Goal: Contribute content: Contribute content

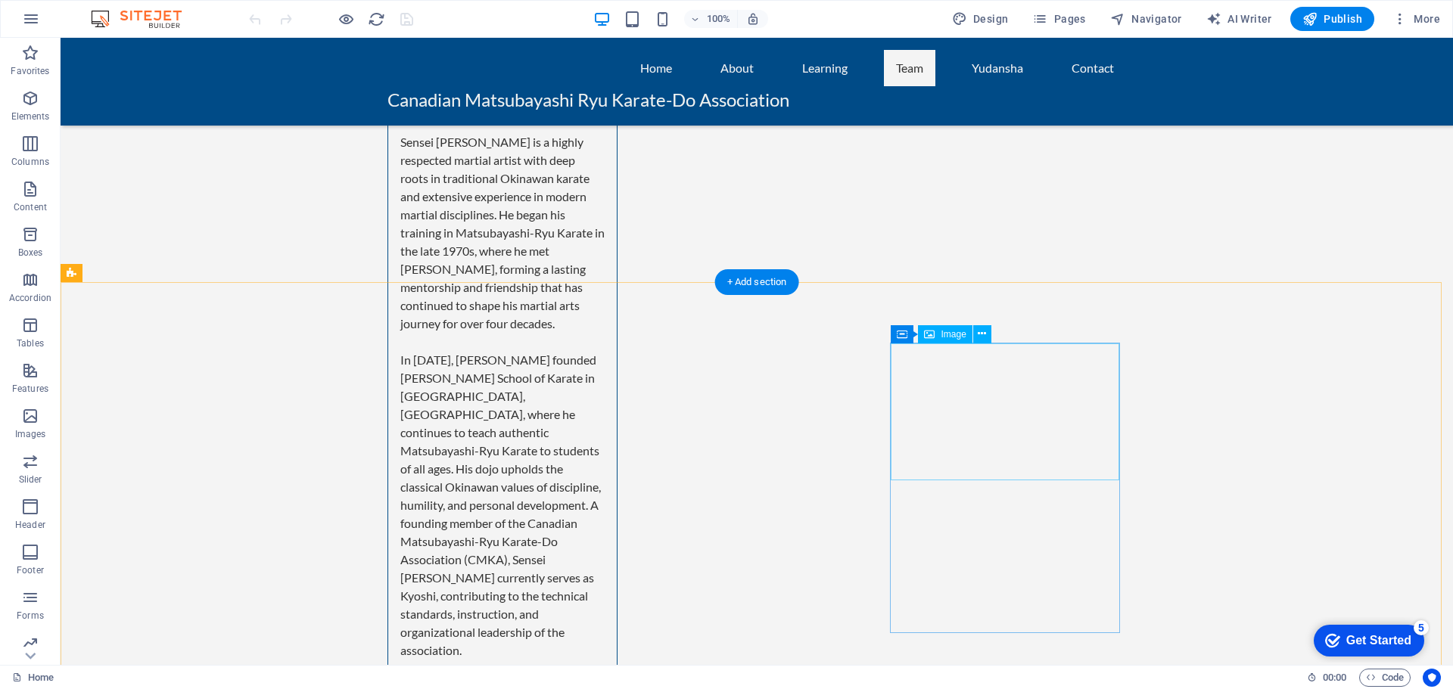
scroll to position [5674, 0]
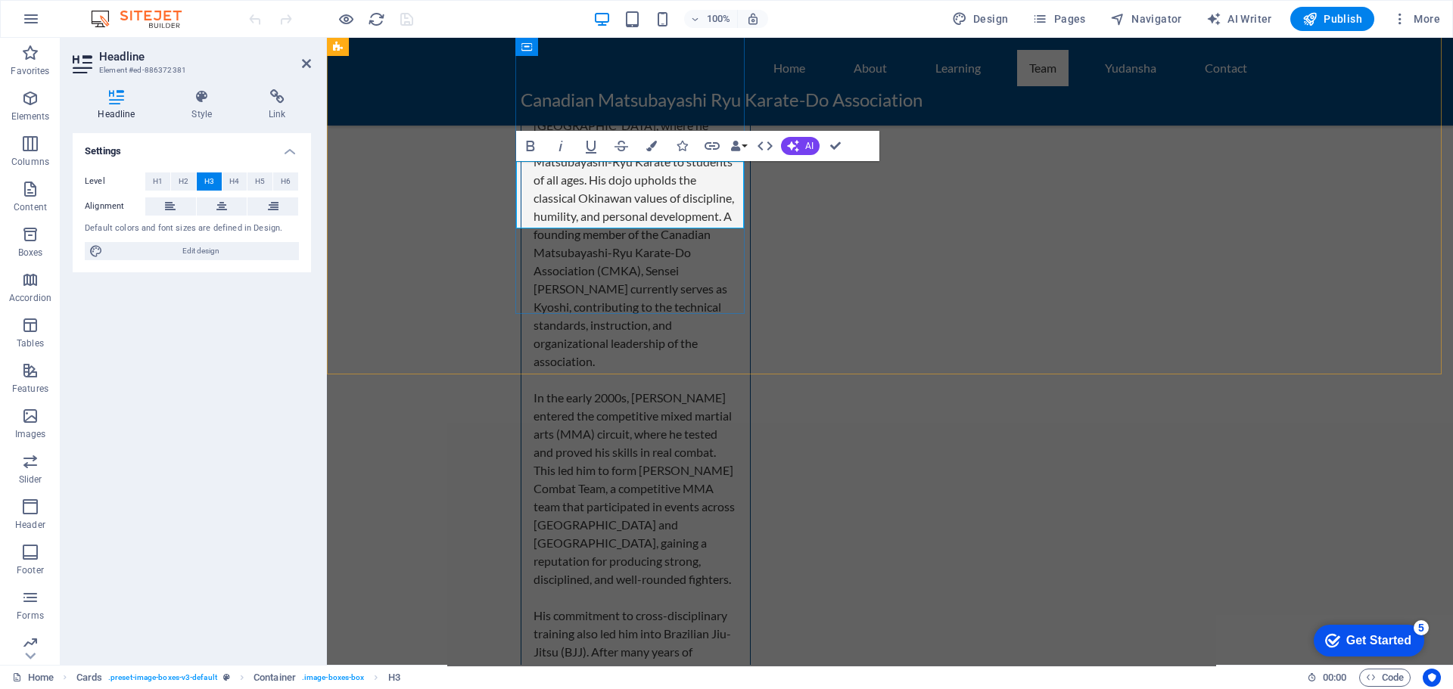
drag, startPoint x: 670, startPoint y: 211, endPoint x: 580, endPoint y: 211, distance: 90.8
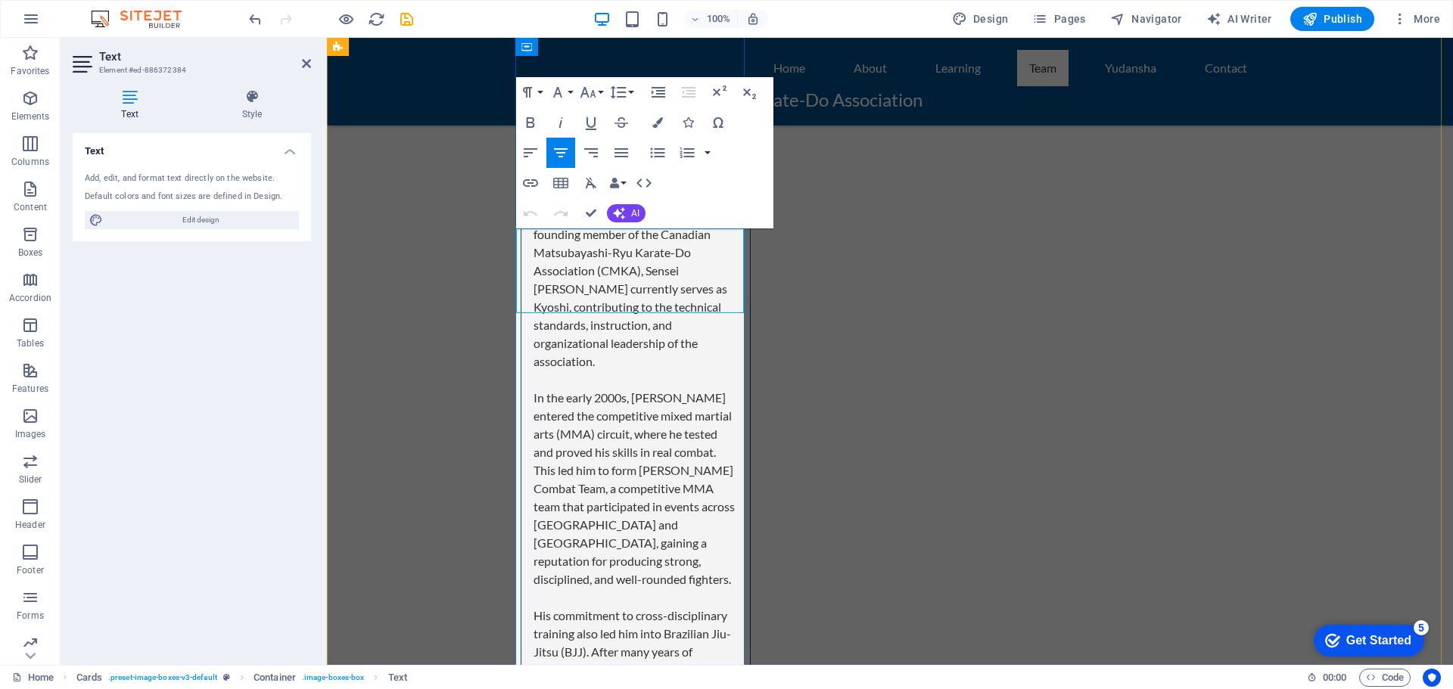
scroll to position [37342, 2]
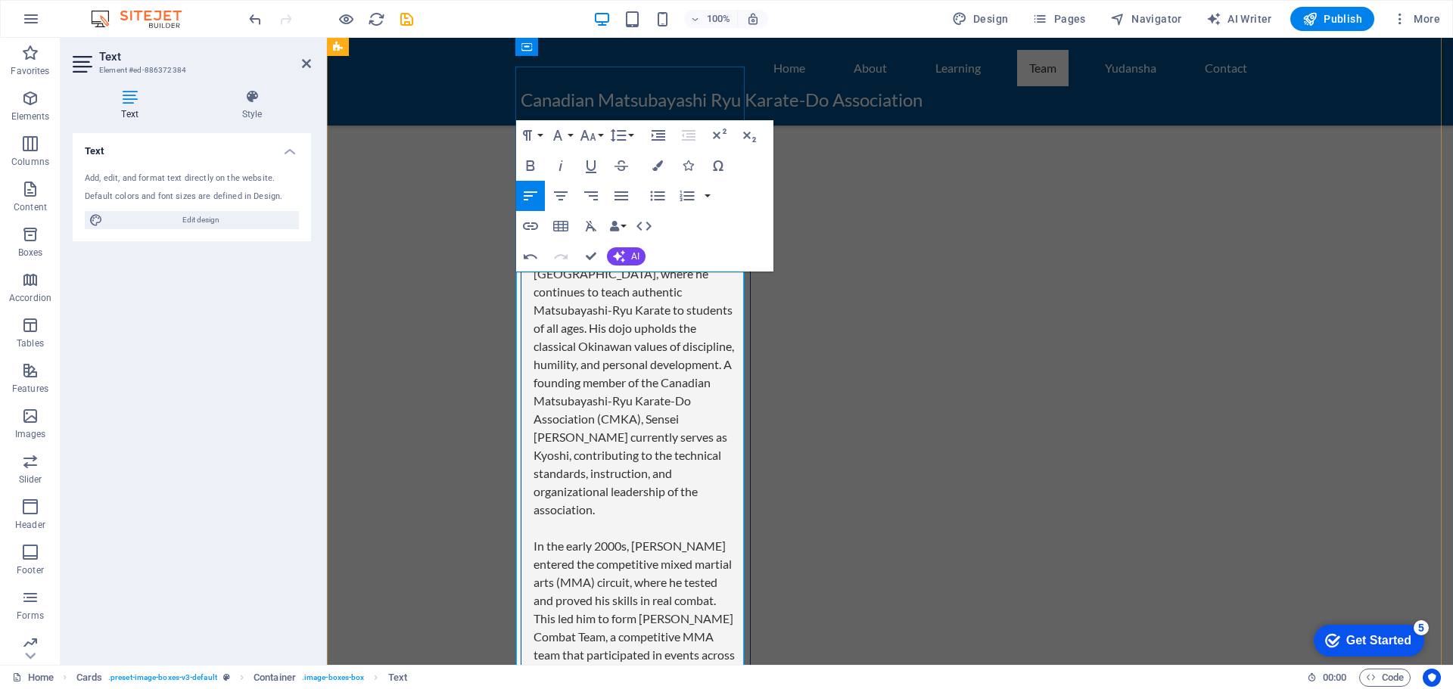
scroll to position [5523, 0]
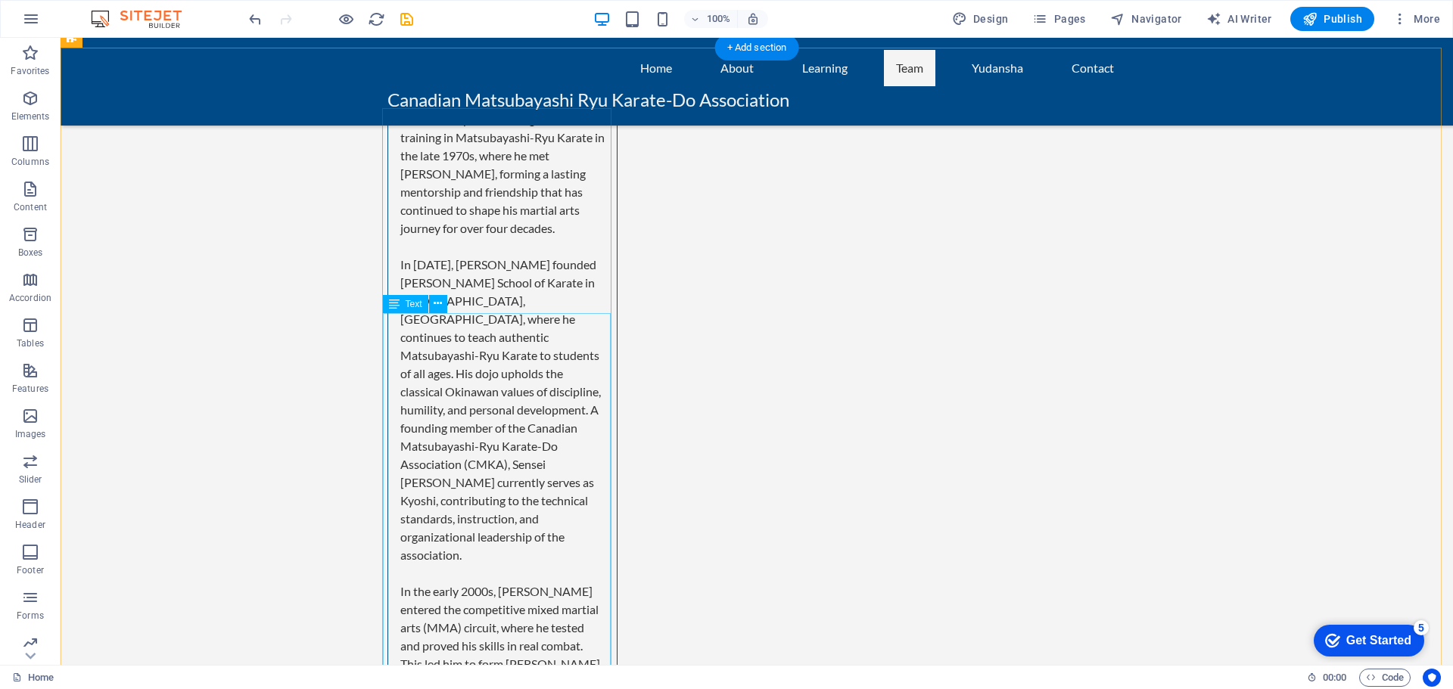
scroll to position [5598, 0]
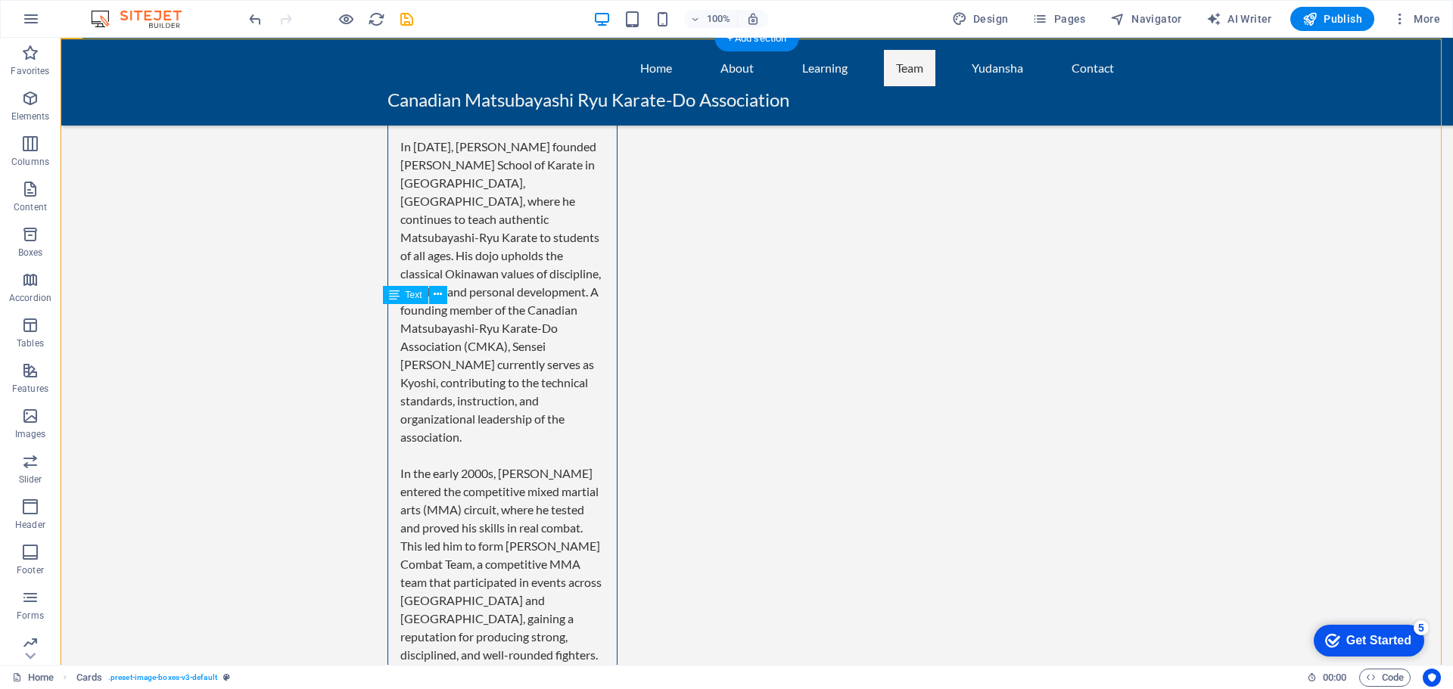
drag, startPoint x: 512, startPoint y: 314, endPoint x: 527, endPoint y: 316, distance: 15.3
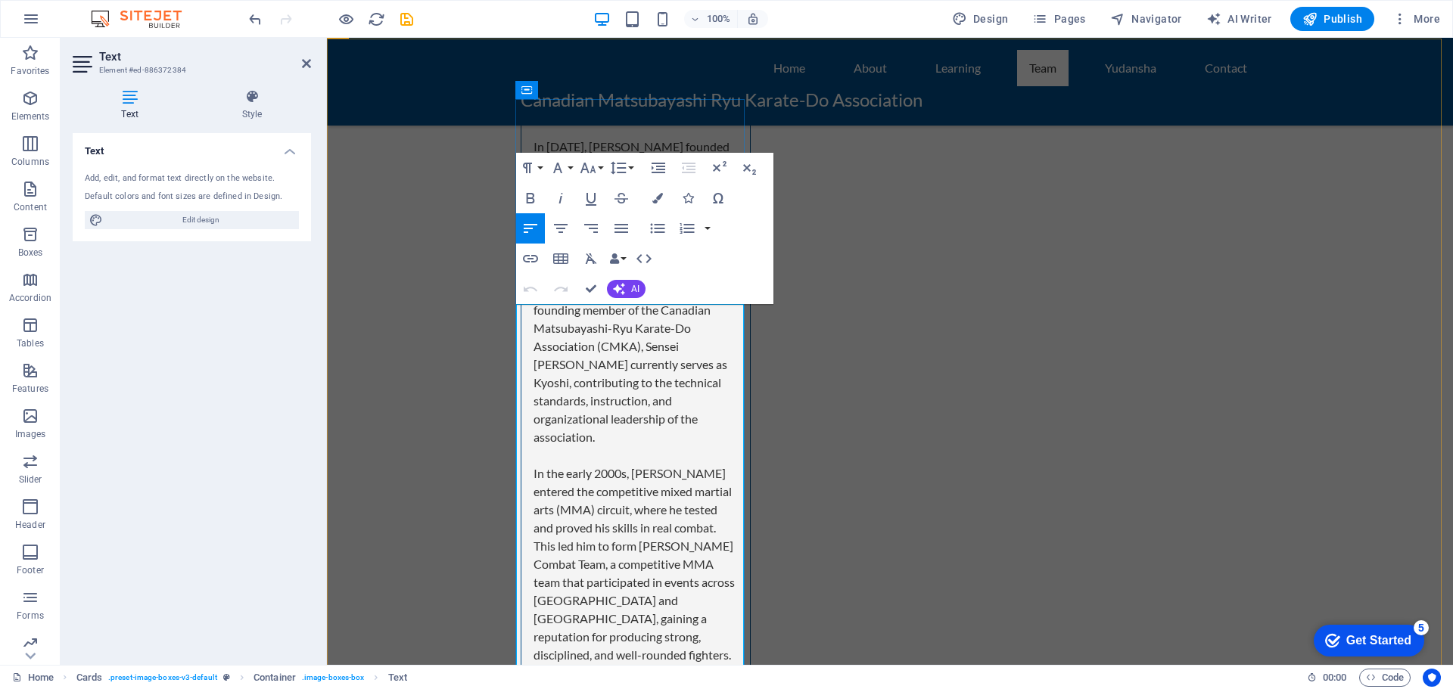
drag, startPoint x: 646, startPoint y: 315, endPoint x: 654, endPoint y: 334, distance: 20.0
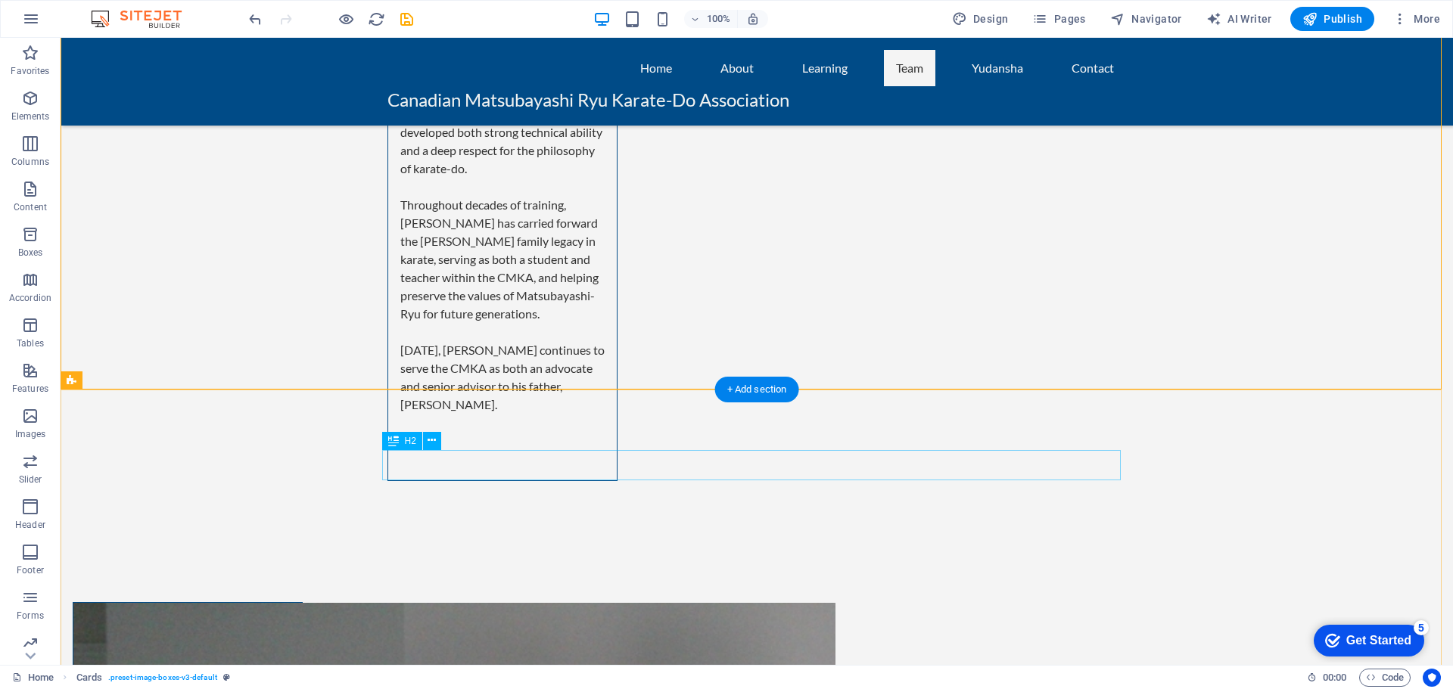
scroll to position [7565, 0]
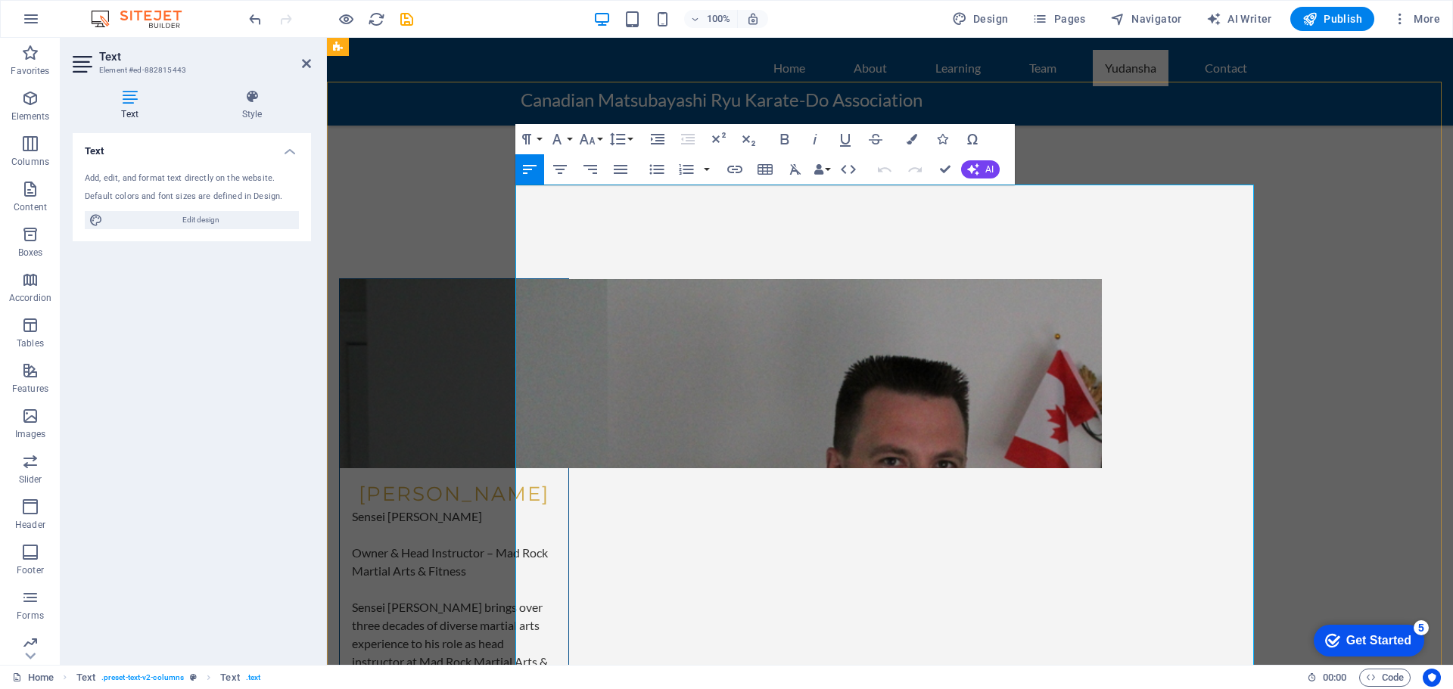
scroll to position [7414, 0]
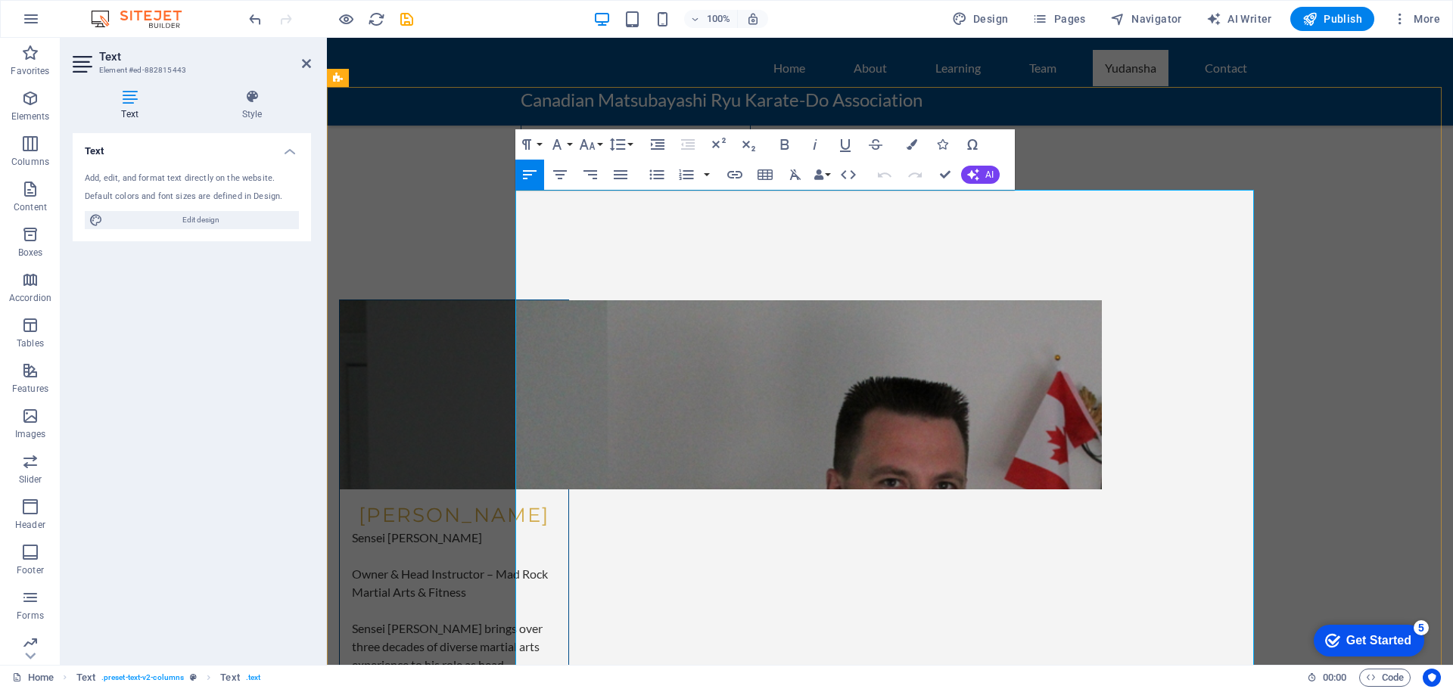
drag, startPoint x: 564, startPoint y: 328, endPoint x: 615, endPoint y: 328, distance: 51.4
drag, startPoint x: 639, startPoint y: 455, endPoint x: 517, endPoint y: 461, distance: 121.2
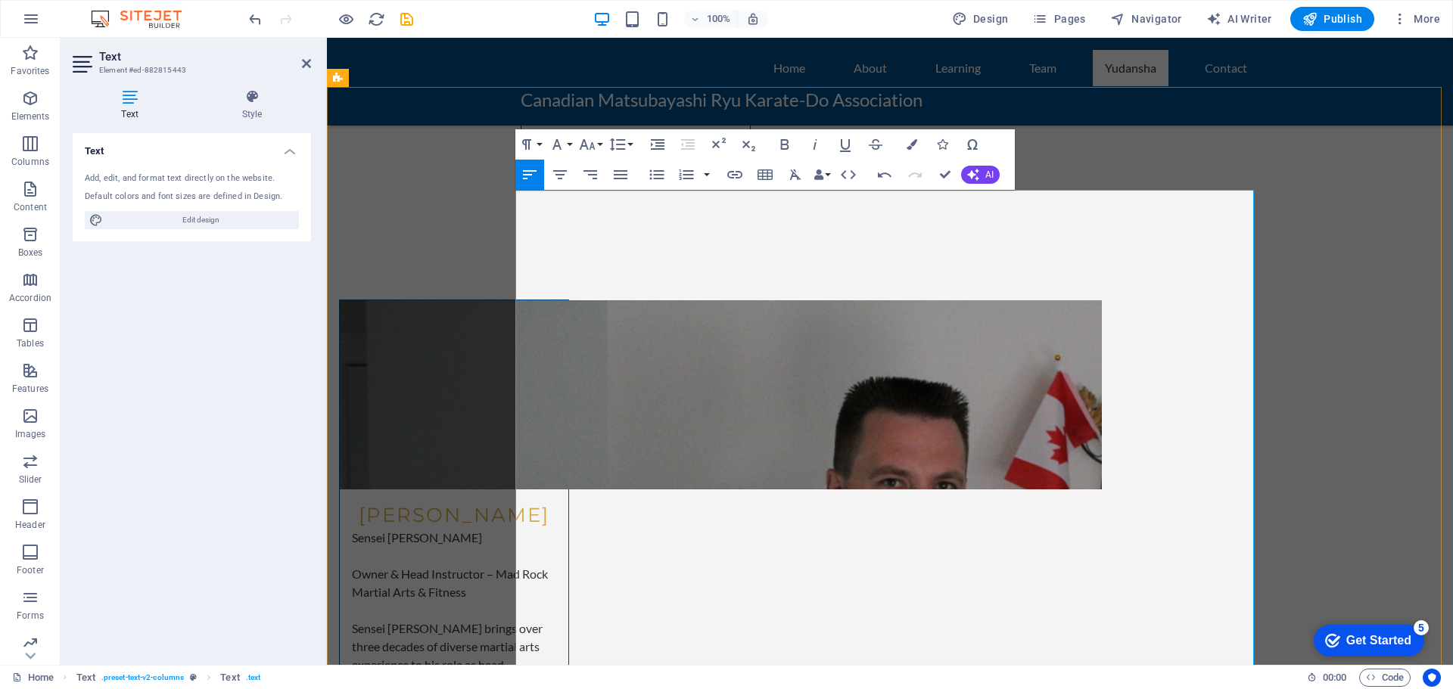
drag, startPoint x: 561, startPoint y: 272, endPoint x: 514, endPoint y: 275, distance: 47.0
click at [785, 144] on icon "button" at bounding box center [784, 144] width 18 height 18
drag, startPoint x: 570, startPoint y: 328, endPoint x: 515, endPoint y: 331, distance: 55.3
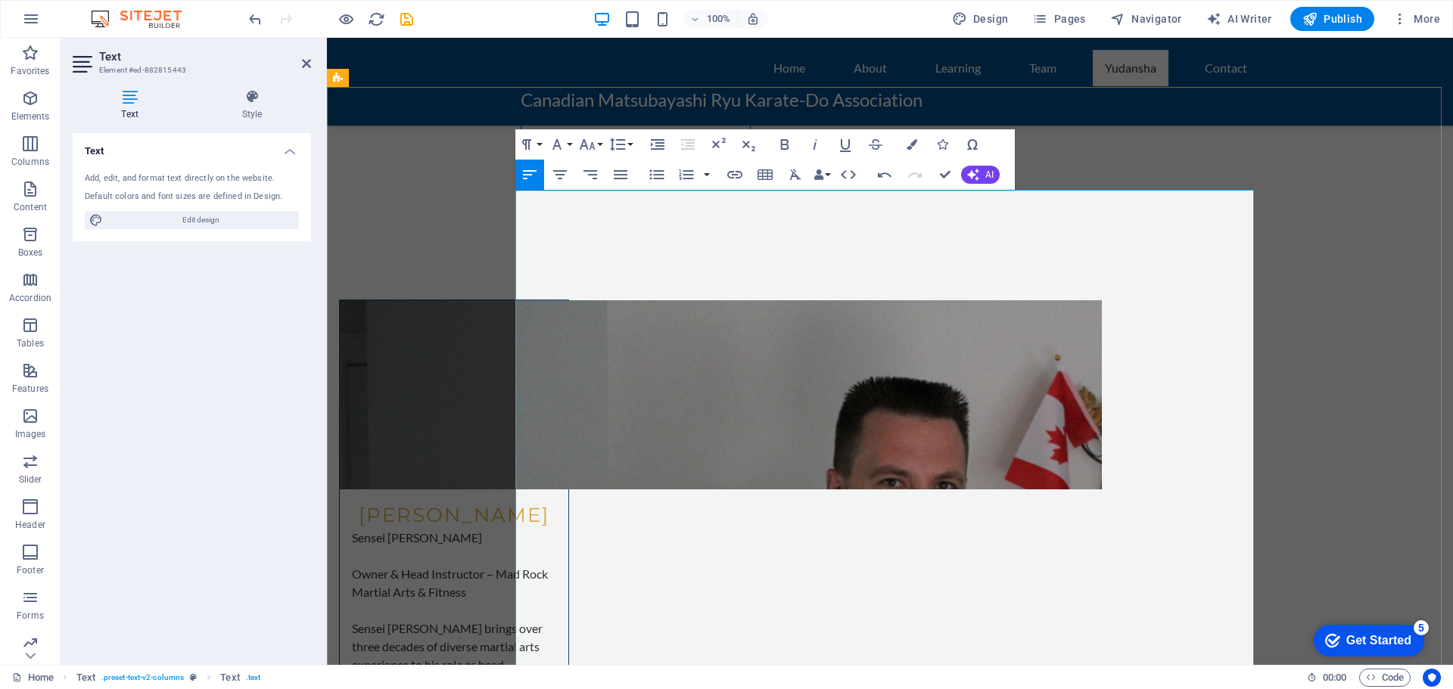
click at [788, 140] on icon "button" at bounding box center [784, 144] width 18 height 18
drag, startPoint x: 573, startPoint y: 382, endPoint x: 517, endPoint y: 384, distance: 55.2
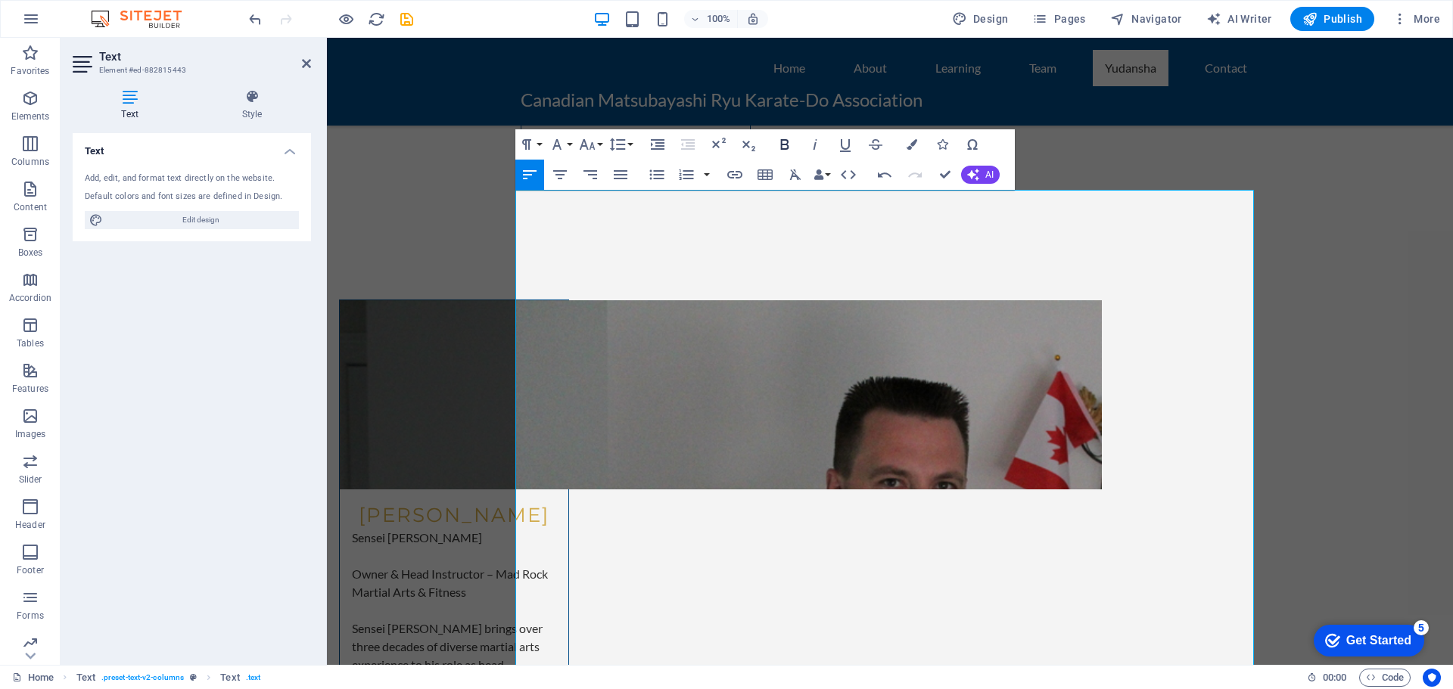
click at [786, 146] on icon "button" at bounding box center [784, 144] width 18 height 18
drag, startPoint x: 564, startPoint y: 437, endPoint x: 642, endPoint y: 314, distance: 145.6
click at [785, 141] on icon "button" at bounding box center [784, 144] width 8 height 11
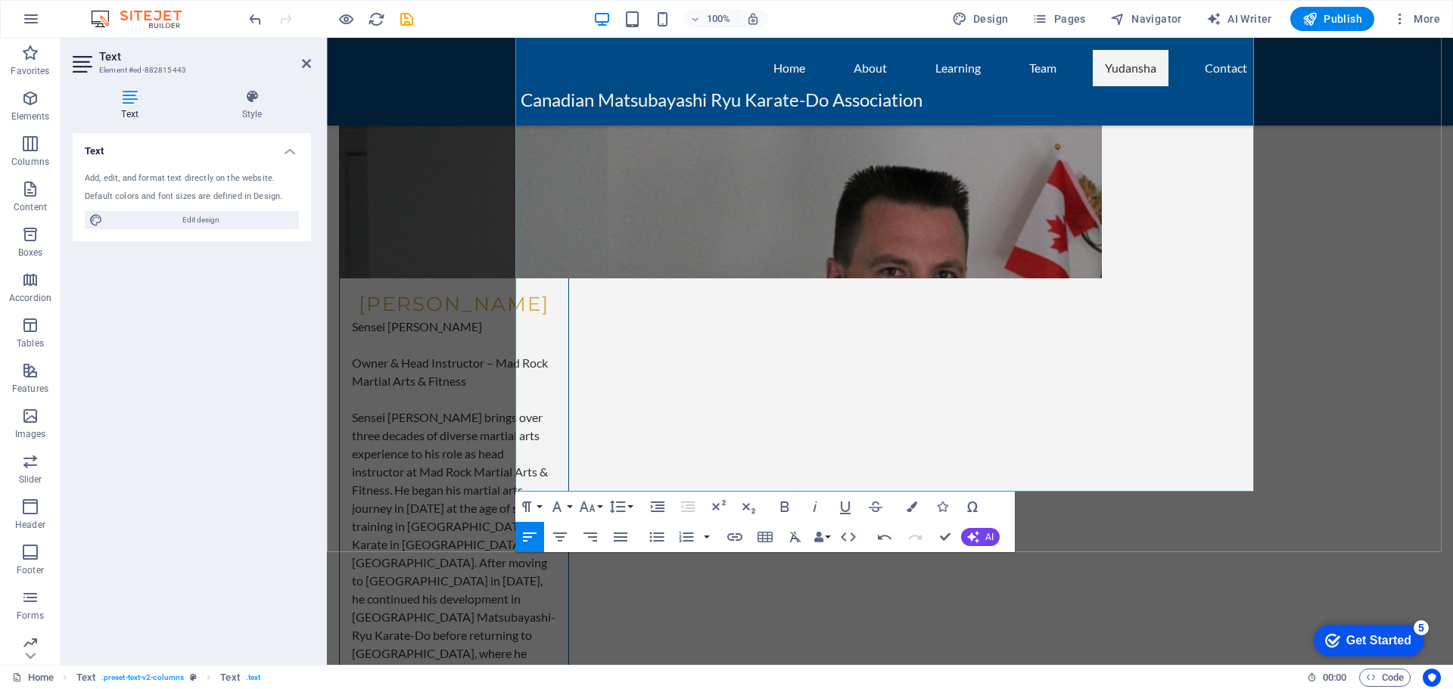
scroll to position [7641, 0]
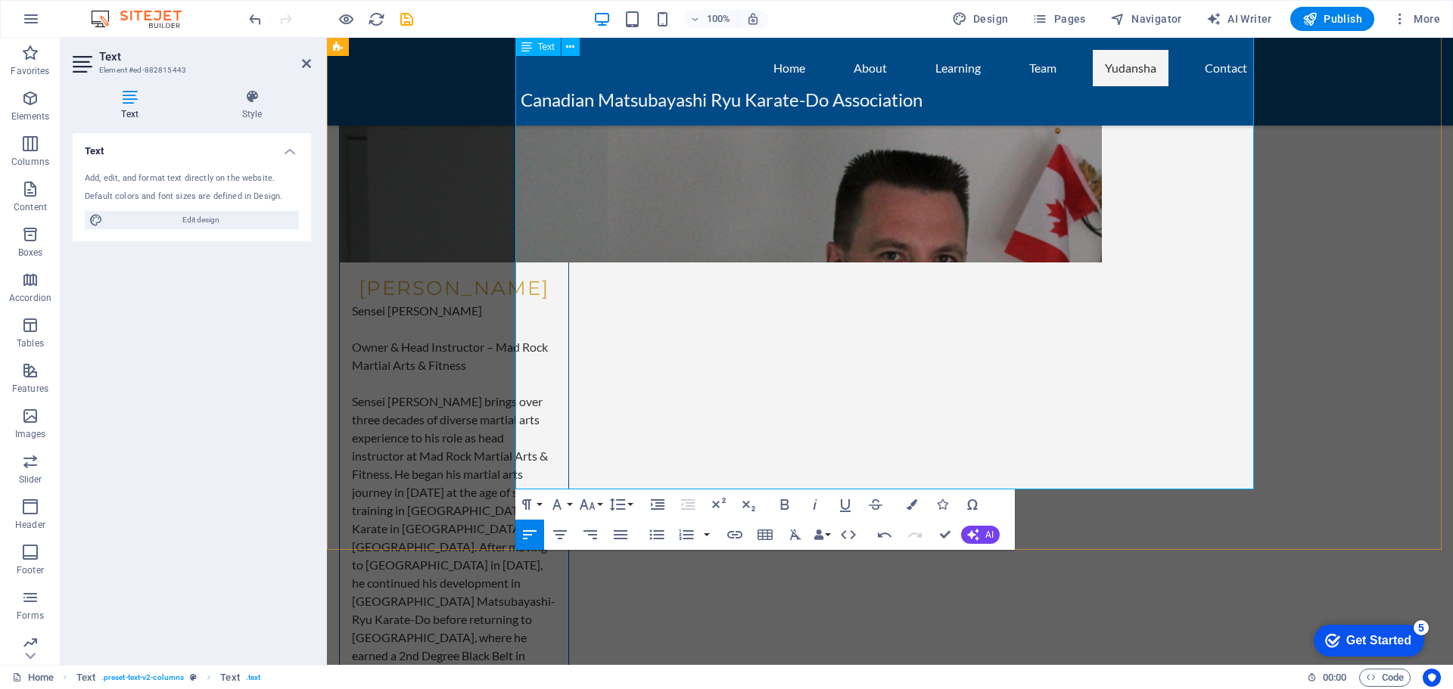
drag, startPoint x: 558, startPoint y: 266, endPoint x: 529, endPoint y: 257, distance: 30.7
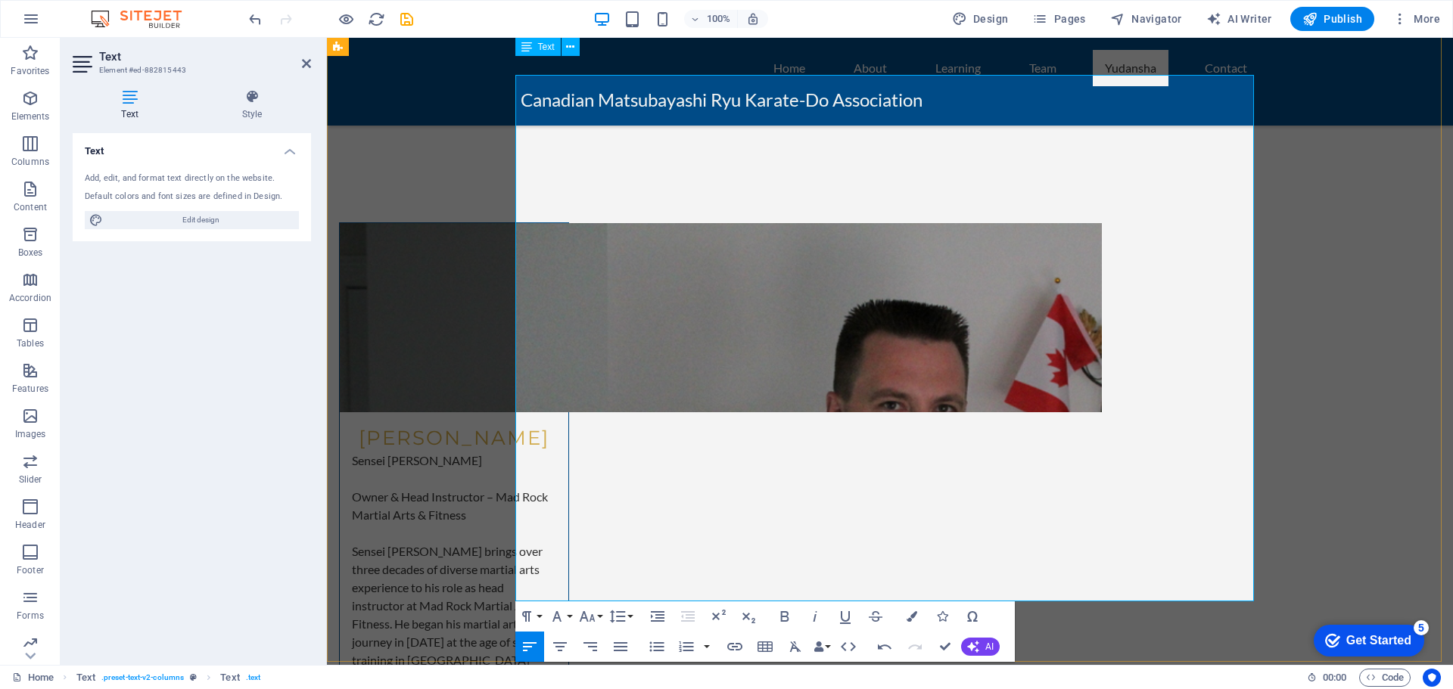
scroll to position [7490, 0]
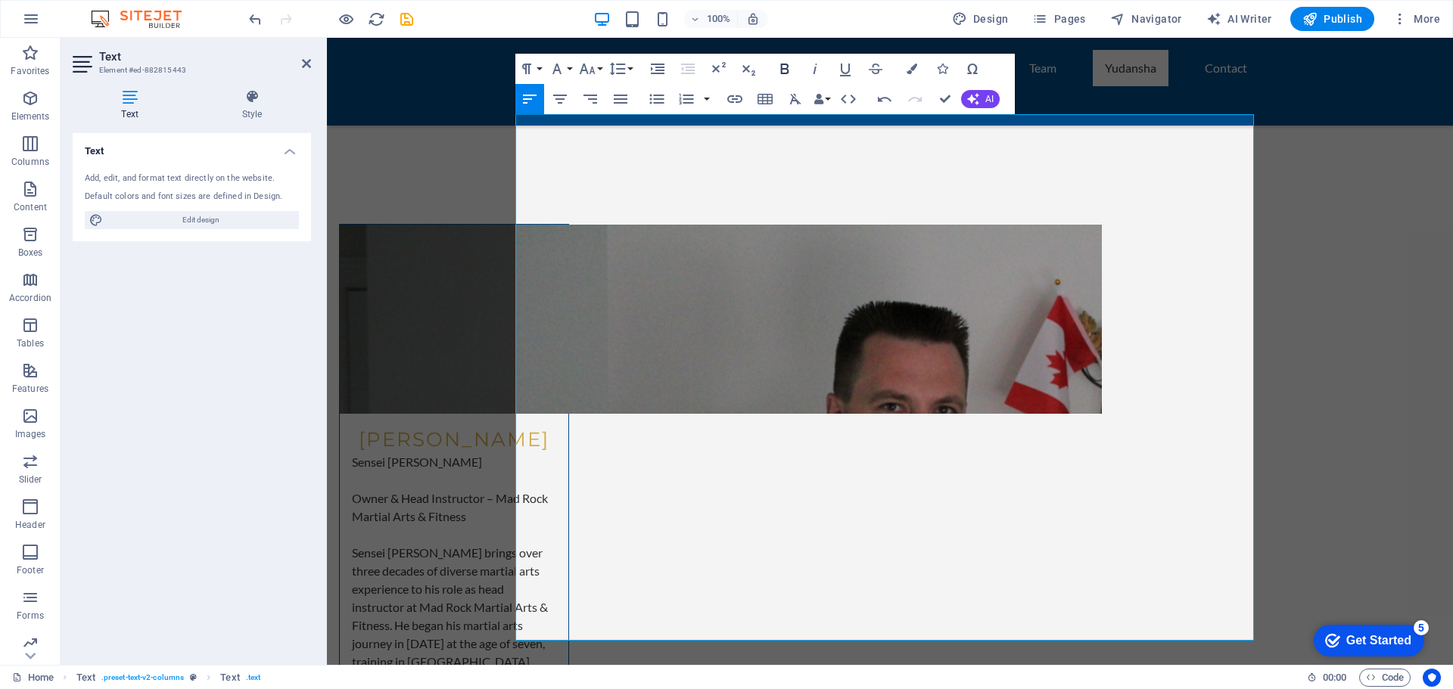
click at [784, 70] on icon "button" at bounding box center [784, 69] width 8 height 11
drag, startPoint x: 556, startPoint y: 492, endPoint x: 514, endPoint y: 488, distance: 41.8
click at [781, 70] on icon "button" at bounding box center [784, 69] width 8 height 11
drag, startPoint x: 558, startPoint y: 615, endPoint x: 515, endPoint y: 617, distance: 43.1
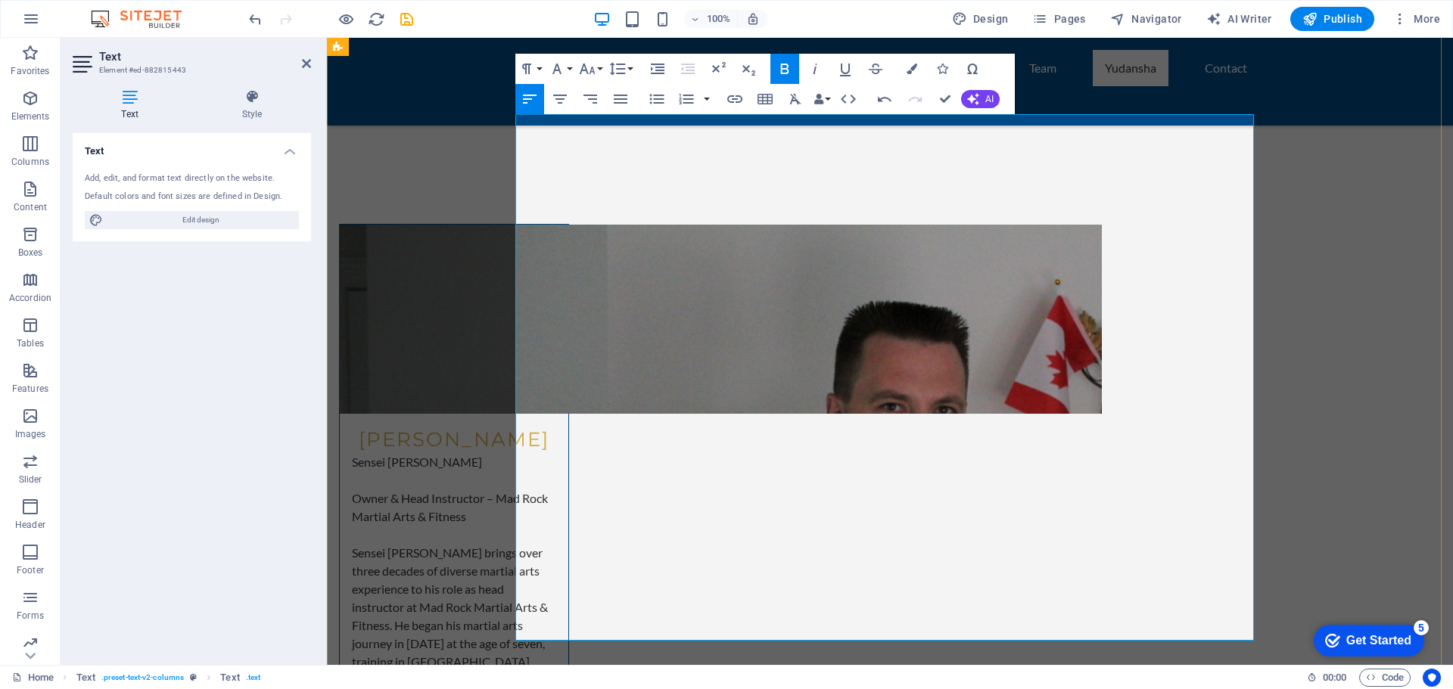
click at [785, 68] on icon "button" at bounding box center [784, 69] width 18 height 18
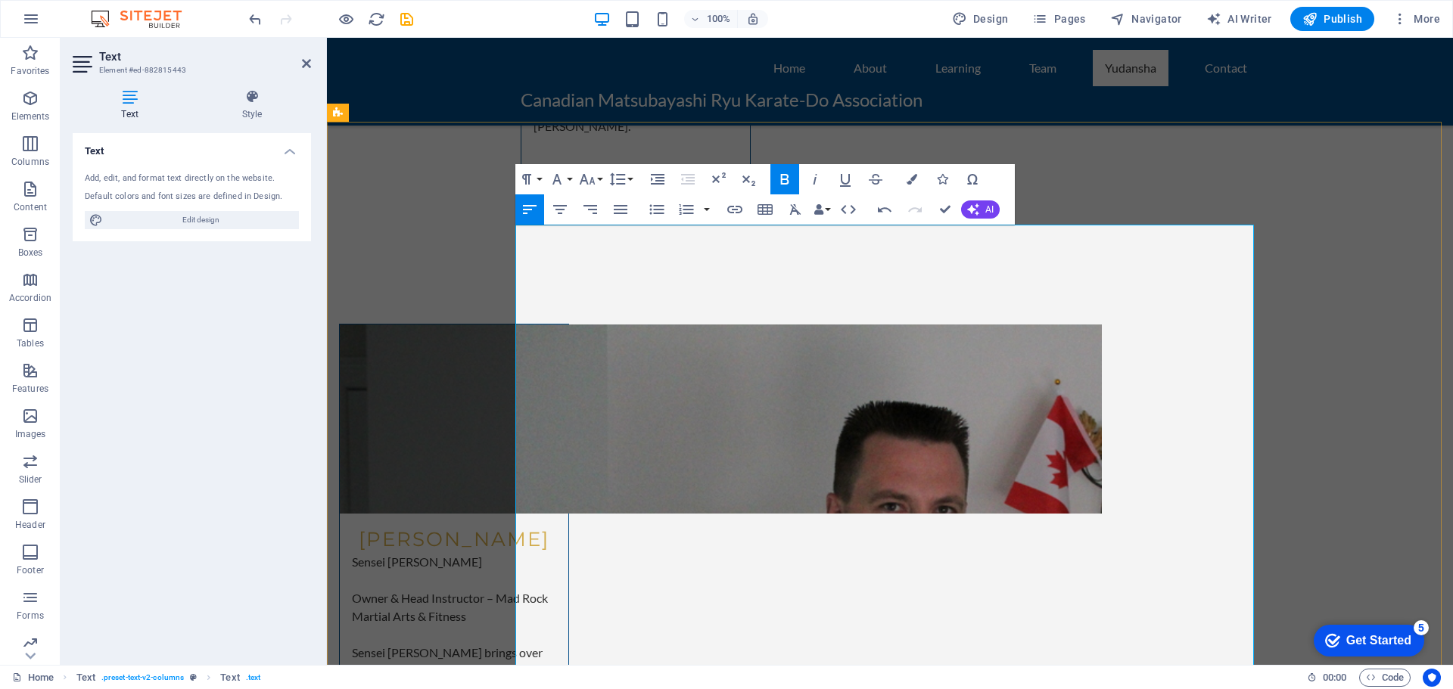
scroll to position [7414, 0]
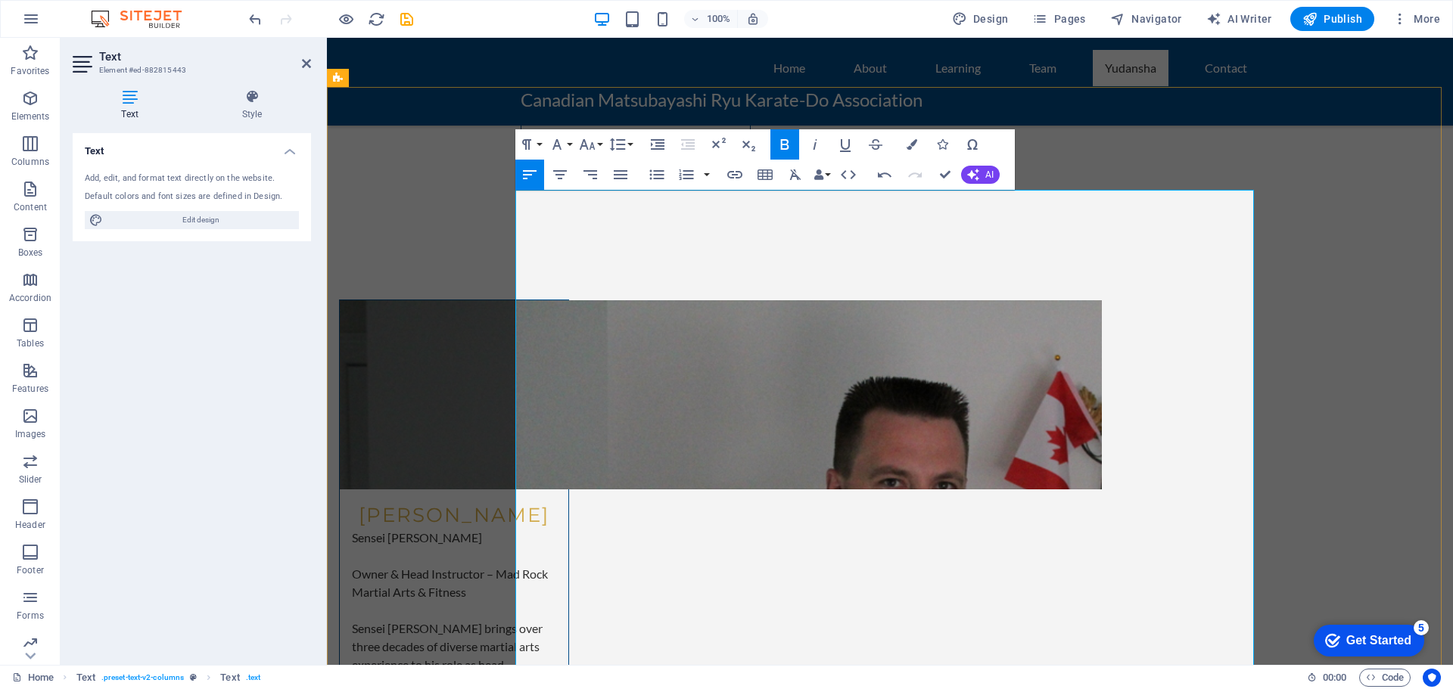
drag, startPoint x: 921, startPoint y: 236, endPoint x: 887, endPoint y: 236, distance: 33.3
click at [781, 142] on icon "button" at bounding box center [784, 144] width 8 height 11
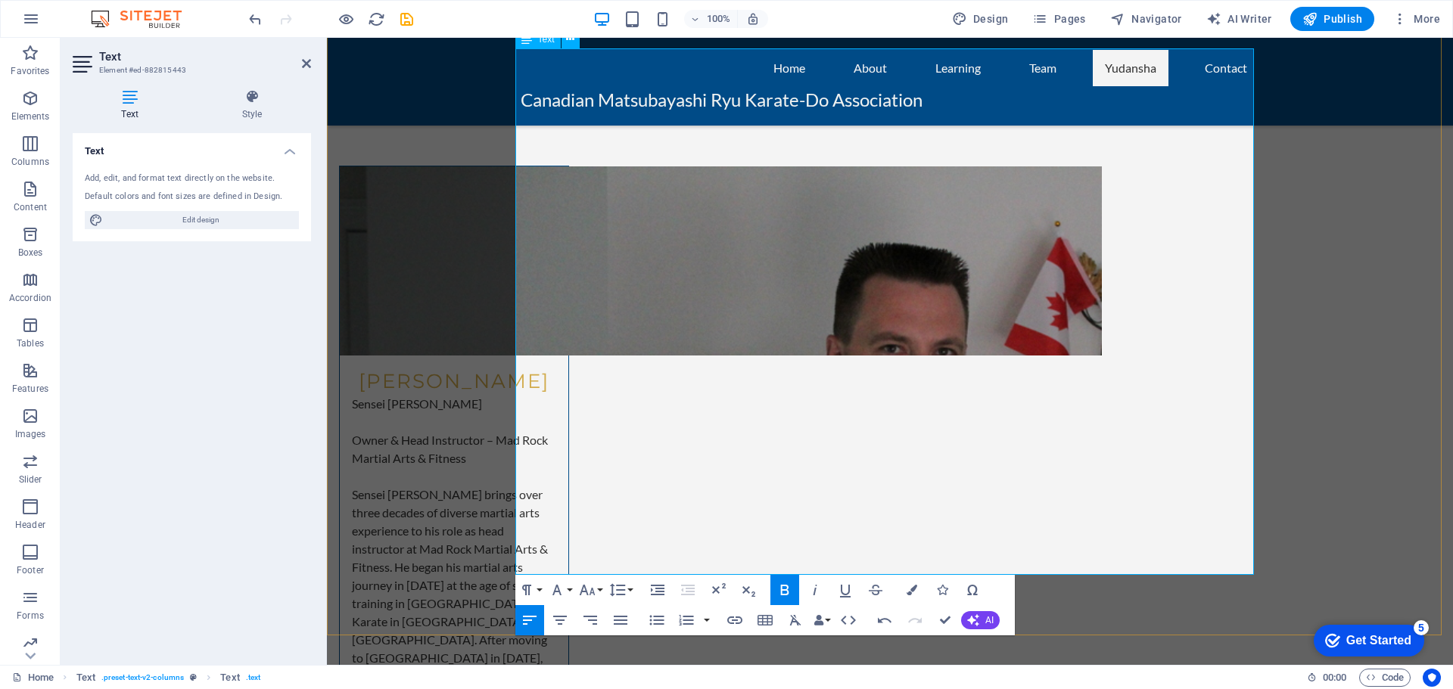
scroll to position [7565, 0]
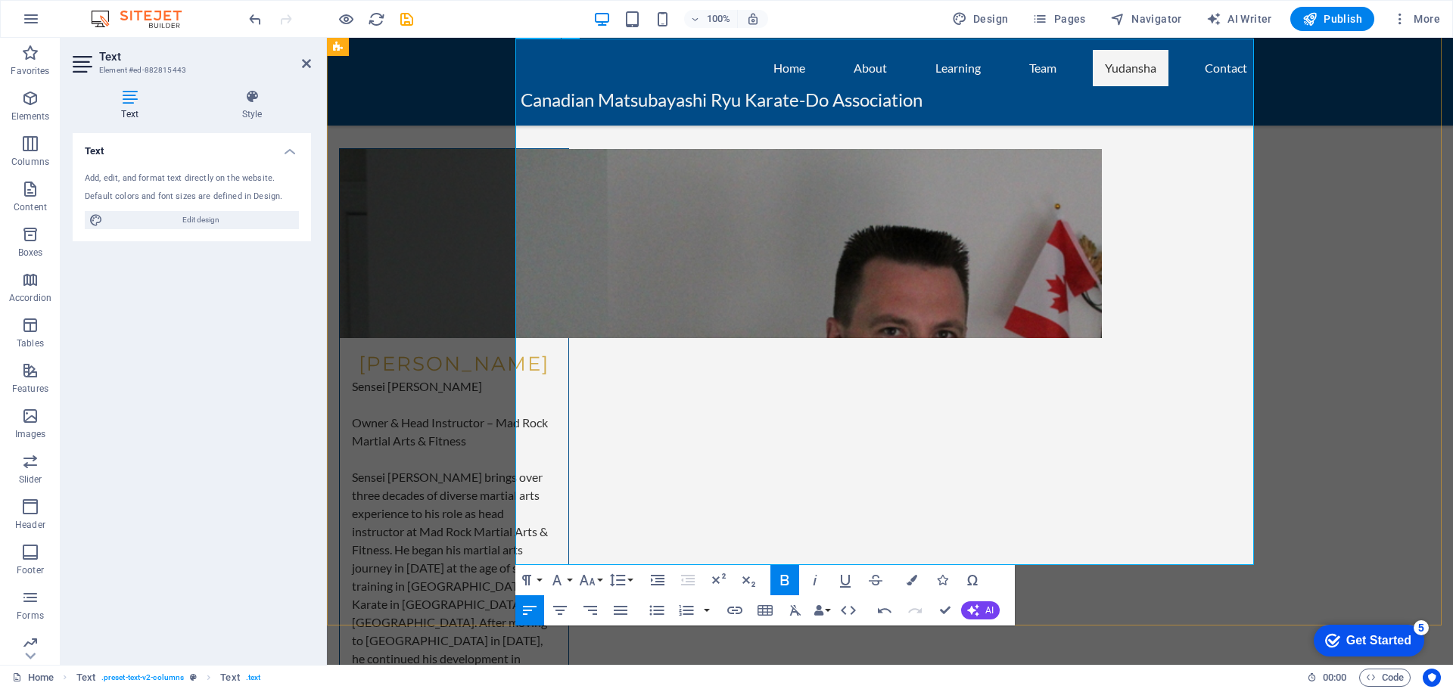
drag, startPoint x: 931, startPoint y: 284, endPoint x: 893, endPoint y: 284, distance: 37.8
click at [780, 578] on icon "button" at bounding box center [784, 580] width 18 height 18
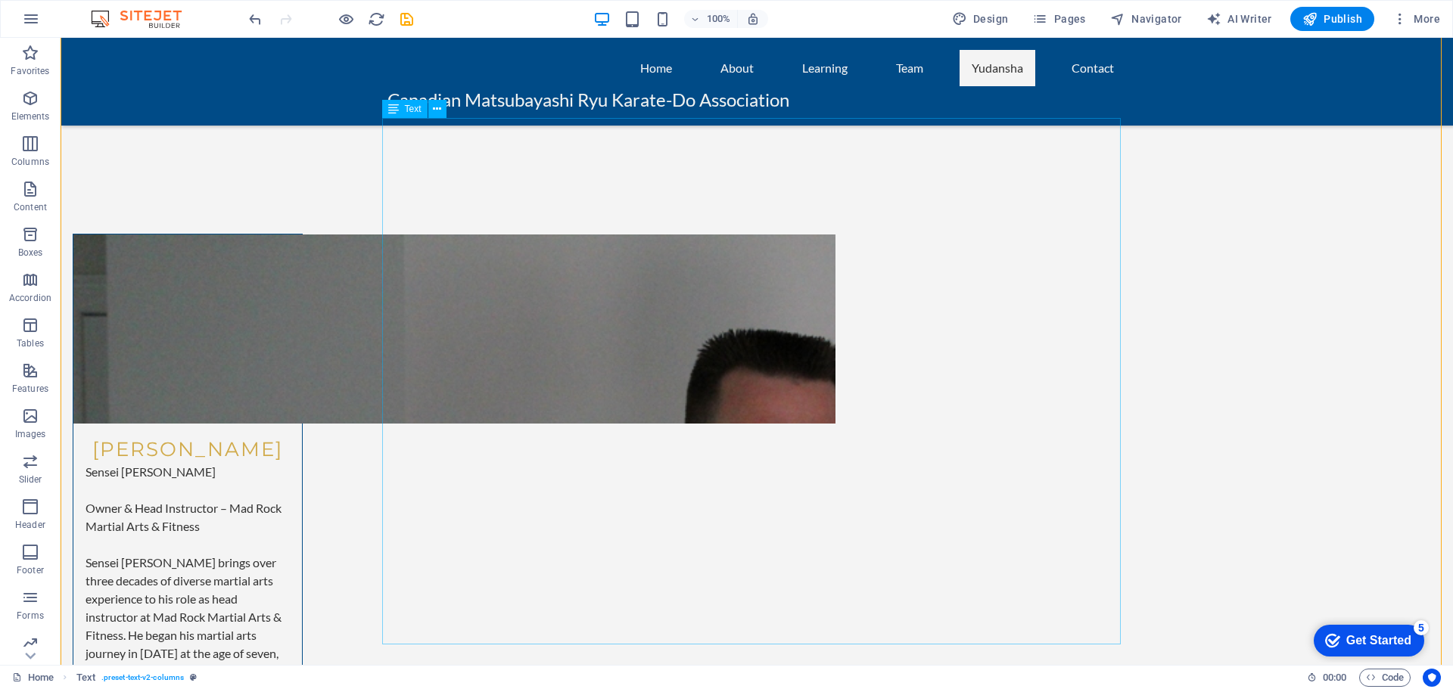
scroll to position [7490, 0]
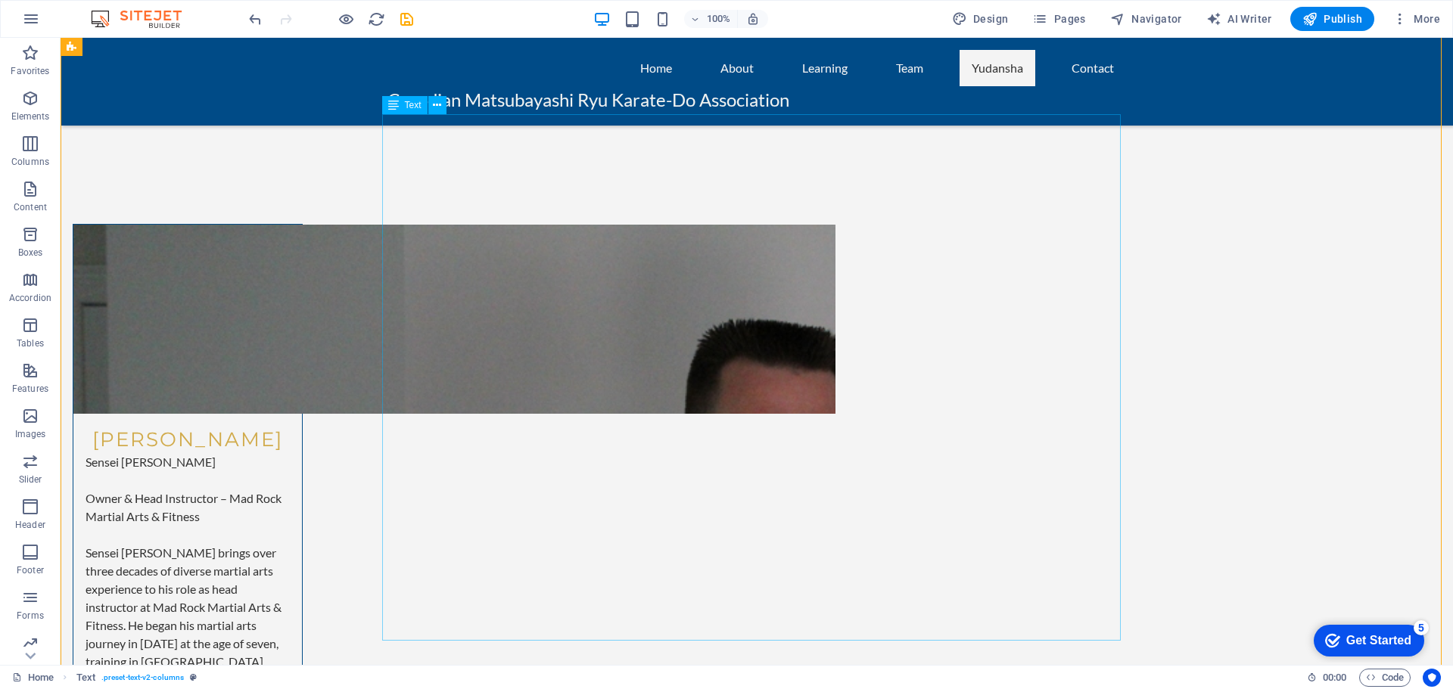
click at [402, 20] on icon "save" at bounding box center [406, 19] width 17 height 17
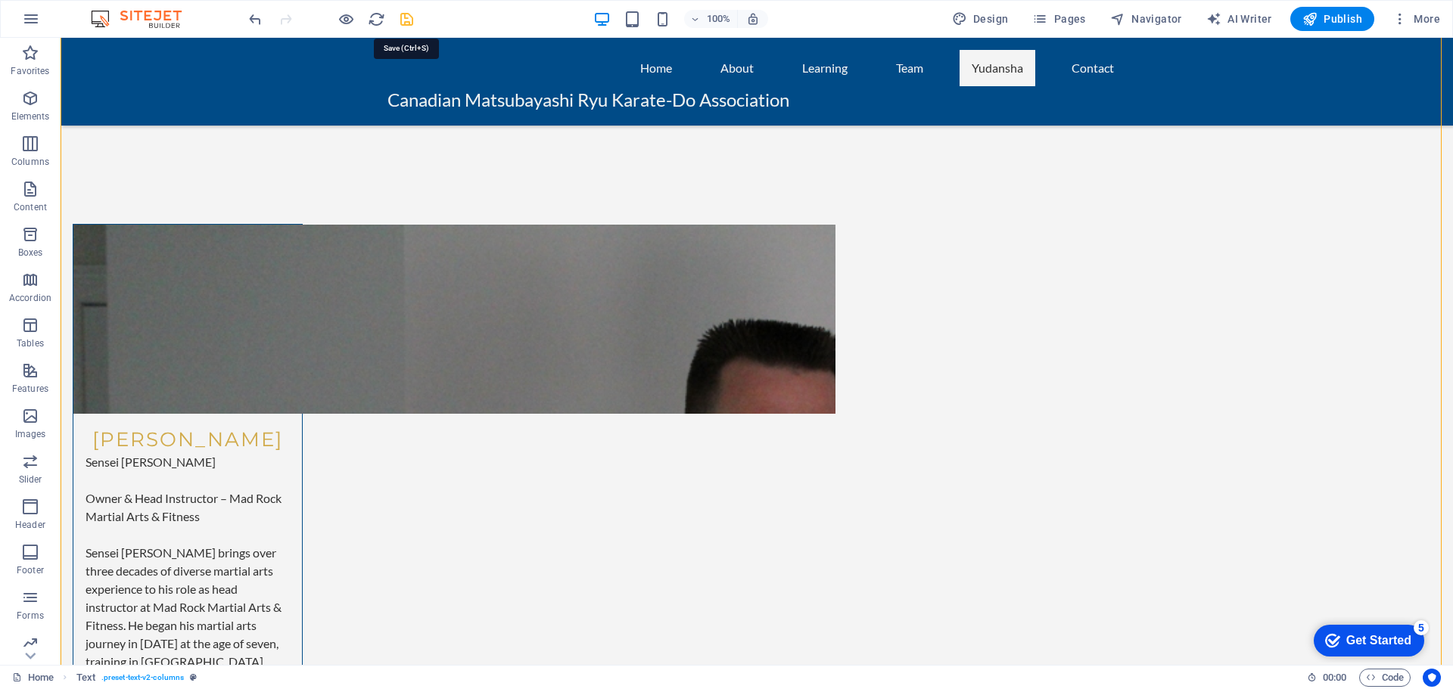
click at [405, 21] on icon "save" at bounding box center [406, 19] width 17 height 17
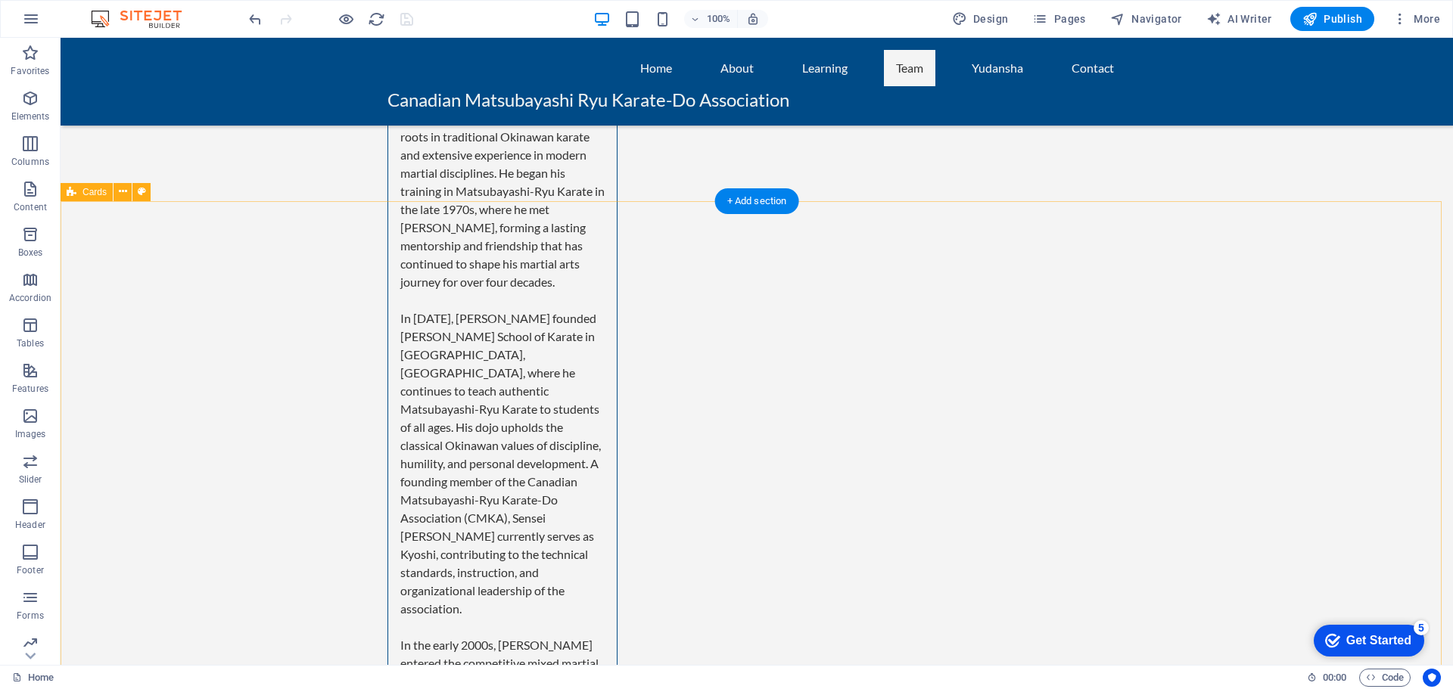
scroll to position [5447, 0]
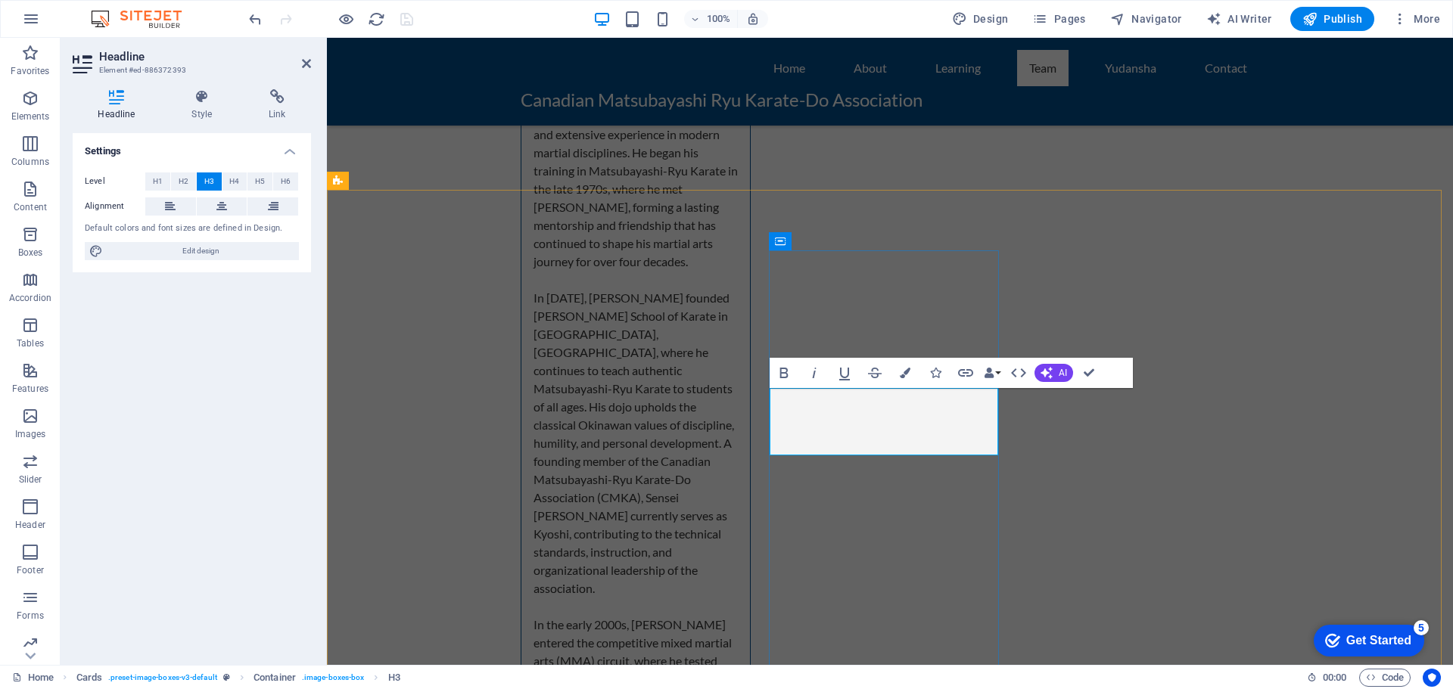
drag, startPoint x: 928, startPoint y: 436, endPoint x: 850, endPoint y: 439, distance: 78.0
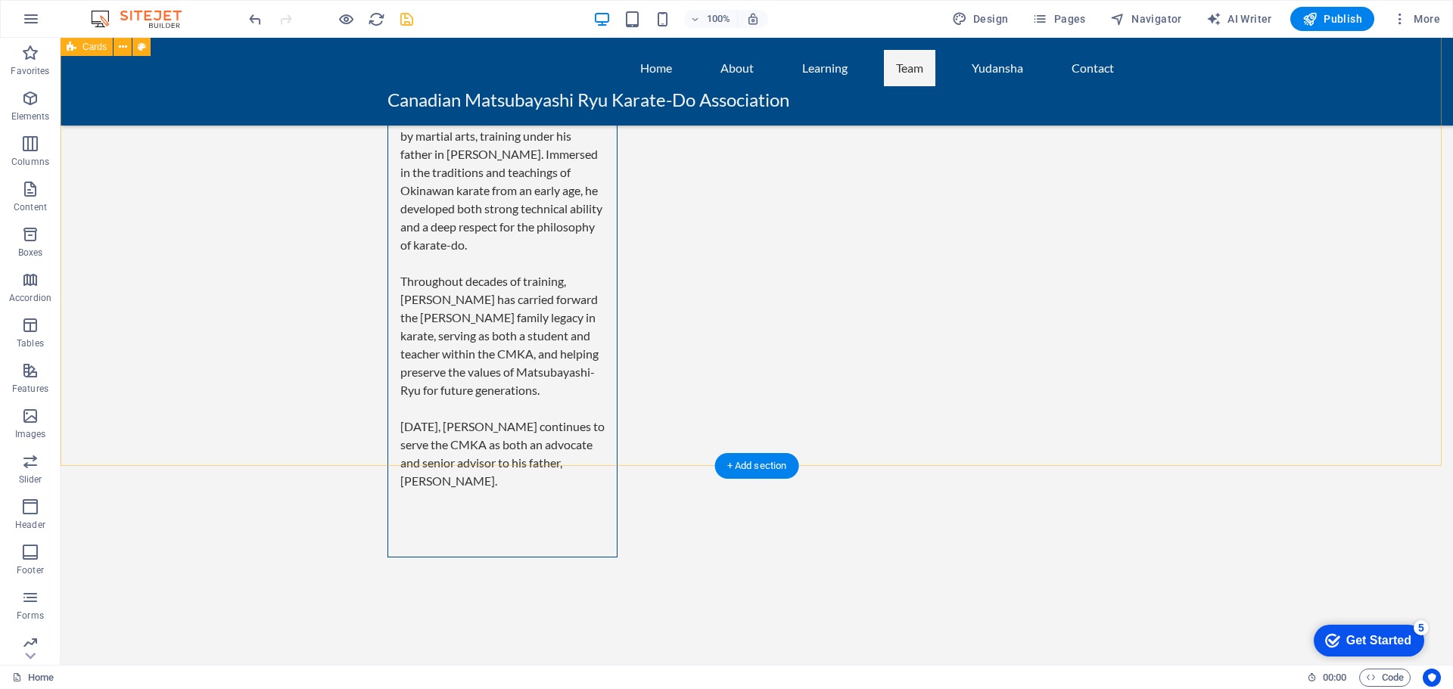
scroll to position [7338, 0]
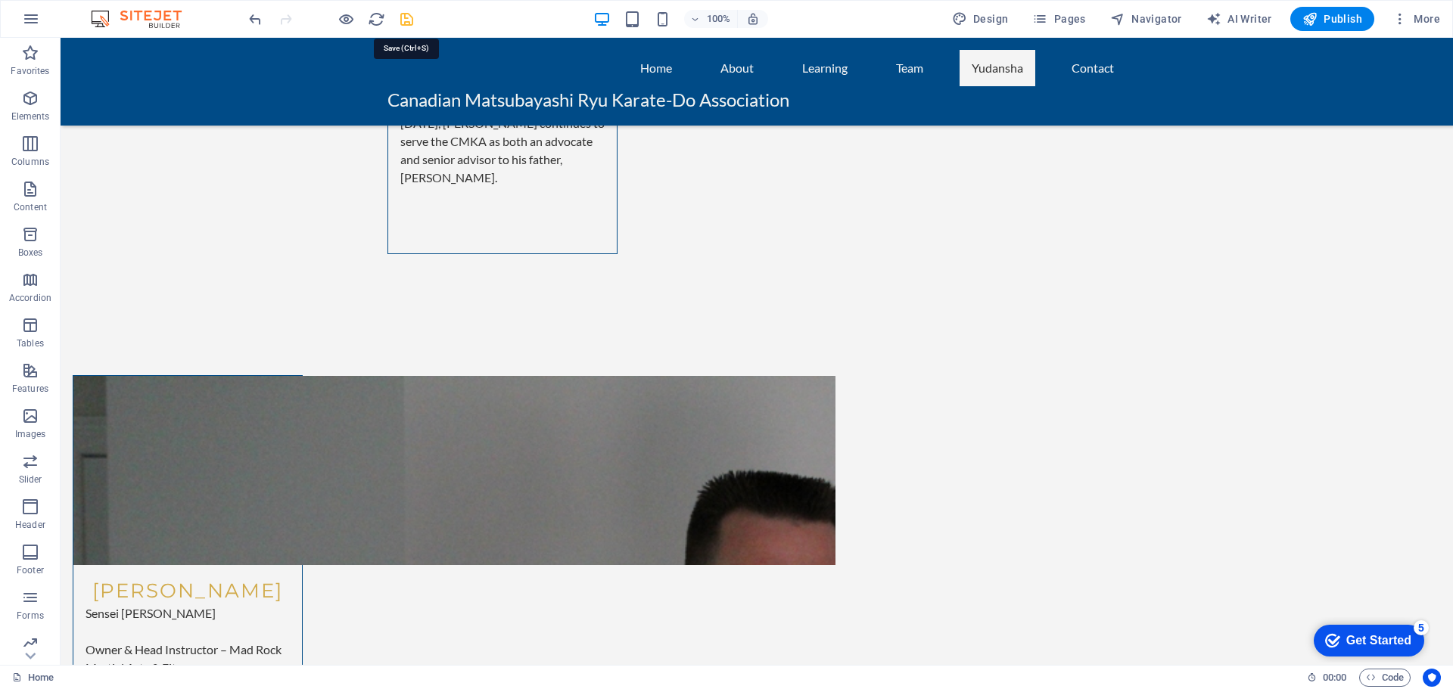
click at [408, 17] on icon "save" at bounding box center [406, 19] width 17 height 17
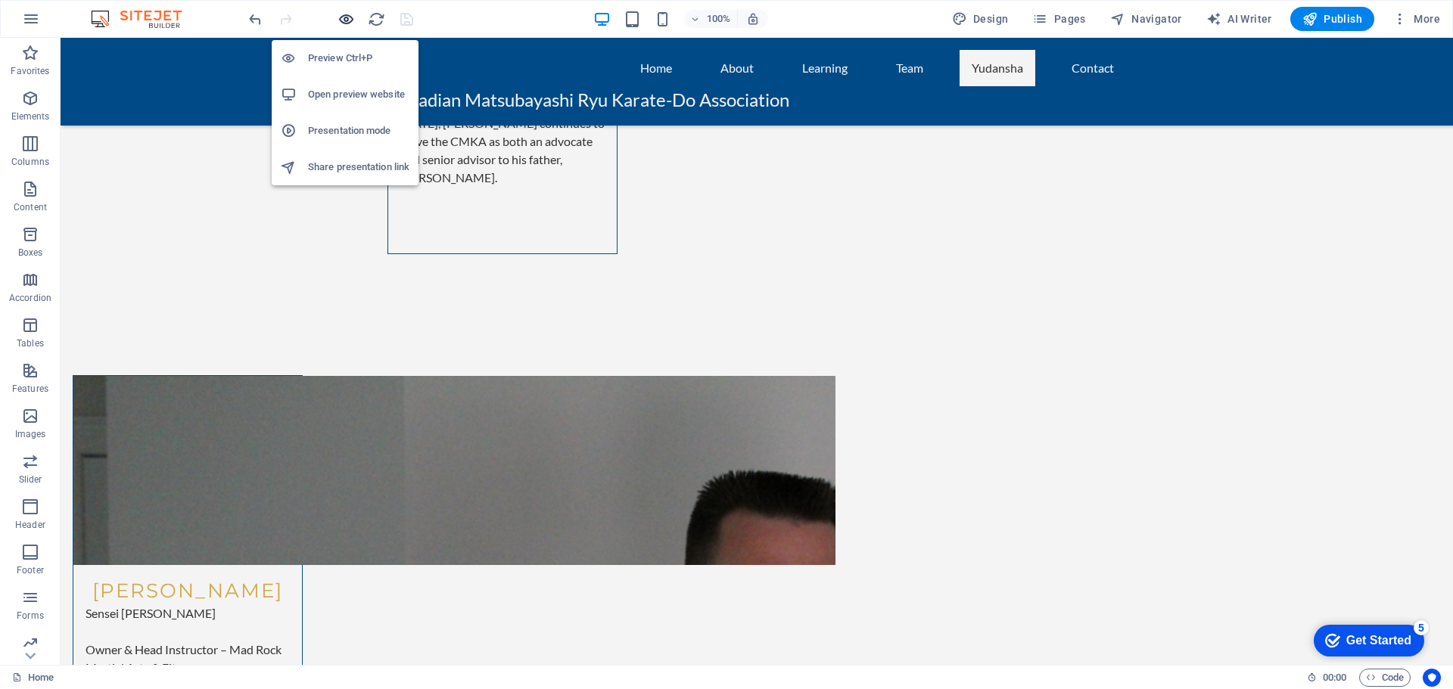
click at [348, 15] on icon "button" at bounding box center [345, 19] width 17 height 17
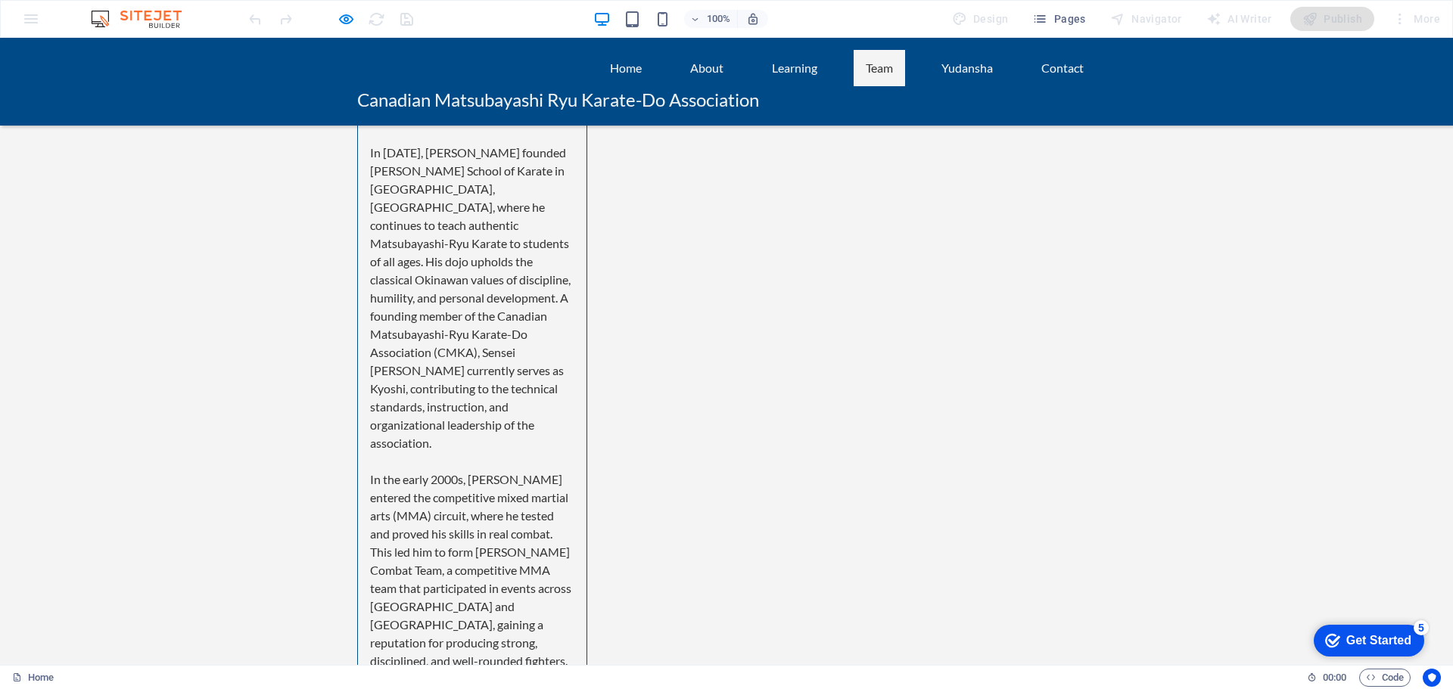
scroll to position [5523, 0]
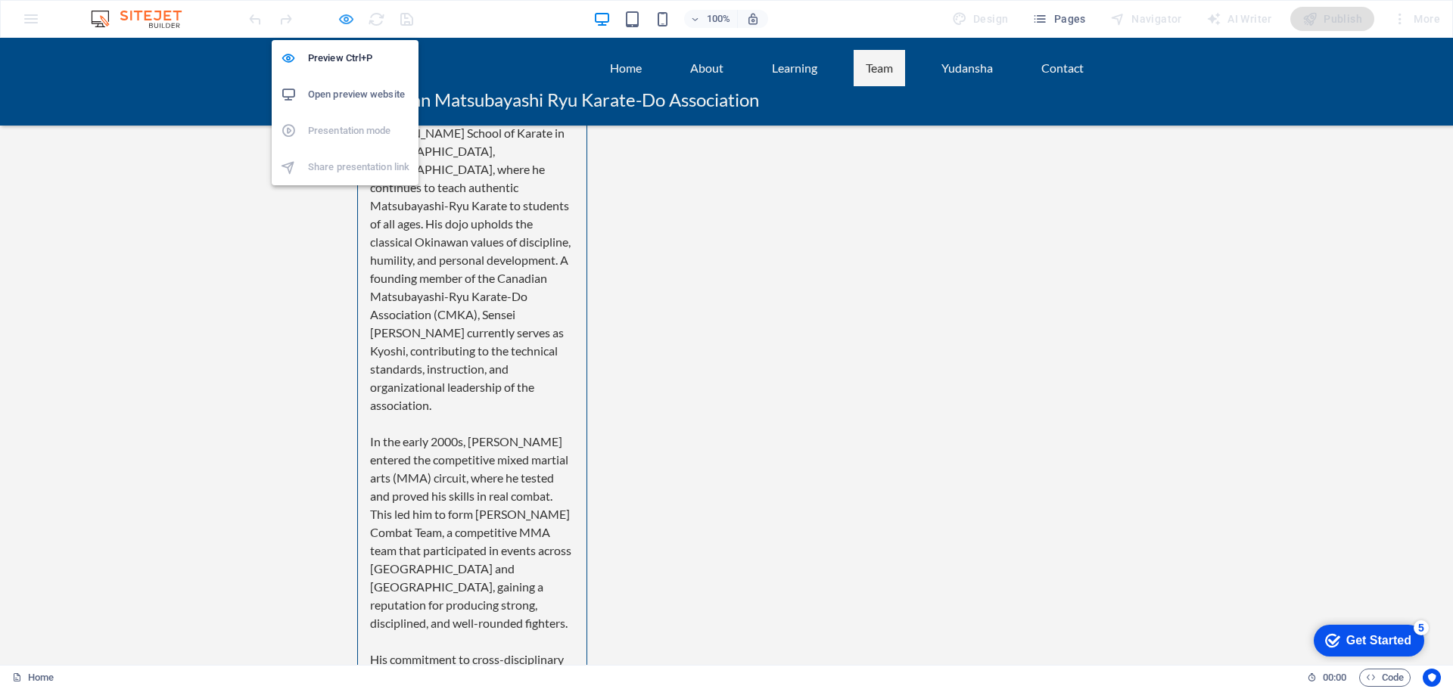
click at [340, 22] on icon "button" at bounding box center [345, 19] width 17 height 17
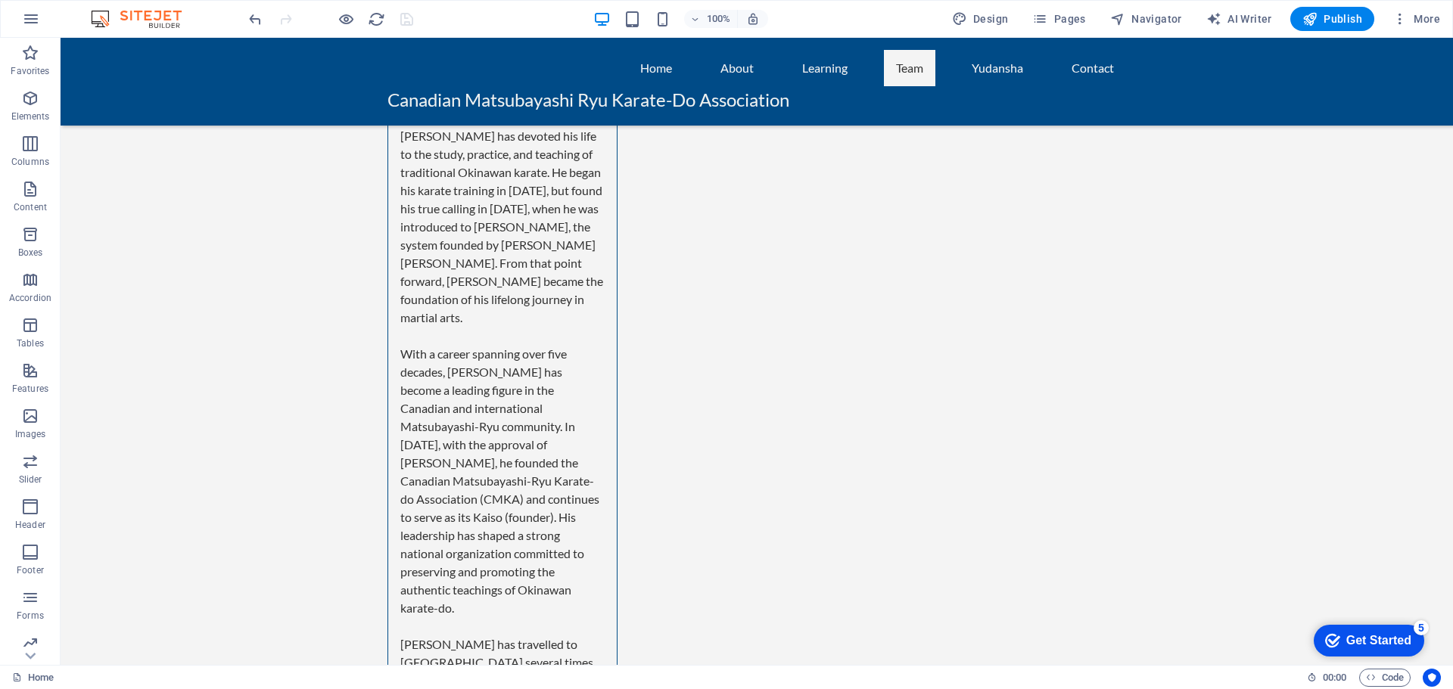
scroll to position [4078, 0]
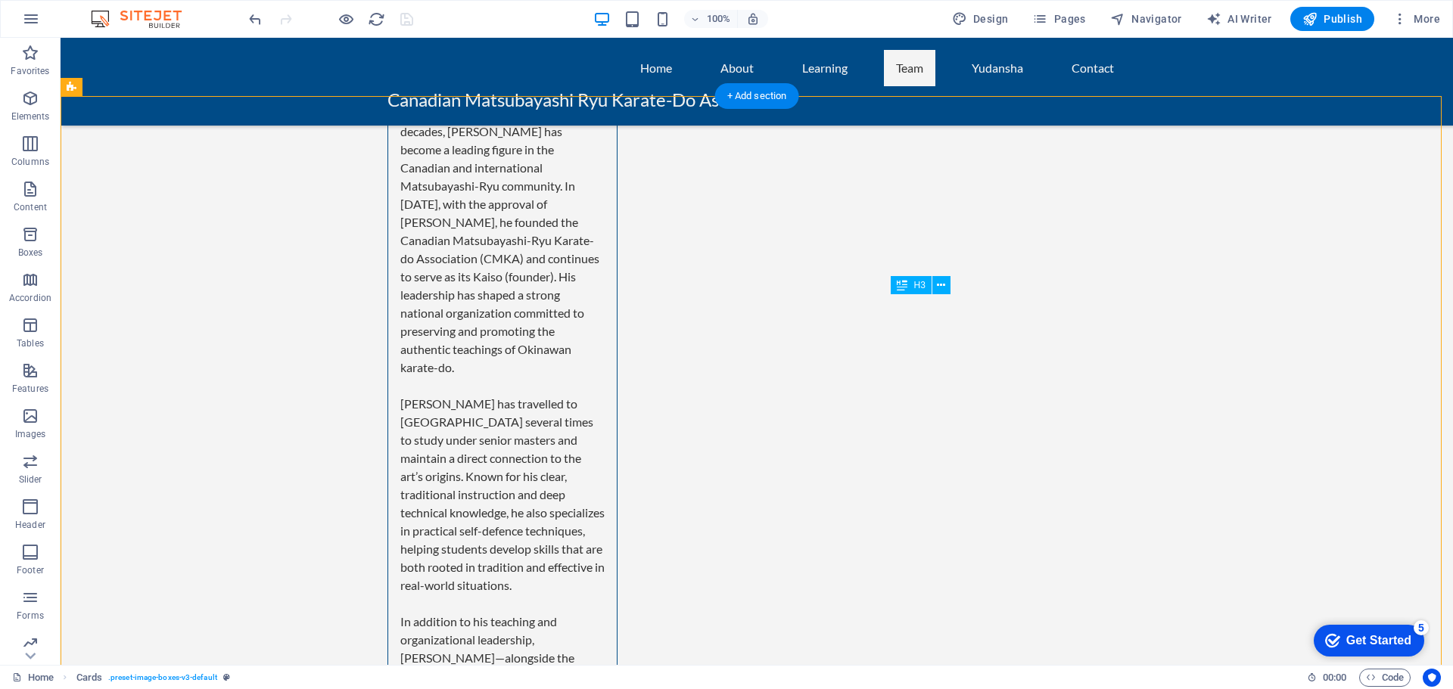
drag, startPoint x: 967, startPoint y: 318, endPoint x: 980, endPoint y: 336, distance: 21.6
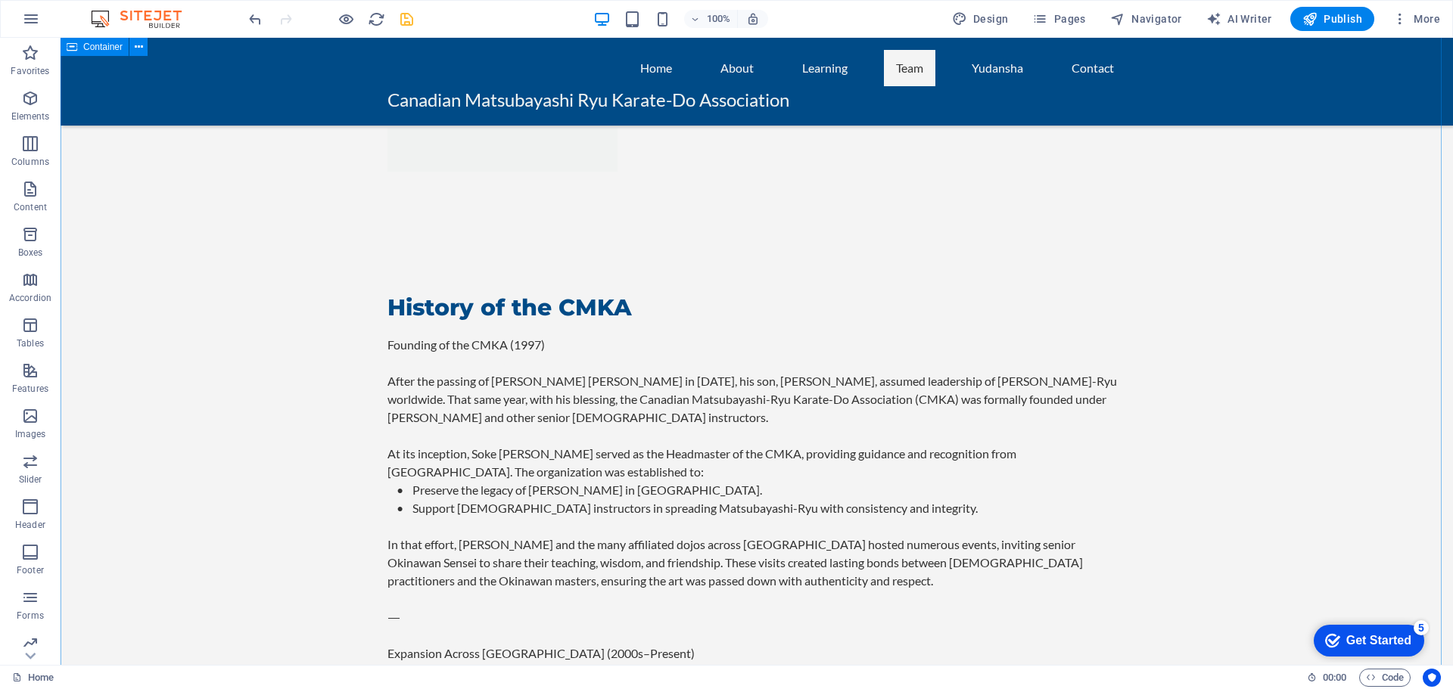
scroll to position [2414, 0]
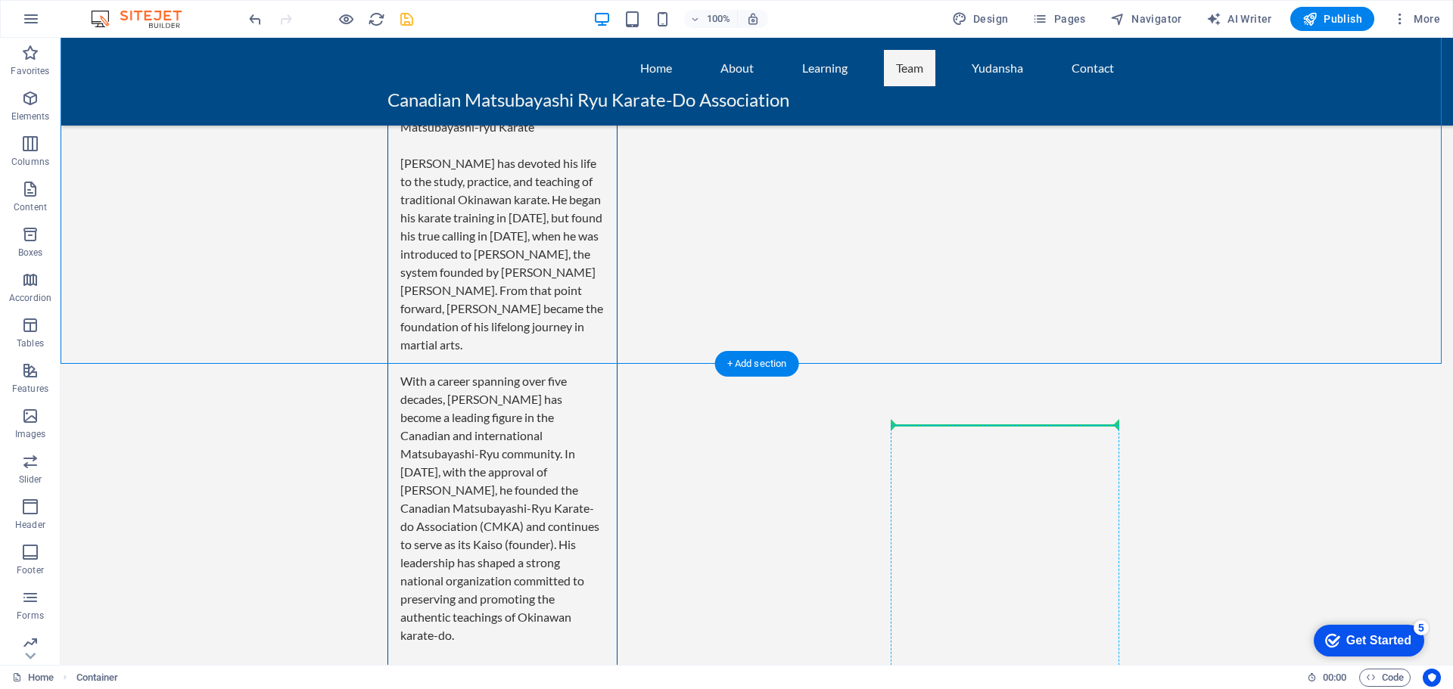
drag, startPoint x: 802, startPoint y: 287, endPoint x: 994, endPoint y: 480, distance: 272.8
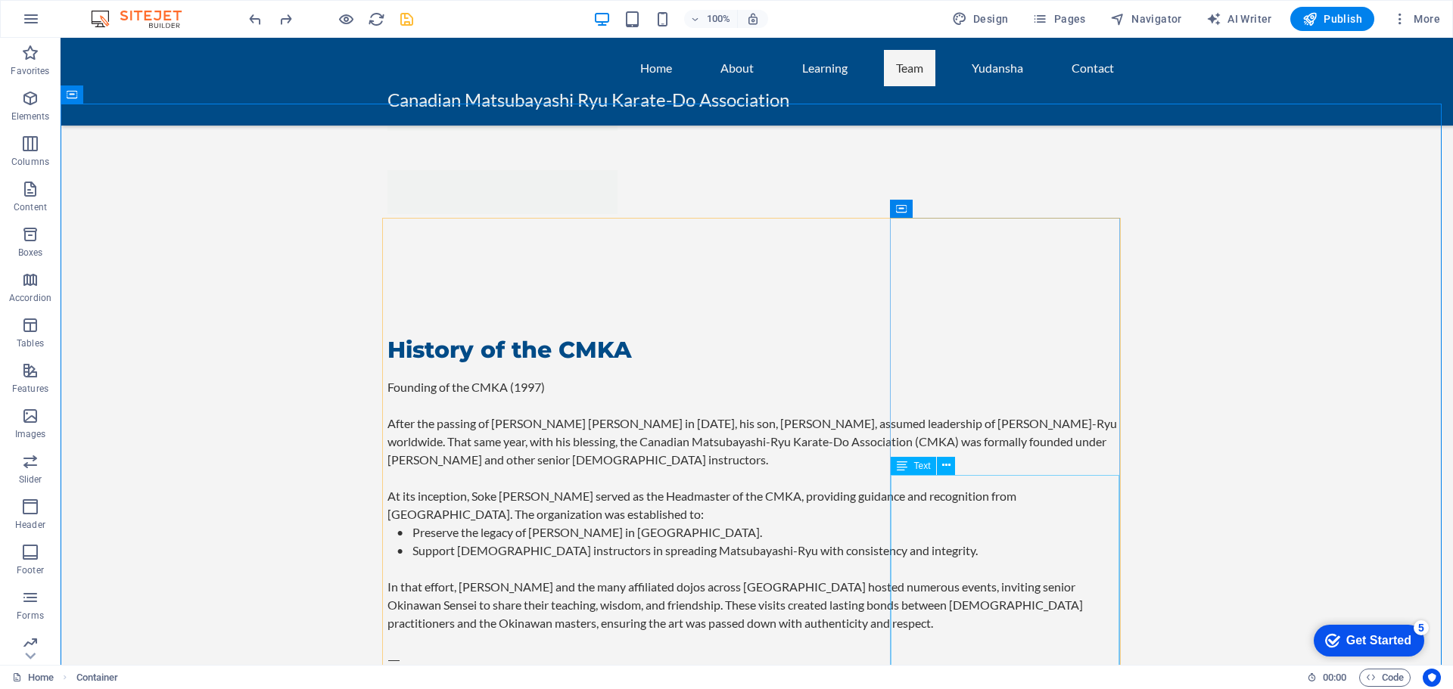
scroll to position [2449, 0]
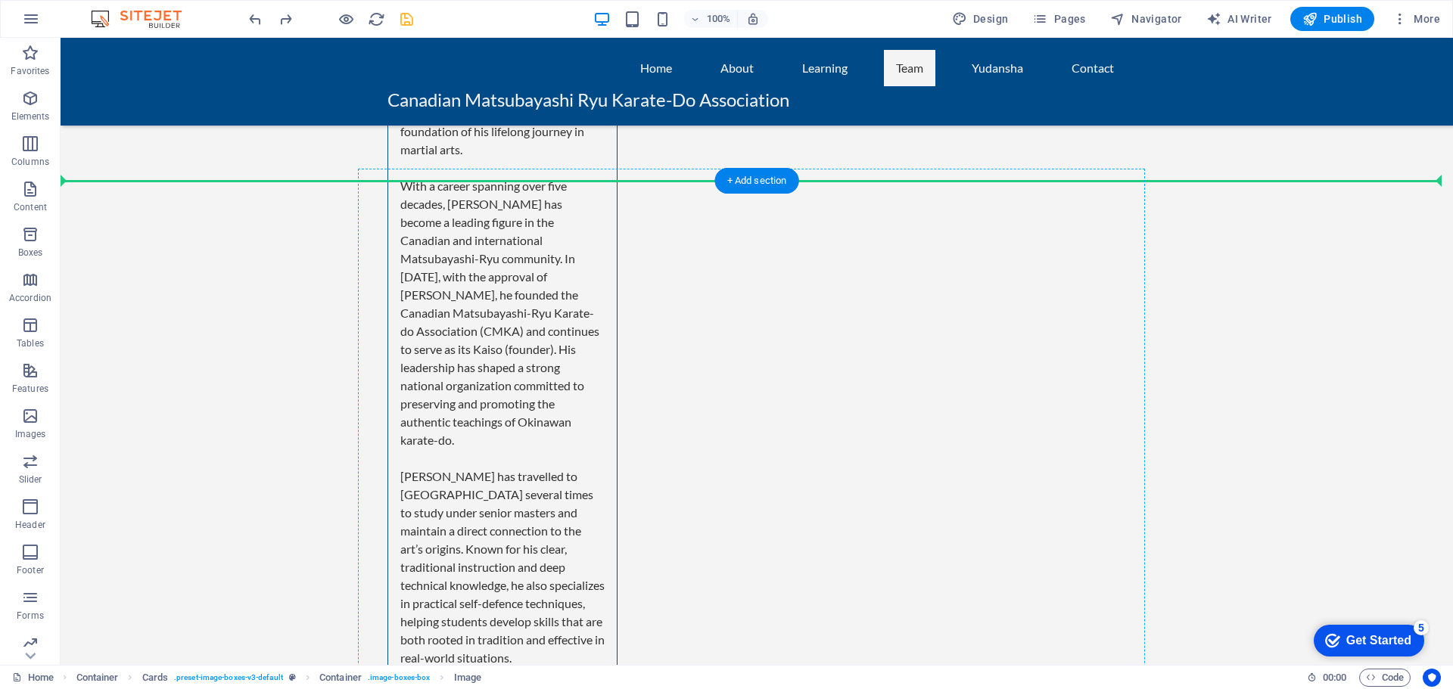
scroll to position [4013, 0]
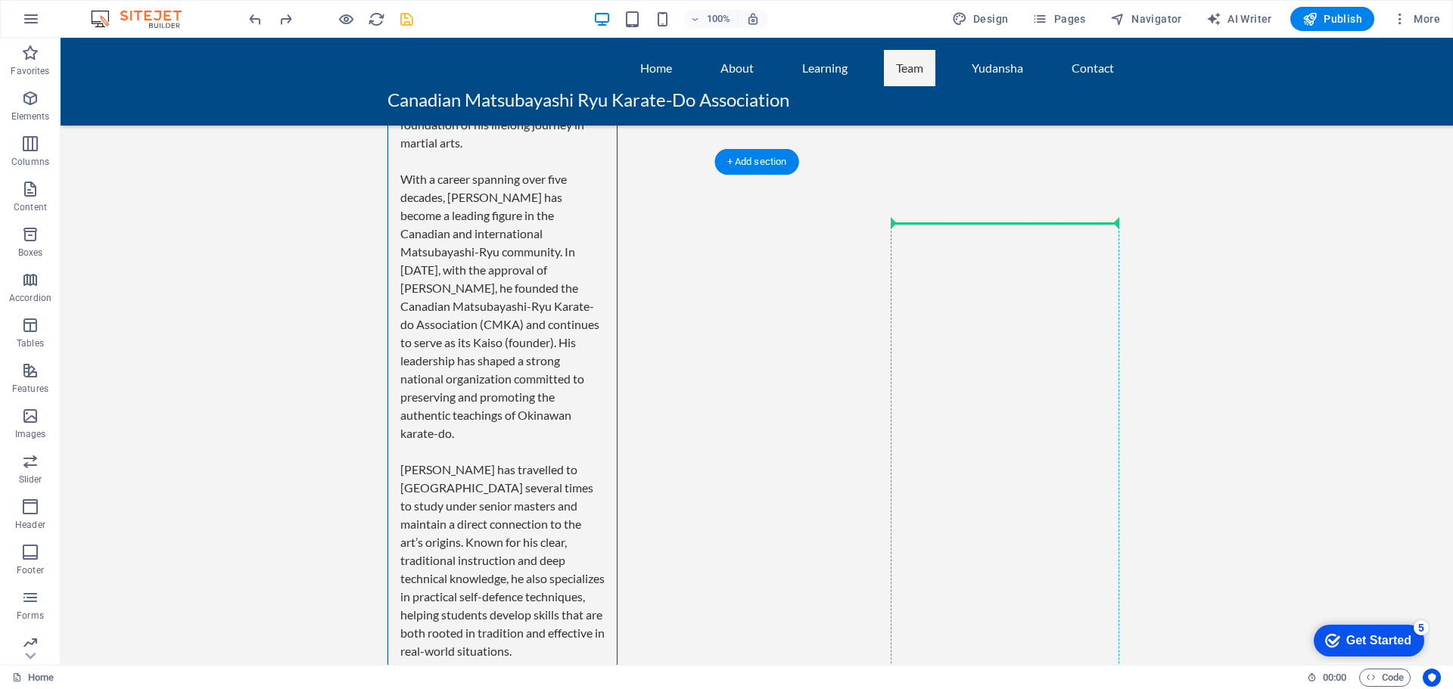
drag, startPoint x: 822, startPoint y: 283, endPoint x: 1010, endPoint y: 295, distance: 188.0
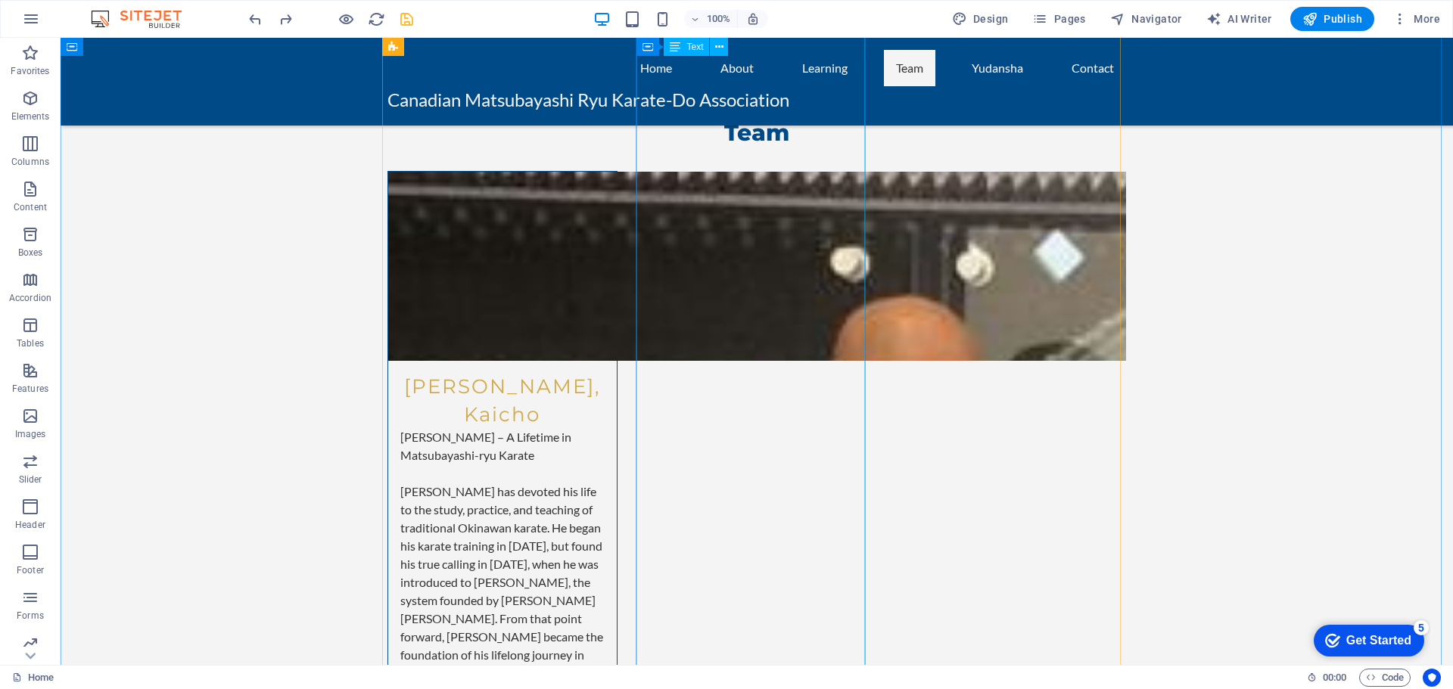
scroll to position [2316, 0]
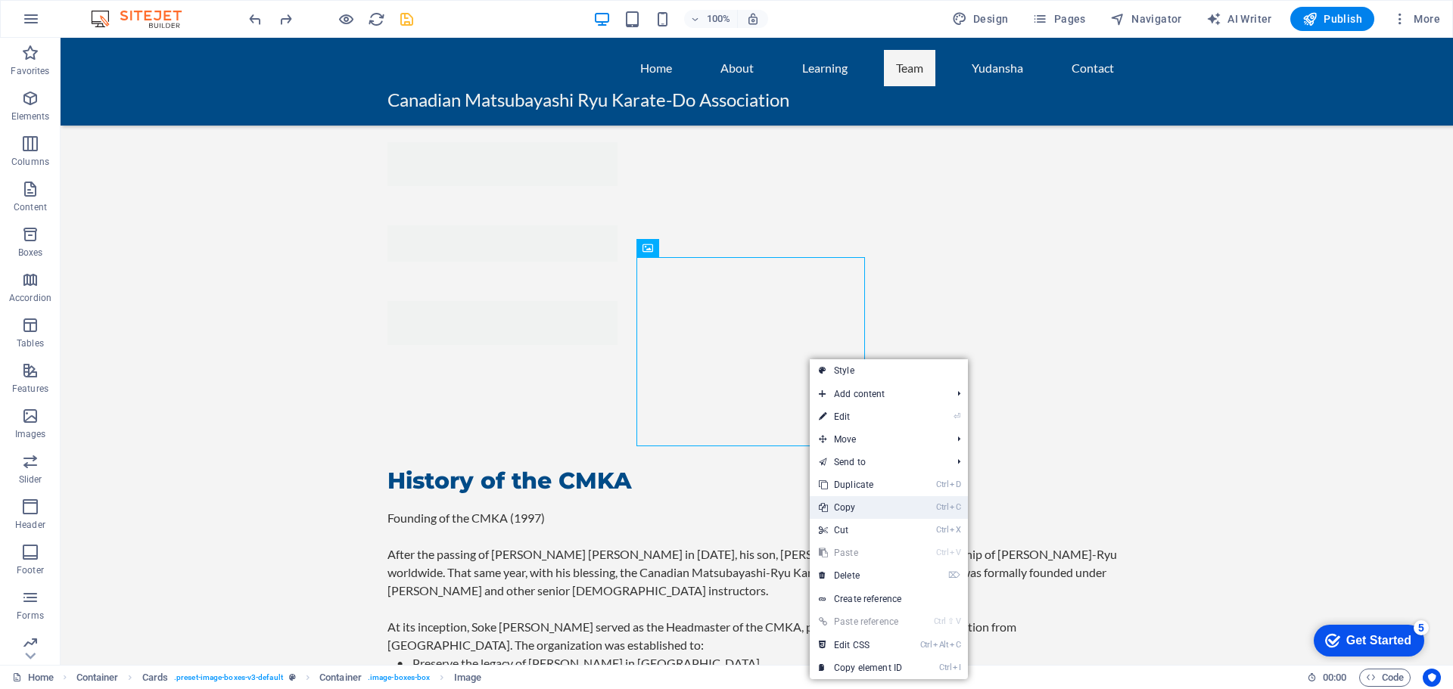
click at [856, 503] on link "Ctrl C Copy" at bounding box center [859, 507] width 101 height 23
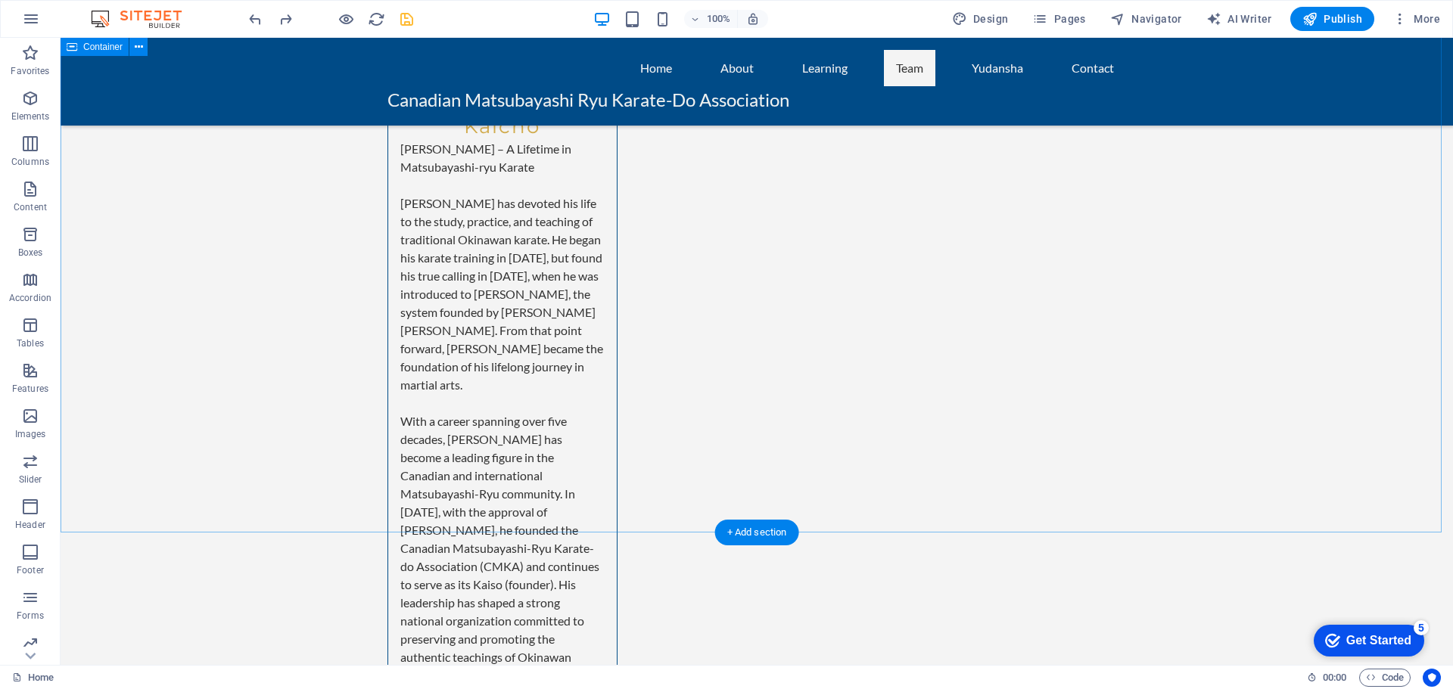
scroll to position [3905, 0]
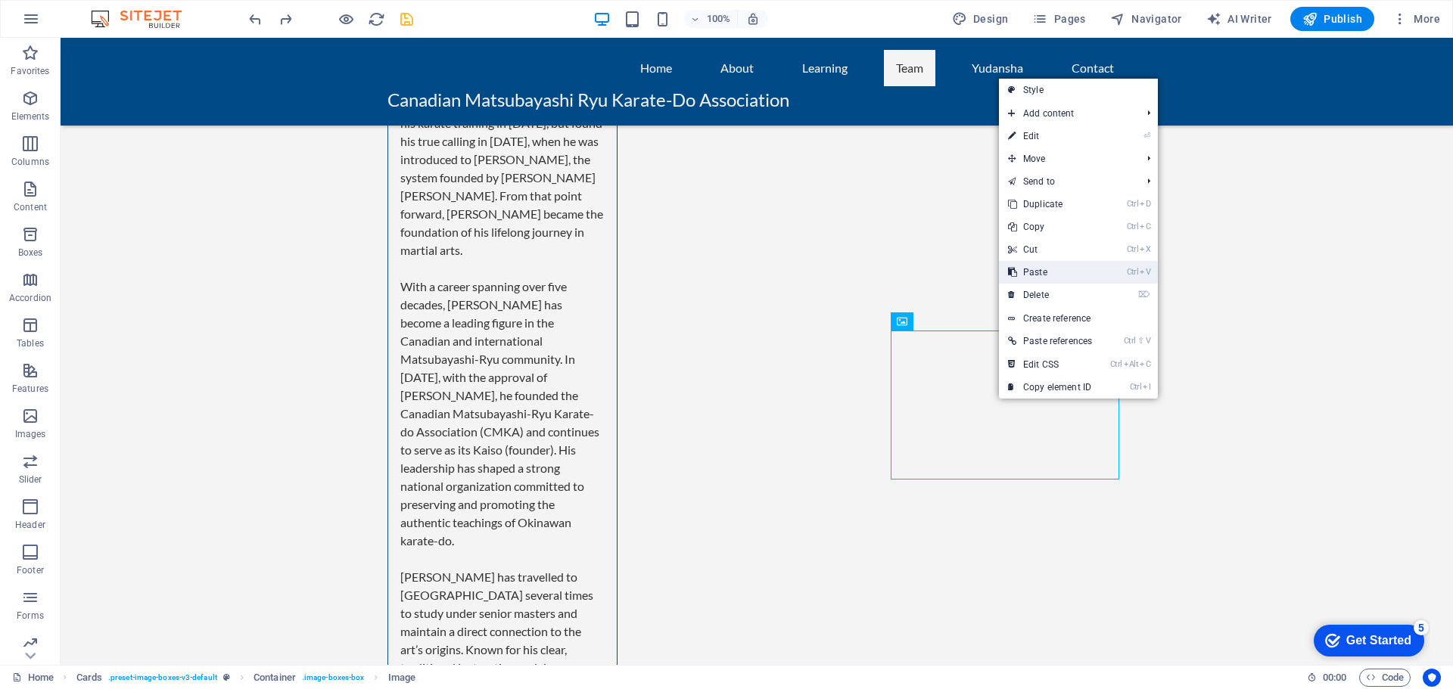
click at [1046, 272] on link "Ctrl V Paste" at bounding box center [1050, 272] width 102 height 23
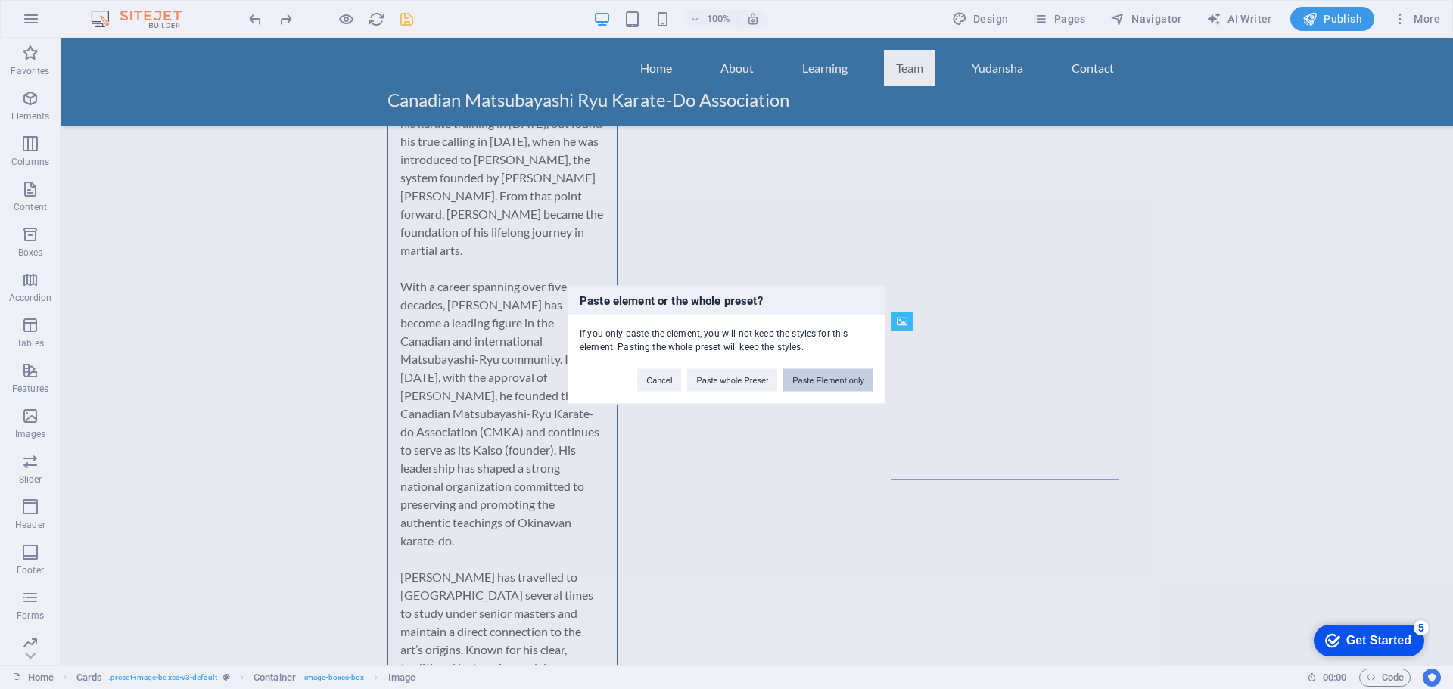
click at [834, 379] on button "Paste Element only" at bounding box center [828, 379] width 90 height 23
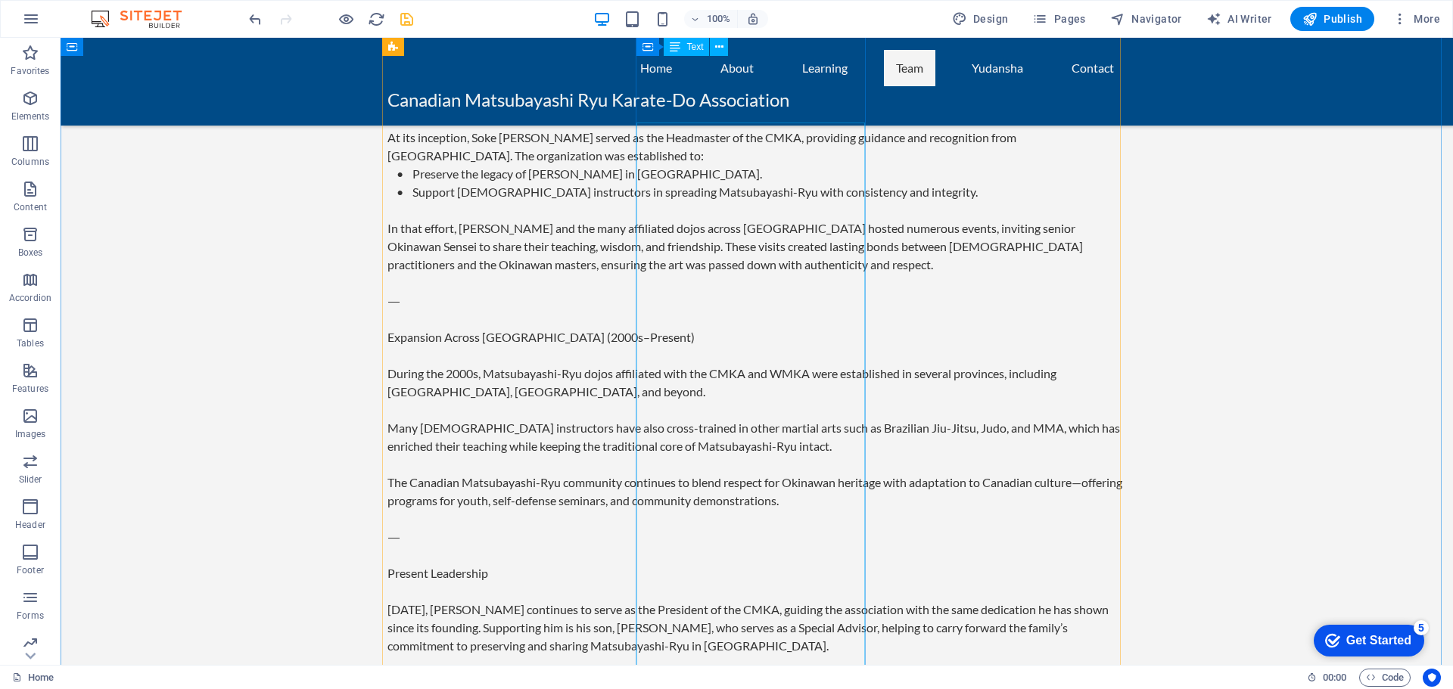
scroll to position [2543, 0]
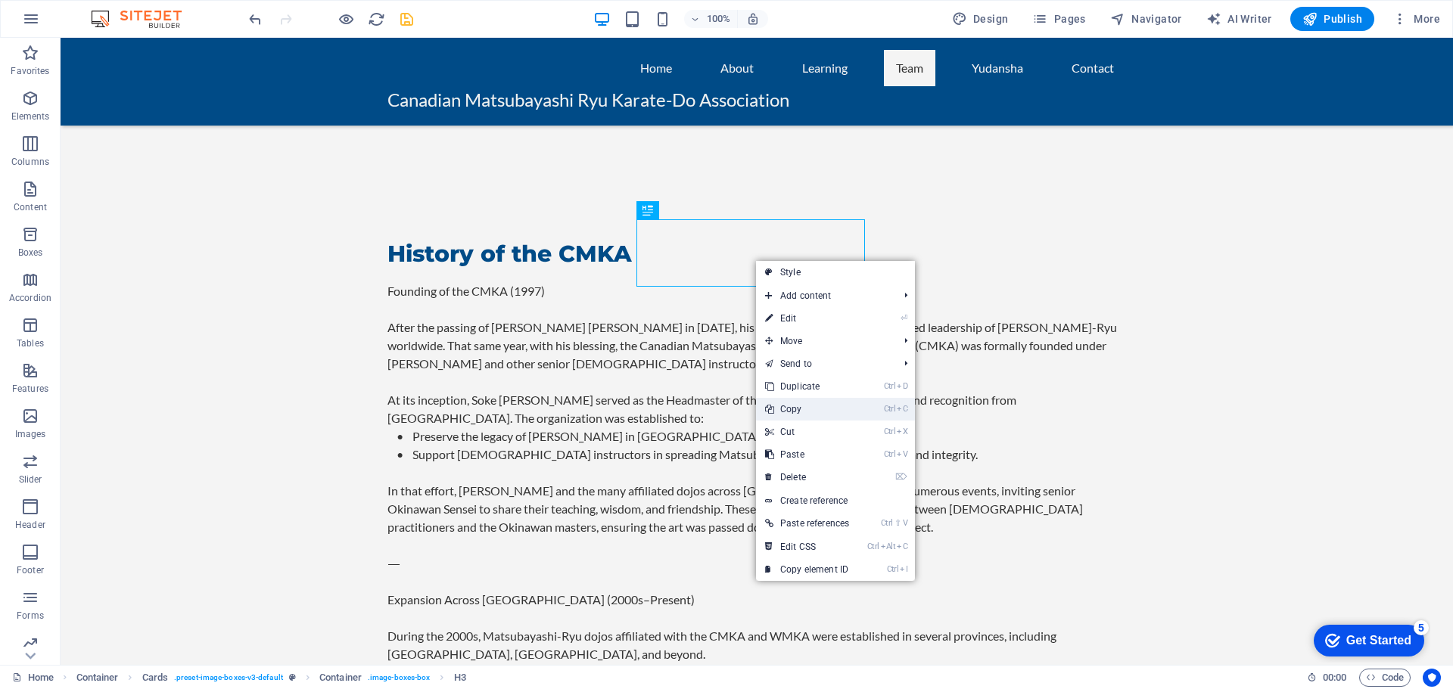
click at [806, 412] on link "Ctrl C Copy" at bounding box center [807, 409] width 102 height 23
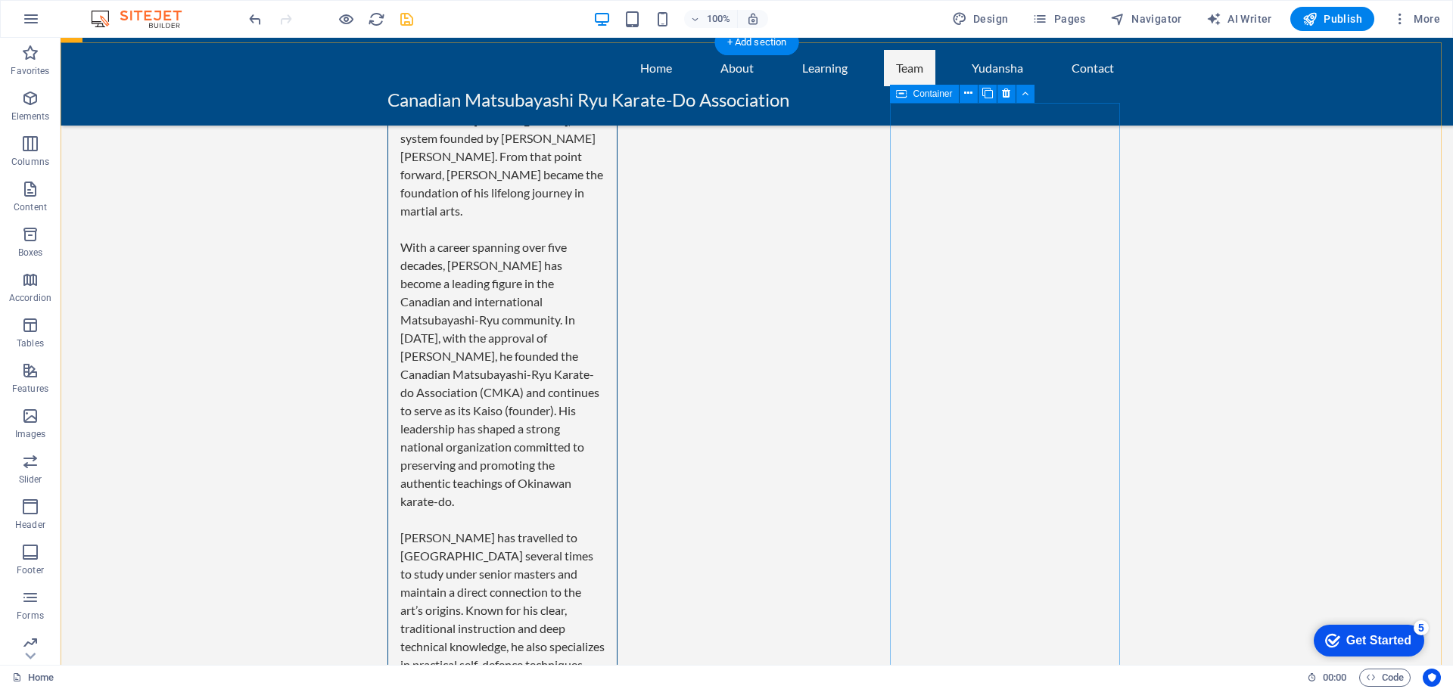
scroll to position [4132, 0]
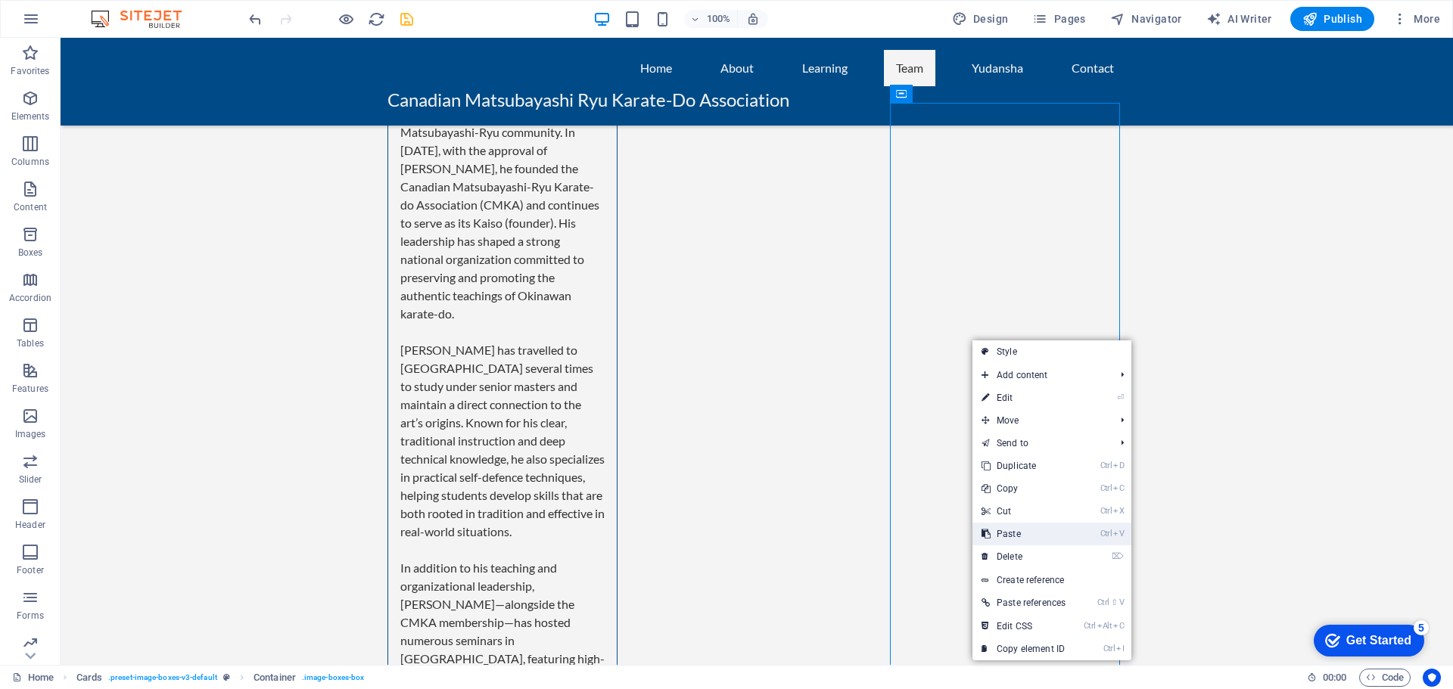
click at [996, 538] on link "Ctrl V Paste" at bounding box center [1023, 534] width 102 height 23
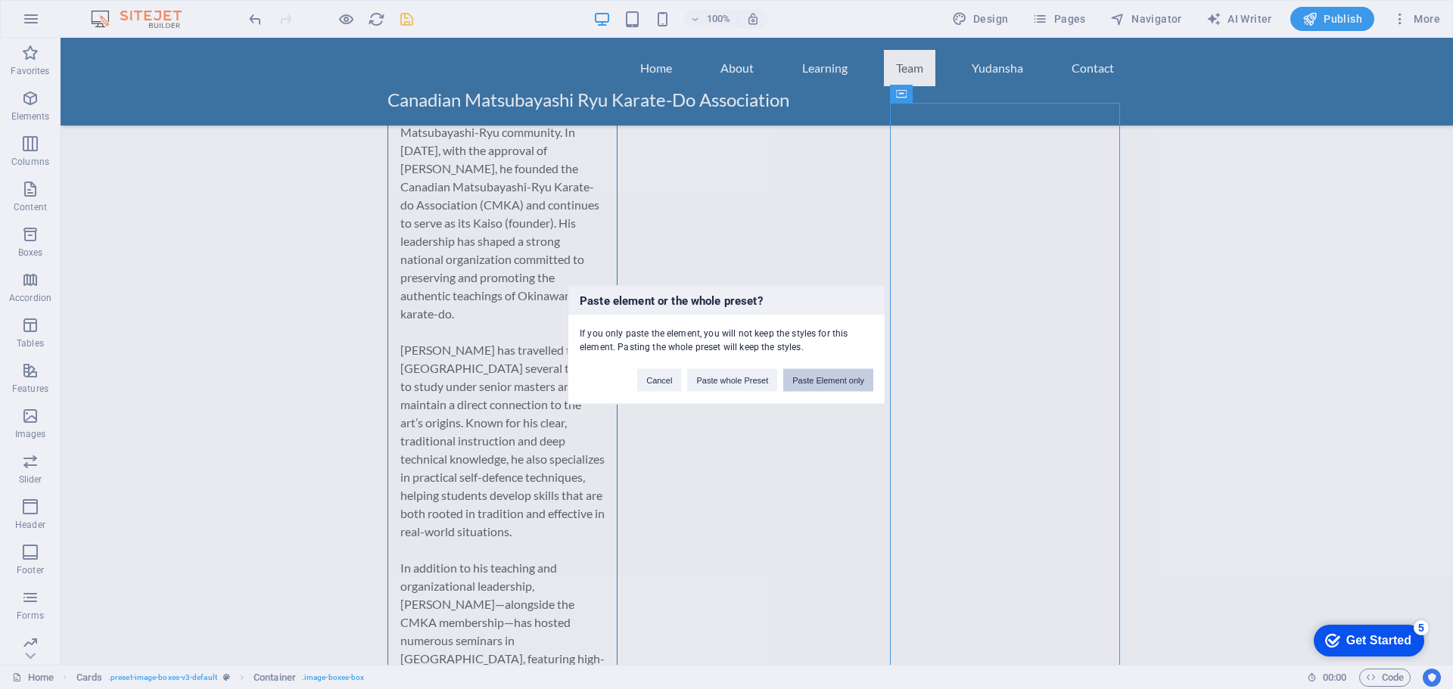
click at [831, 382] on button "Paste Element only" at bounding box center [828, 379] width 90 height 23
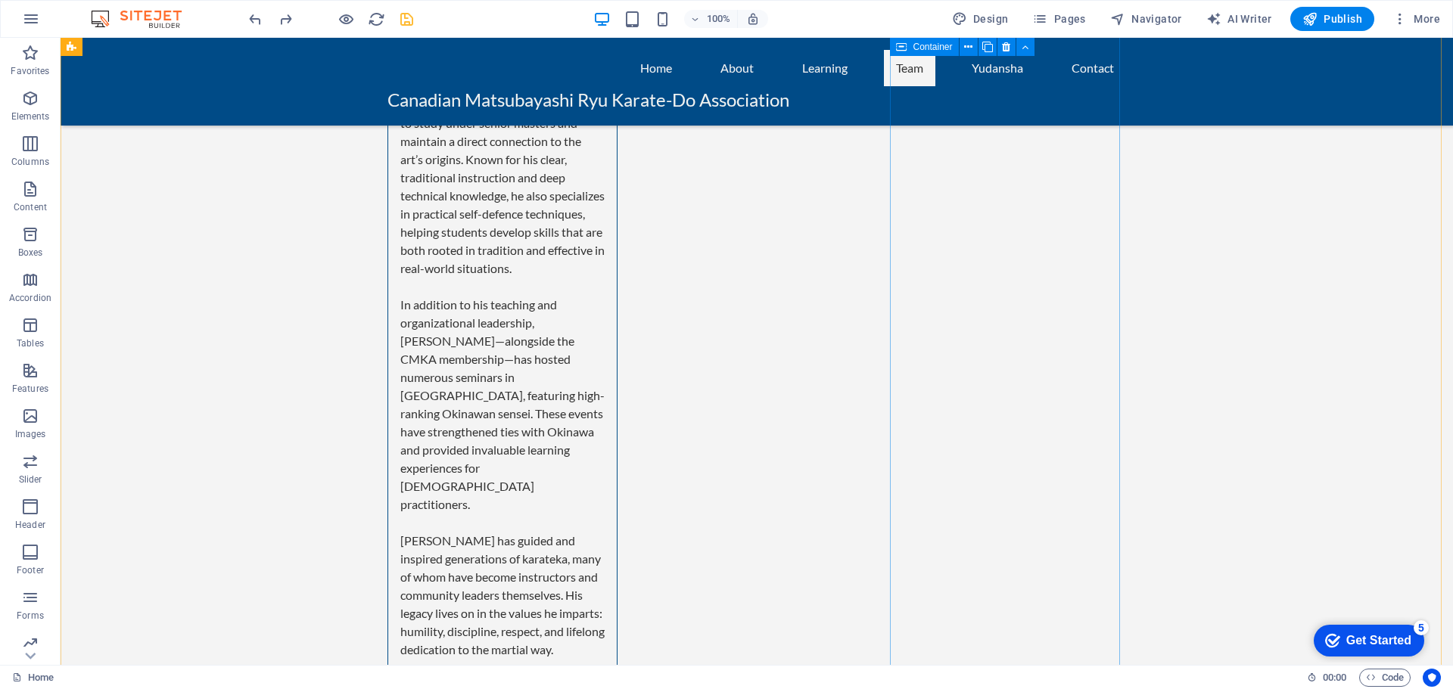
scroll to position [4191, 0]
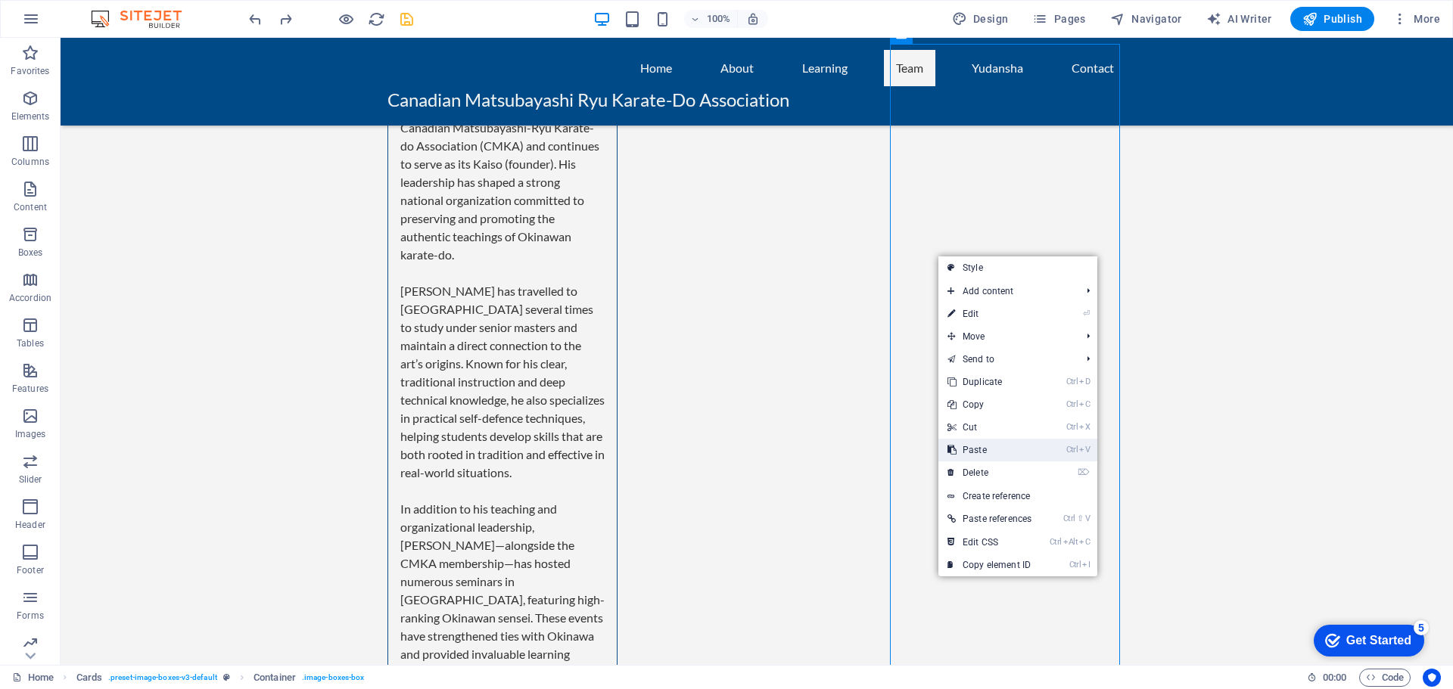
click at [965, 451] on link "Ctrl V Paste" at bounding box center [989, 450] width 102 height 23
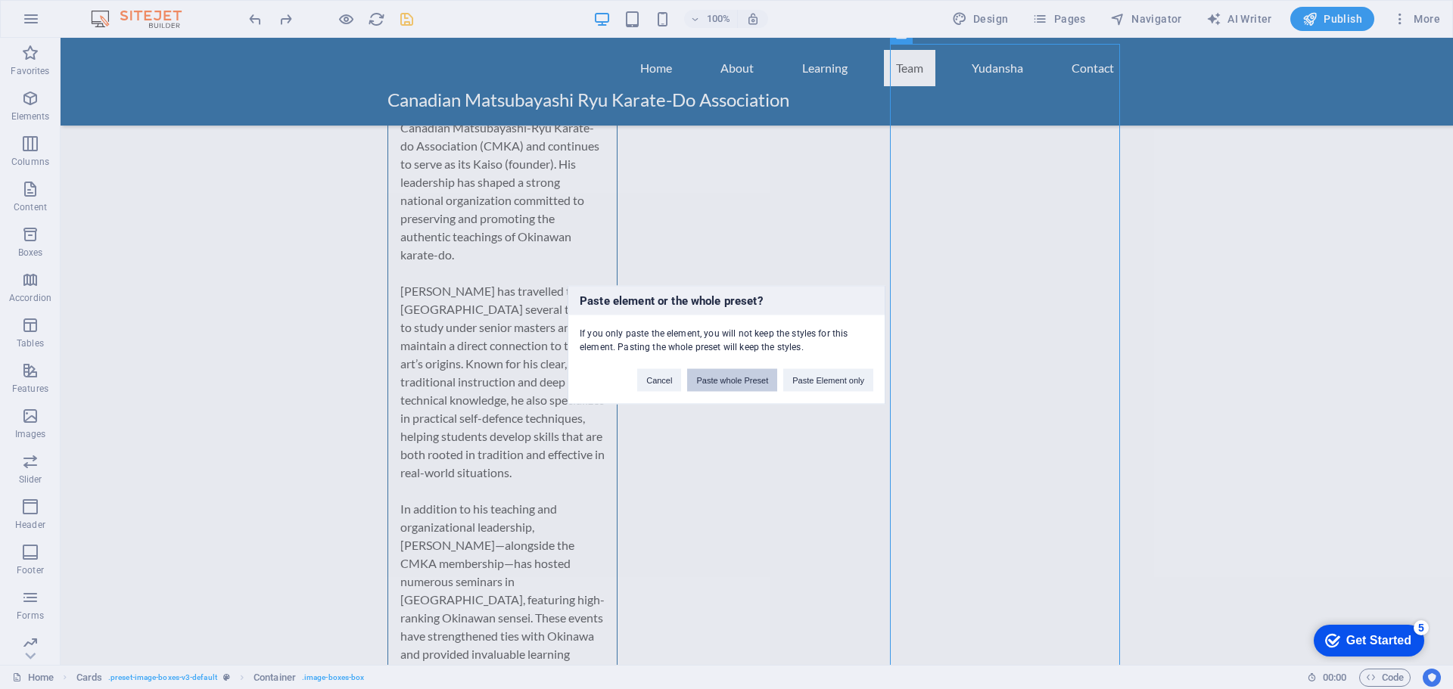
click at [725, 387] on button "Paste whole Preset" at bounding box center [732, 379] width 90 height 23
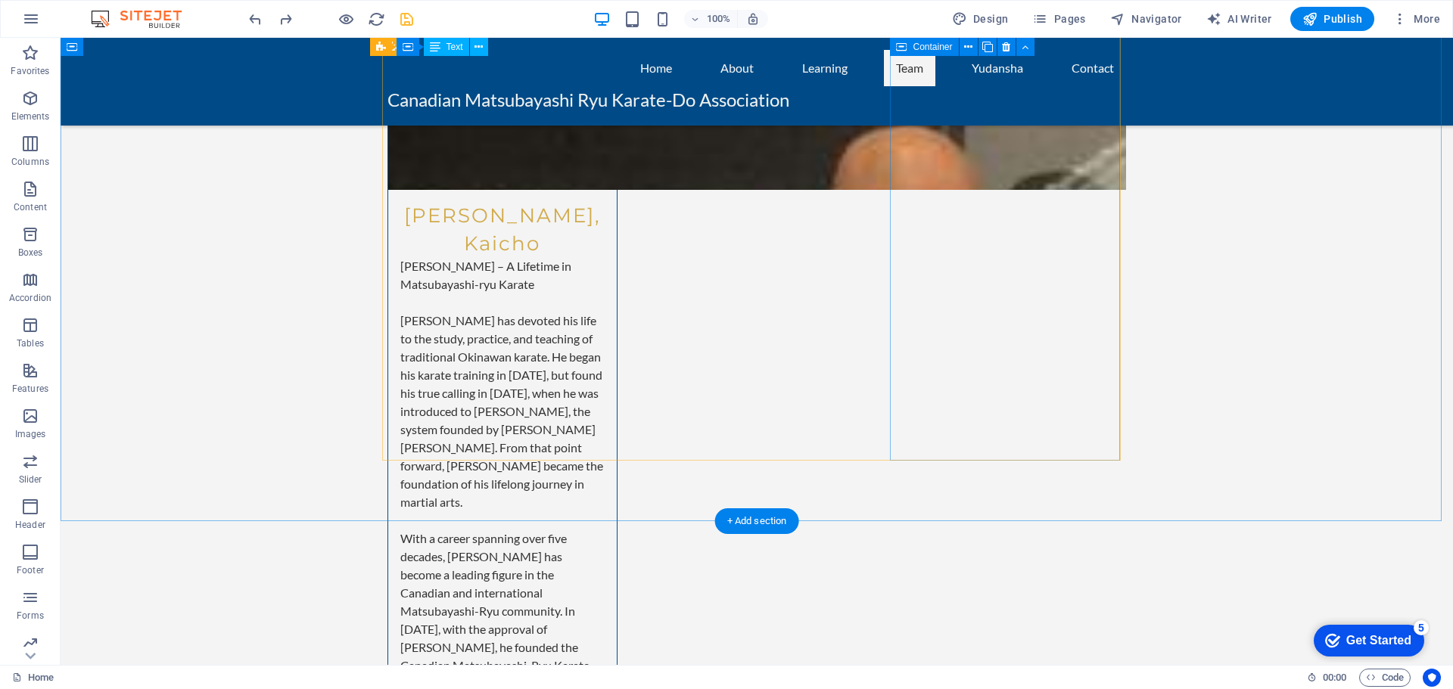
scroll to position [4032, 0]
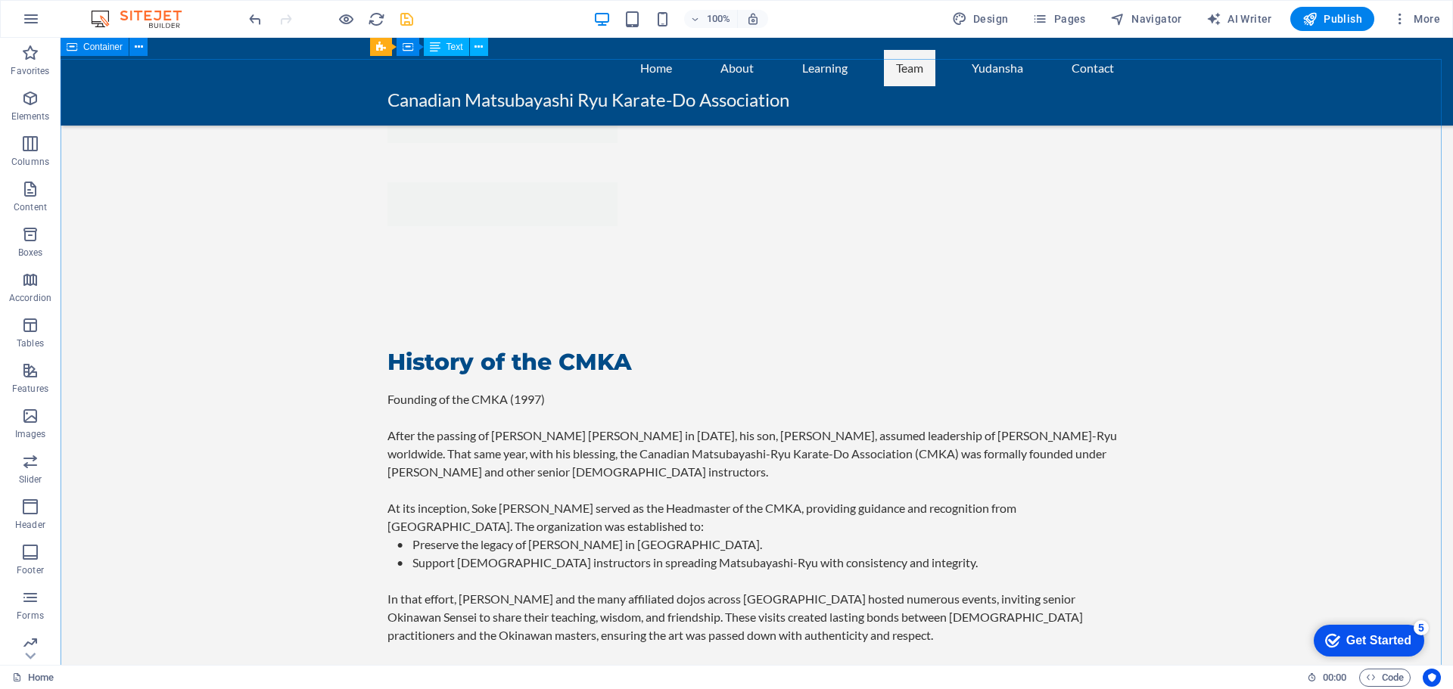
scroll to position [2367, 0]
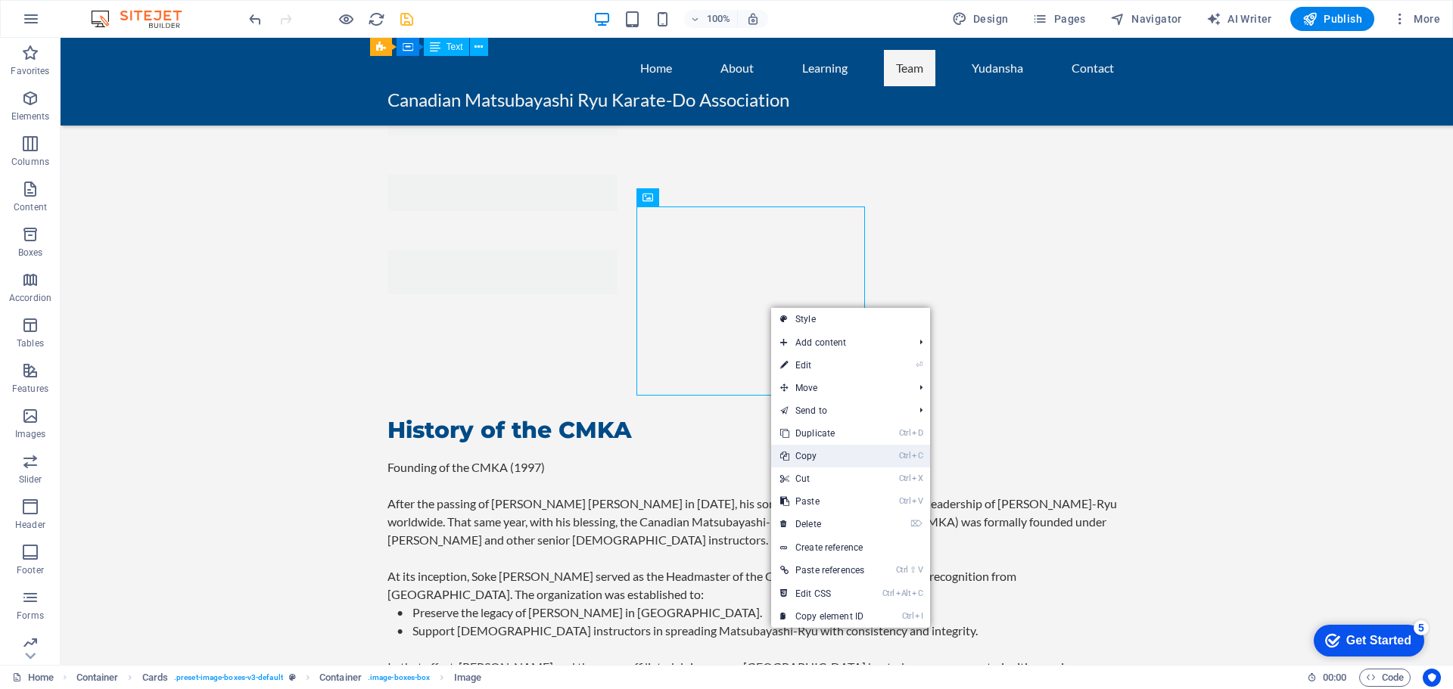
click at [816, 455] on link "Ctrl C Copy" at bounding box center [822, 456] width 102 height 23
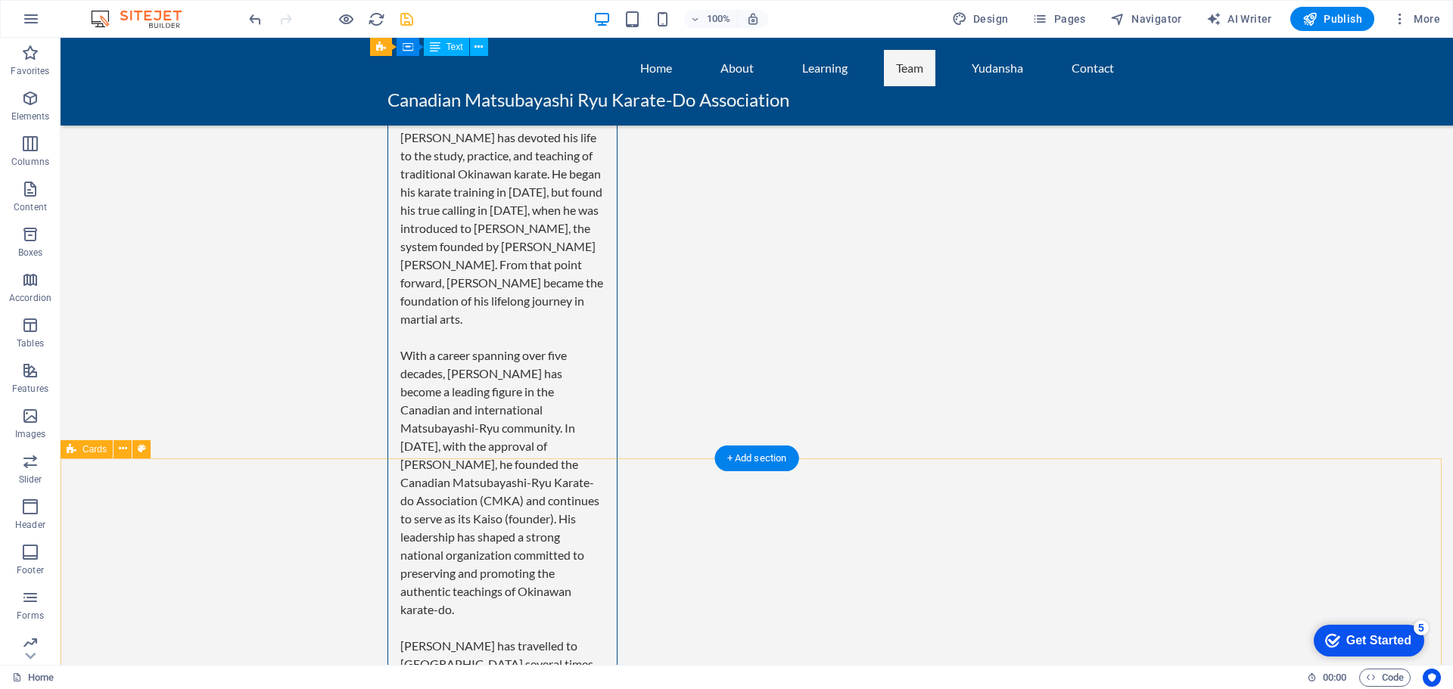
scroll to position [4032, 0]
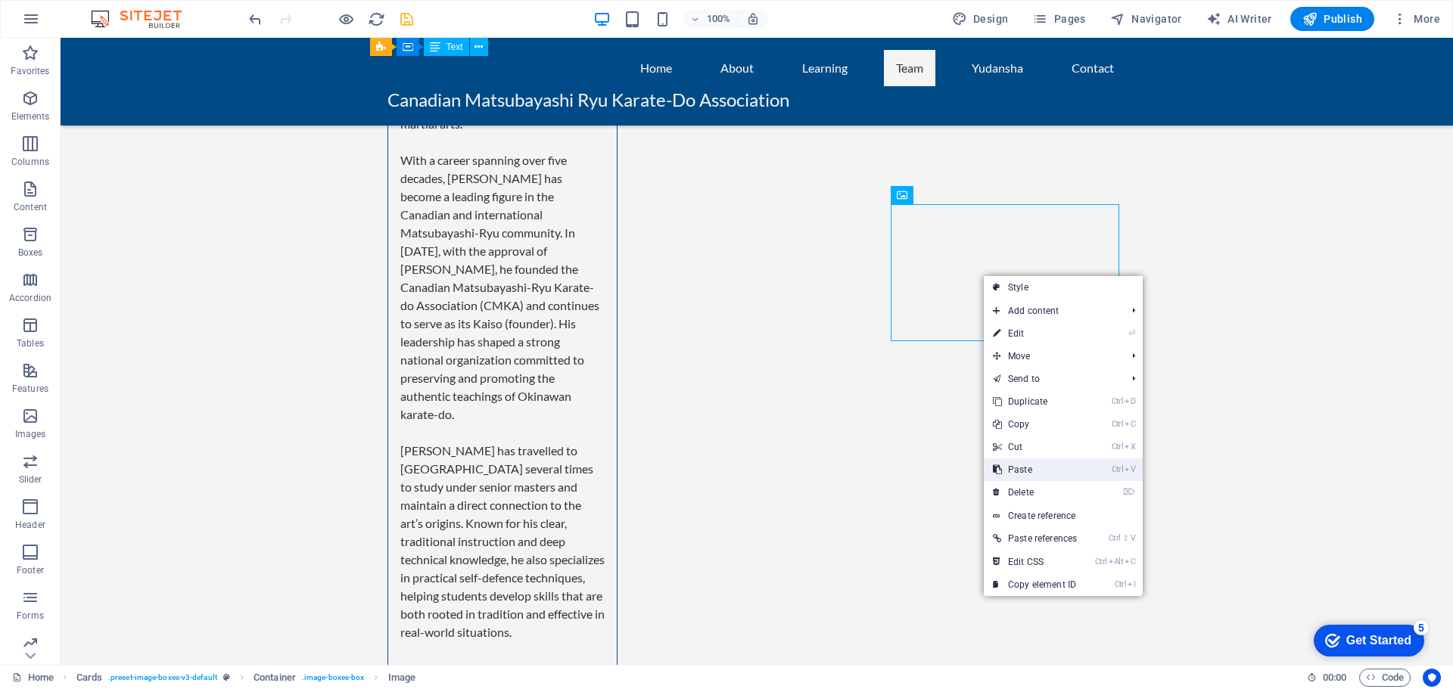
click at [1034, 464] on link "Ctrl V Paste" at bounding box center [1034, 469] width 102 height 23
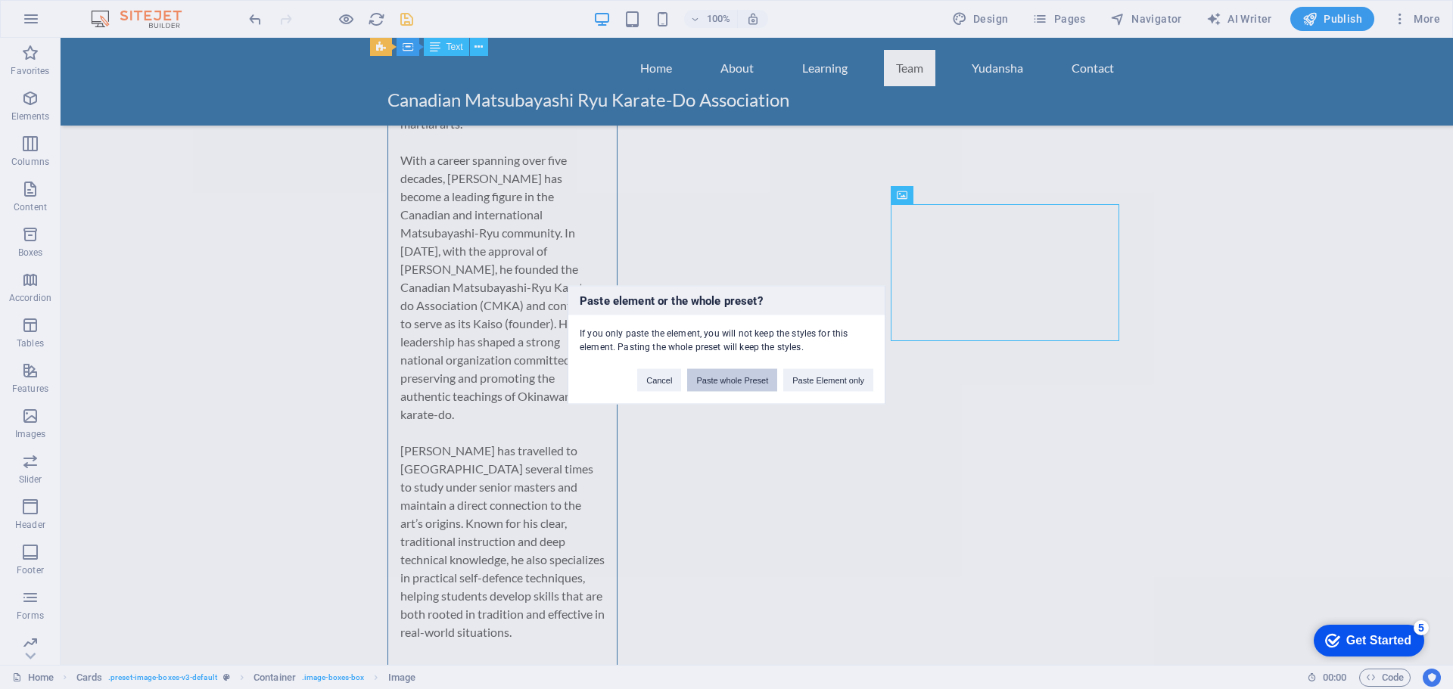
click at [744, 385] on button "Paste whole Preset" at bounding box center [732, 379] width 90 height 23
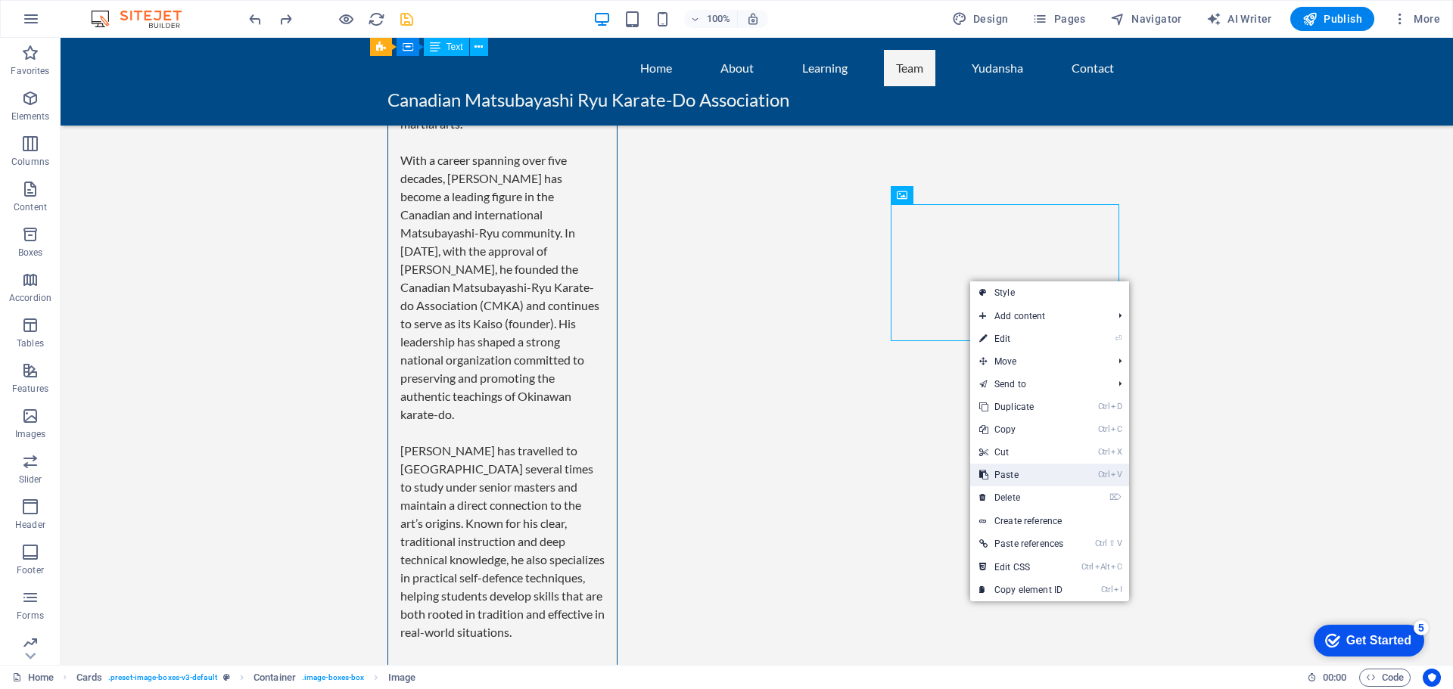
click at [992, 469] on link "Ctrl V Paste" at bounding box center [1021, 475] width 102 height 23
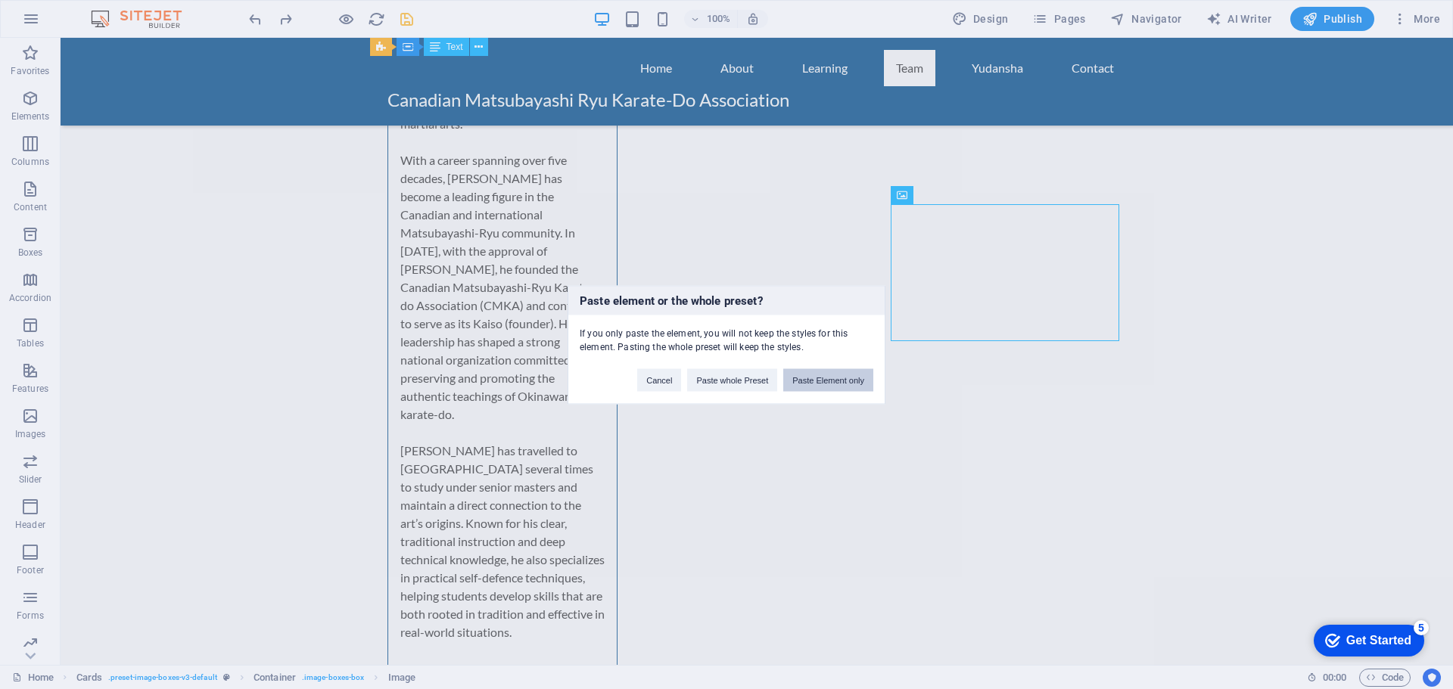
click at [854, 381] on button "Paste Element only" at bounding box center [828, 379] width 90 height 23
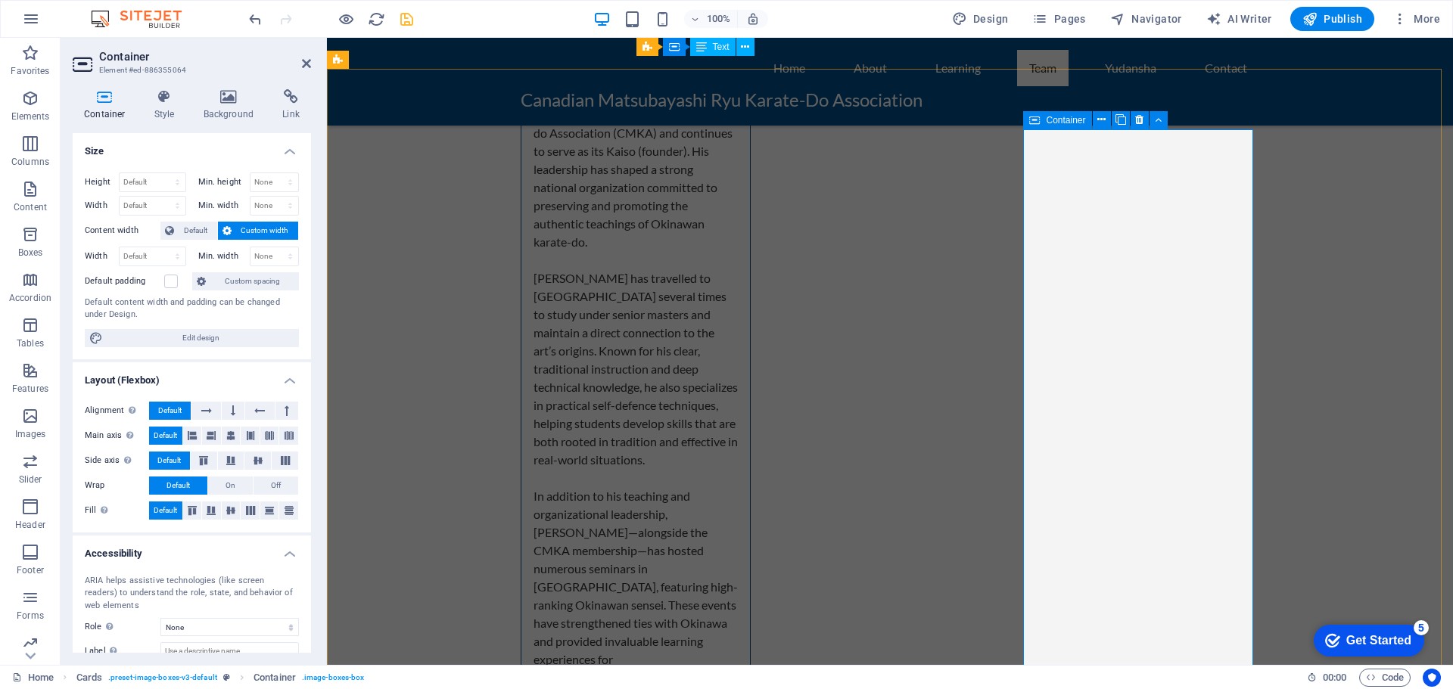
scroll to position [4334, 0]
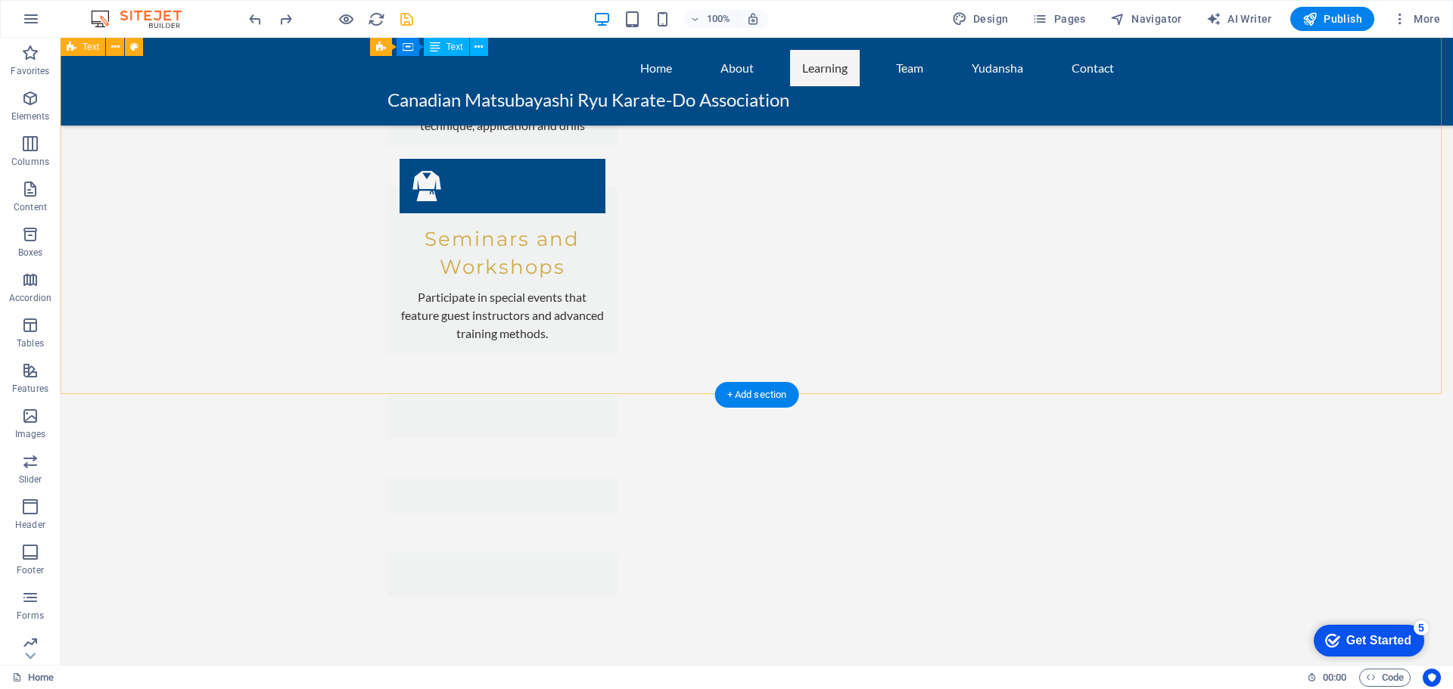
scroll to position [2367, 0]
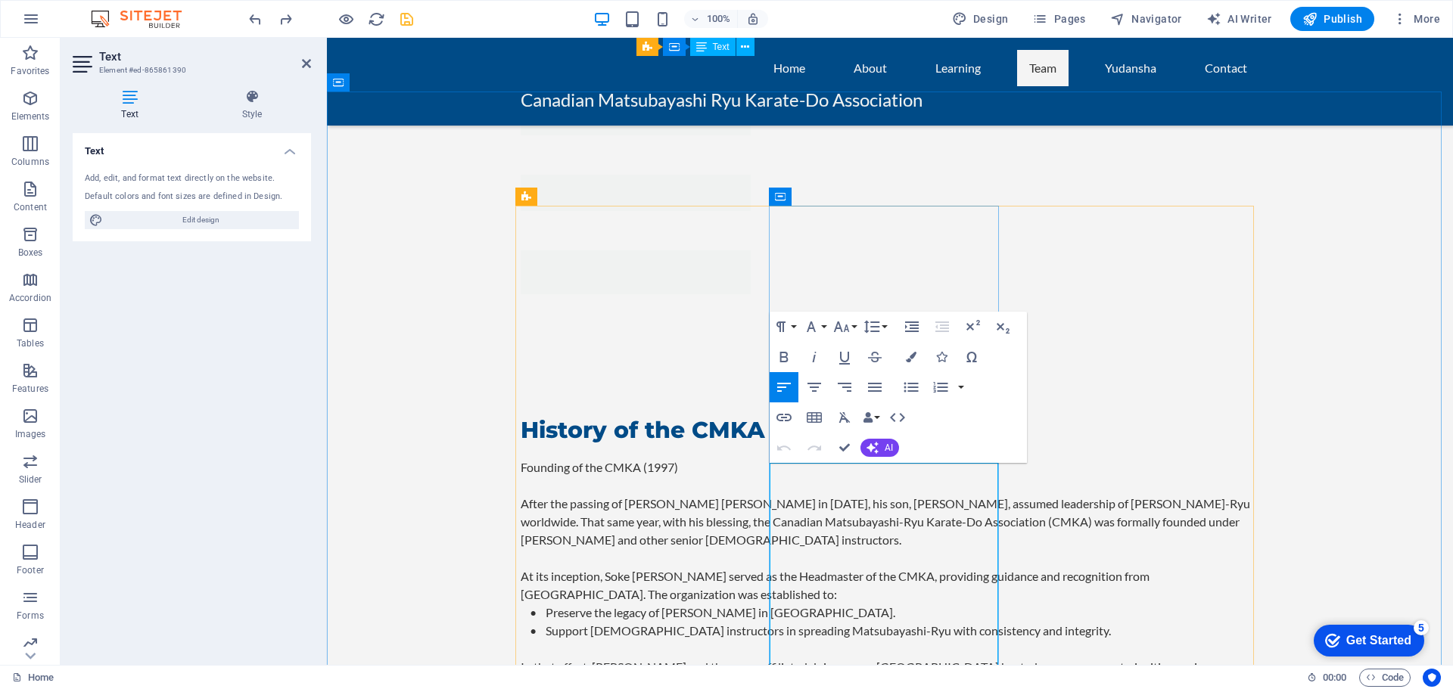
drag, startPoint x: 781, startPoint y: 471, endPoint x: 895, endPoint y: 639, distance: 203.1
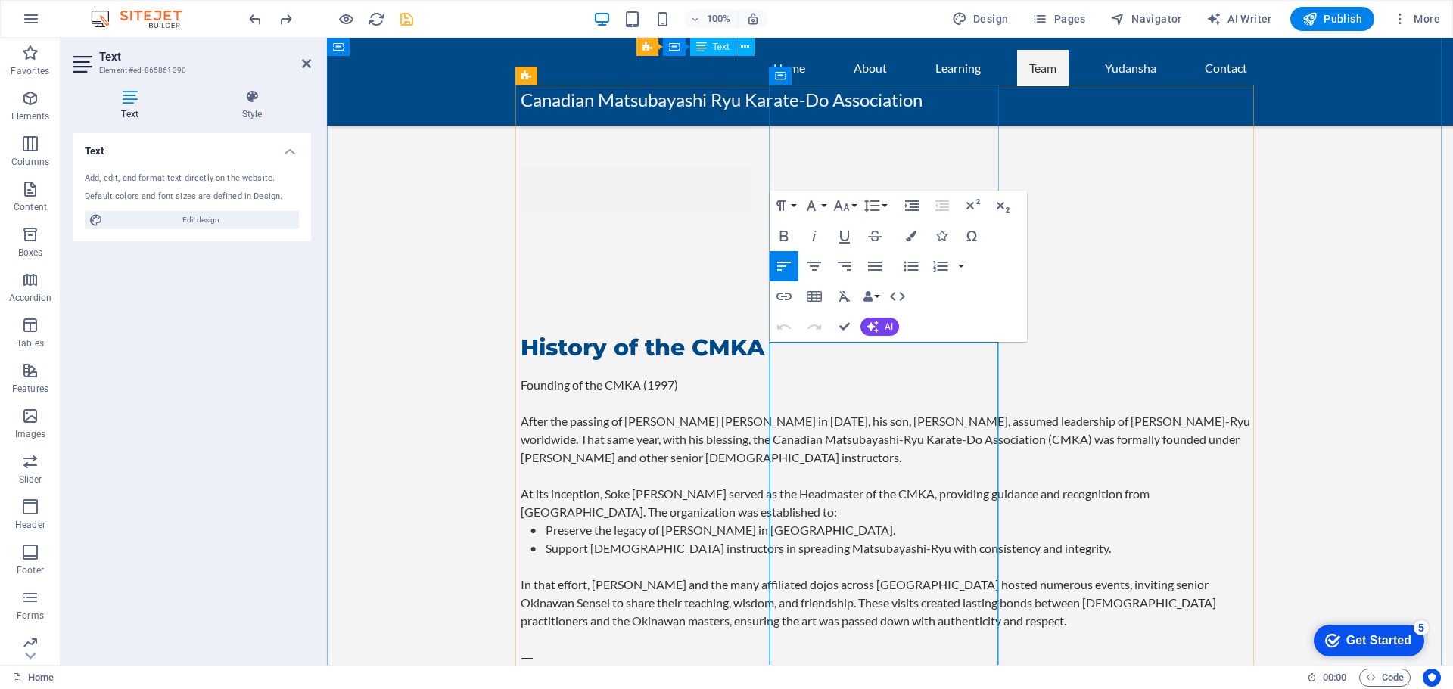
scroll to position [2443, 0]
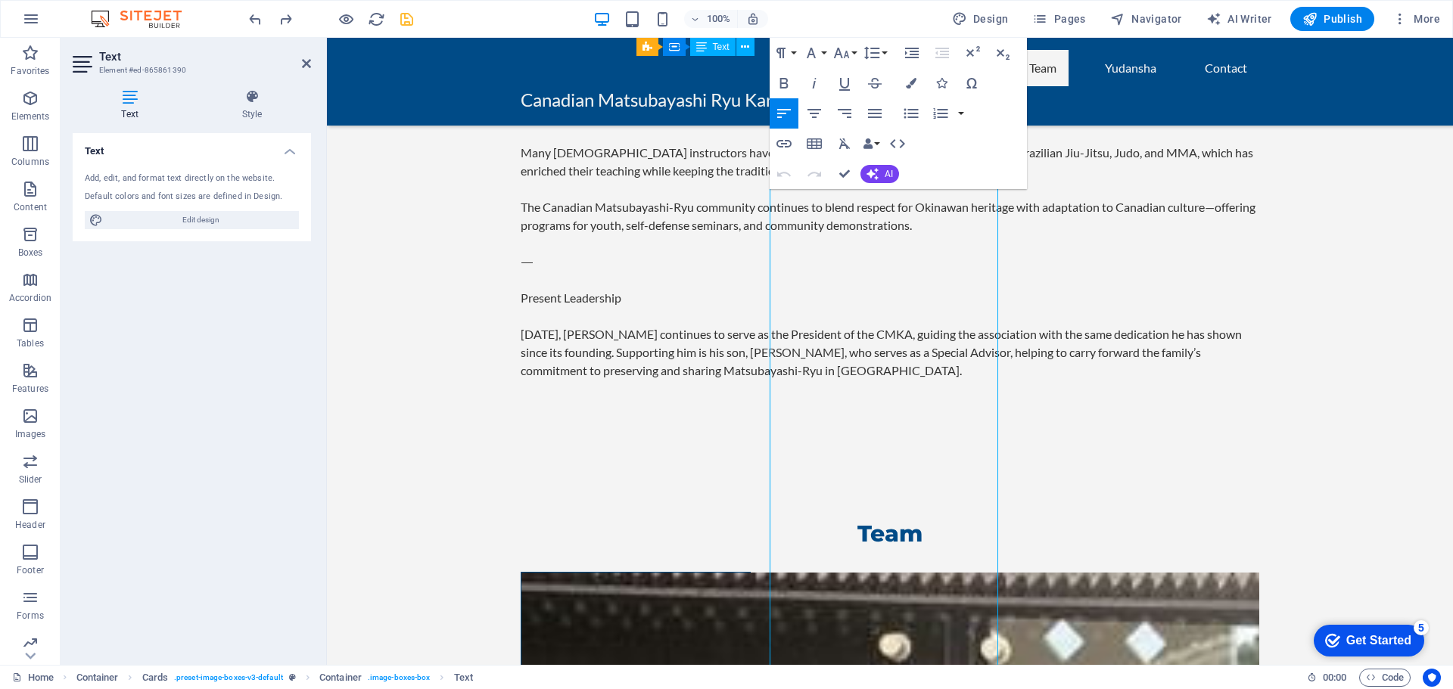
scroll to position [3475, 0]
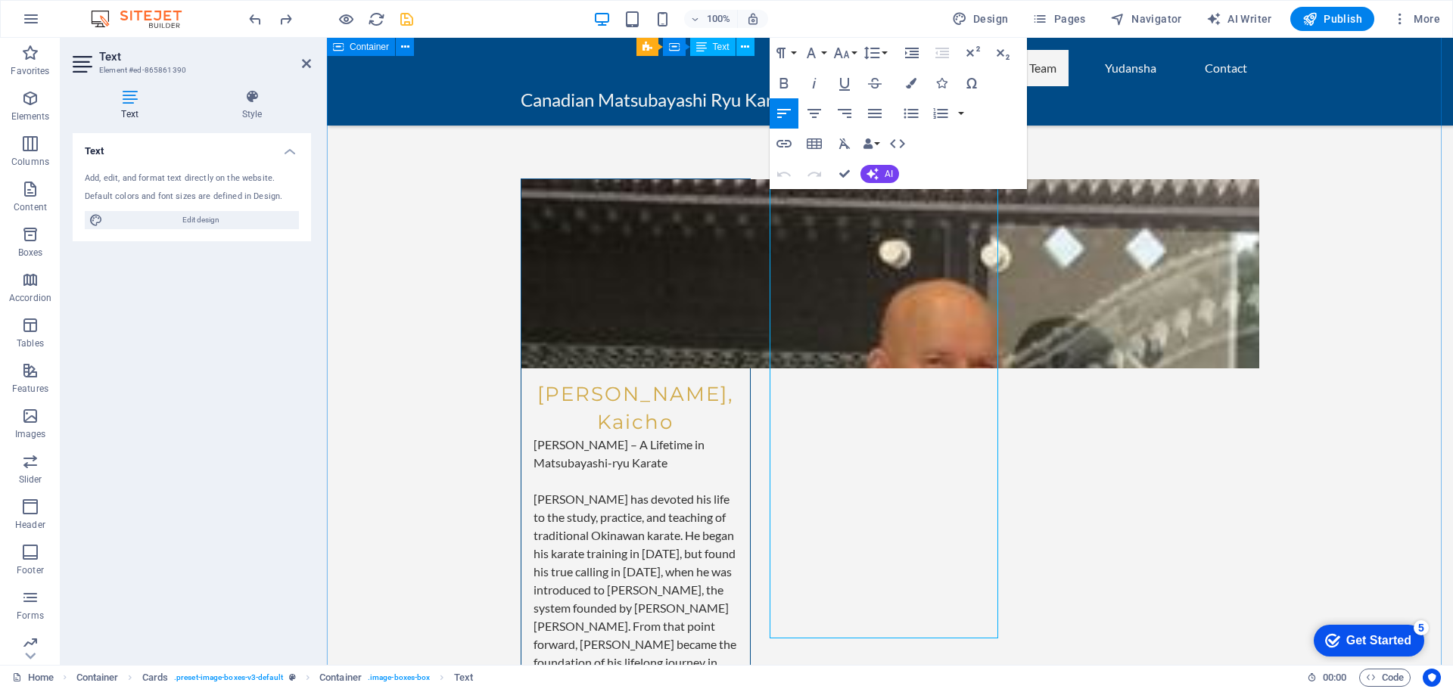
drag, startPoint x: 783, startPoint y: 399, endPoint x: 979, endPoint y: 641, distance: 310.9
copy div "Loremi Dolor Sitametc – Adipisci Elitseddo eiu Tempor Incidid Utla Etdolo Magna…"
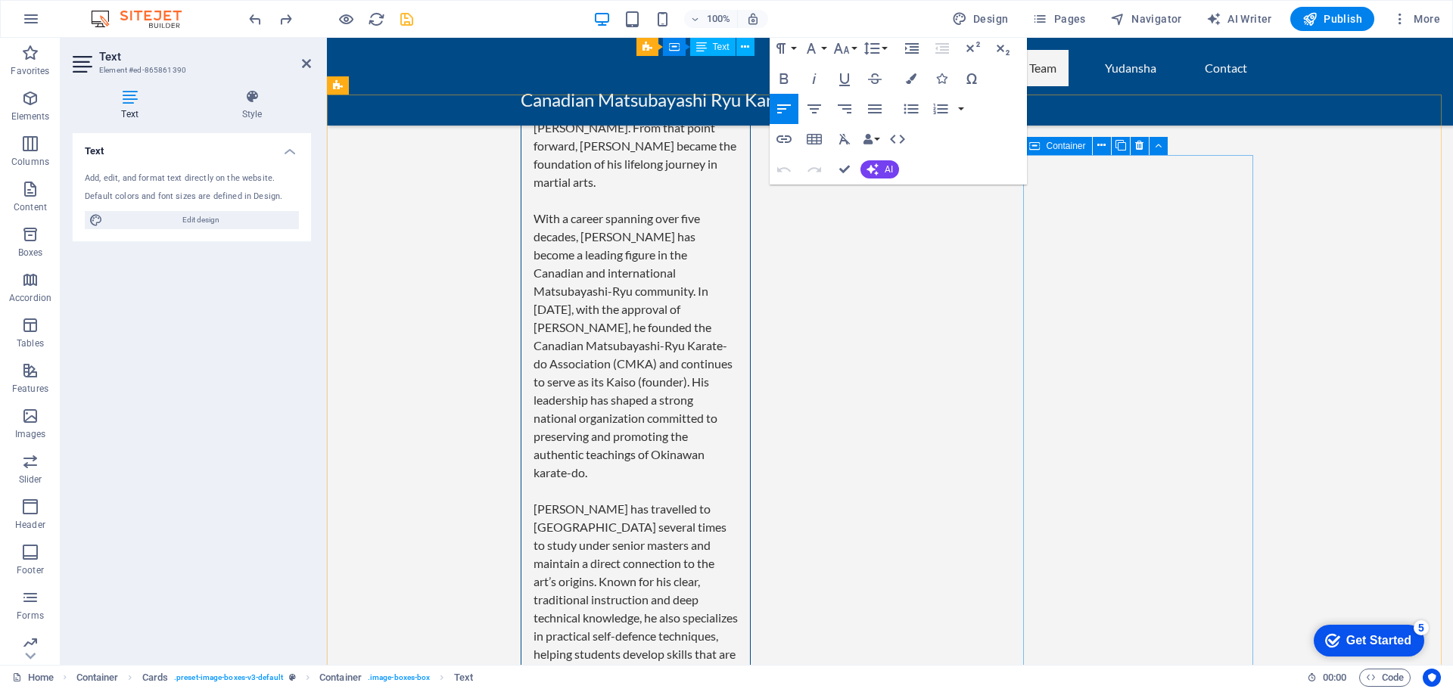
scroll to position [4080, 0]
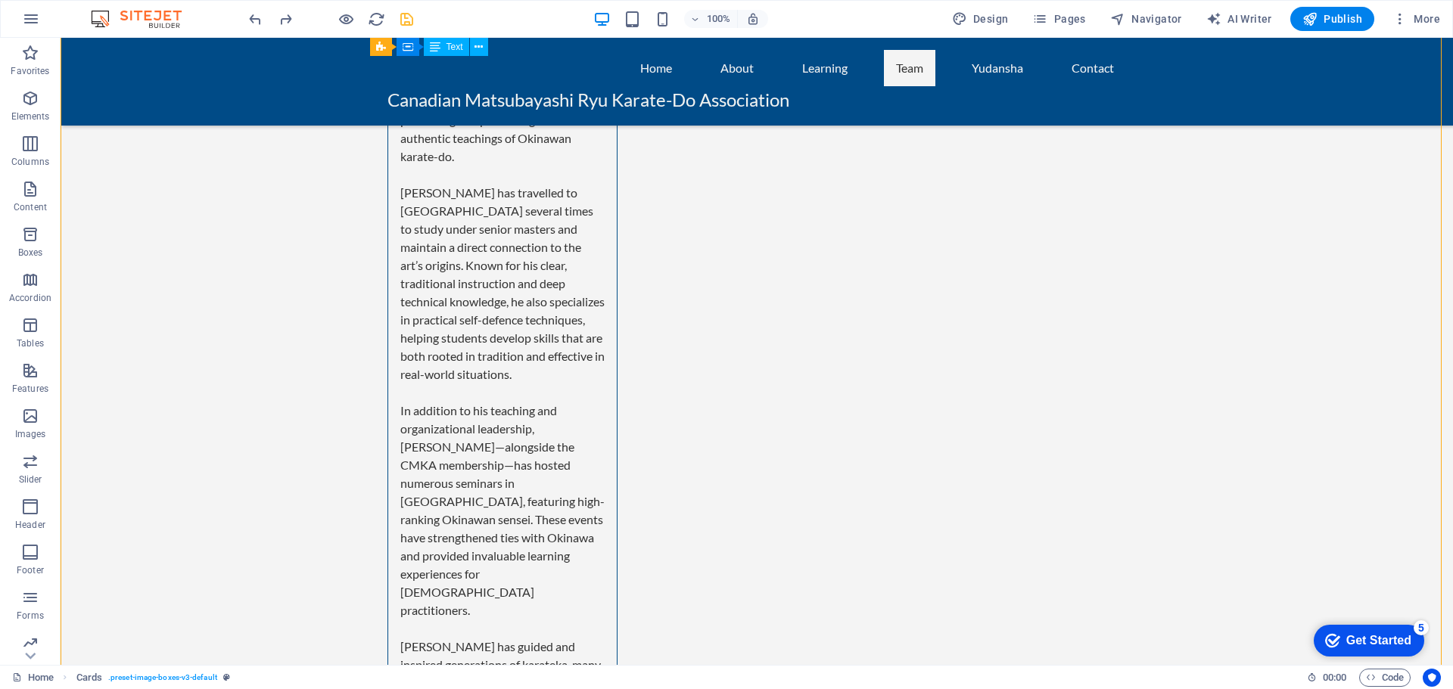
scroll to position [4307, 0]
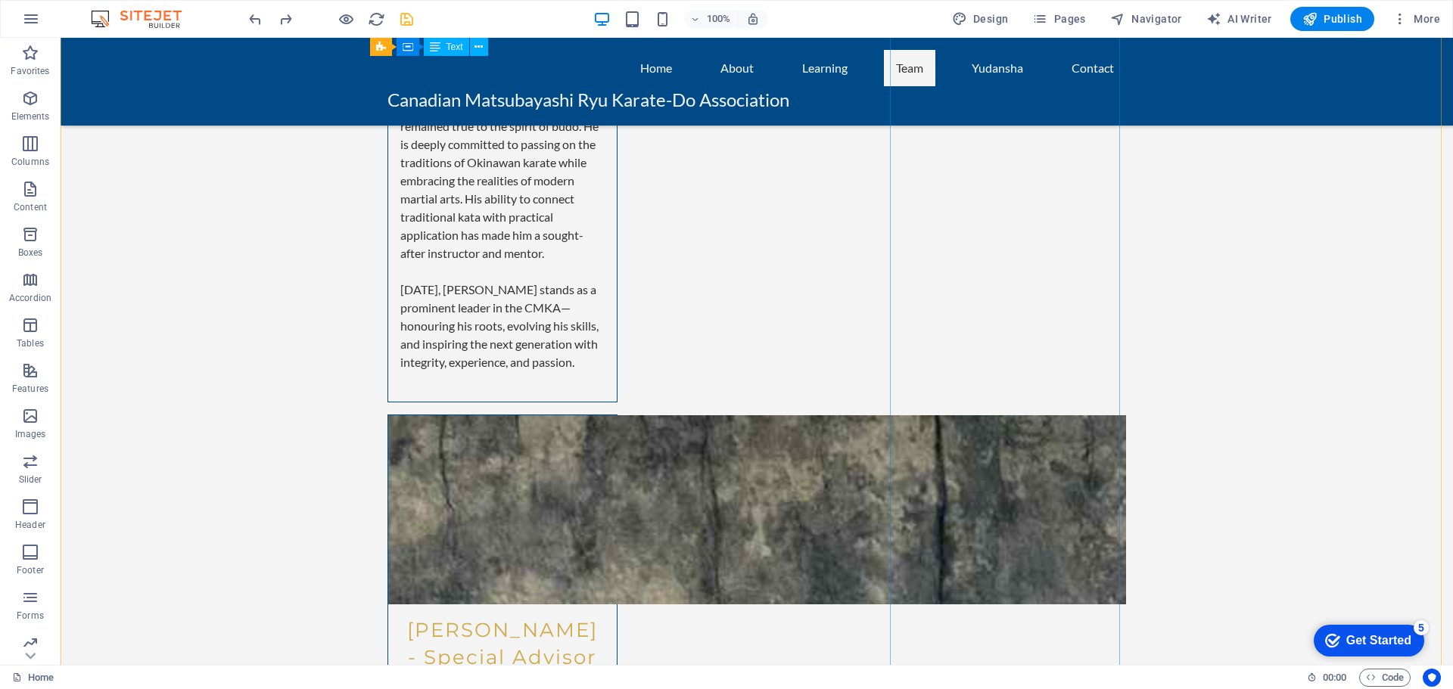
scroll to position [7516, 0]
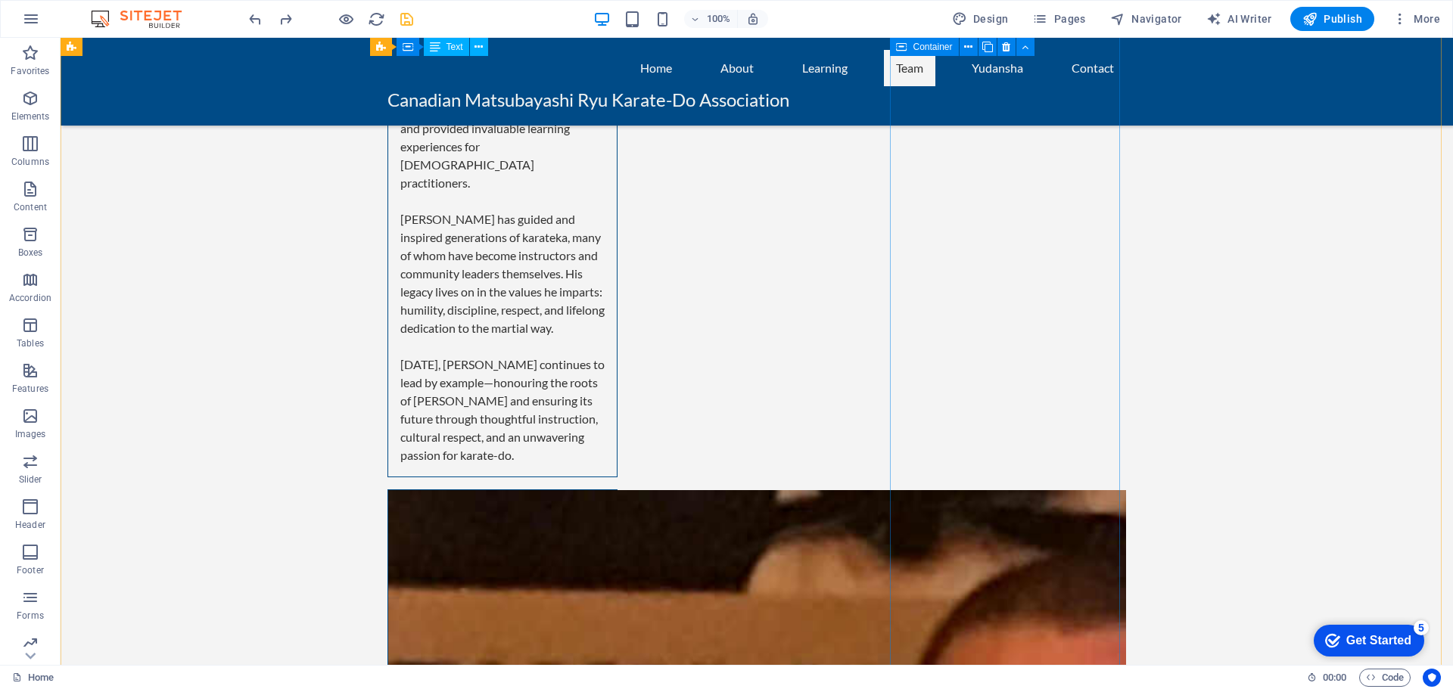
scroll to position [4112, 0]
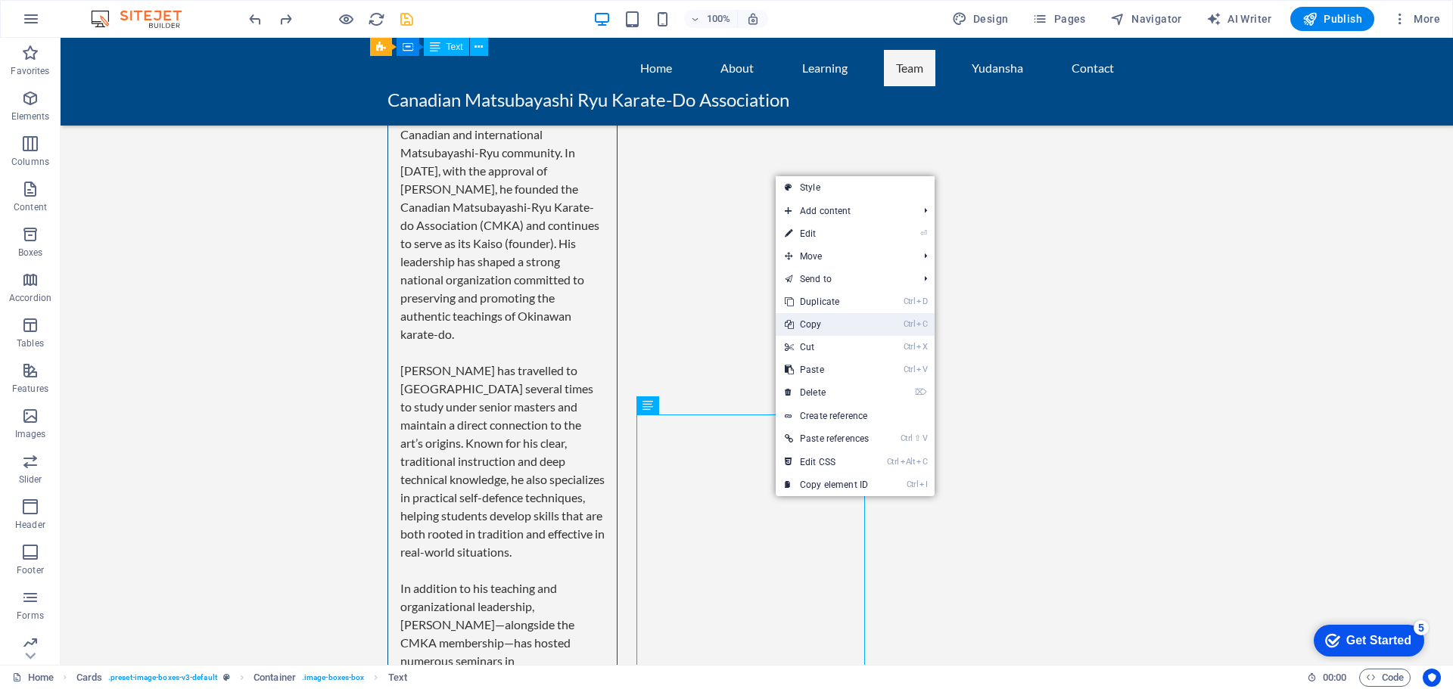
click at [841, 325] on link "Ctrl C Copy" at bounding box center [826, 324] width 102 height 23
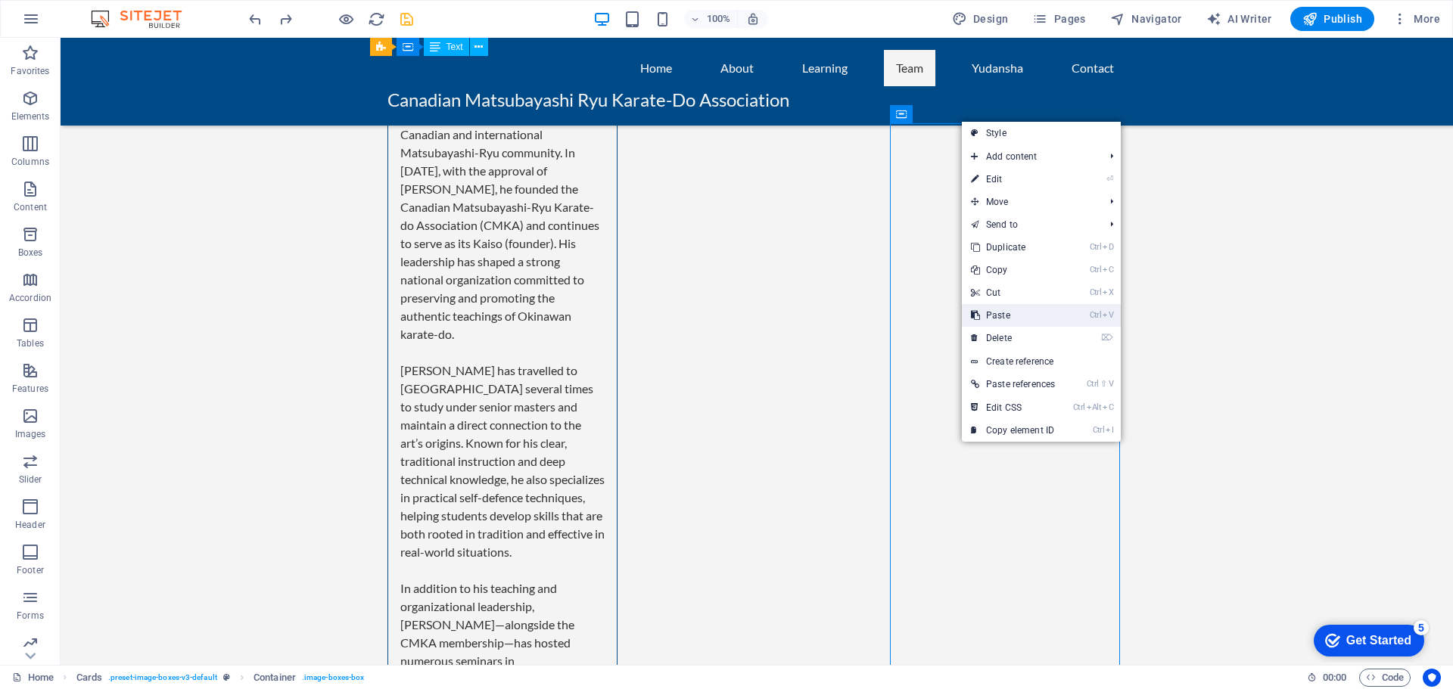
click at [995, 313] on link "Ctrl V Paste" at bounding box center [1013, 315] width 102 height 23
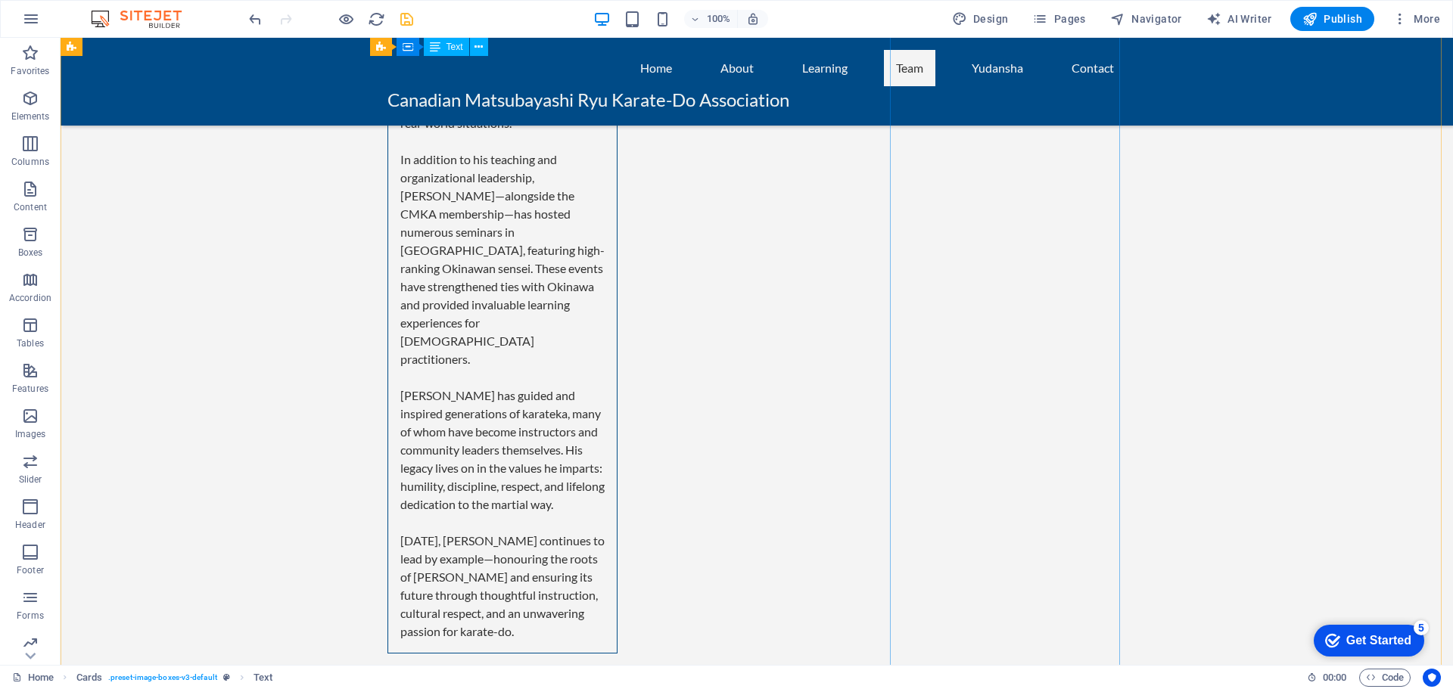
scroll to position [5391, 0]
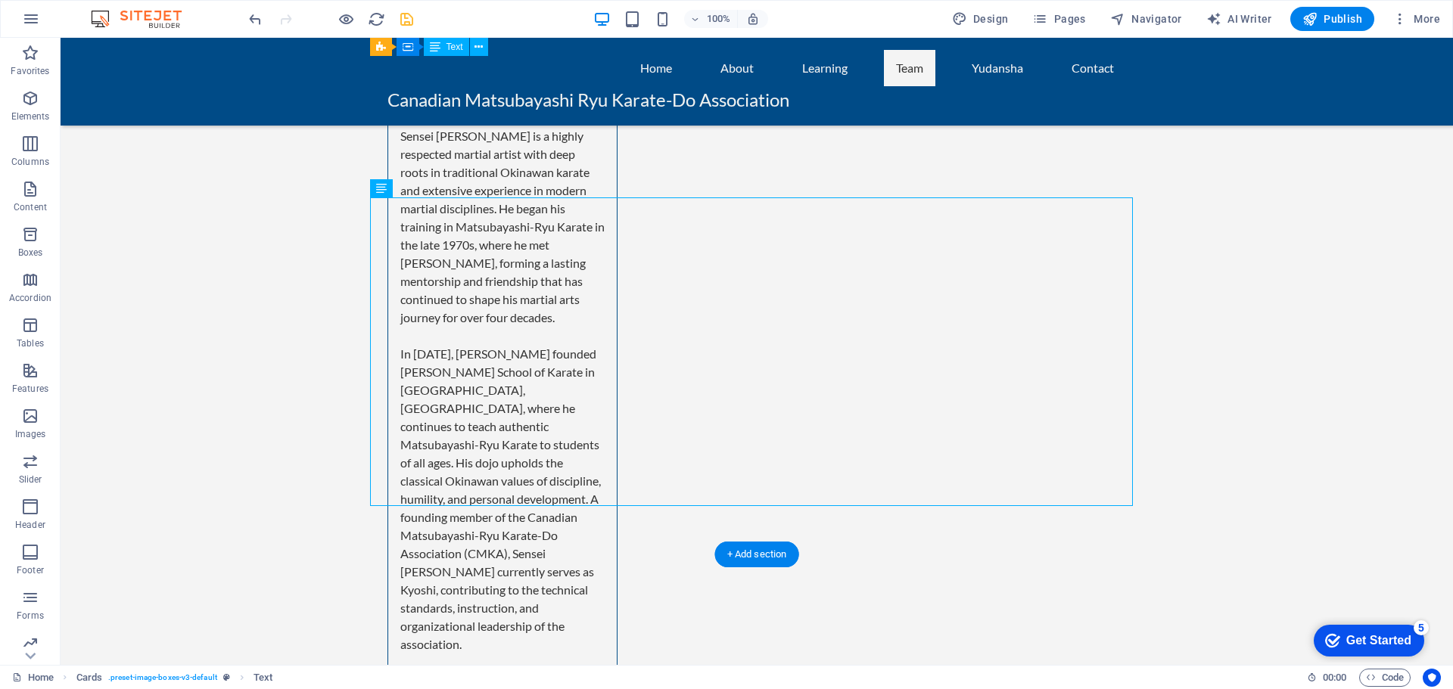
drag, startPoint x: 950, startPoint y: 362, endPoint x: 1015, endPoint y: 155, distance: 216.3
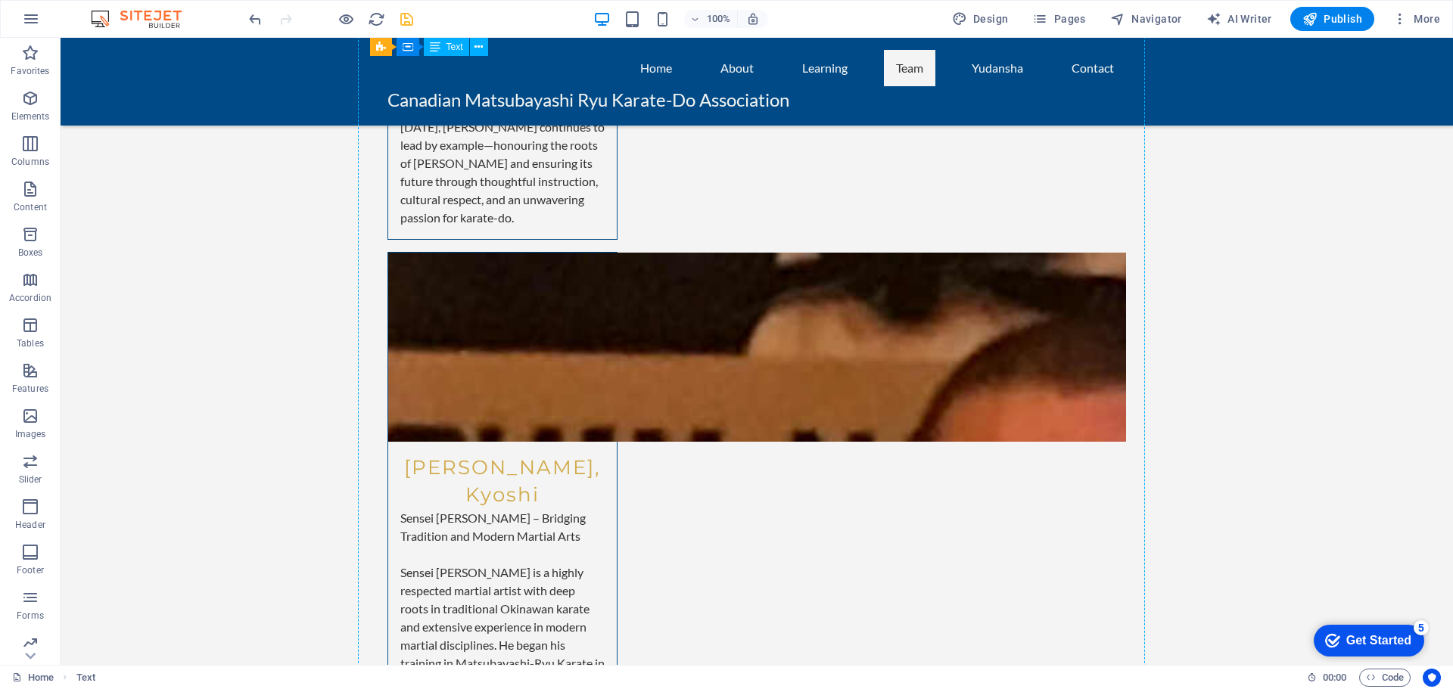
scroll to position [4872, 0]
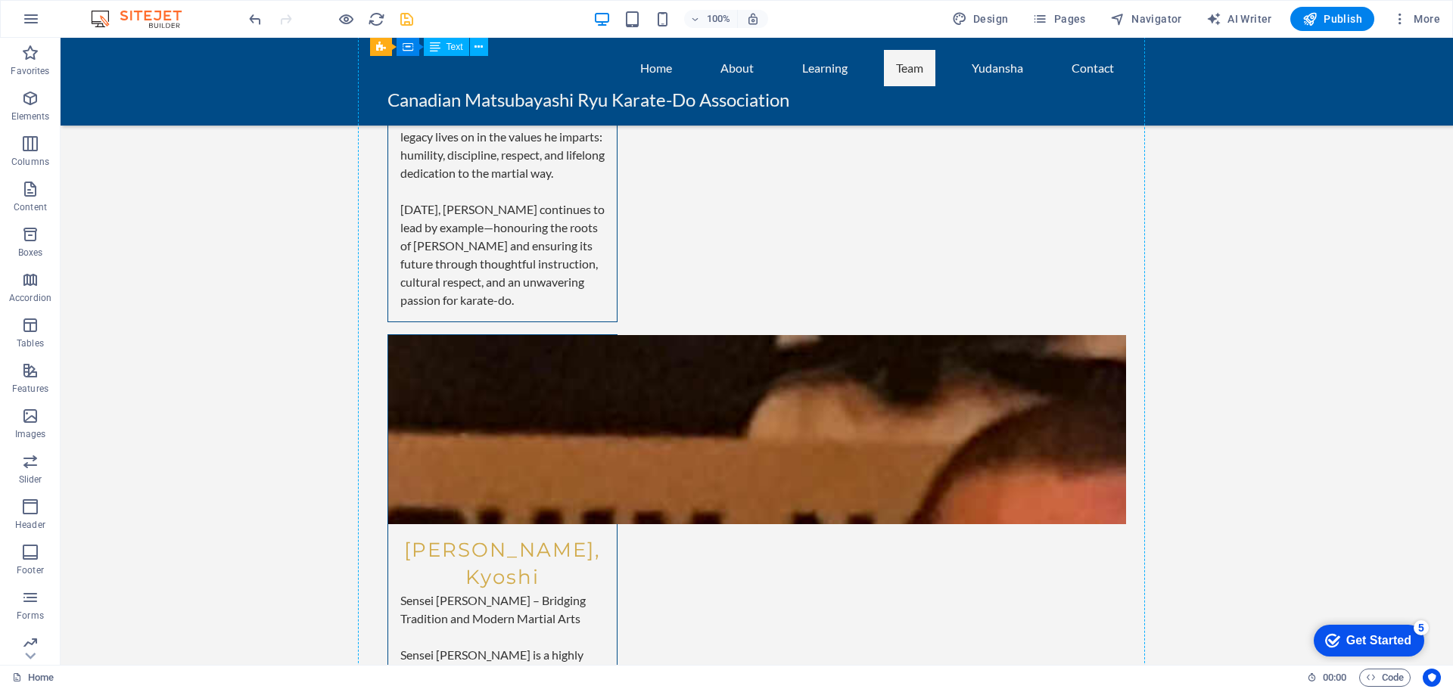
drag, startPoint x: 983, startPoint y: 334, endPoint x: 1010, endPoint y: 299, distance: 43.7
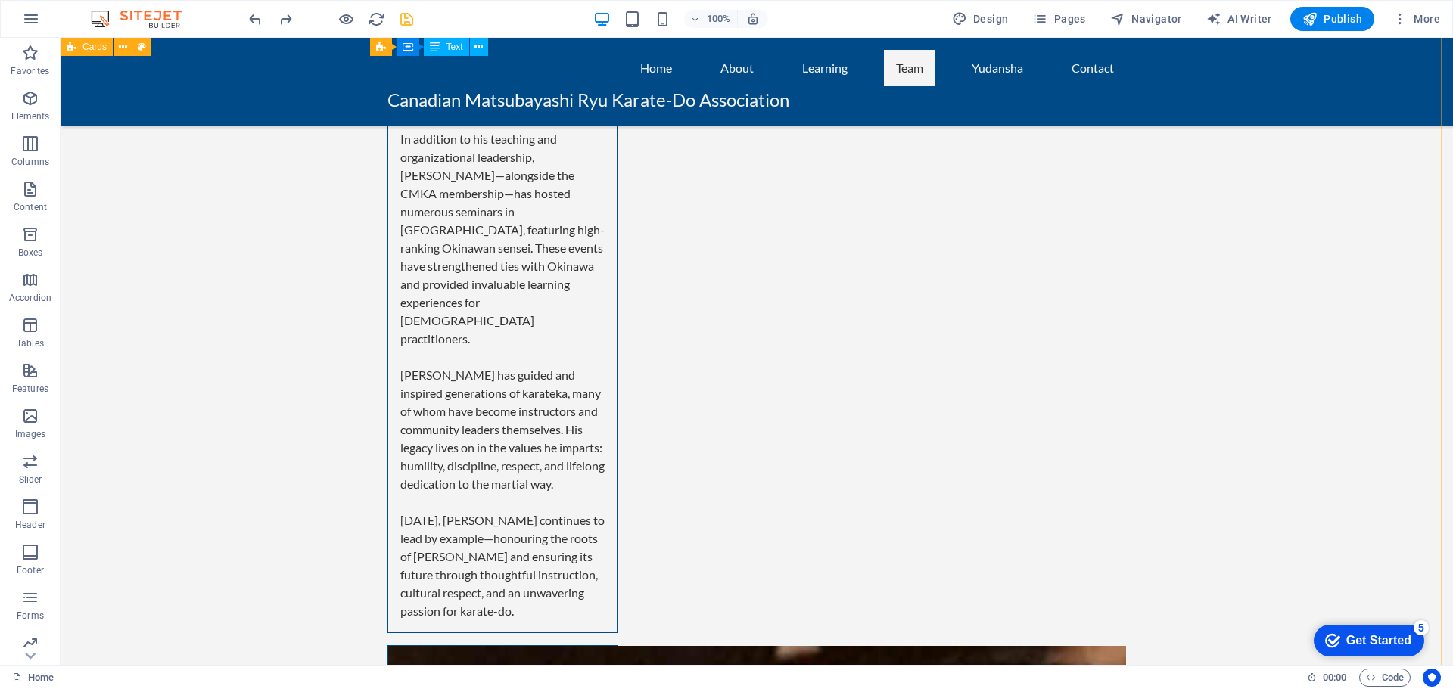
scroll to position [4559, 0]
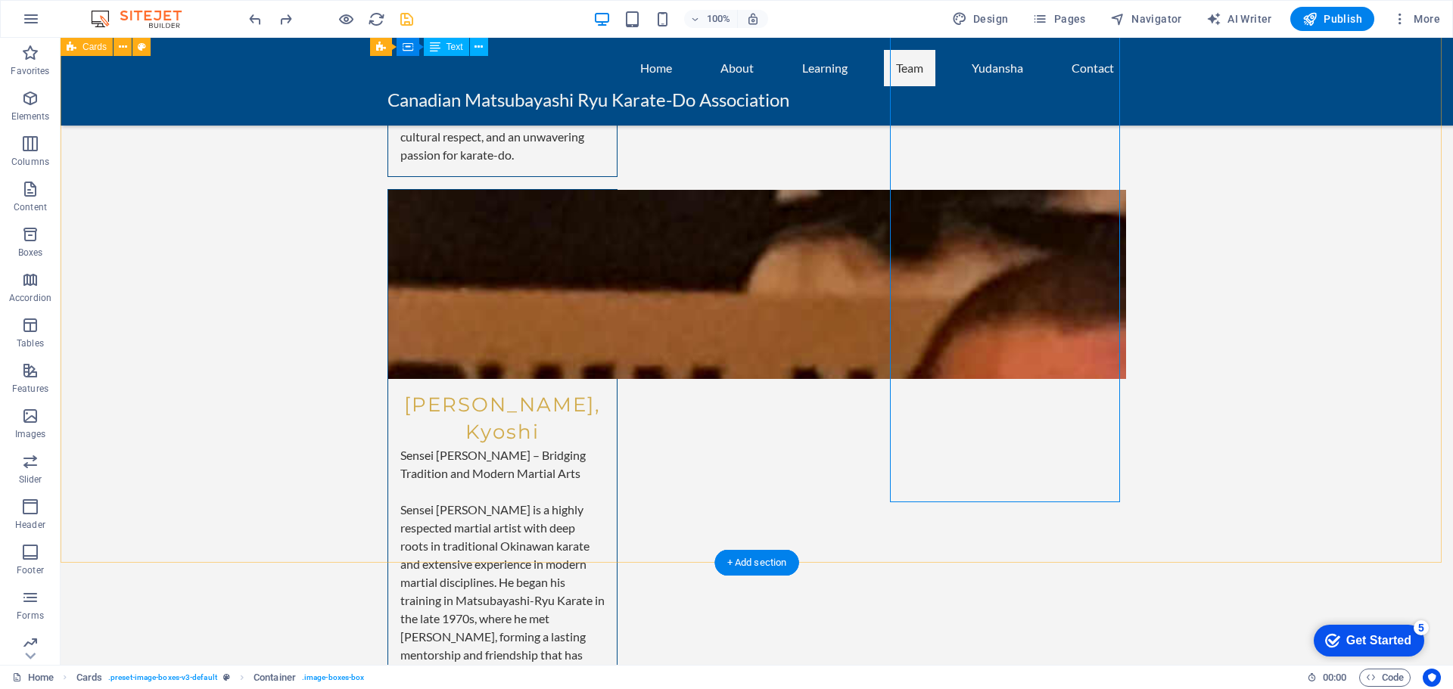
scroll to position [5315, 0]
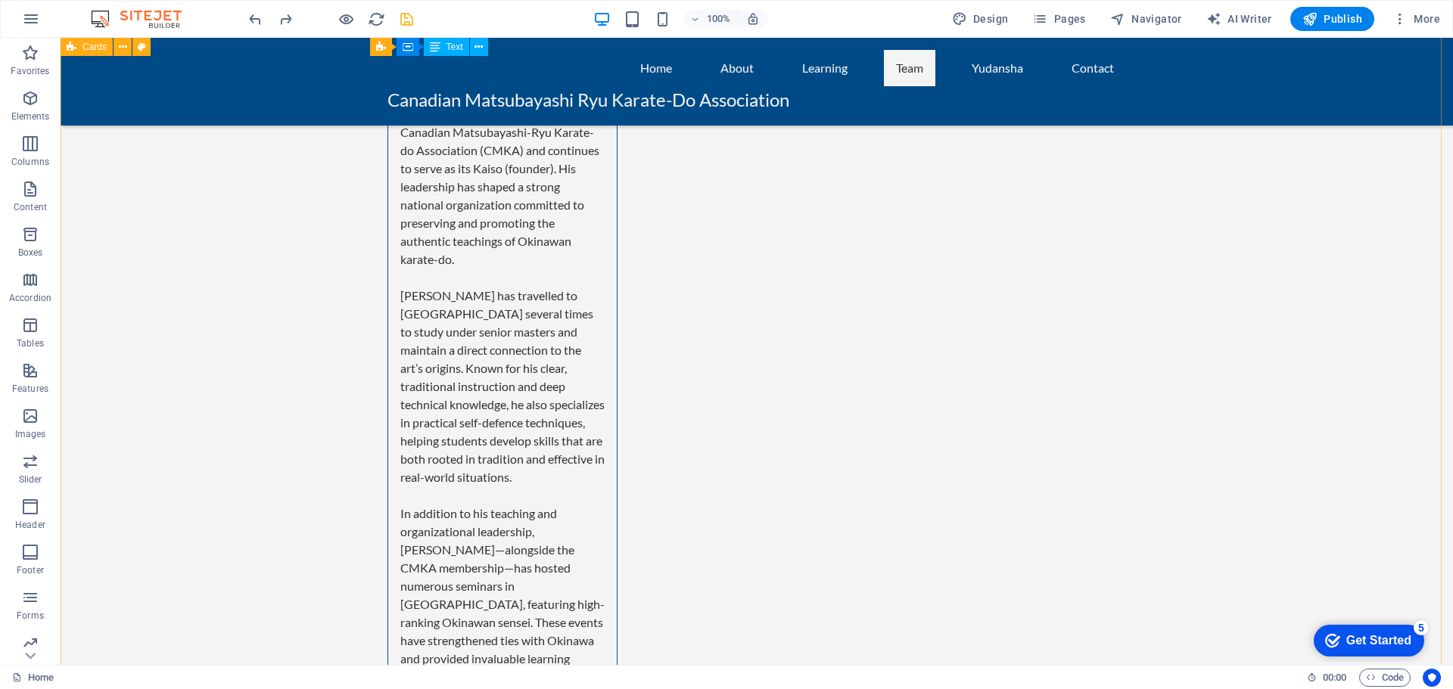
scroll to position [4181, 0]
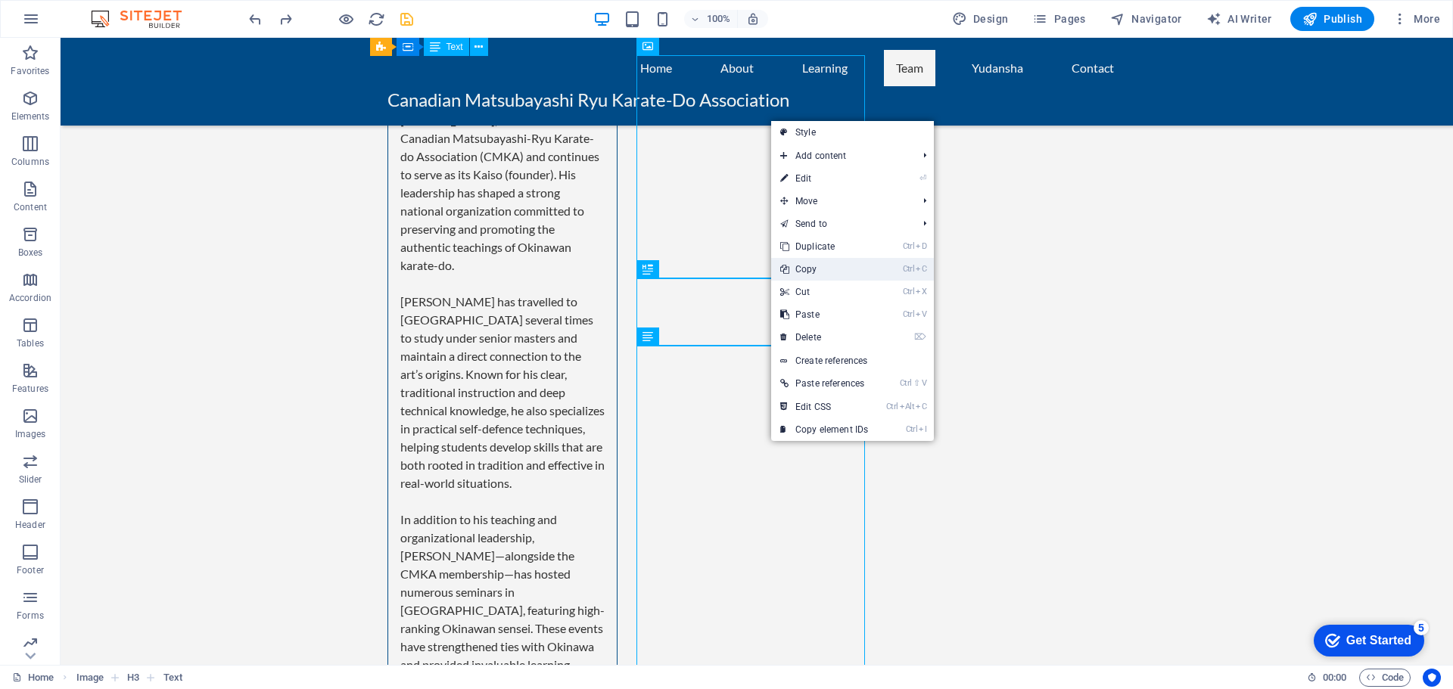
click at [827, 272] on link "Ctrl C Copy" at bounding box center [824, 269] width 106 height 23
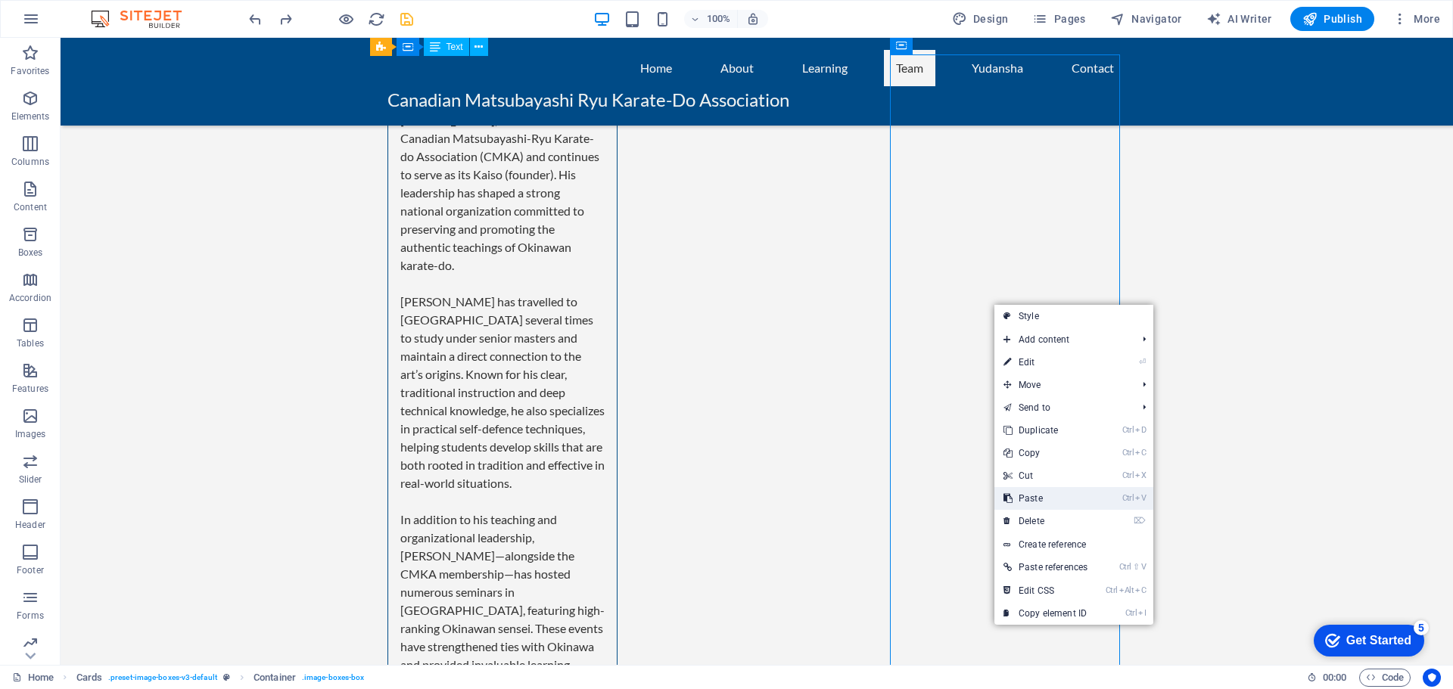
click at [1033, 500] on link "Ctrl V Paste" at bounding box center [1045, 498] width 102 height 23
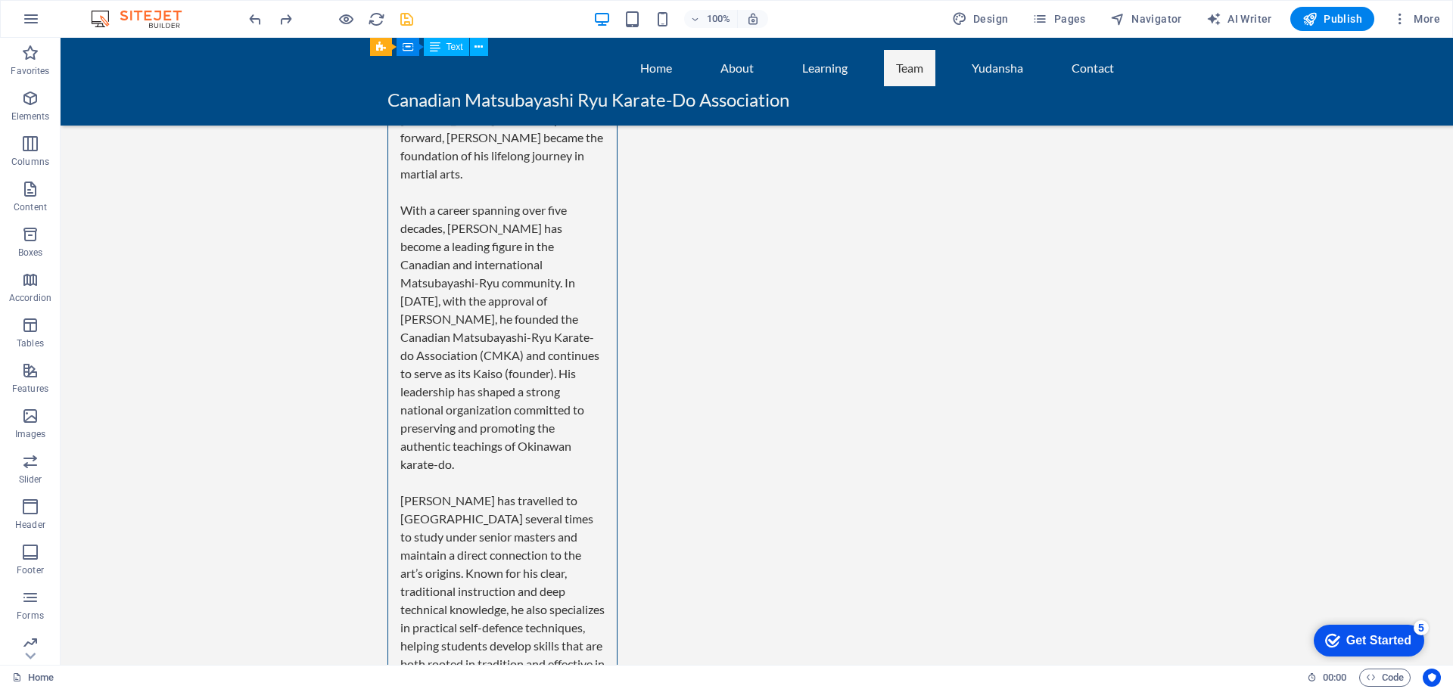
scroll to position [4020, 0]
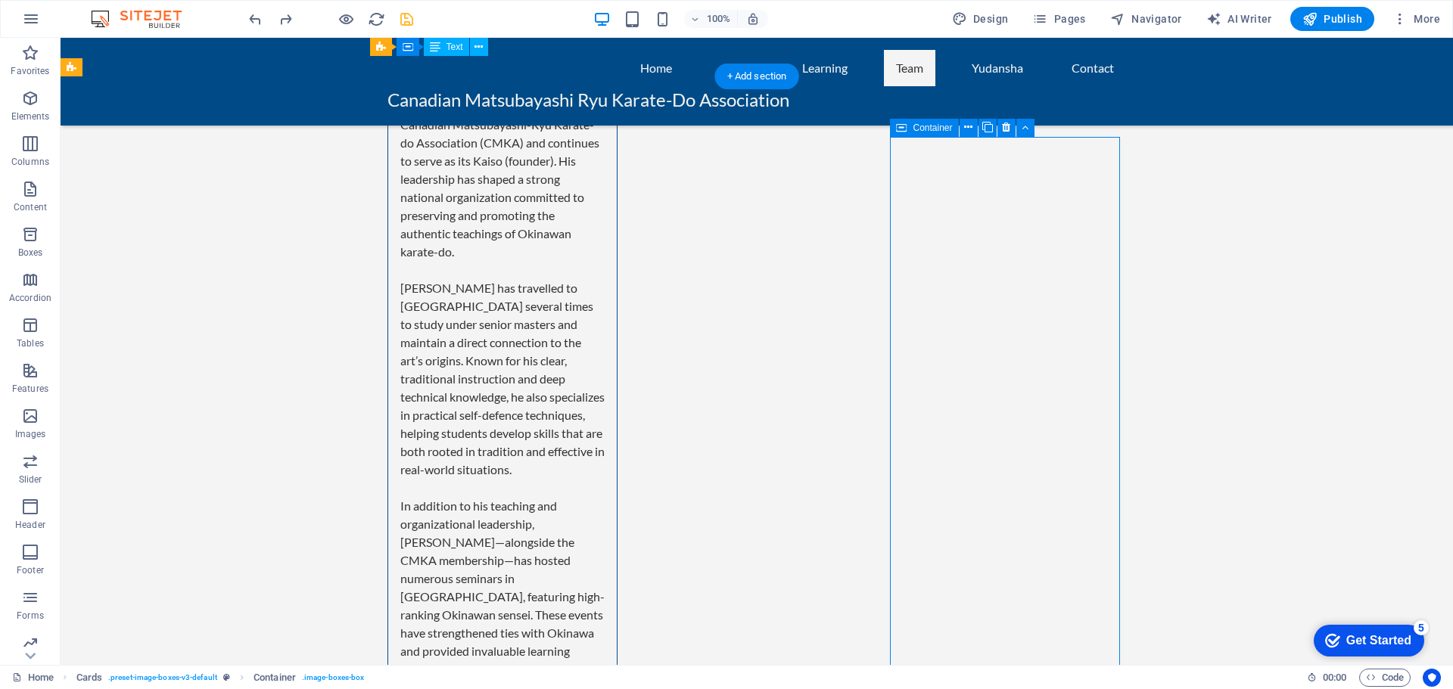
scroll to position [4323, 0]
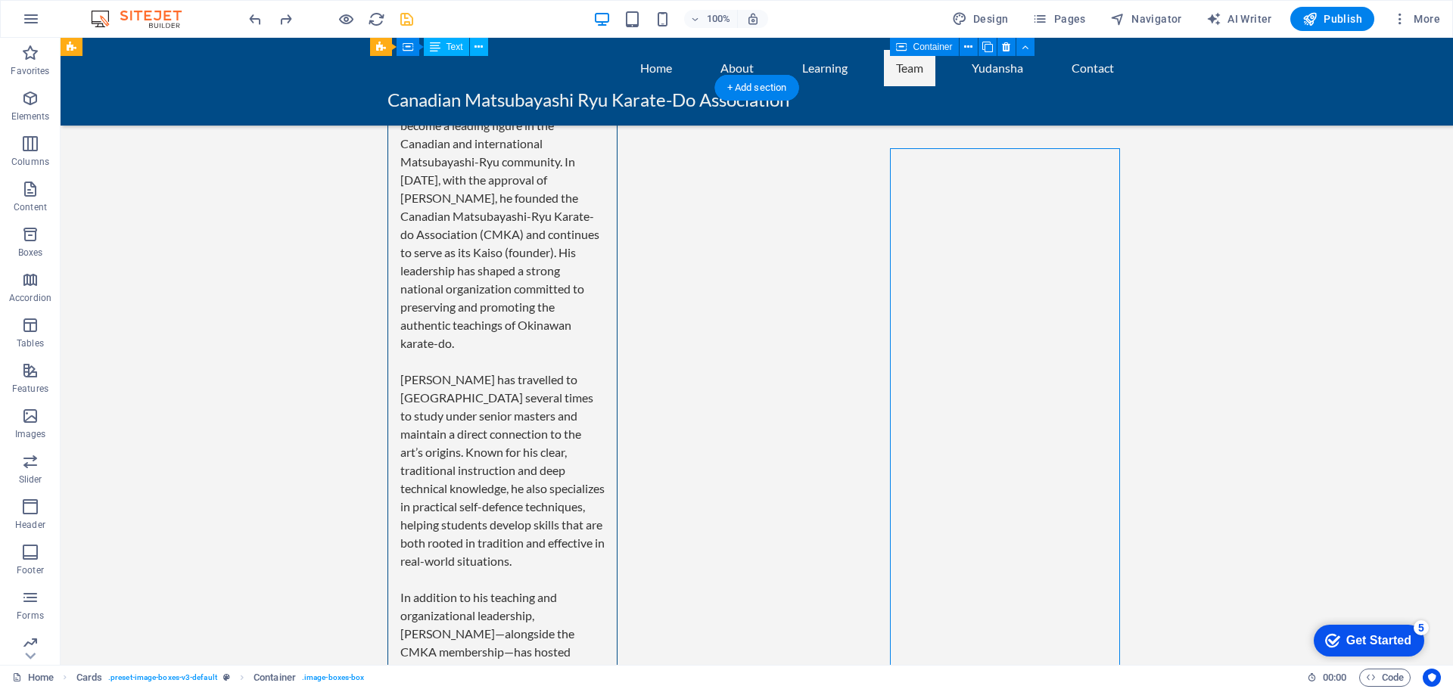
scroll to position [4020, 0]
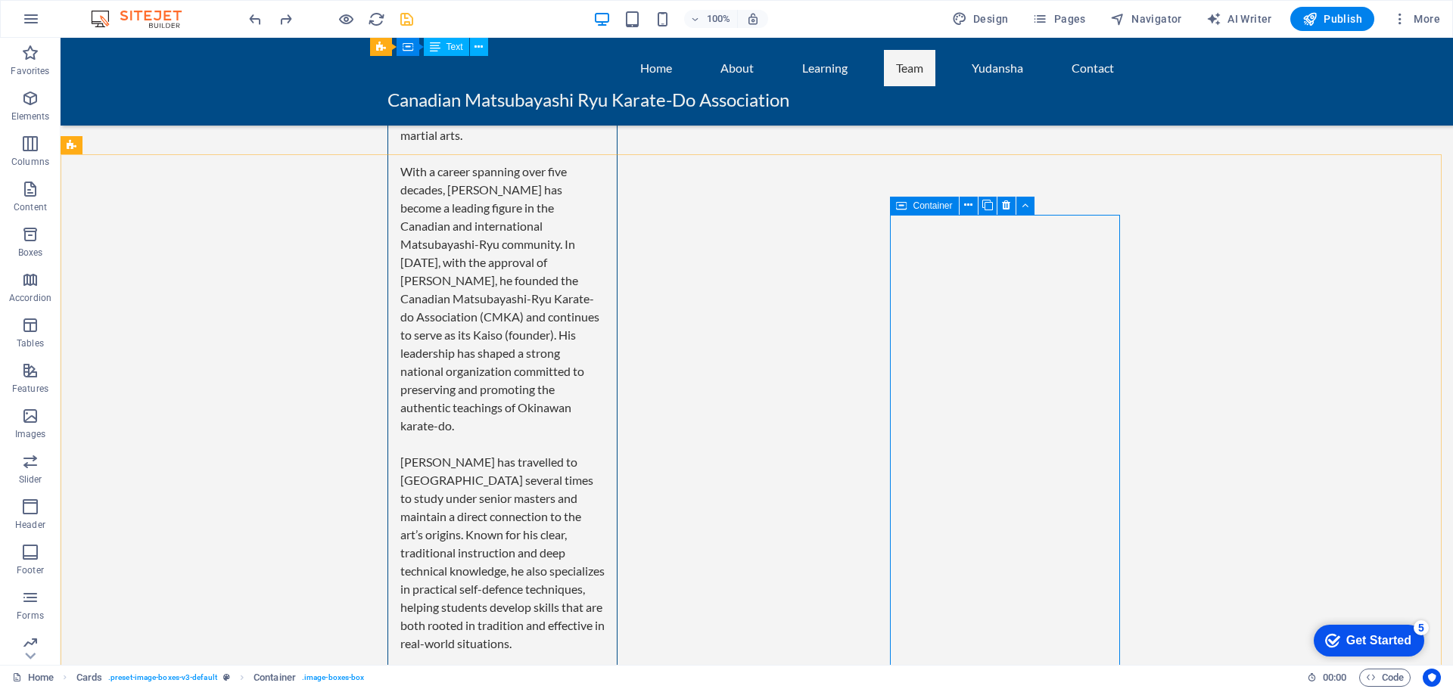
click at [905, 204] on icon at bounding box center [901, 206] width 11 height 18
click at [968, 205] on icon at bounding box center [968, 205] width 8 height 16
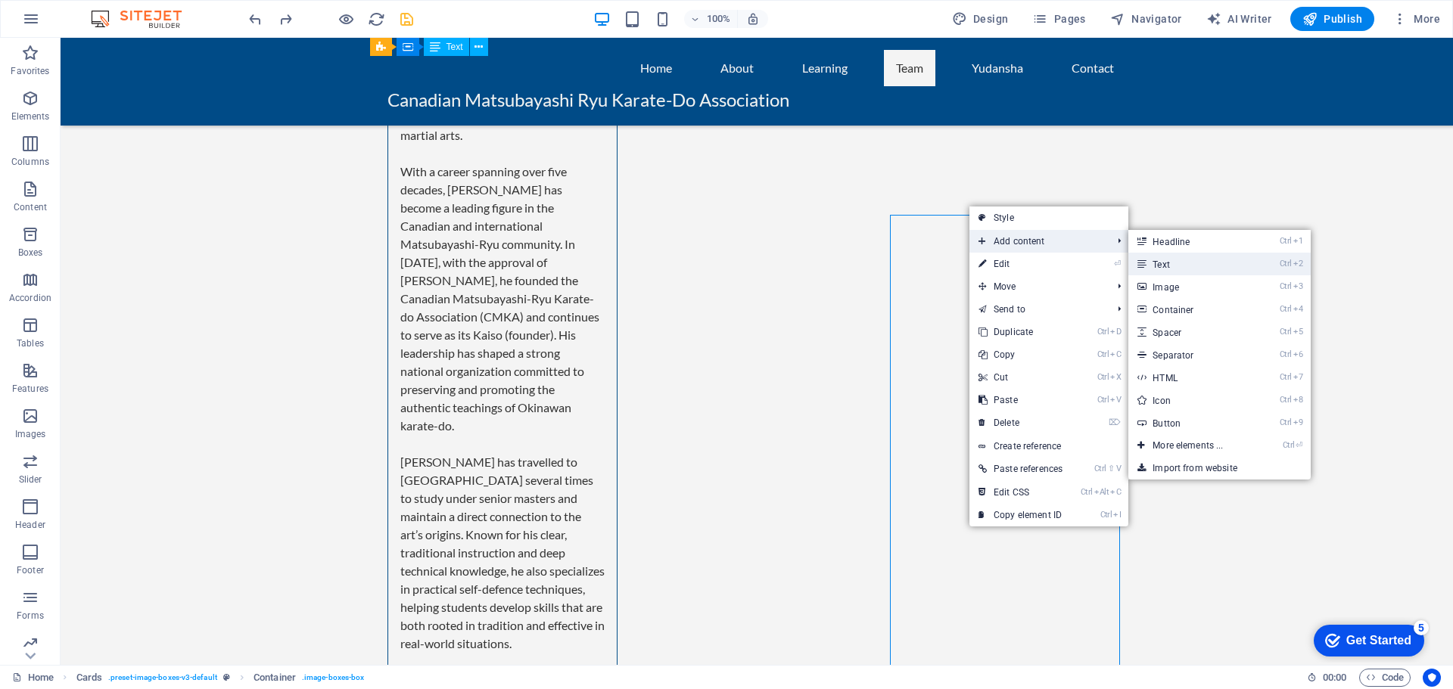
click at [1175, 261] on link "Ctrl 2 Text" at bounding box center [1190, 264] width 125 height 23
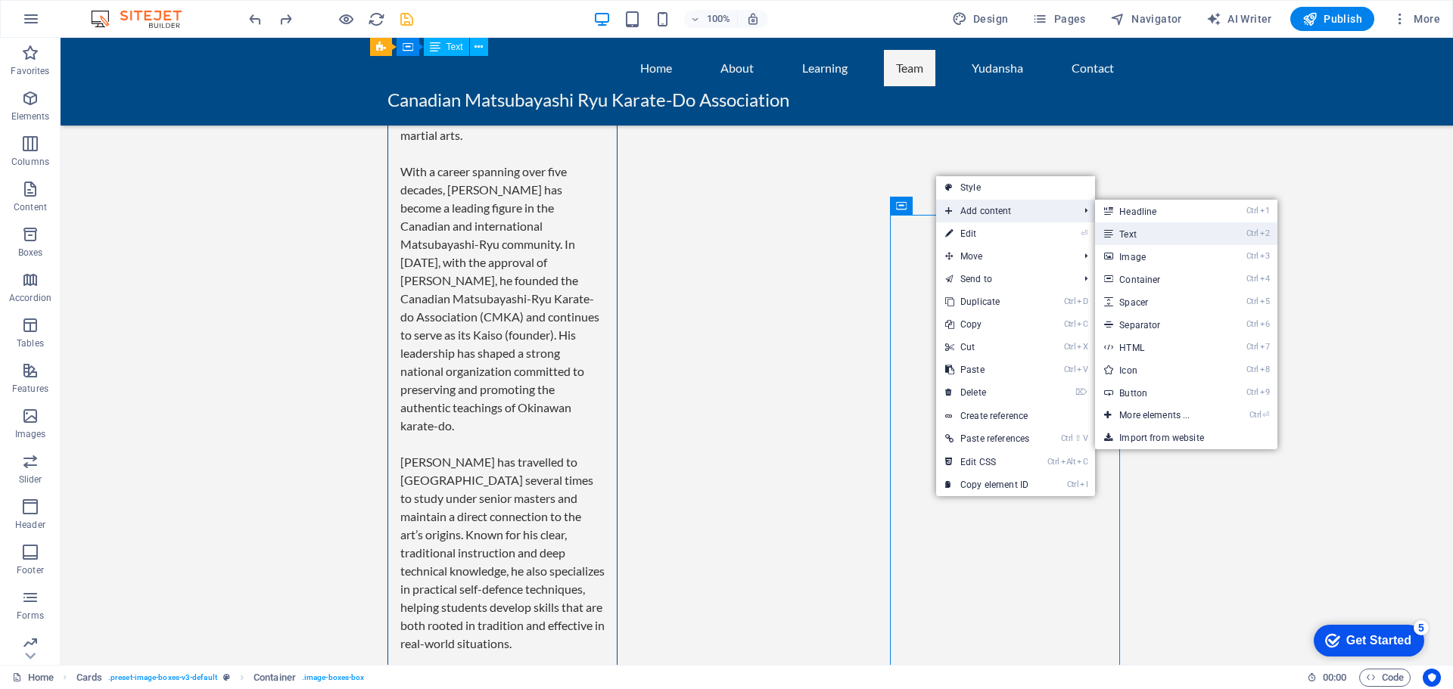
click at [1137, 230] on link "Ctrl 2 Text" at bounding box center [1157, 233] width 125 height 23
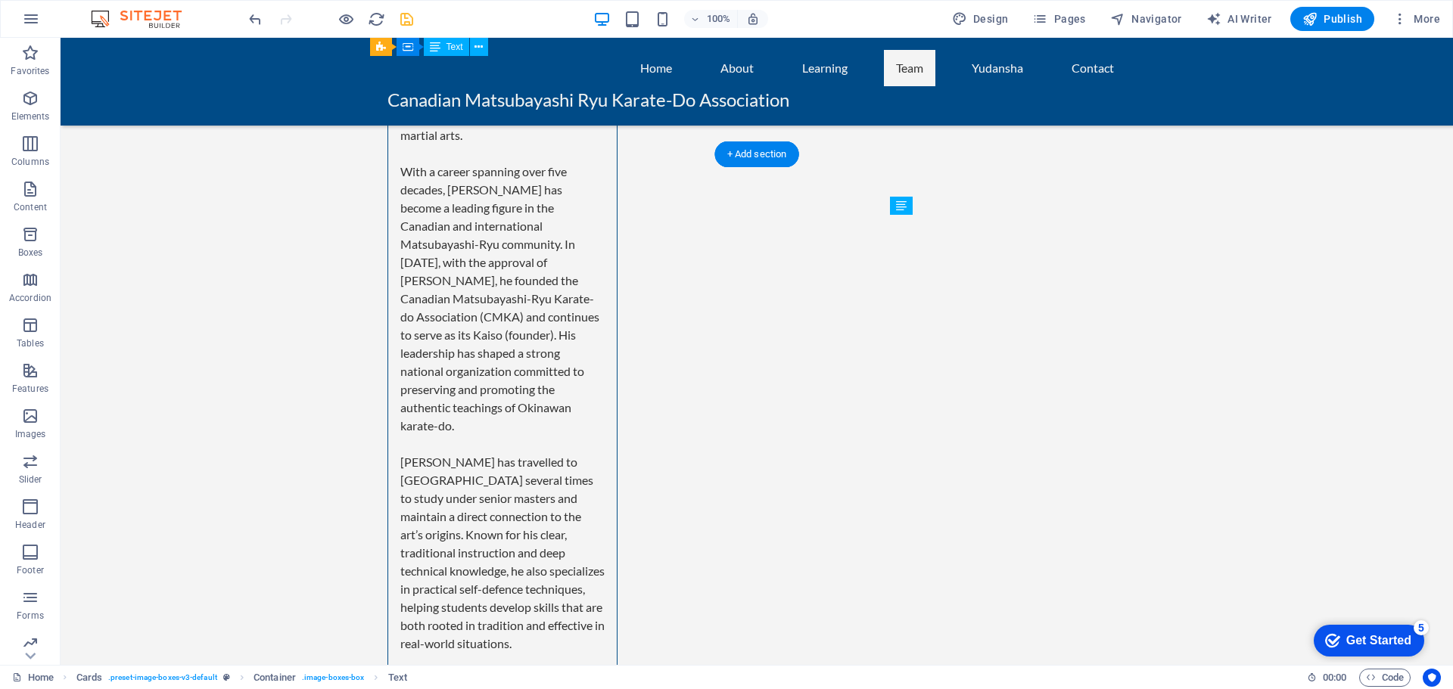
drag, startPoint x: 969, startPoint y: 223, endPoint x: 980, endPoint y: 449, distance: 226.5
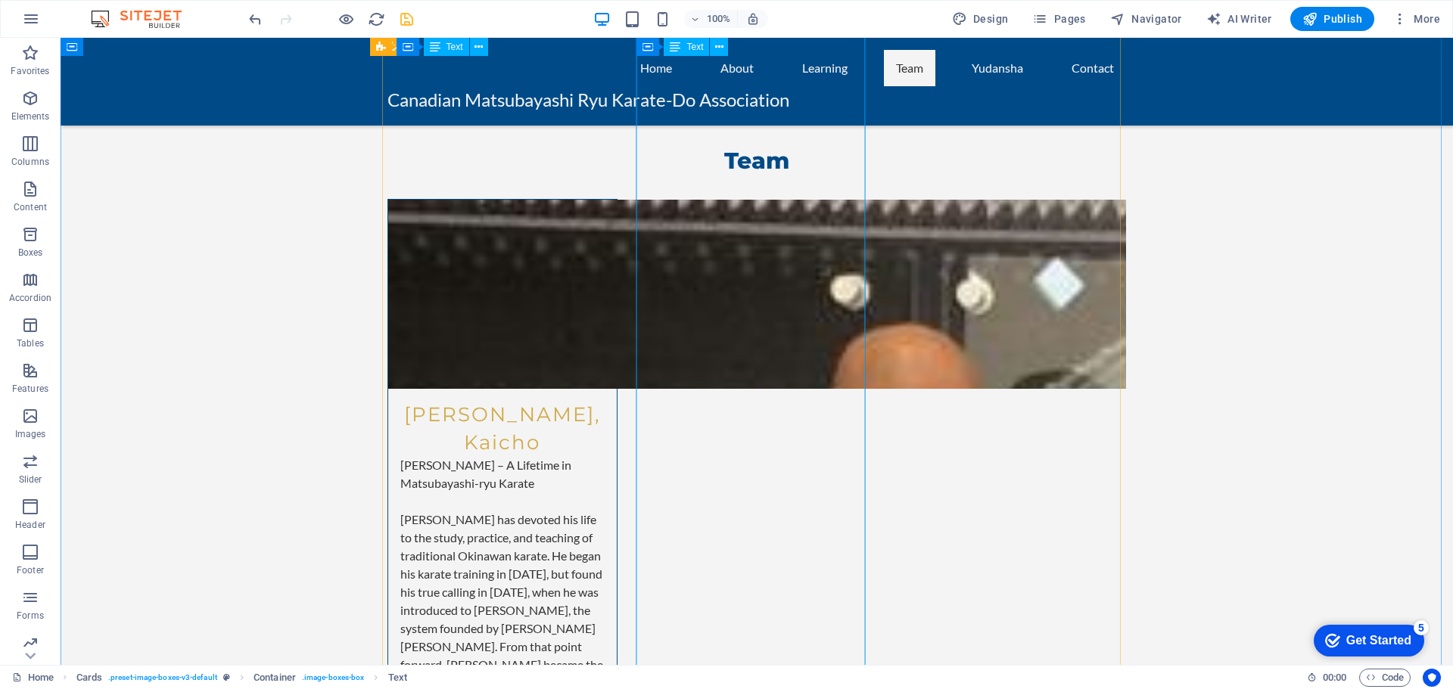
scroll to position [3339, 0]
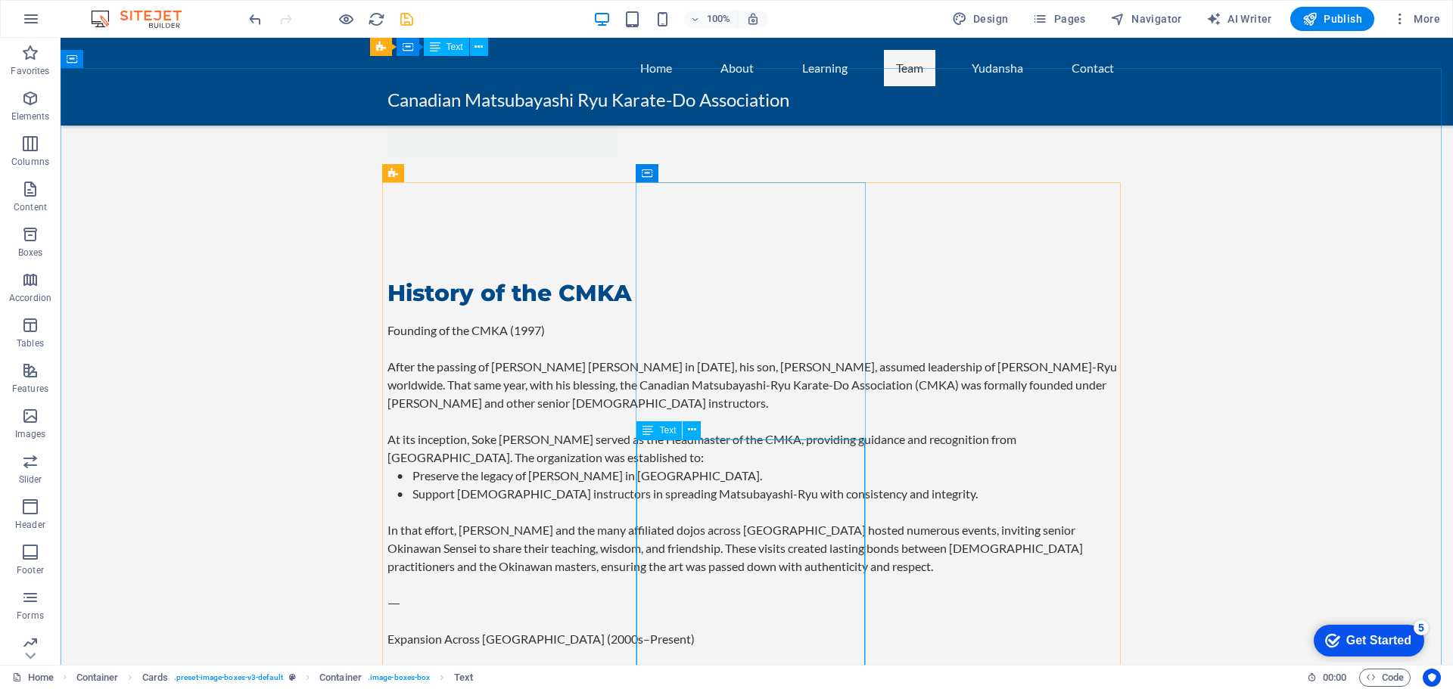
scroll to position [2507, 0]
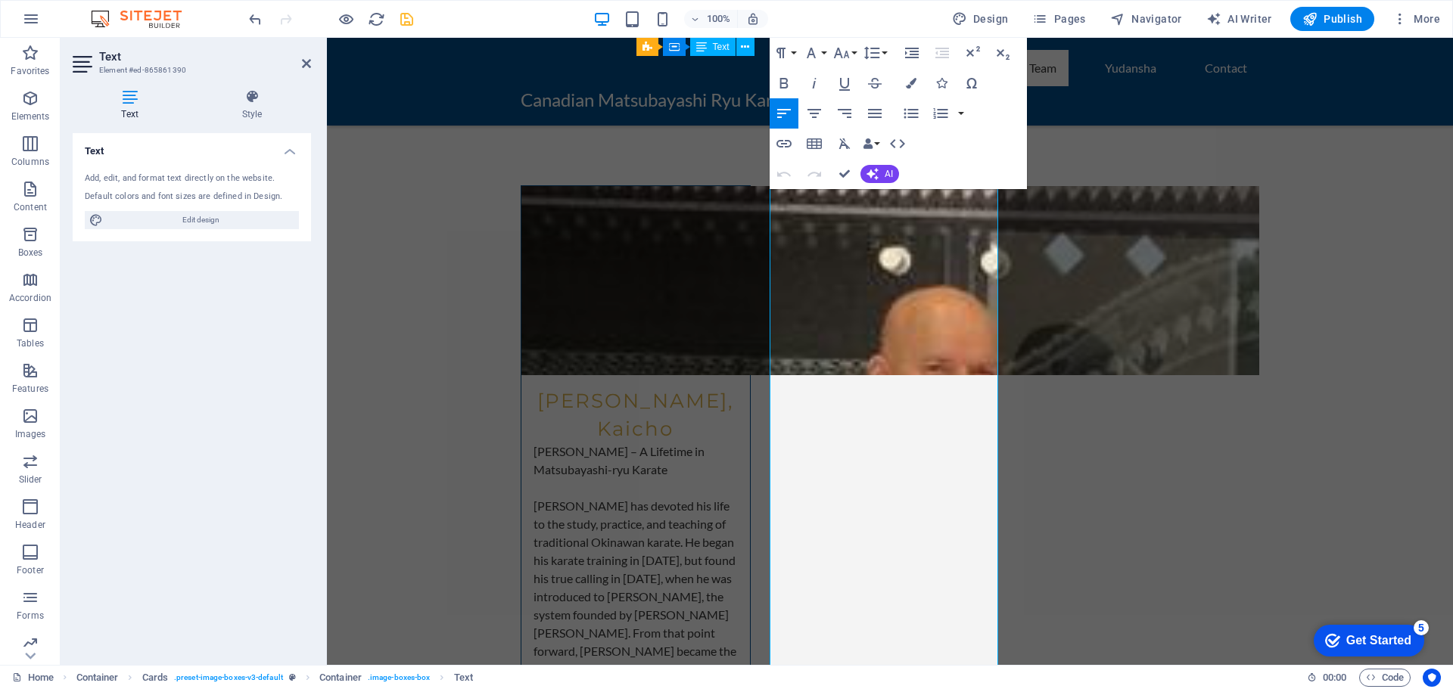
scroll to position [3712, 0]
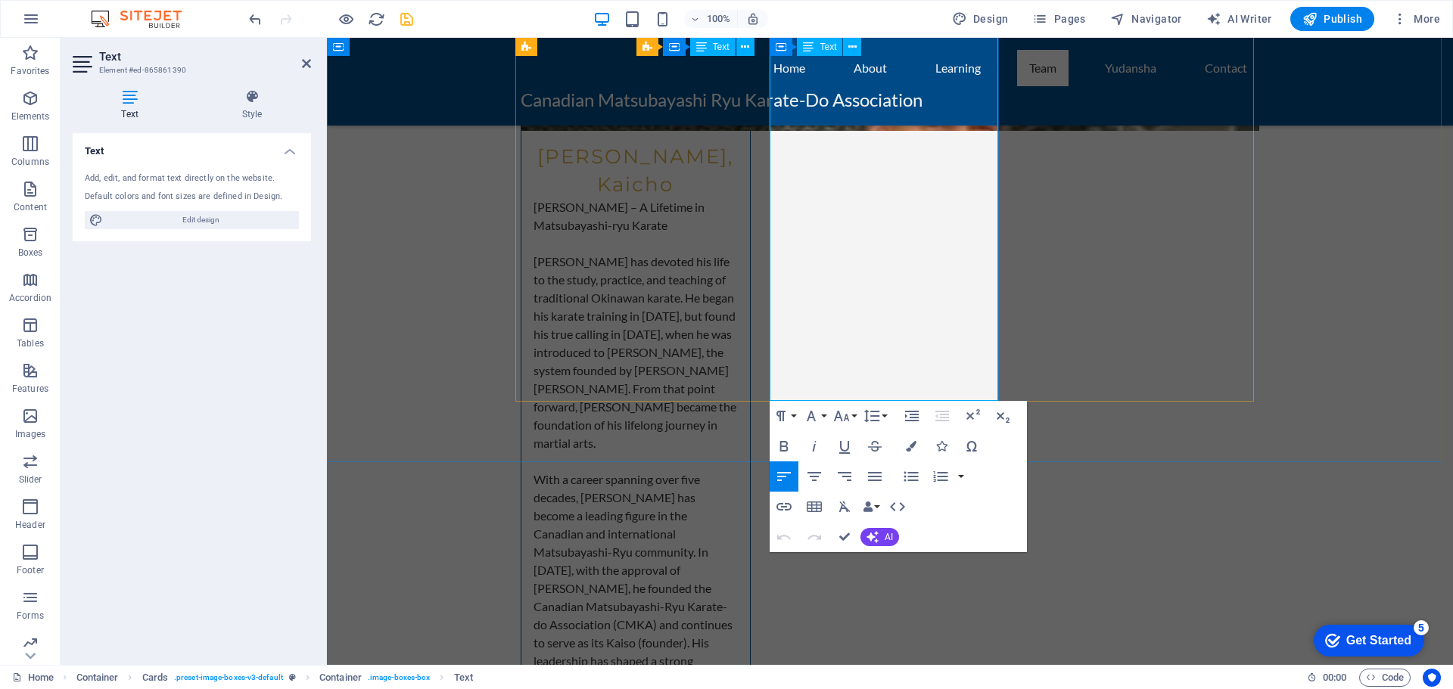
drag, startPoint x: 781, startPoint y: 331, endPoint x: 965, endPoint y: 365, distance: 186.2
copy div "Loremi Dolor Sitametc – Adipisci Elitseddo eiu Tempor Incidid Utla Etdolo Magna…"
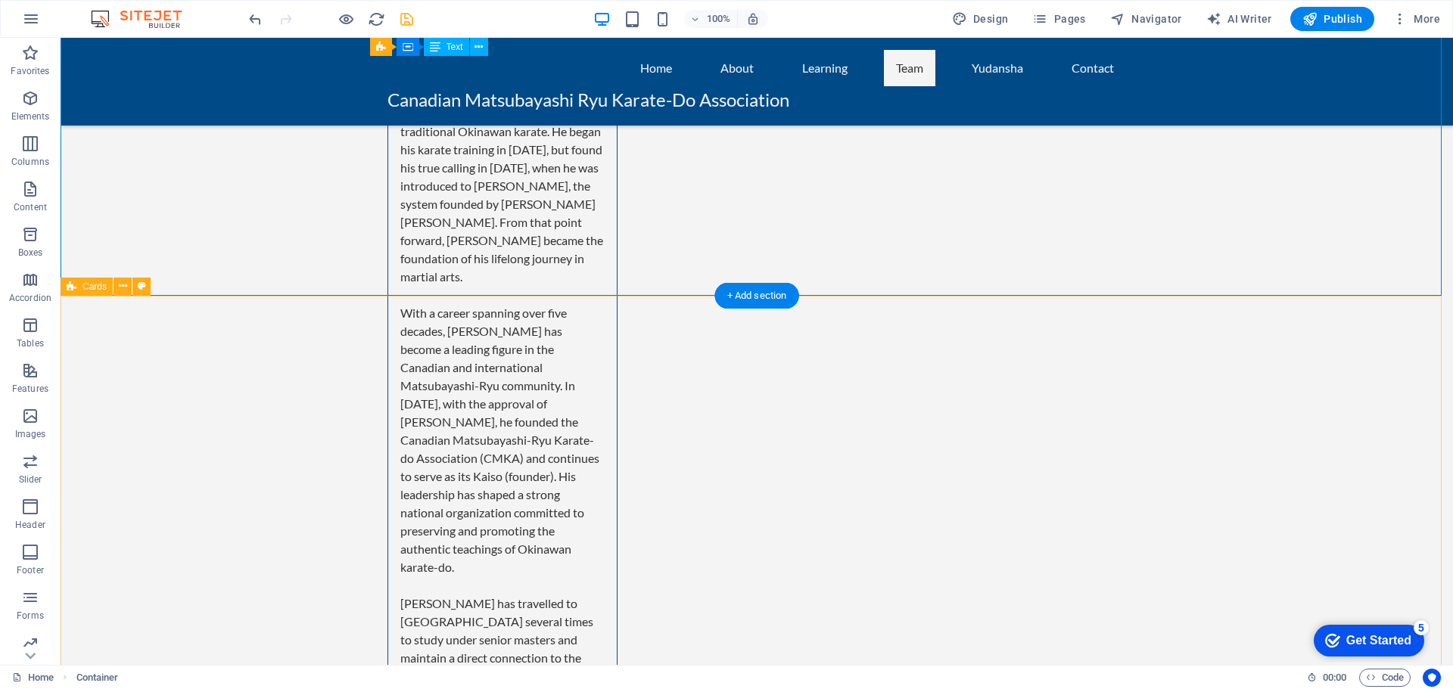
scroll to position [4091, 0]
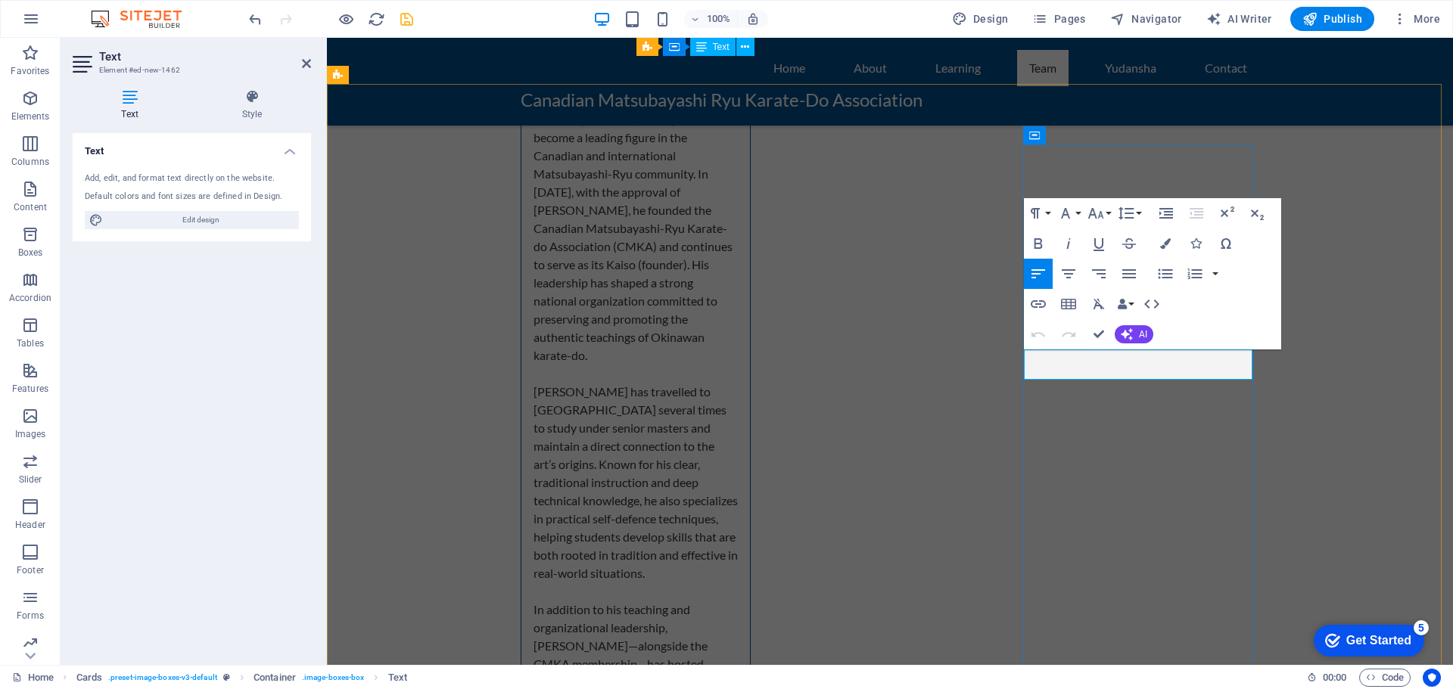
scroll to position [31256, 2]
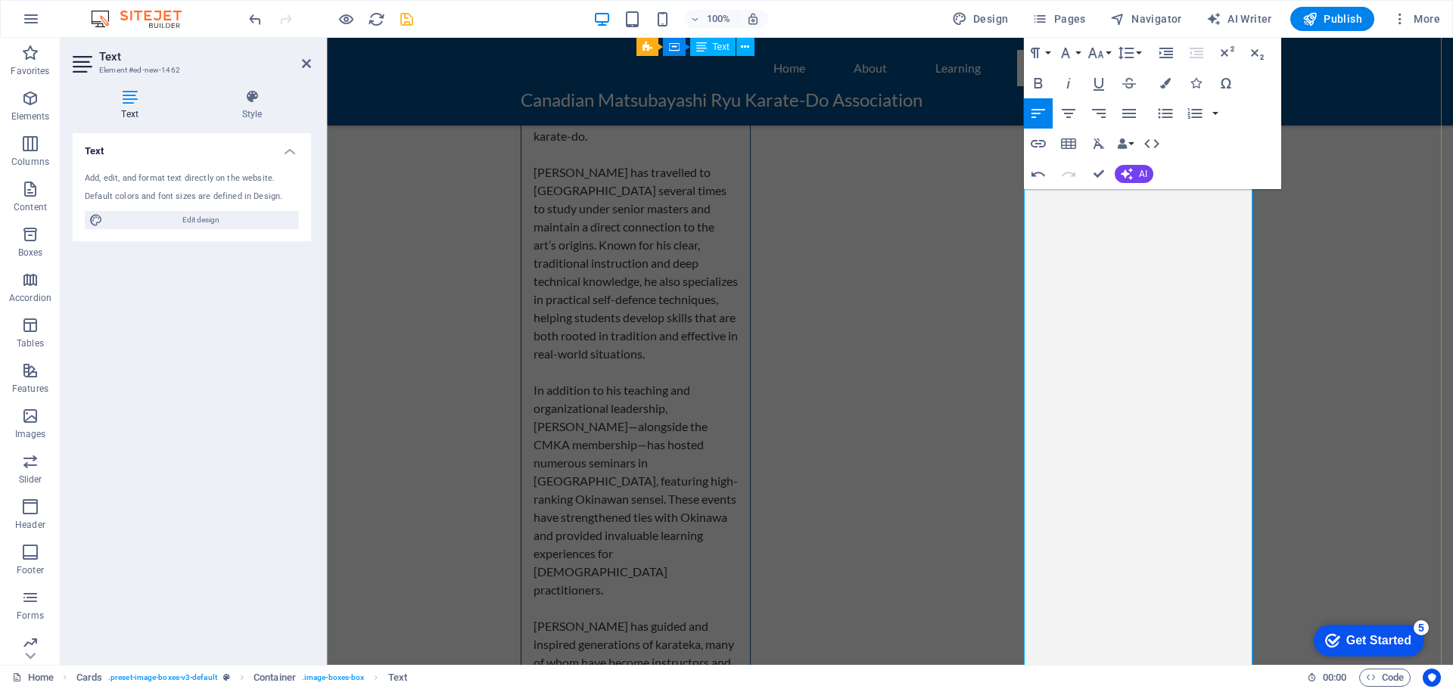
scroll to position [4318, 0]
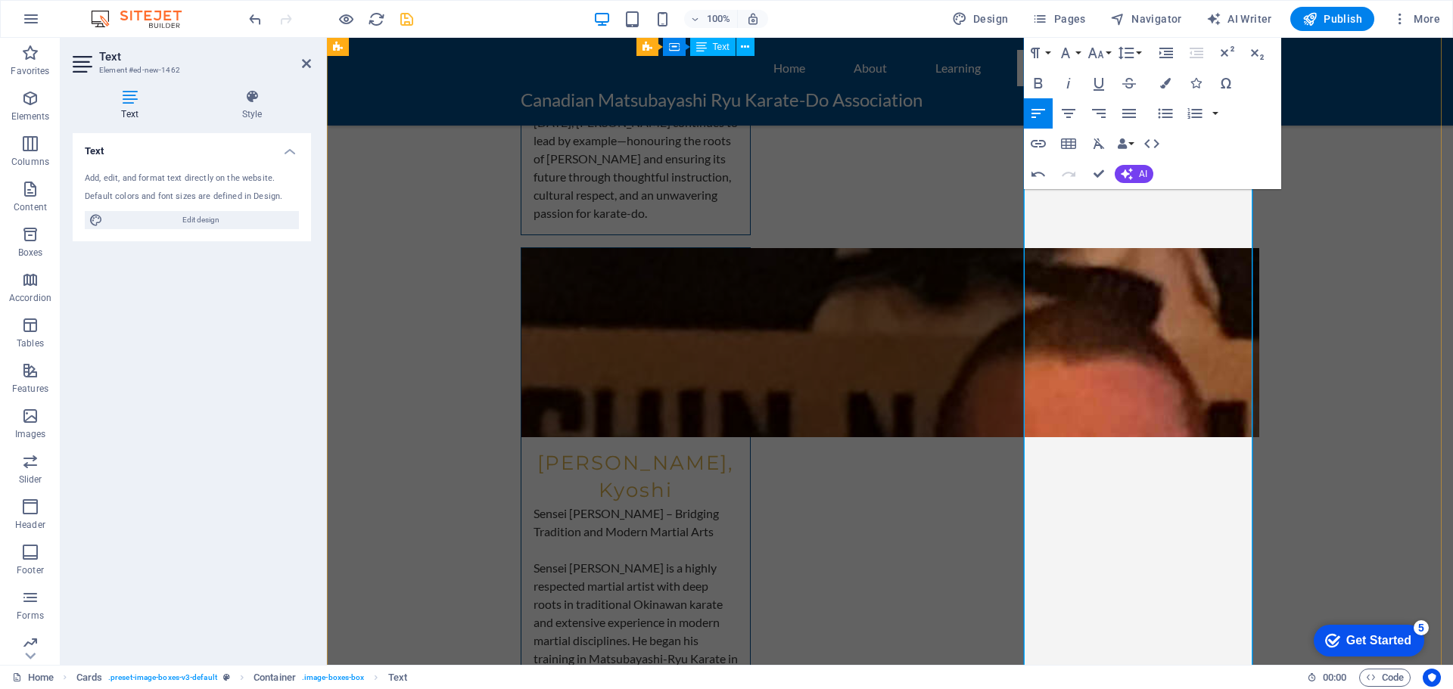
scroll to position [4998, 0]
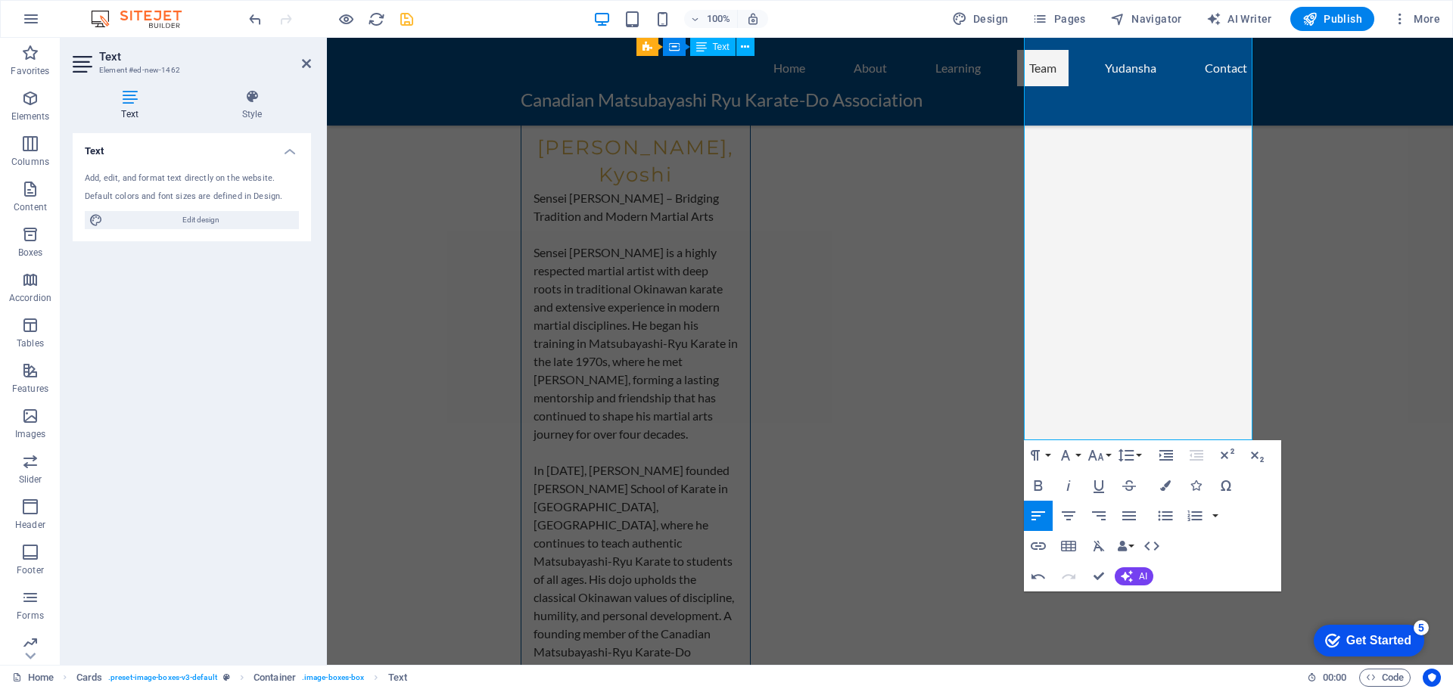
scroll to position [5301, 0]
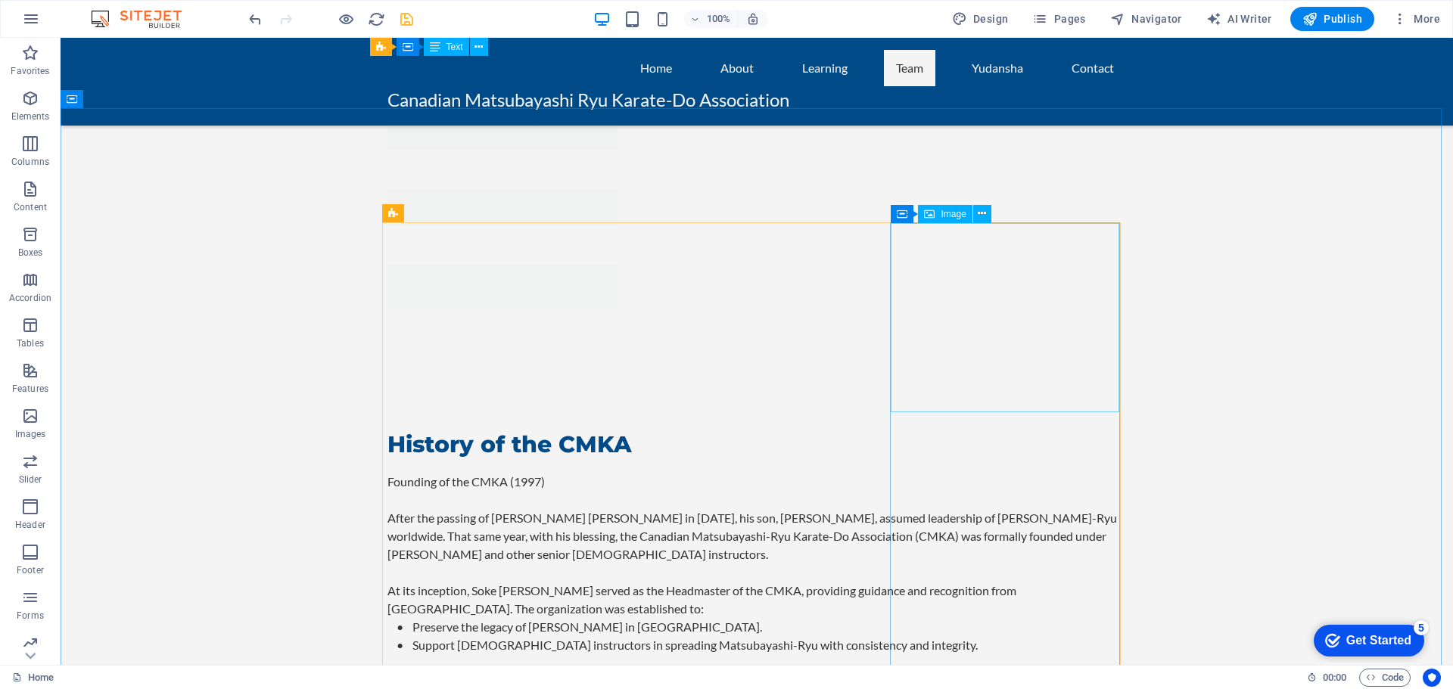
scroll to position [2351, 0]
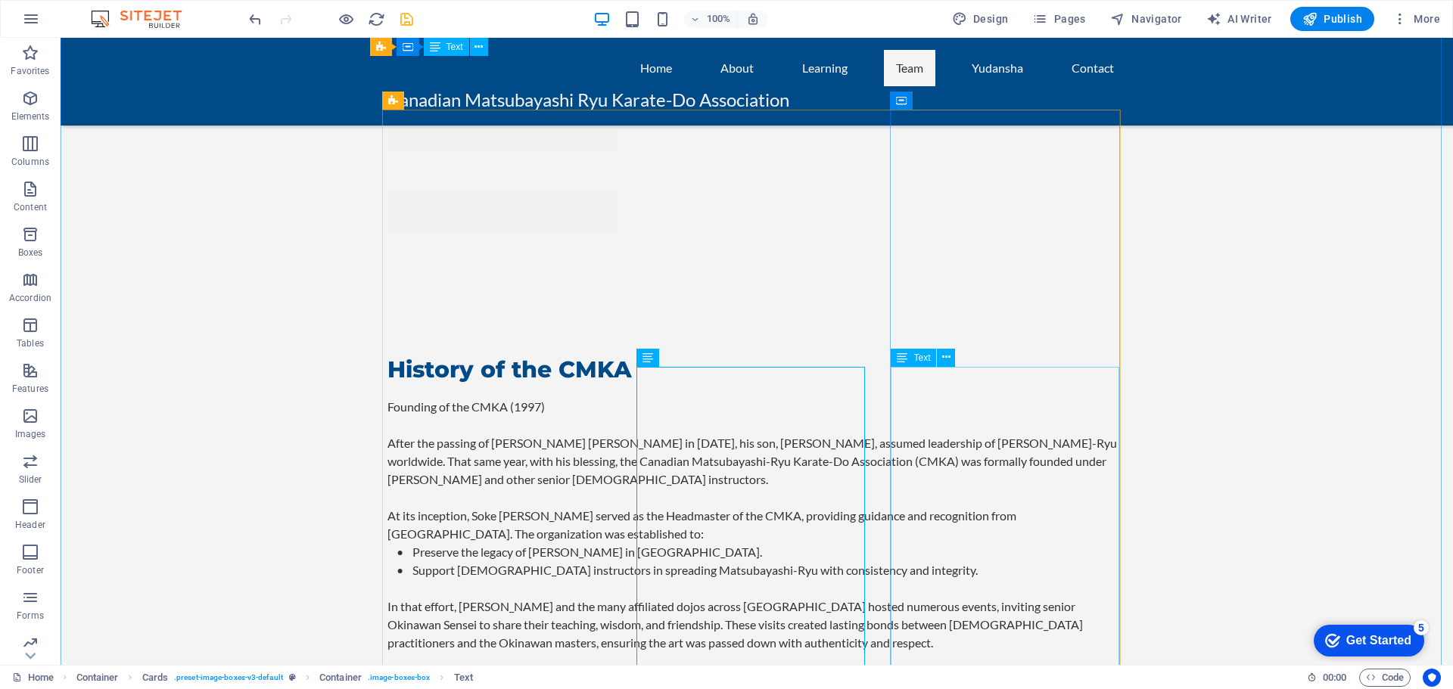
scroll to position [2502, 0]
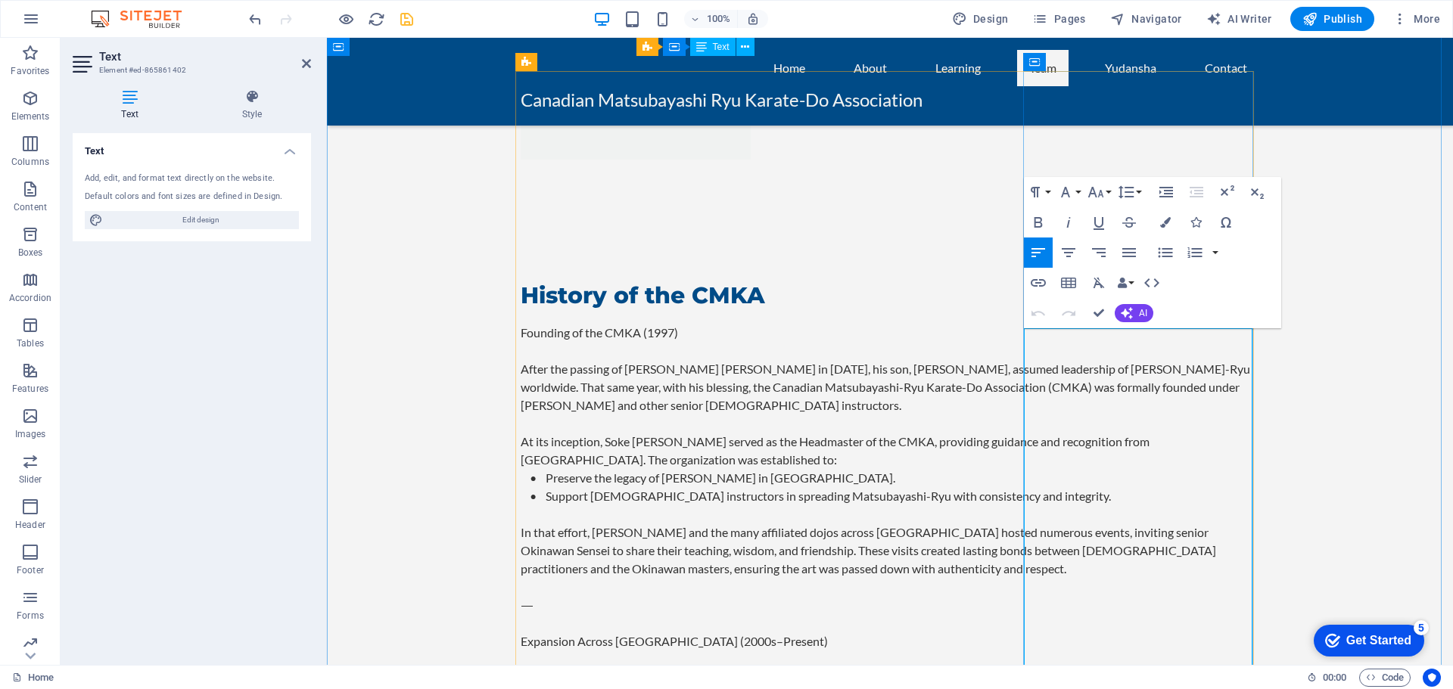
drag, startPoint x: 1035, startPoint y: 337, endPoint x: 1073, endPoint y: 353, distance: 41.0
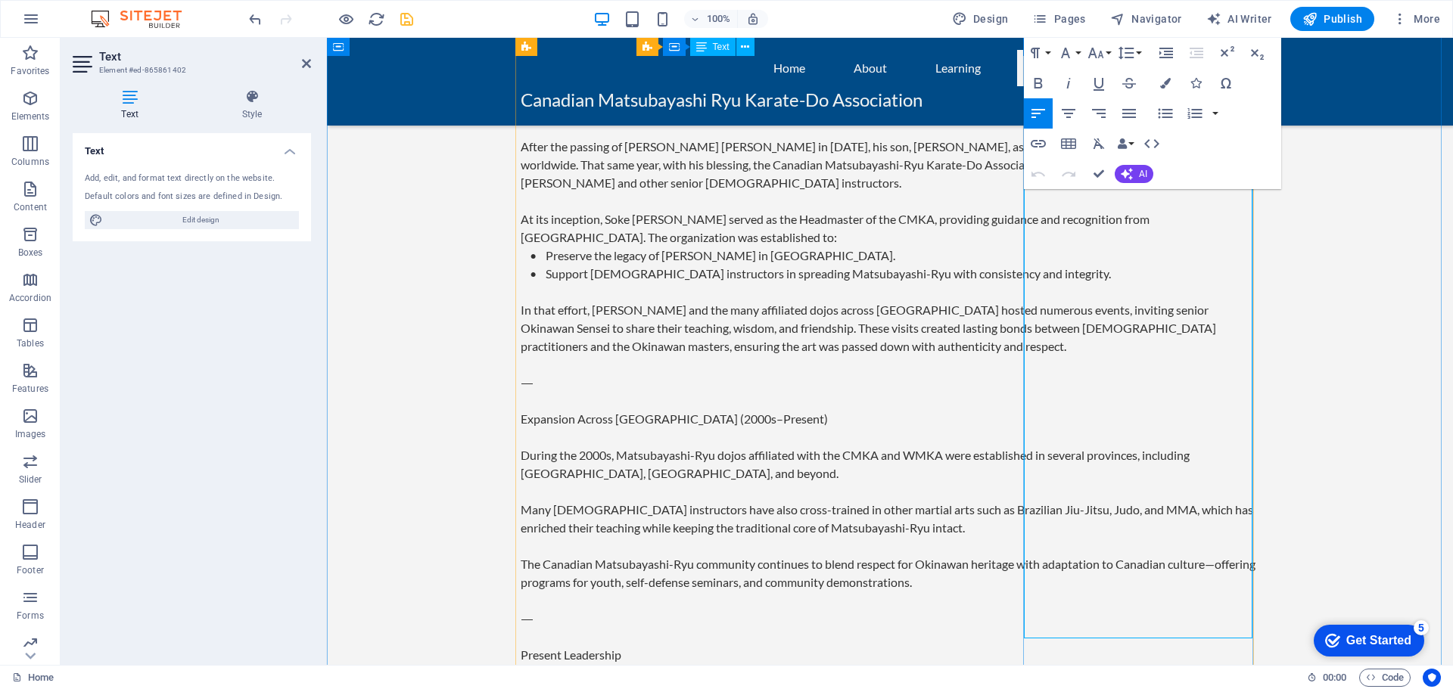
scroll to position [2730, 0]
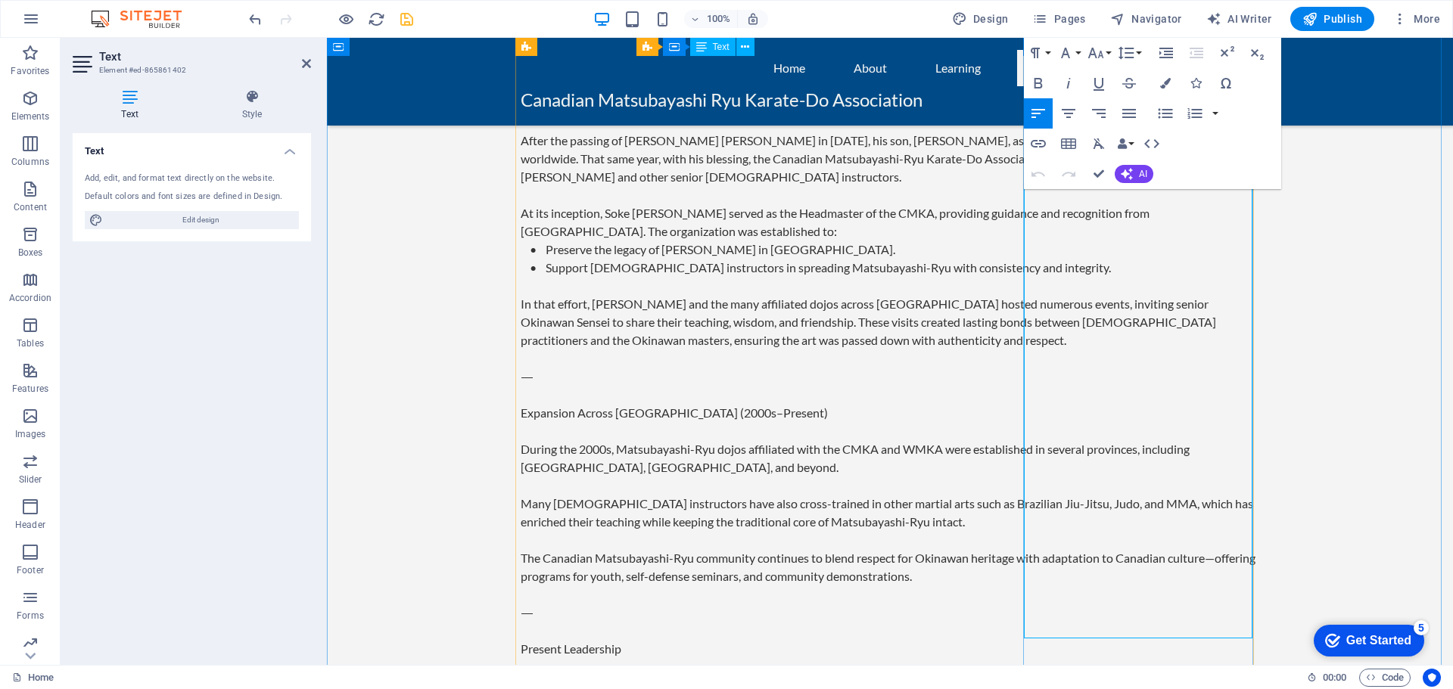
drag, startPoint x: 1036, startPoint y: 340, endPoint x: 1139, endPoint y: 561, distance: 243.7
copy div "[PERSON_NAME] Son of [PERSON_NAME] – Canadian Matsubayashi-Ryu Karate-Do Associ…"
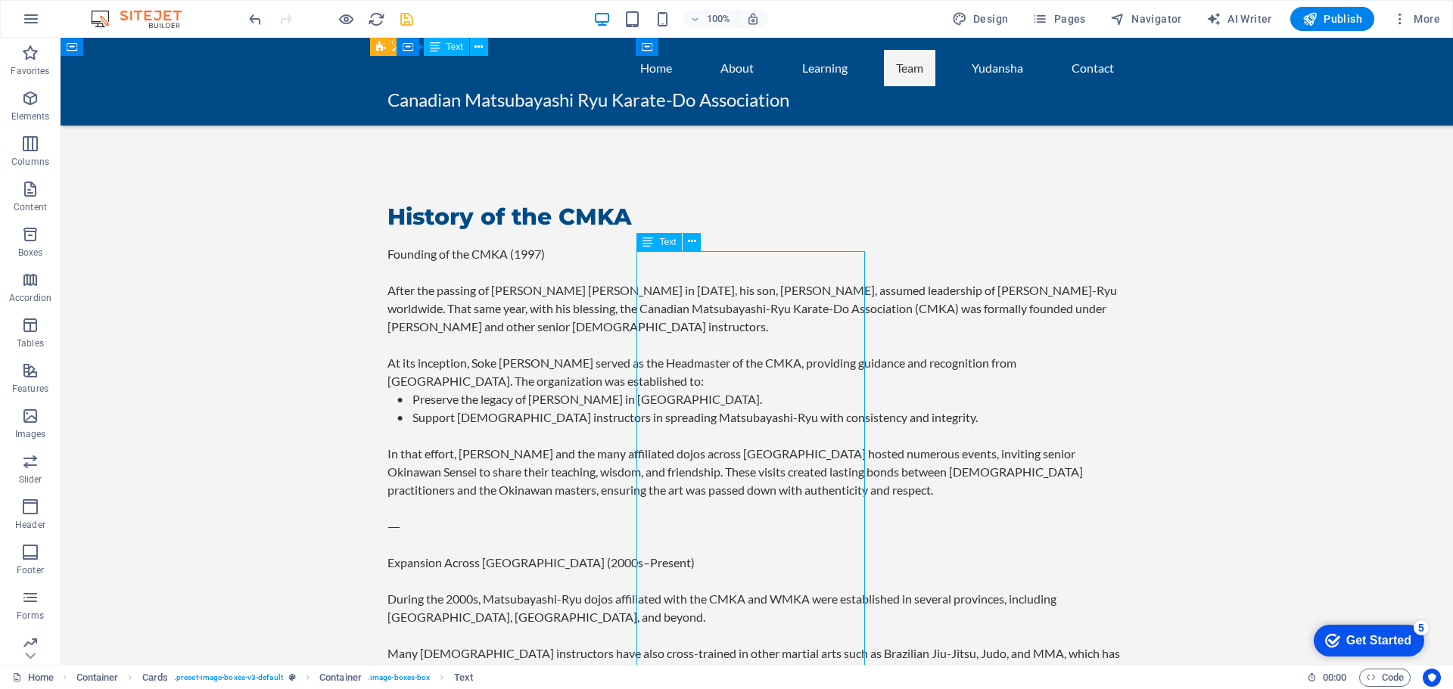
scroll to position [2579, 0]
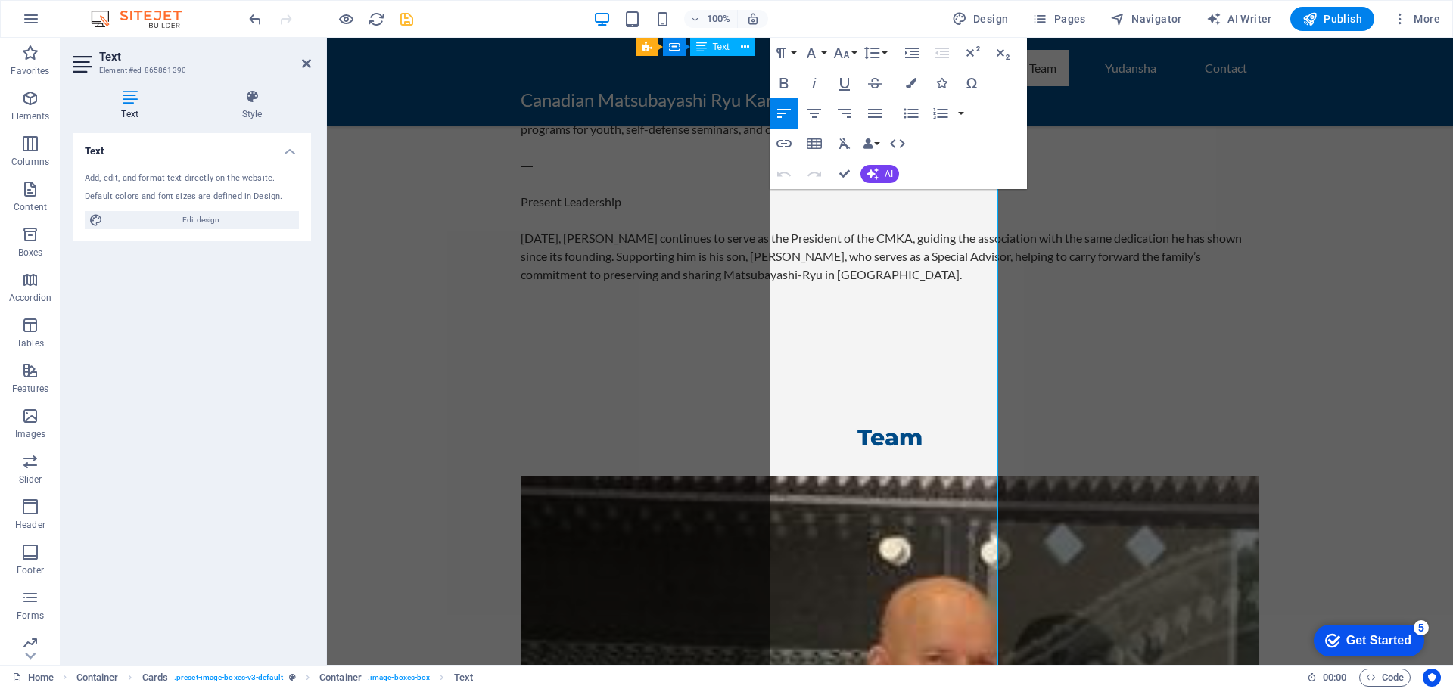
scroll to position [3619, 0]
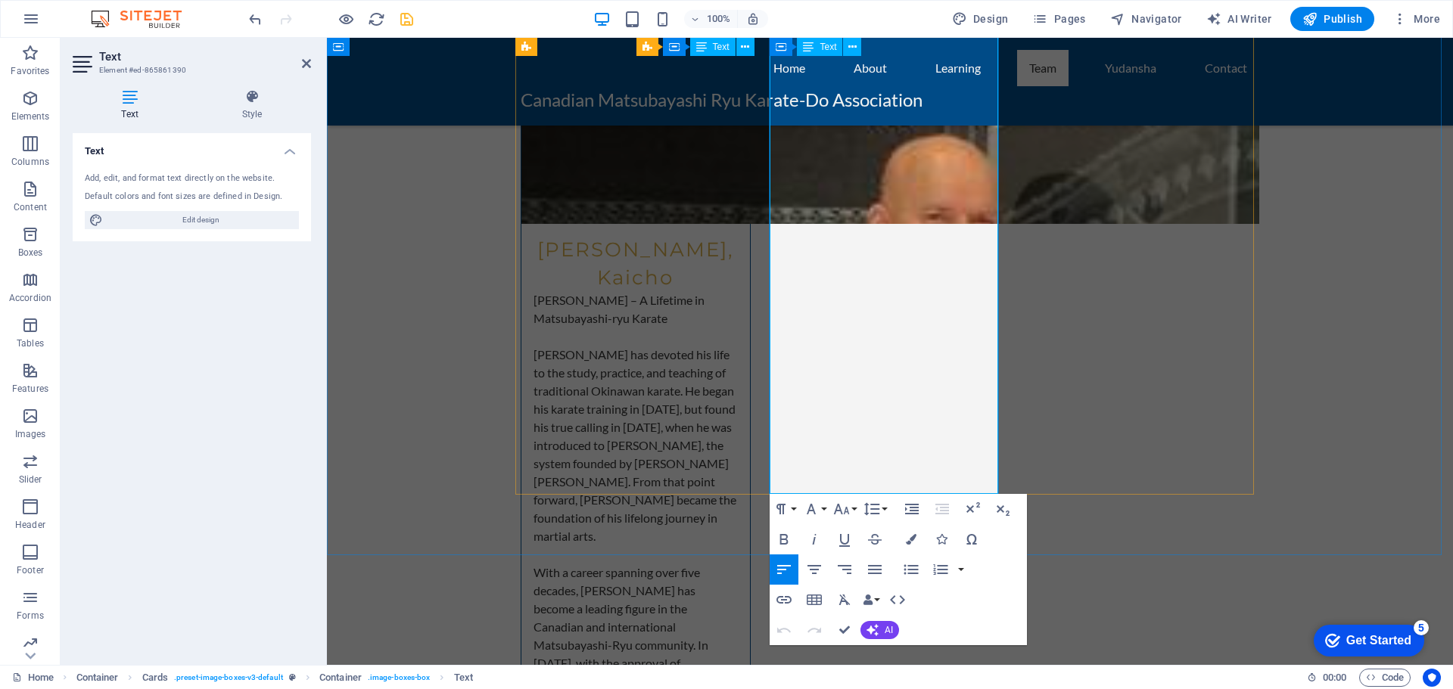
drag, startPoint x: 783, startPoint y: 261, endPoint x: 965, endPoint y: 459, distance: 269.3
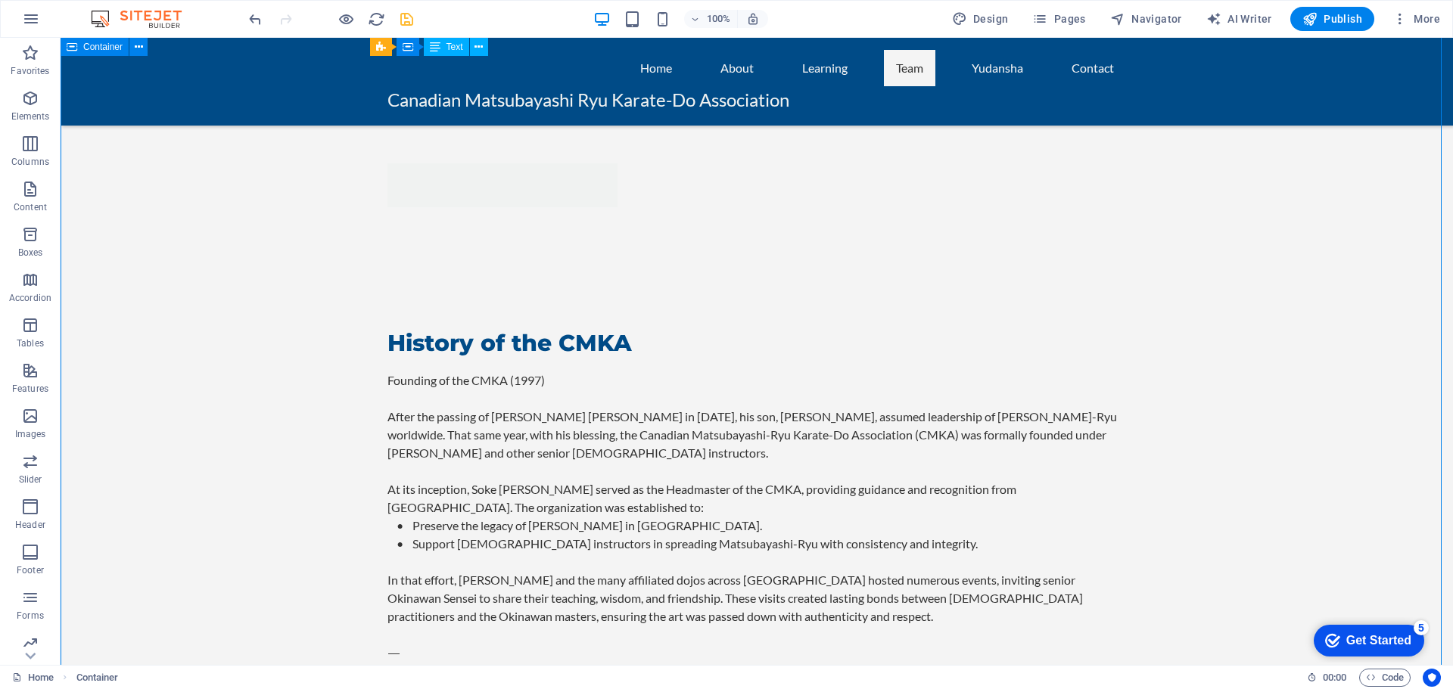
scroll to position [2385, 0]
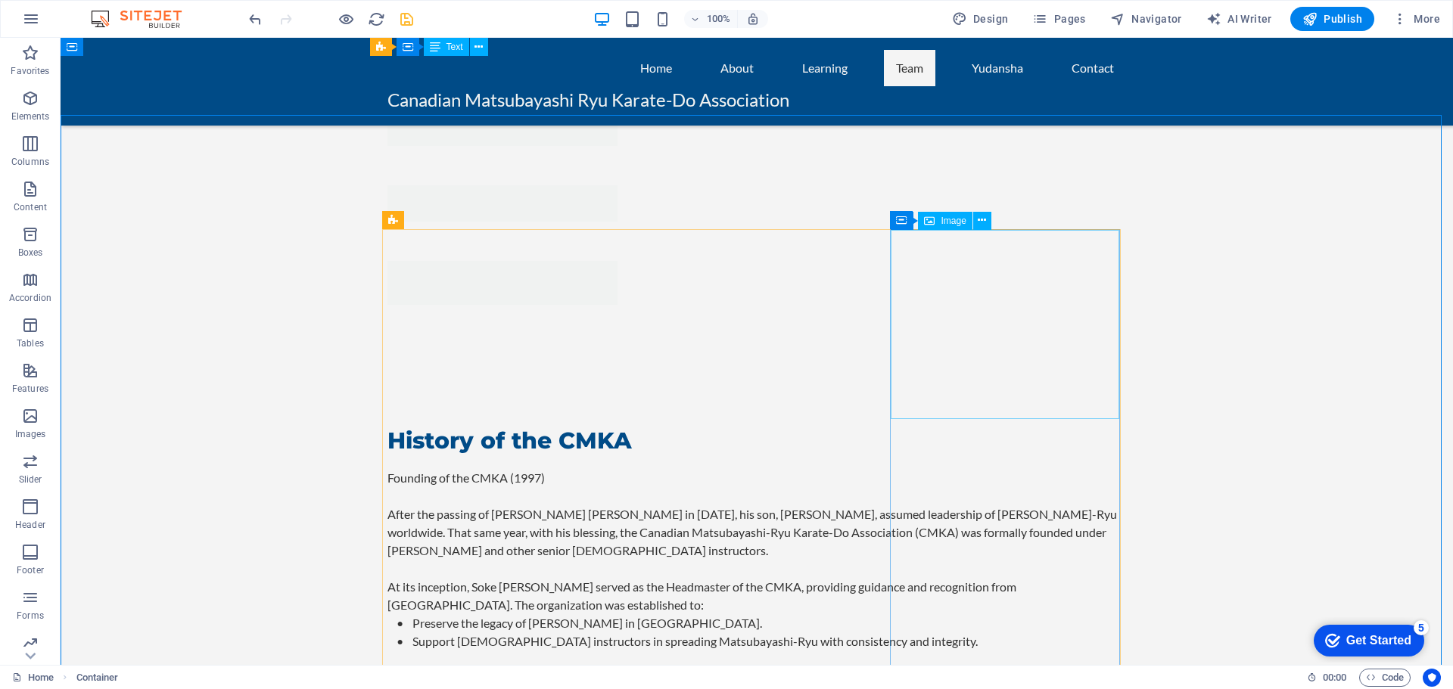
scroll to position [2309, 0]
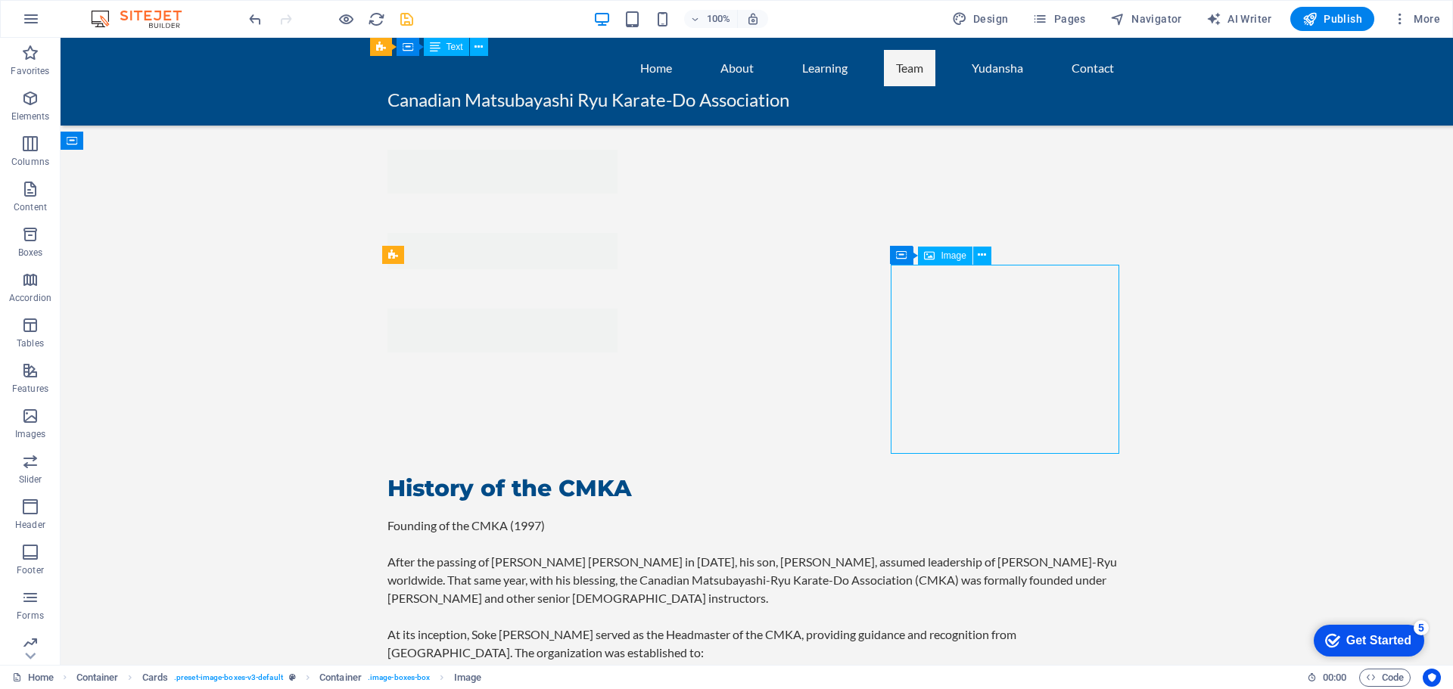
select select "vw"
select select "px"
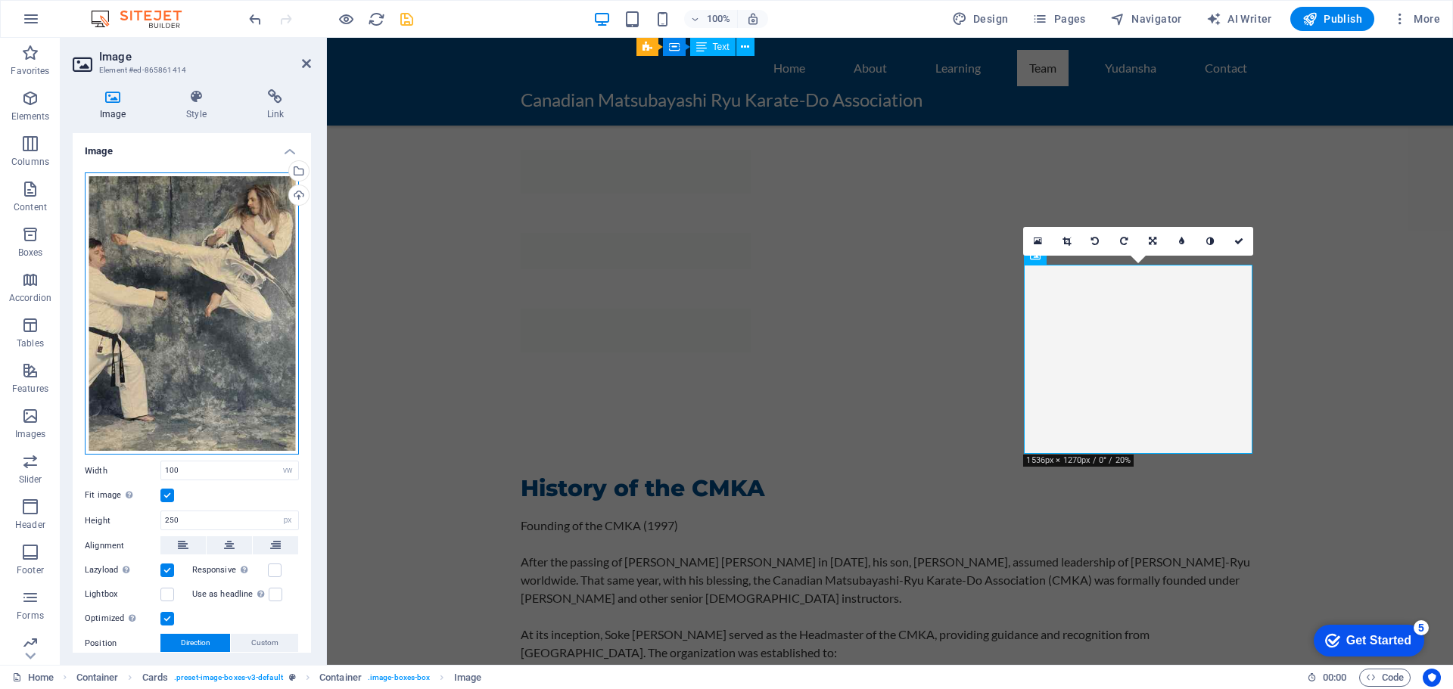
click at [227, 327] on div "Drag files here, click to choose files or select files from Files or our free s…" at bounding box center [192, 313] width 214 height 283
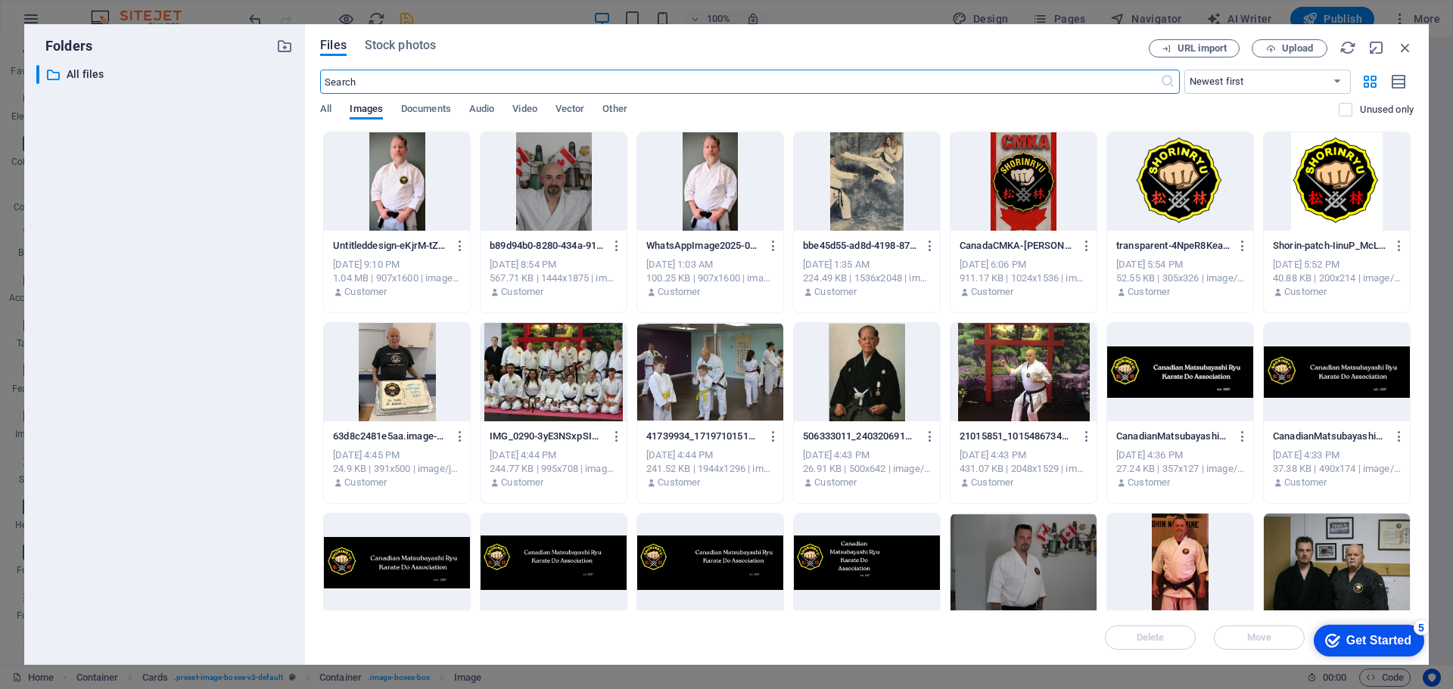
scroll to position [2327, 0]
click at [1176, 552] on div at bounding box center [1180, 563] width 146 height 98
click at [1346, 642] on div "Get Started" at bounding box center [1378, 641] width 65 height 14
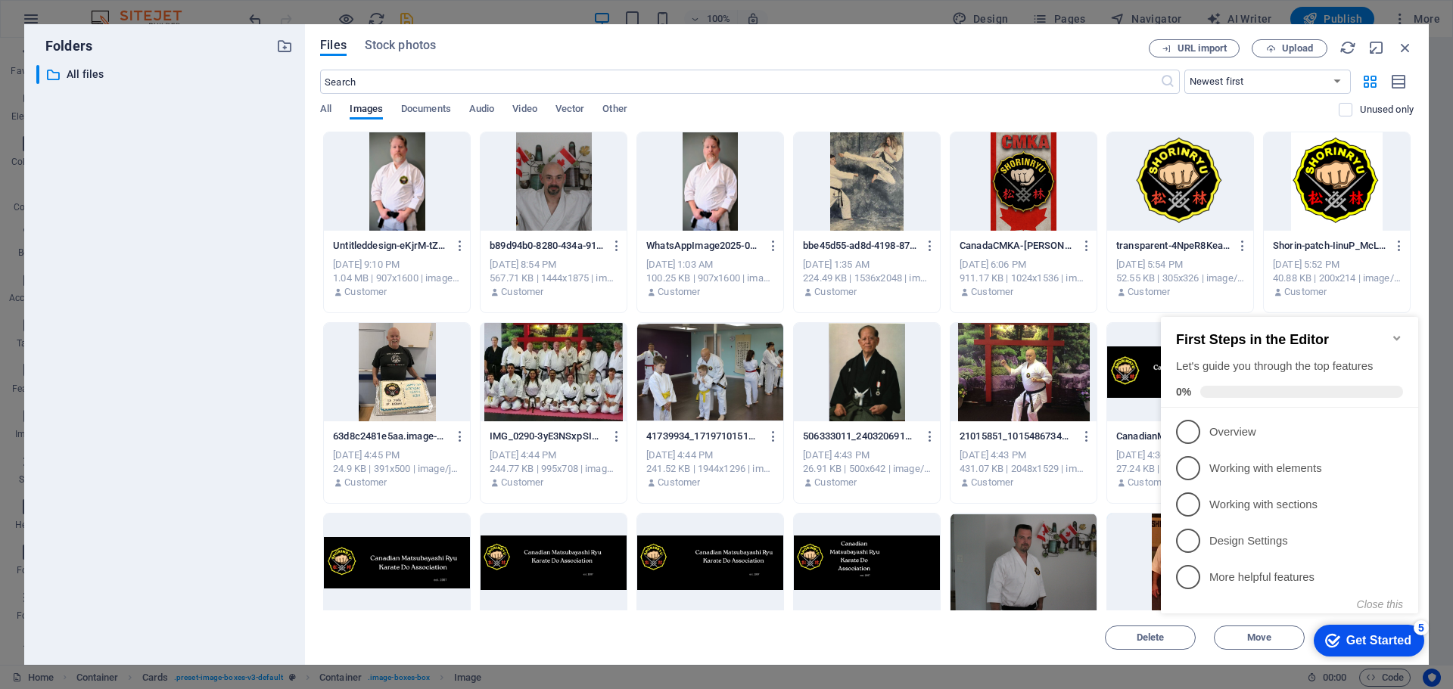
click at [1398, 336] on icon "Minimize checklist" at bounding box center [1396, 338] width 7 height 5
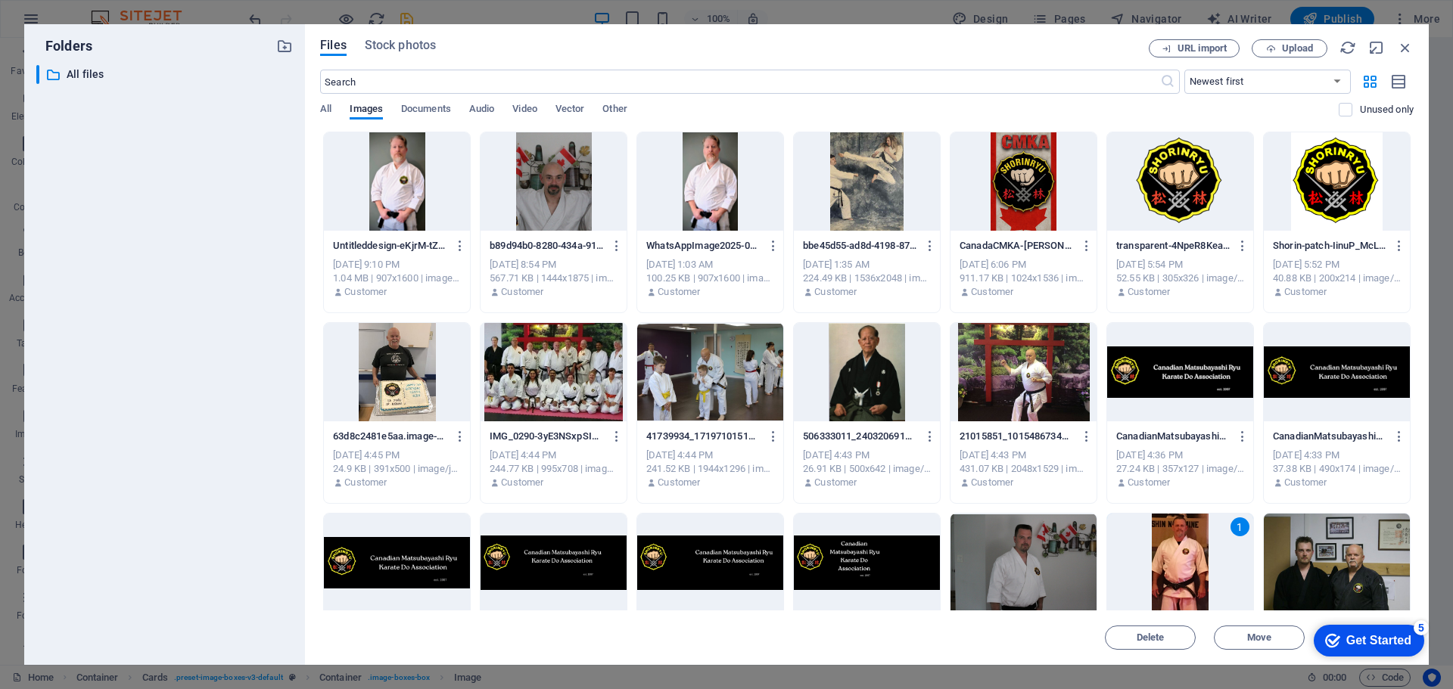
click at [1185, 559] on div "1" at bounding box center [1180, 563] width 146 height 98
click at [1185, 559] on div at bounding box center [1180, 563] width 146 height 98
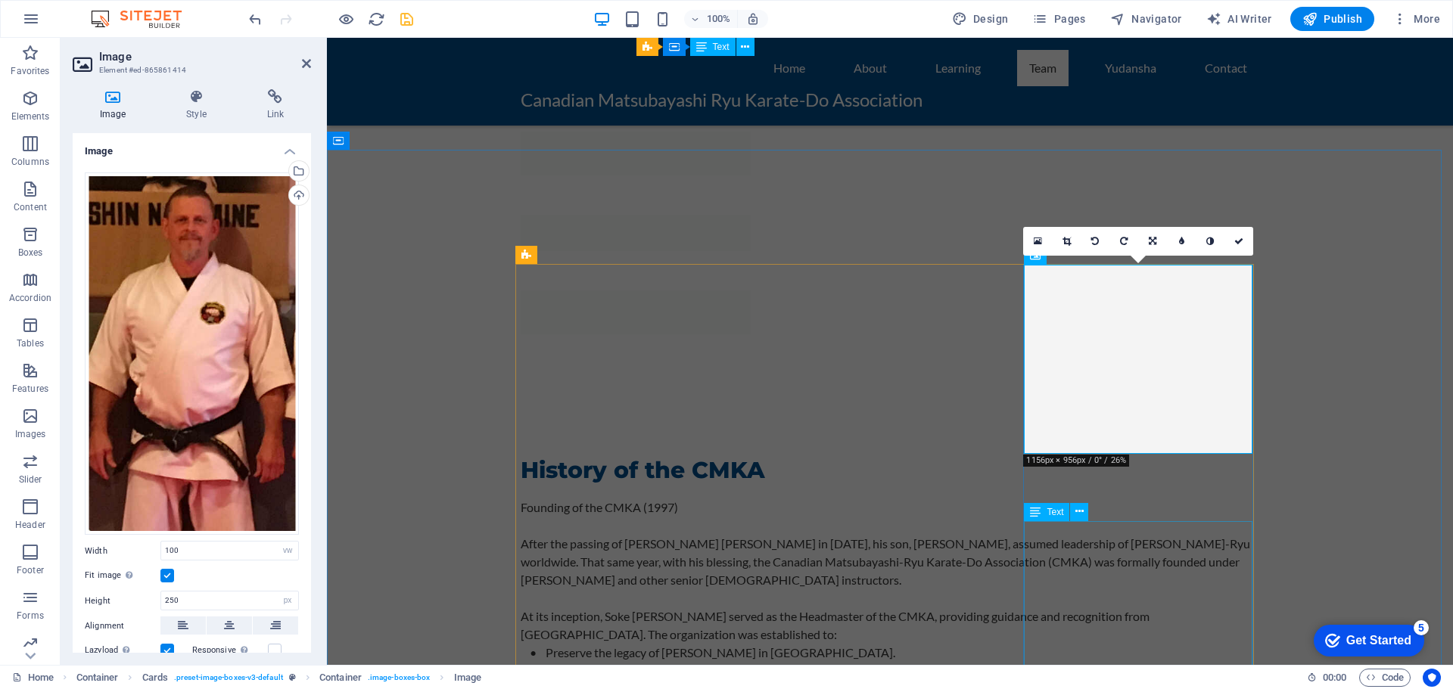
scroll to position [2309, 0]
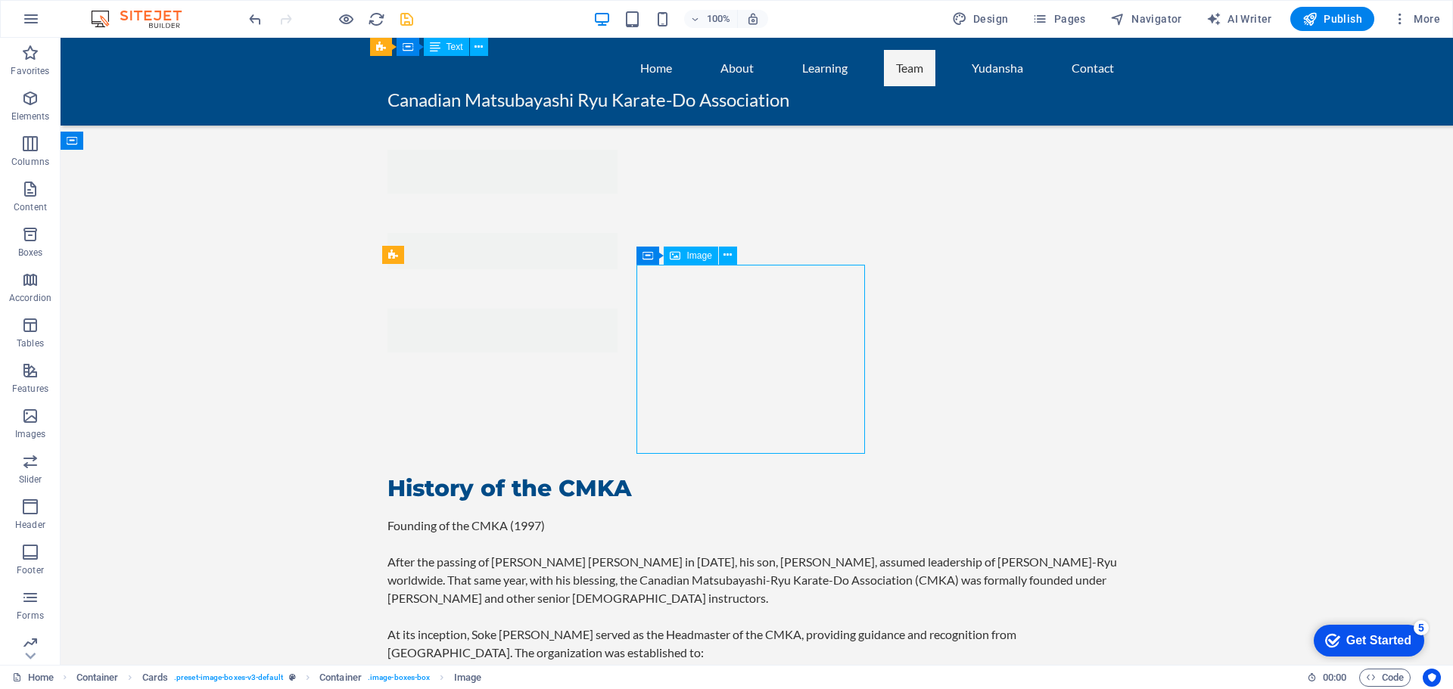
select select "vw"
select select "px"
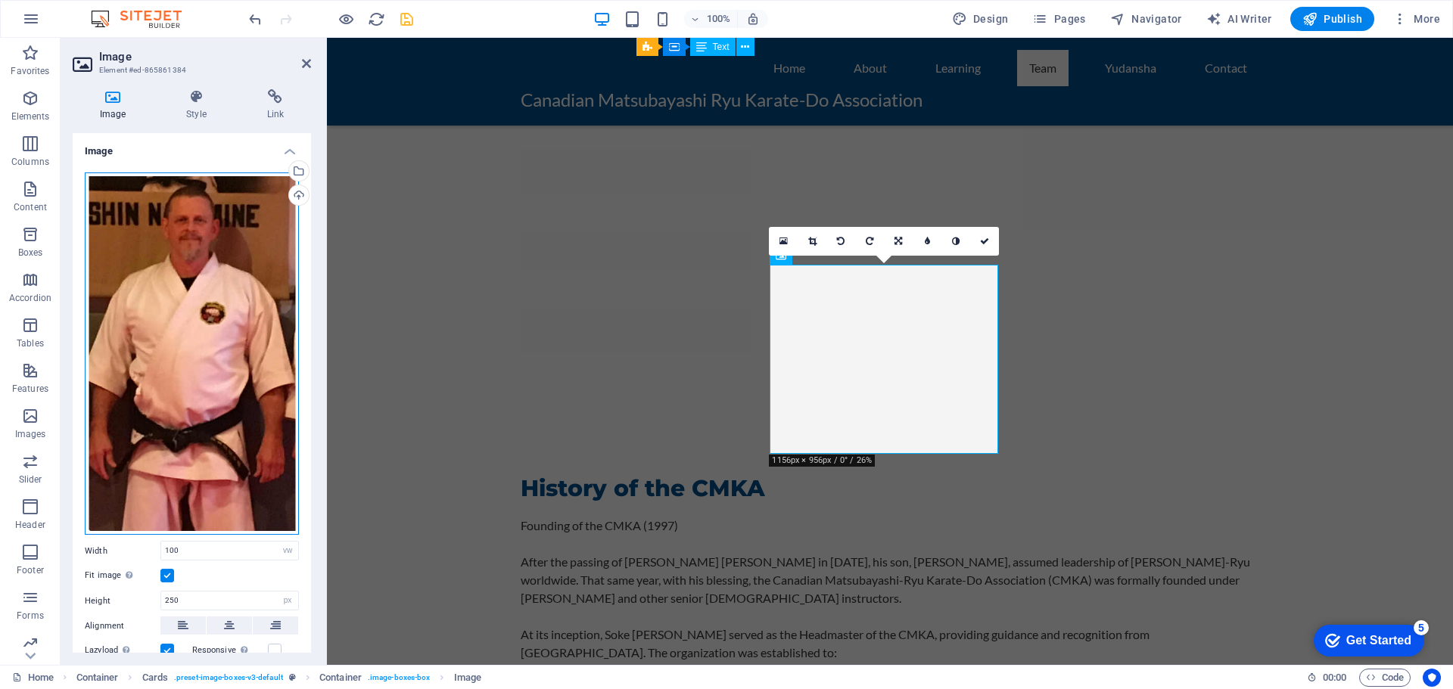
click at [211, 346] on div "Drag files here, click to choose files or select files from Files or our free s…" at bounding box center [192, 353] width 214 height 363
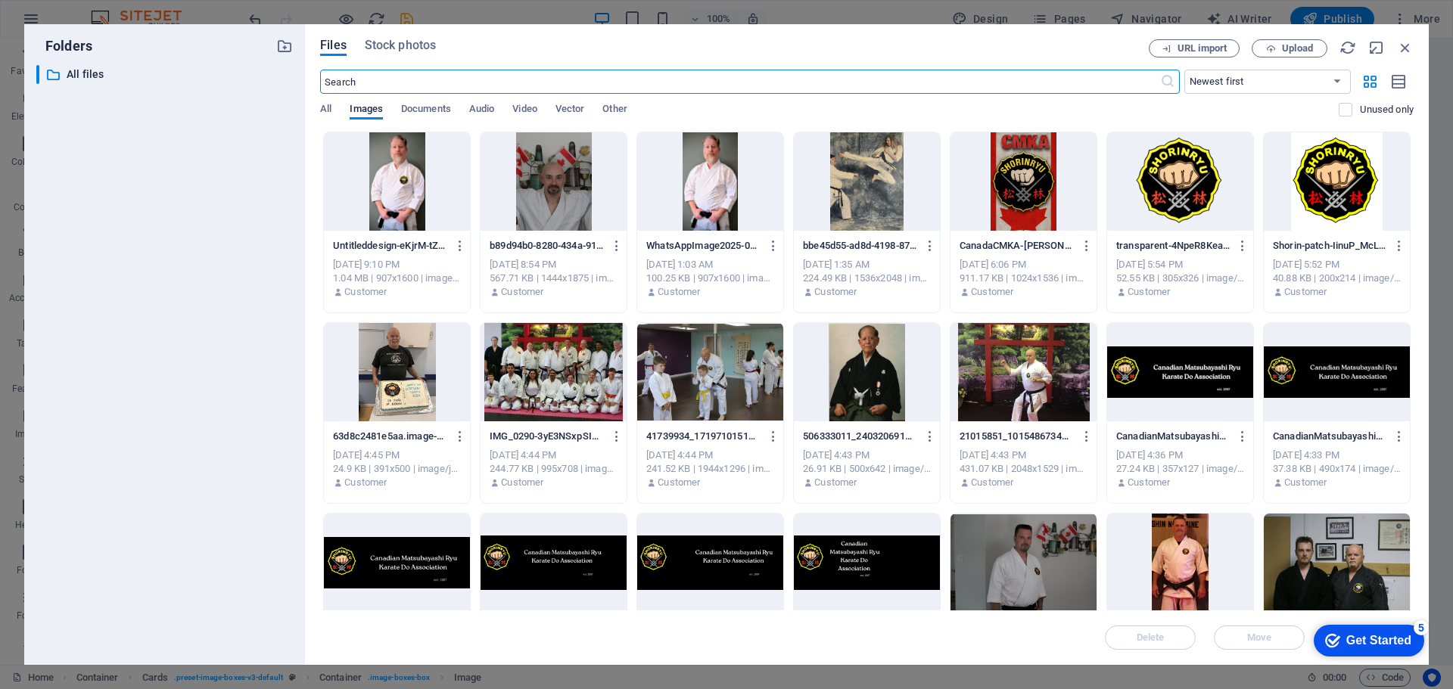
scroll to position [2327, 0]
click at [885, 179] on div at bounding box center [867, 181] width 146 height 98
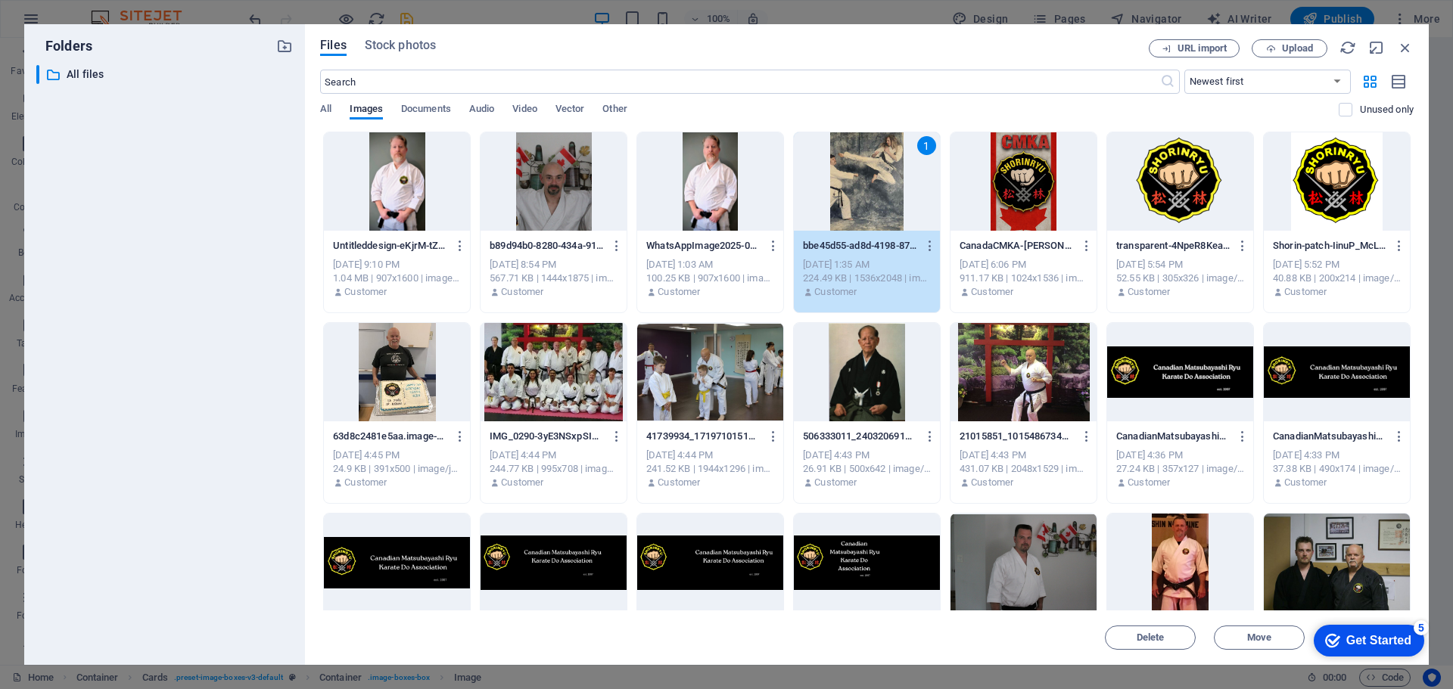
click at [885, 179] on div "1" at bounding box center [867, 181] width 146 height 98
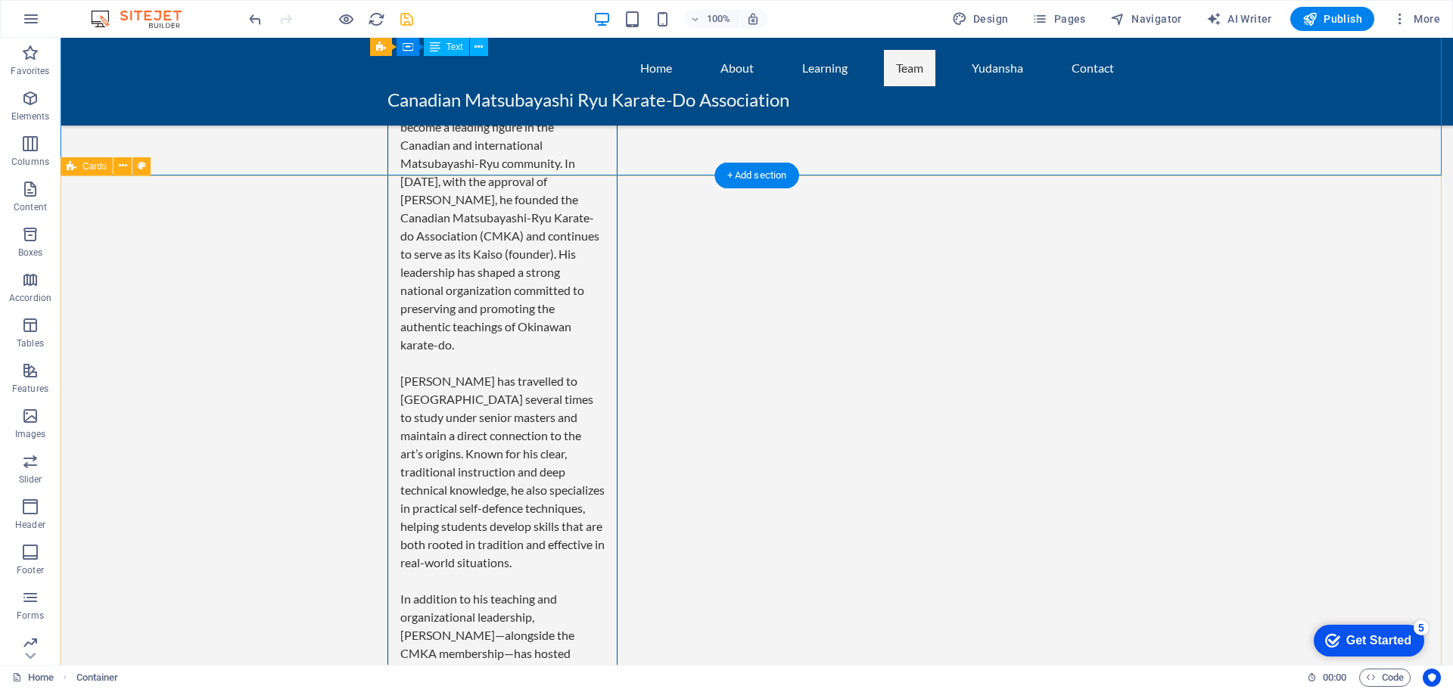
scroll to position [4125, 0]
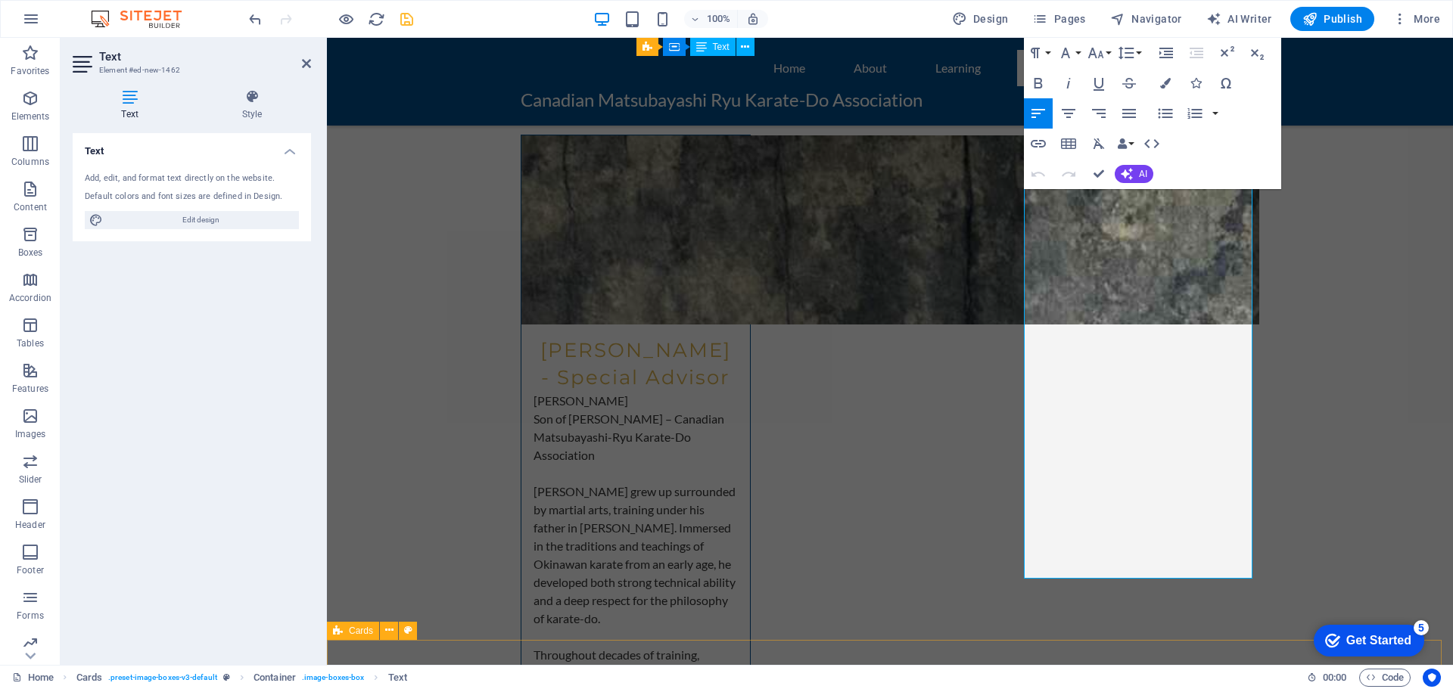
scroll to position [5084, 0]
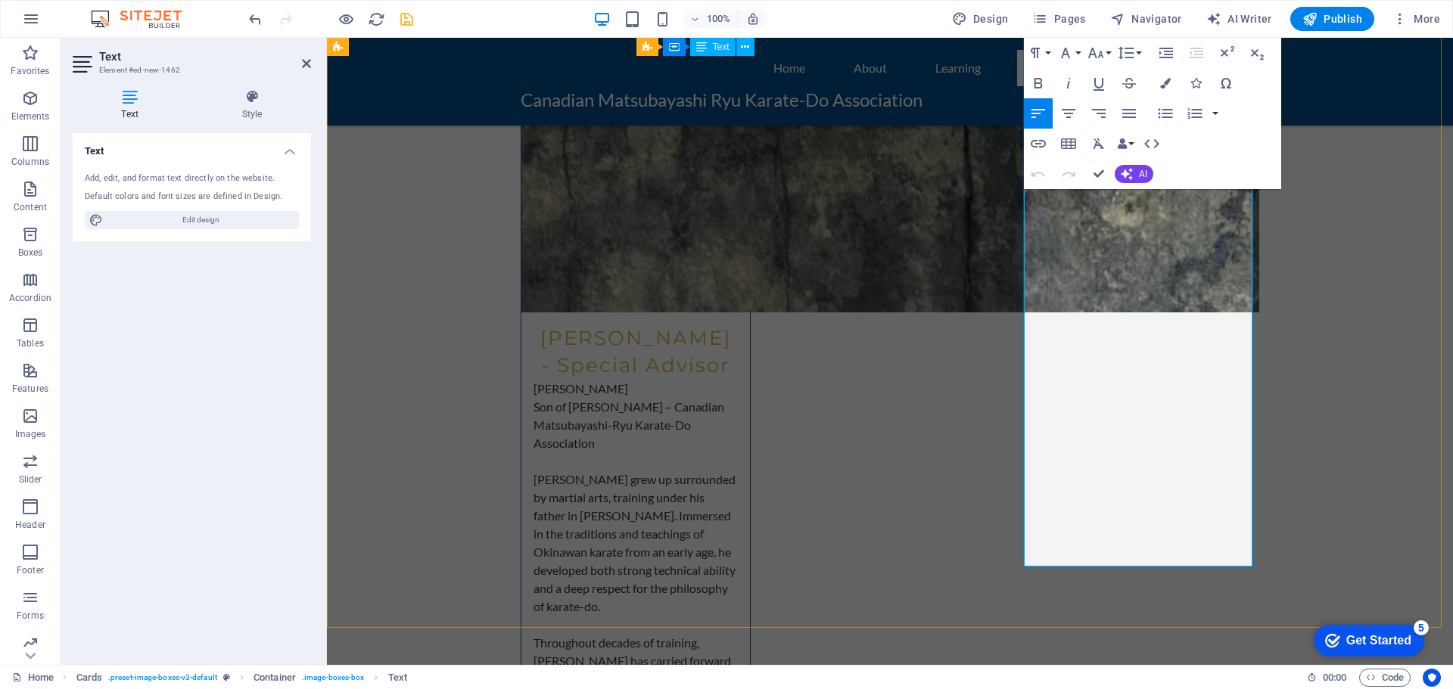
drag, startPoint x: 1036, startPoint y: 273, endPoint x: 1233, endPoint y: 549, distance: 339.0
drag, startPoint x: 1148, startPoint y: 501, endPoint x: 1191, endPoint y: 303, distance: 201.9
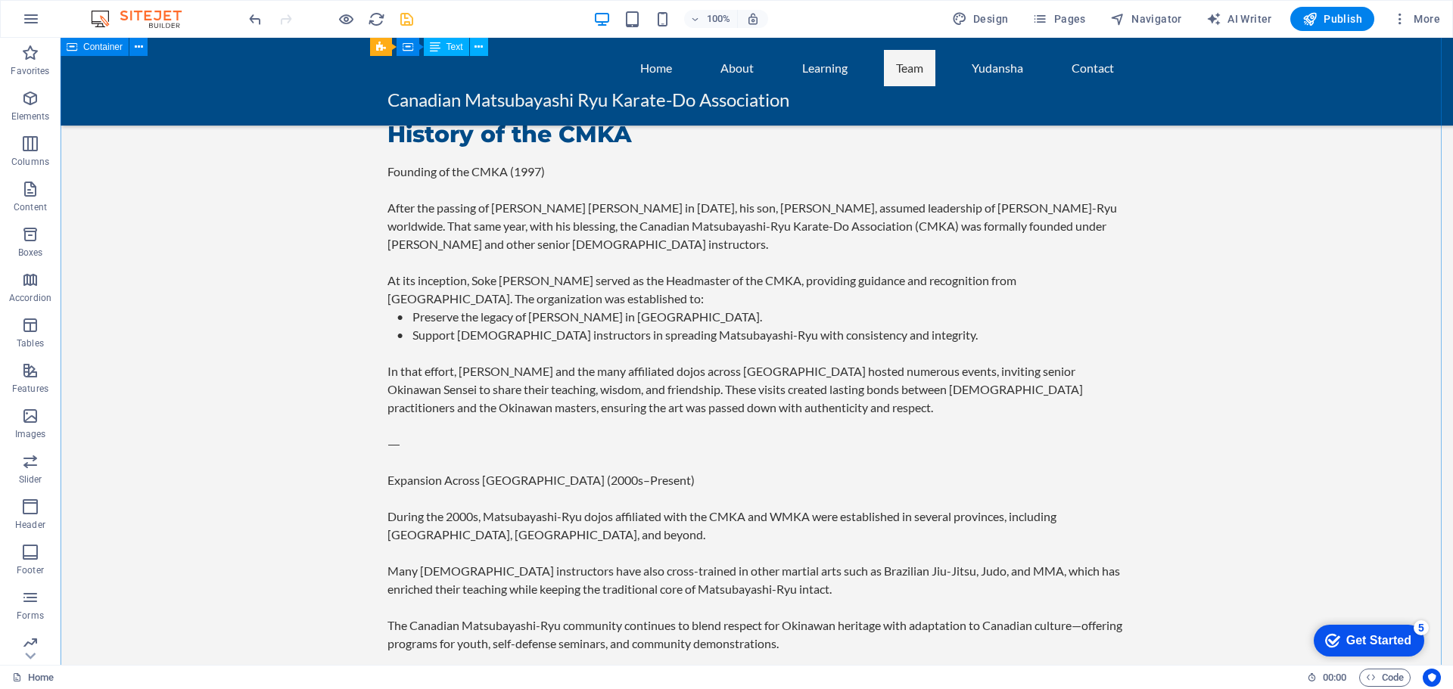
scroll to position [2512, 0]
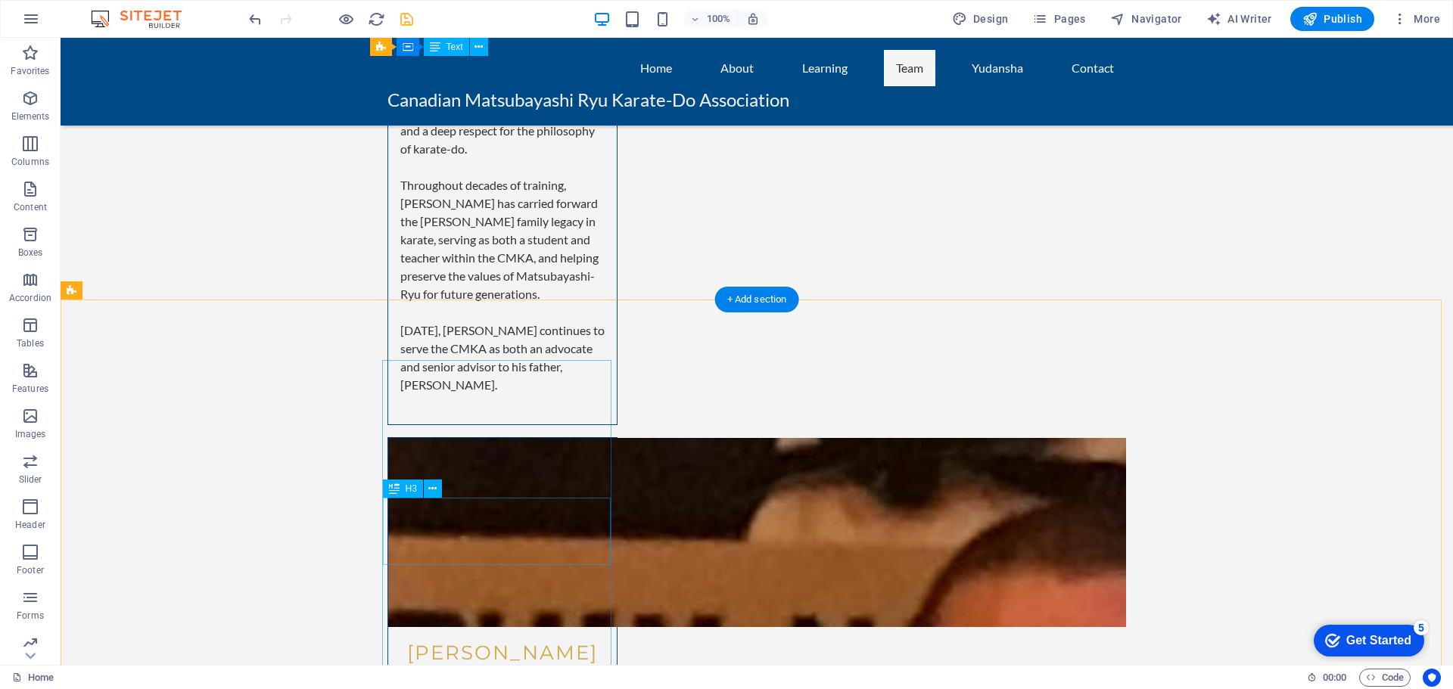
scroll to position [5765, 0]
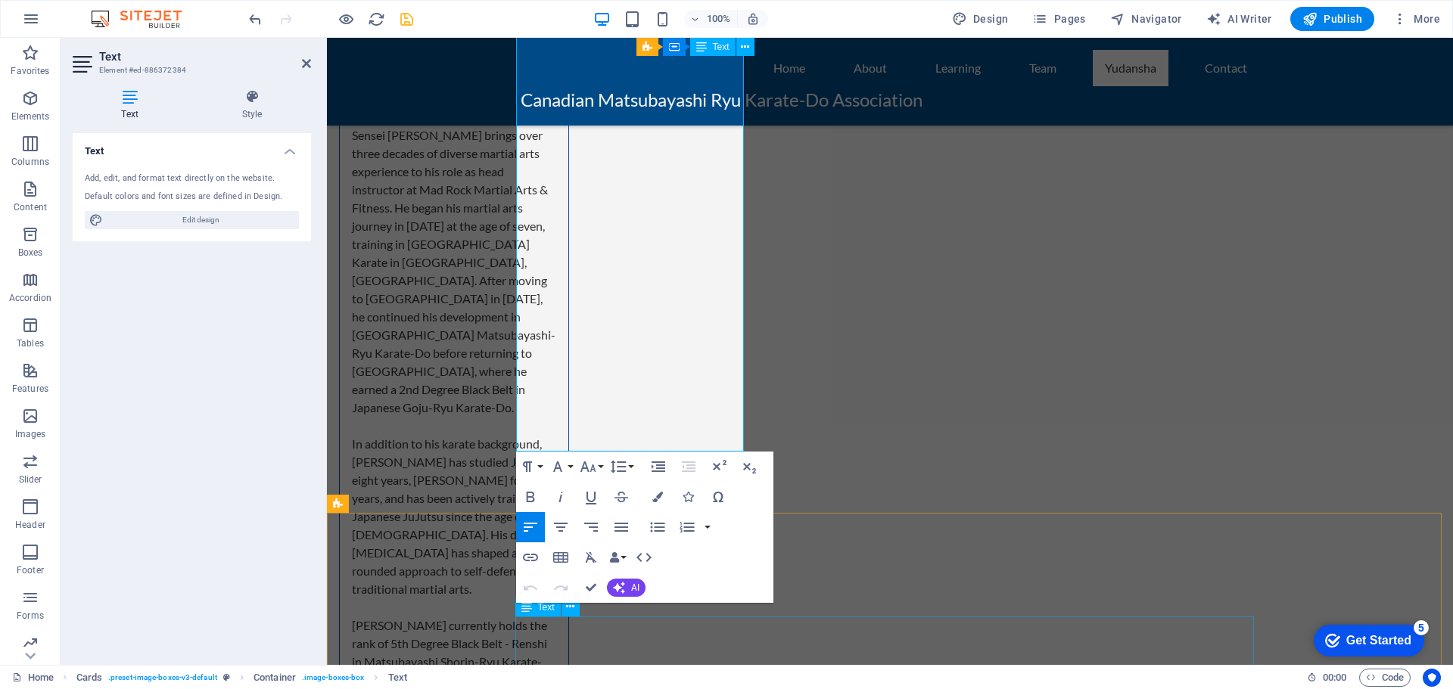
scroll to position [7070, 0]
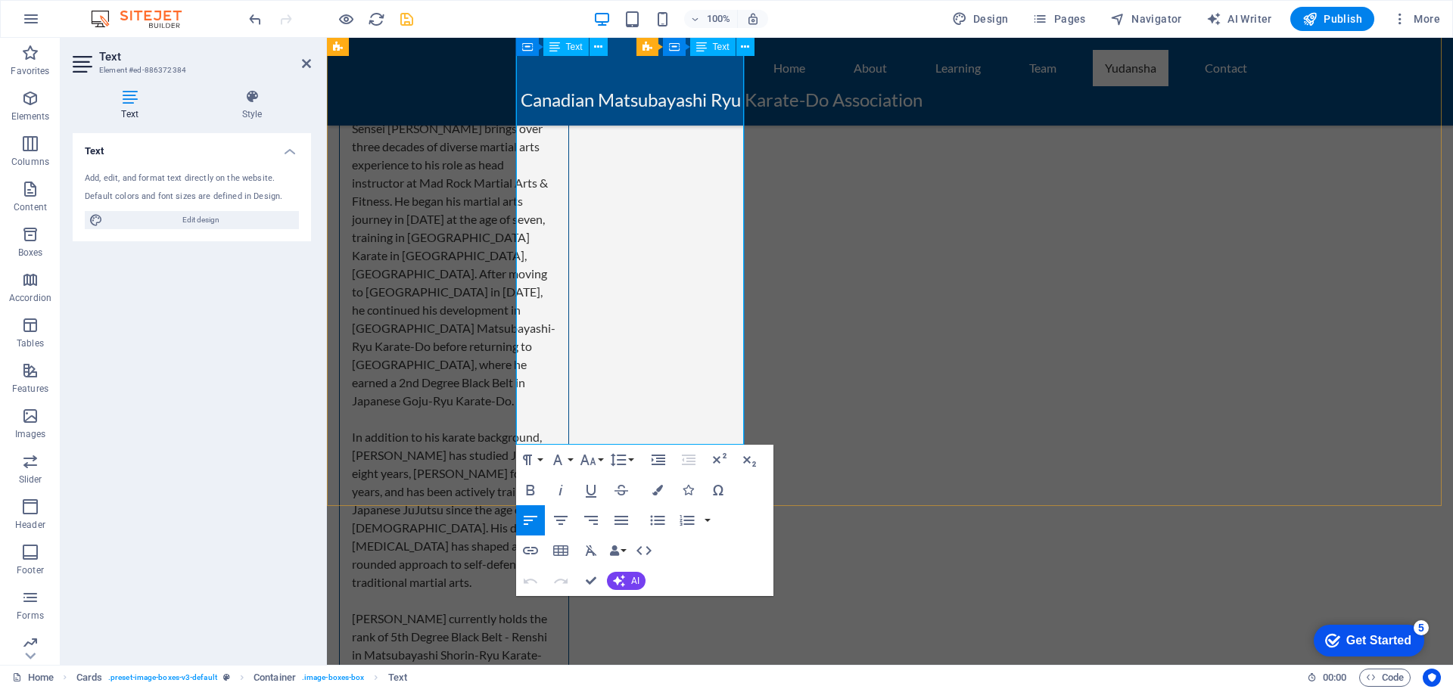
drag, startPoint x: 530, startPoint y: 219, endPoint x: 639, endPoint y: 420, distance: 228.2
copy div "Loremi Dolor Sitame – Cons Adipiscin, Elitsedd Eiusmodtempo-Inc Utlabo-Et Dolor…"
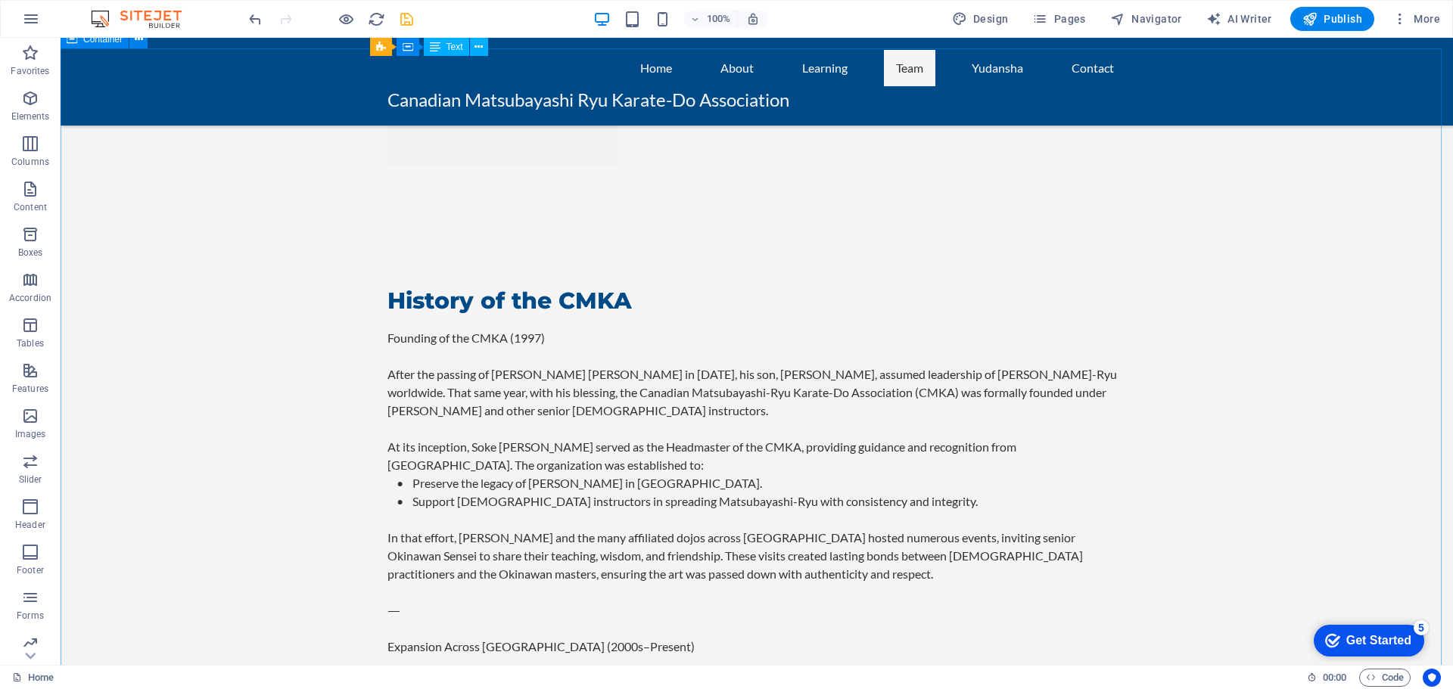
scroll to position [2606, 0]
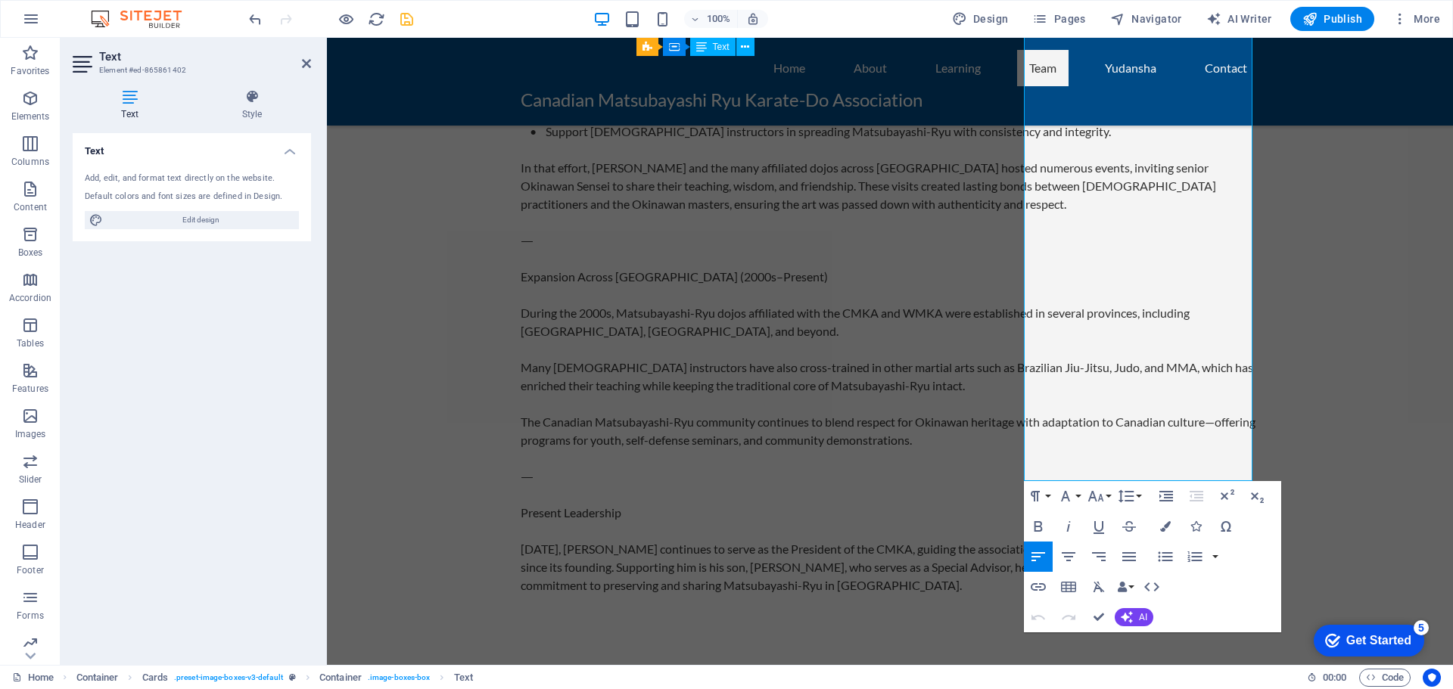
scroll to position [2918, 0]
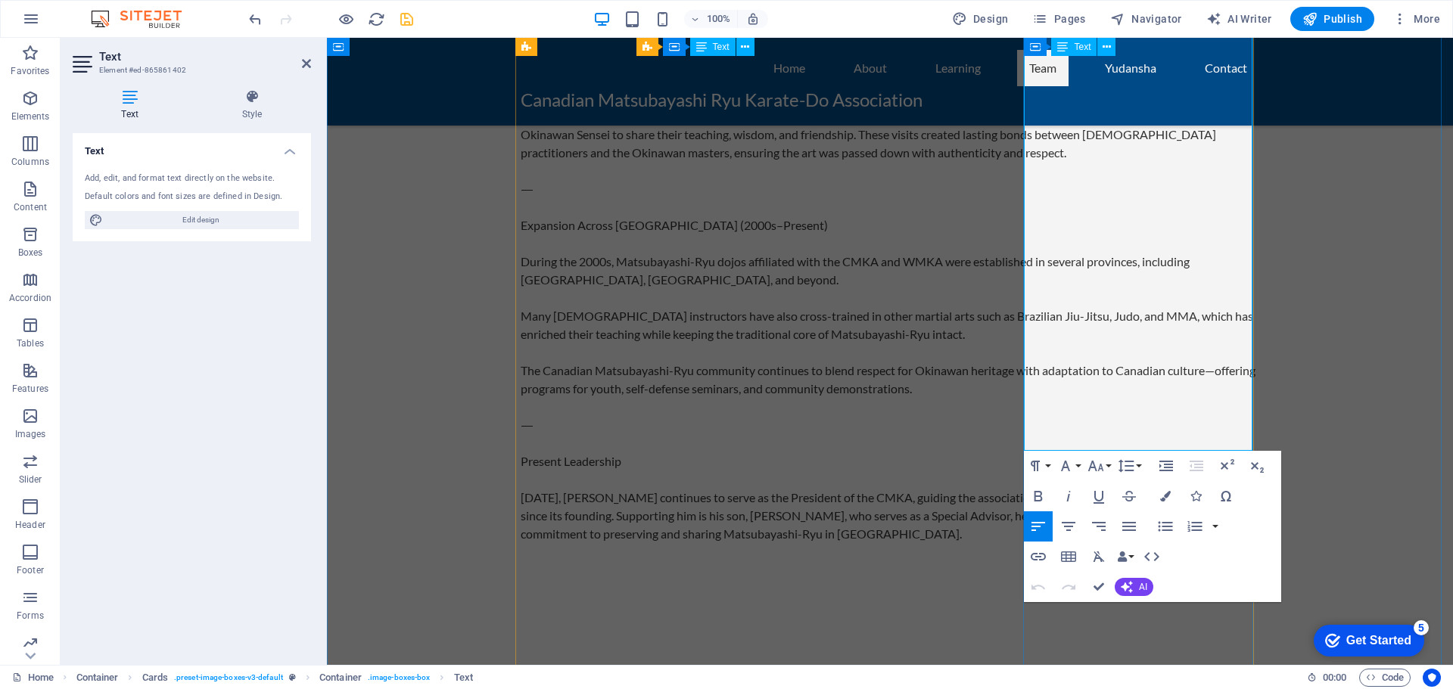
drag, startPoint x: 1036, startPoint y: 232, endPoint x: 1120, endPoint y: 374, distance: 165.2
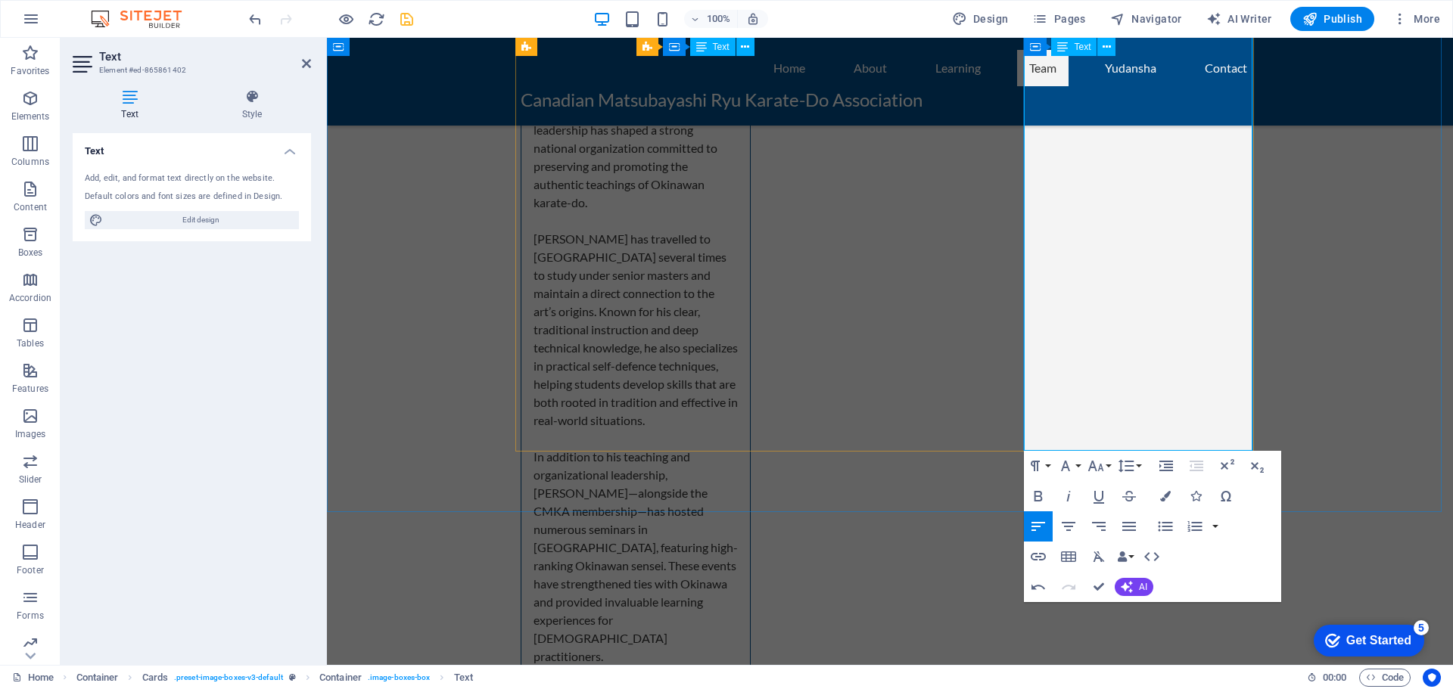
scroll to position [37358, 2]
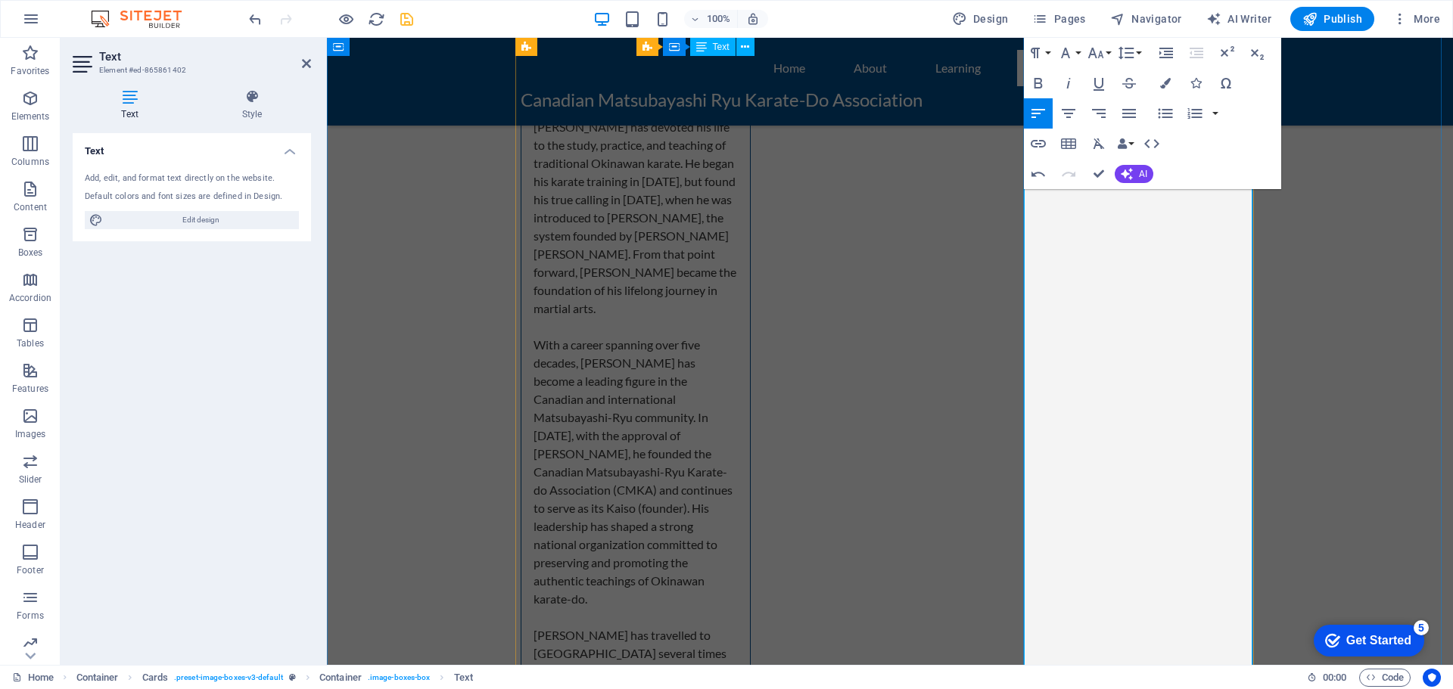
scroll to position [3829, 0]
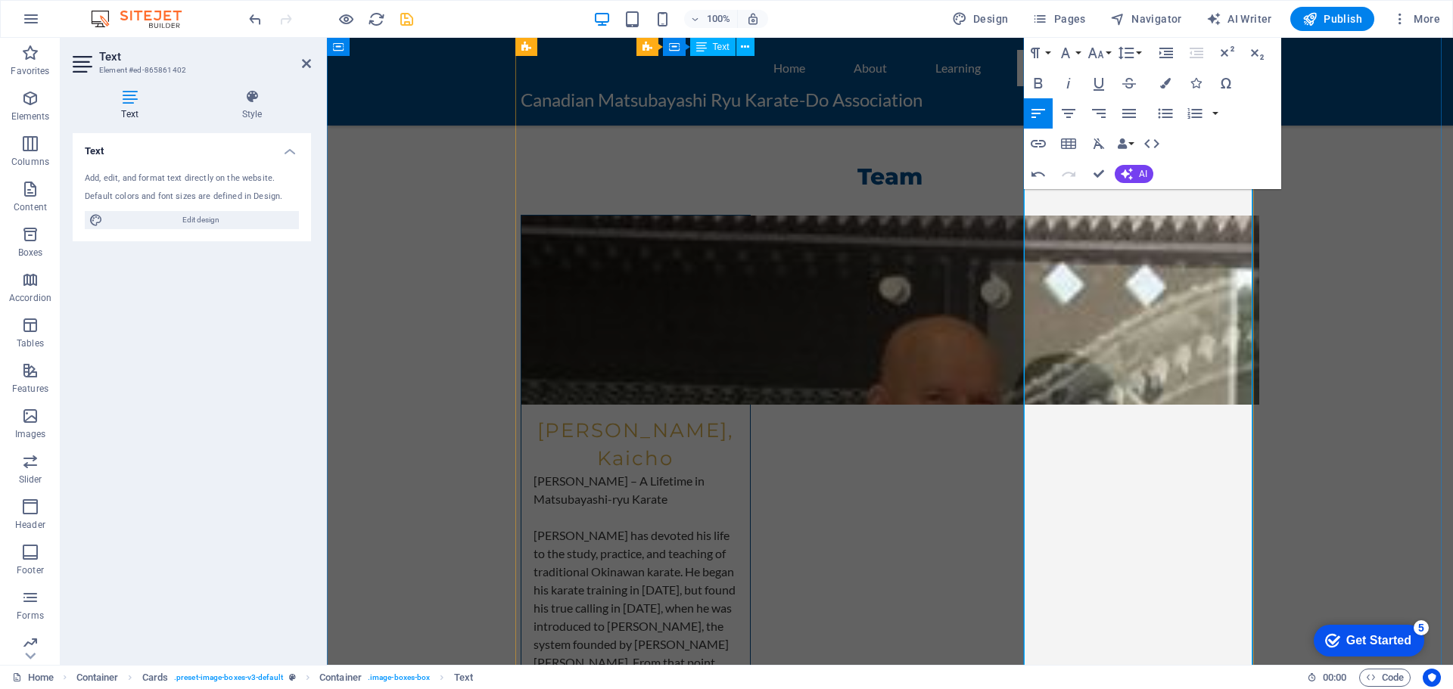
scroll to position [3375, 0]
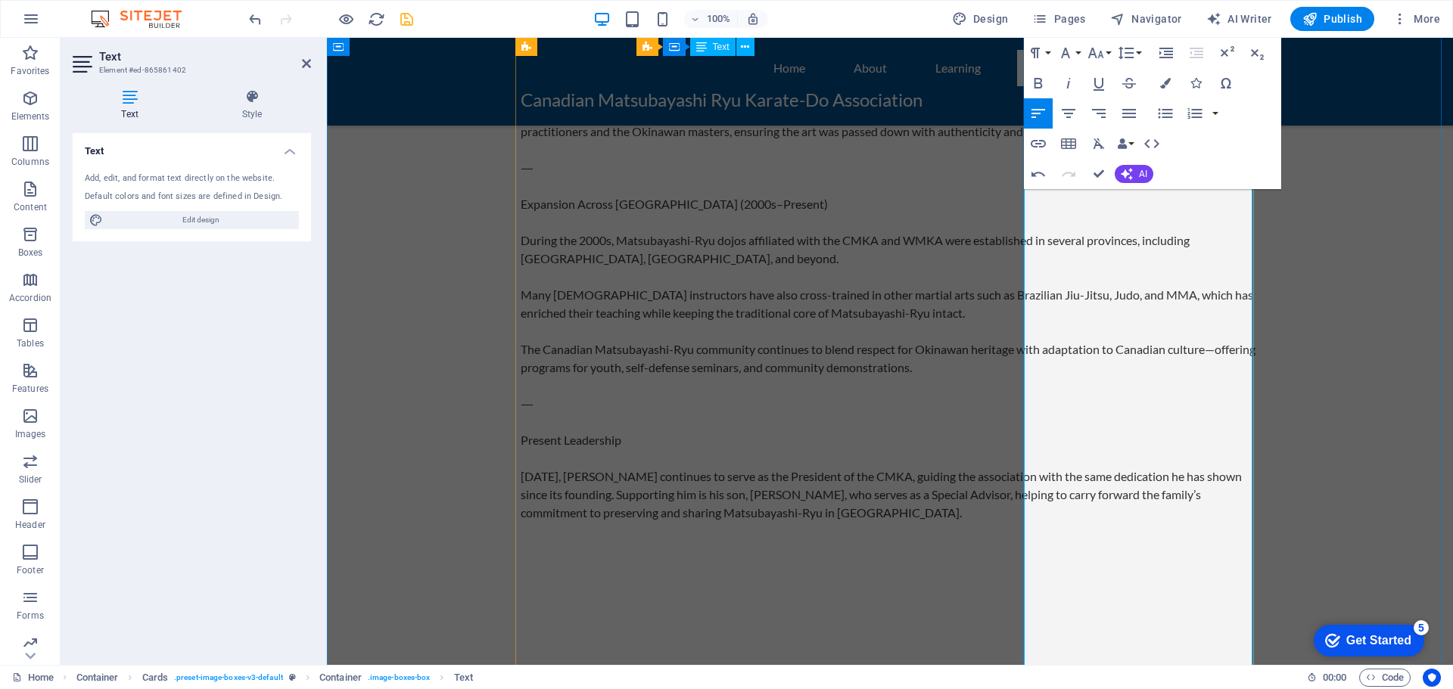
scroll to position [2921, 0]
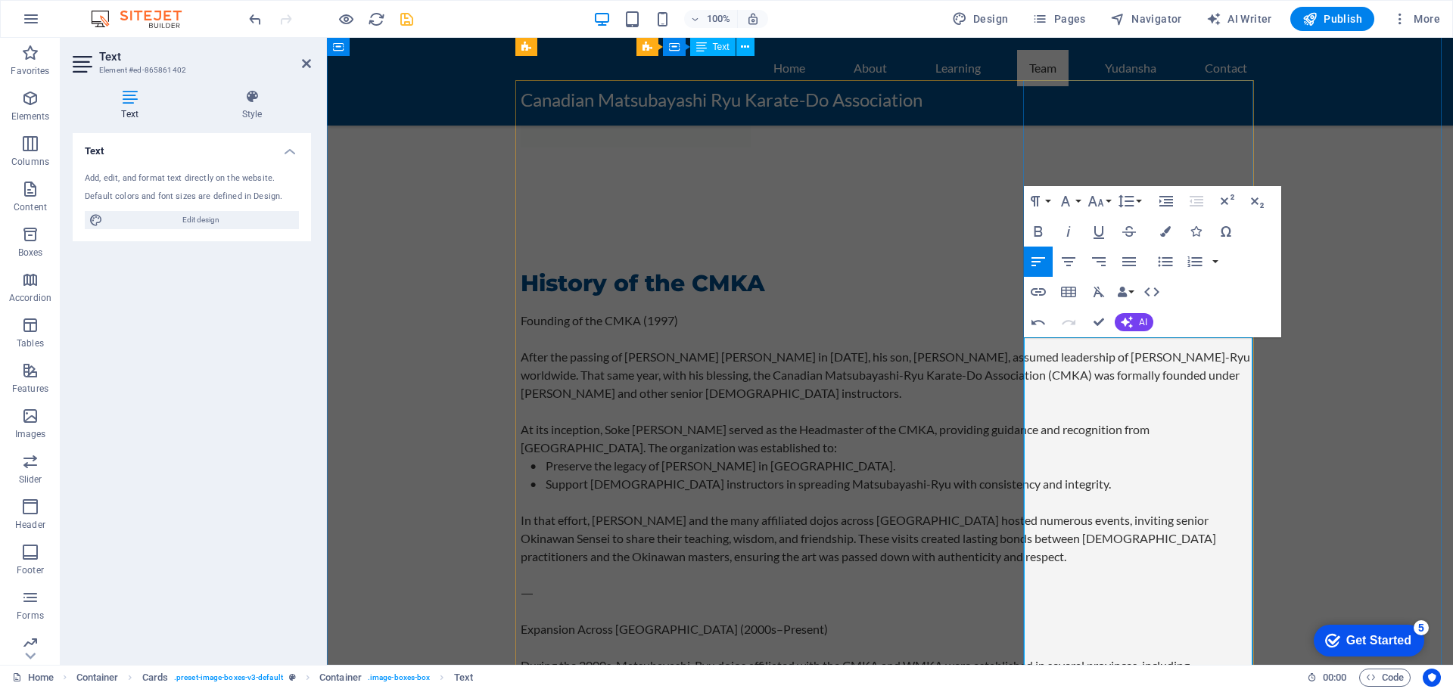
scroll to position [2467, 0]
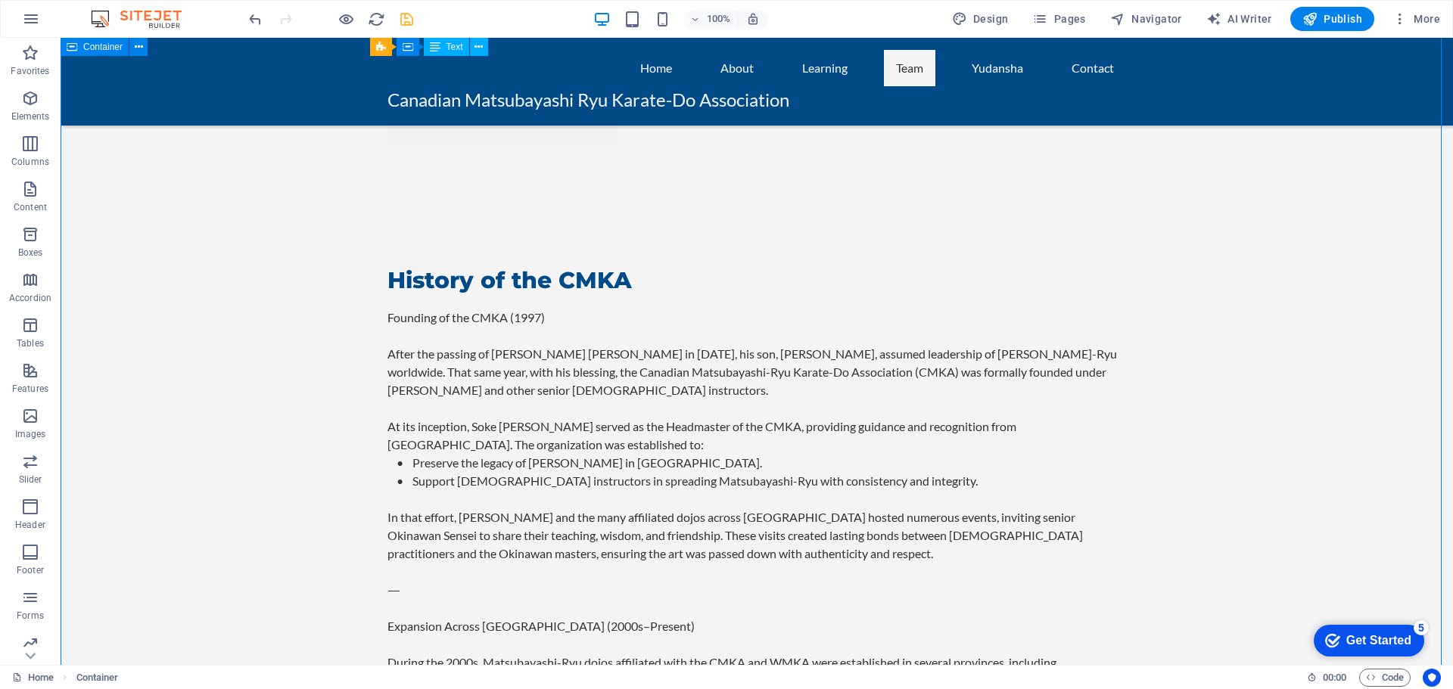
scroll to position [2543, 0]
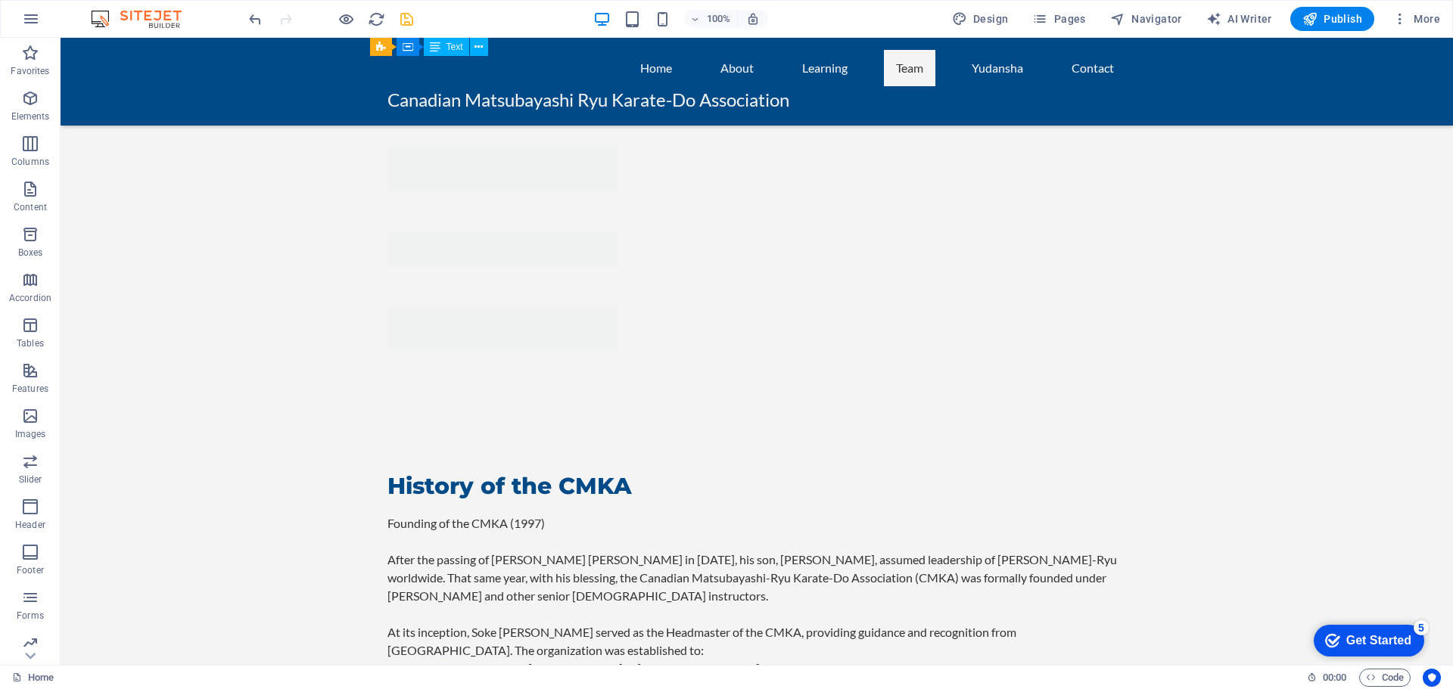
scroll to position [2525, 0]
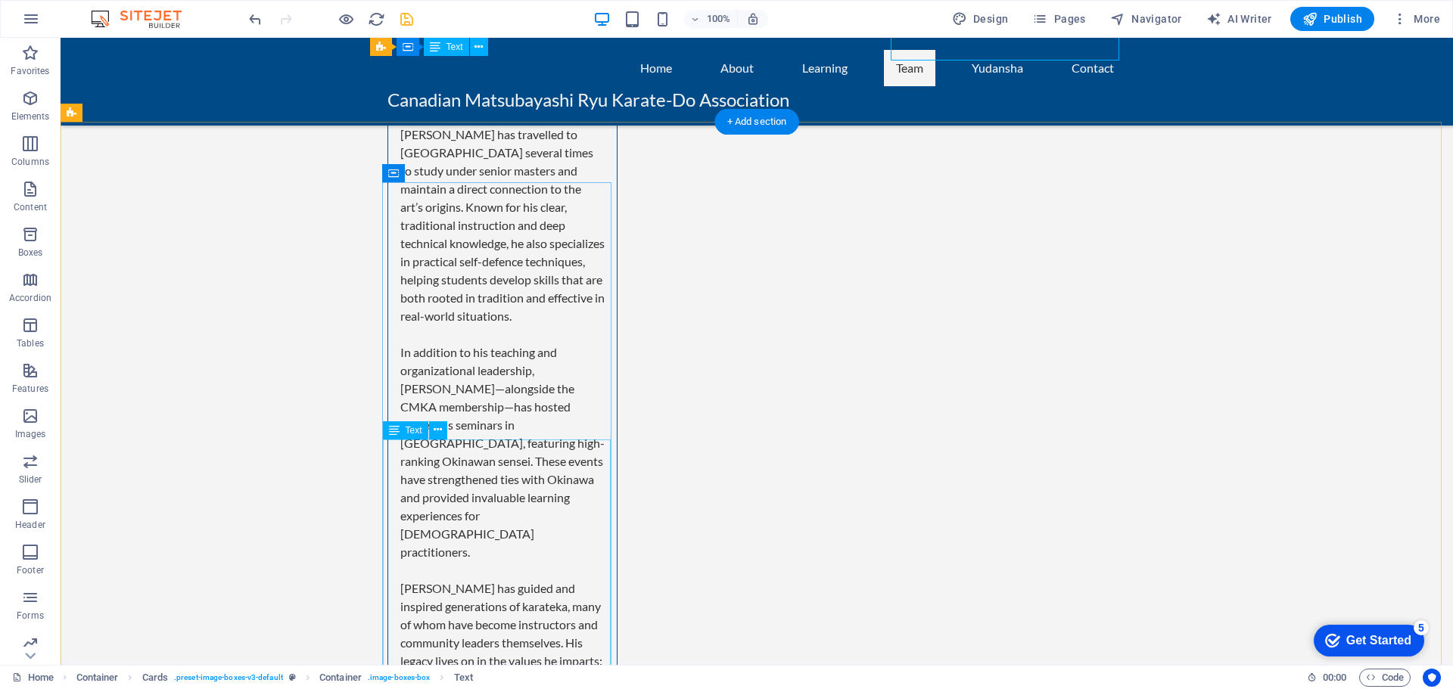
scroll to position [4492, 0]
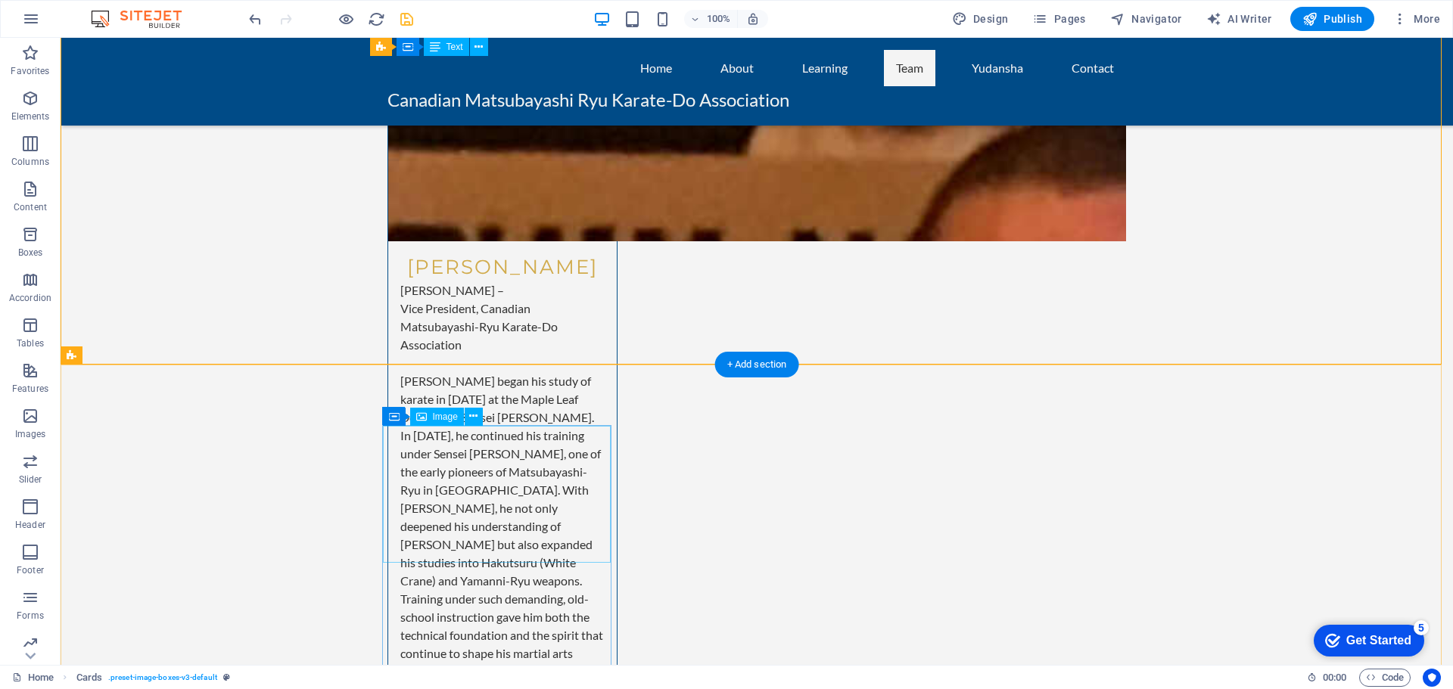
scroll to position [6005, 0]
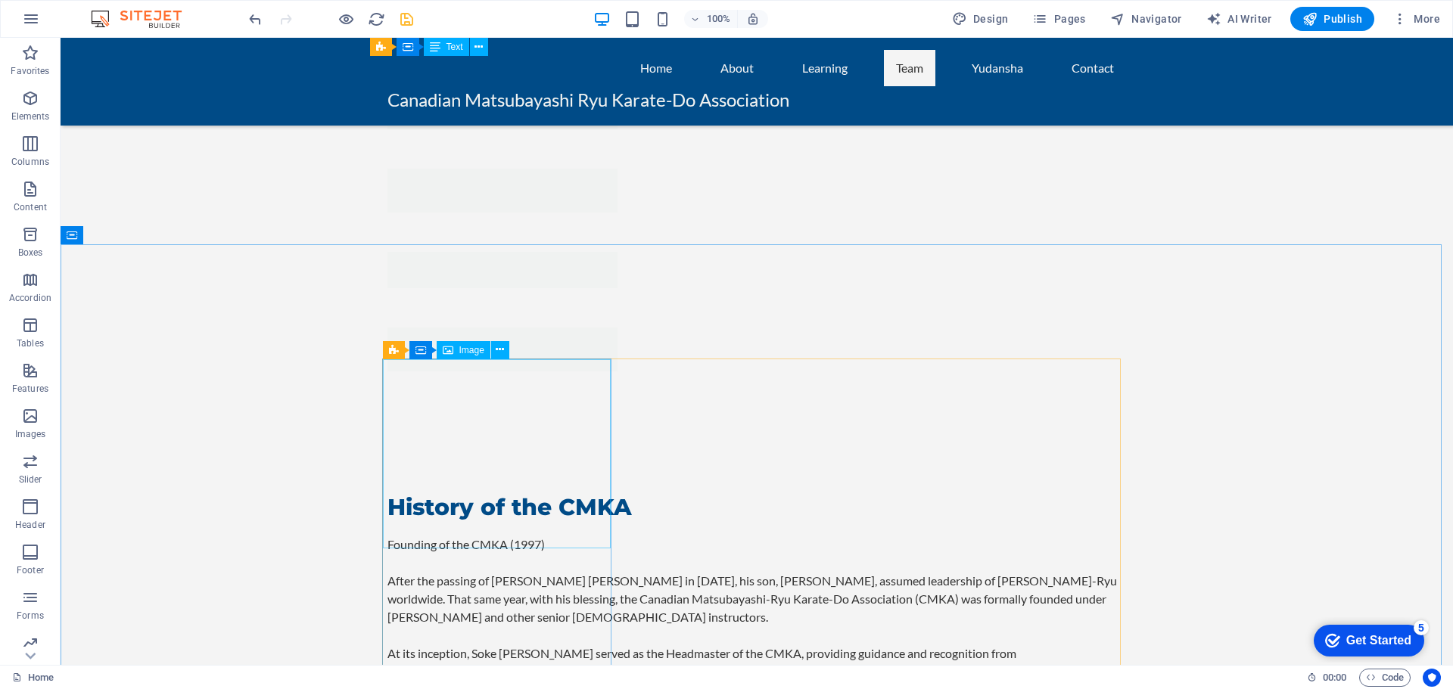
scroll to position [2373, 0]
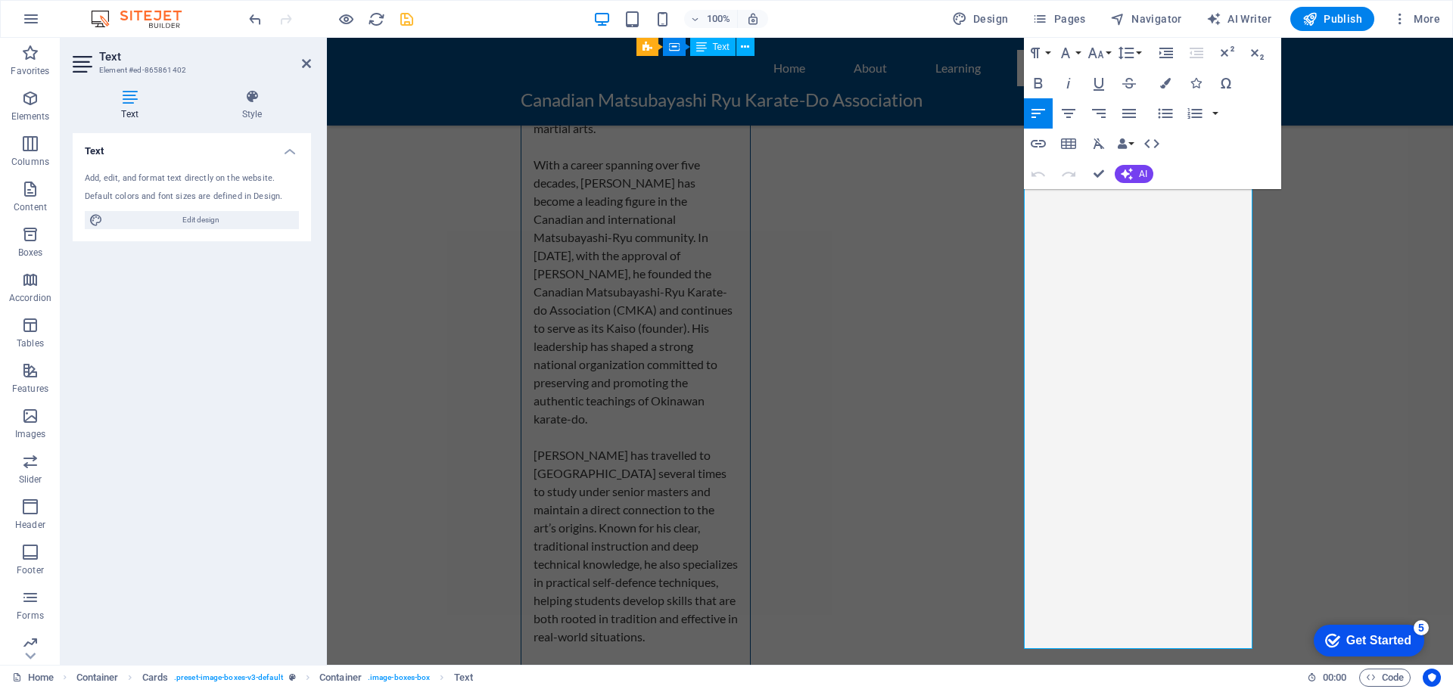
scroll to position [4123, 0]
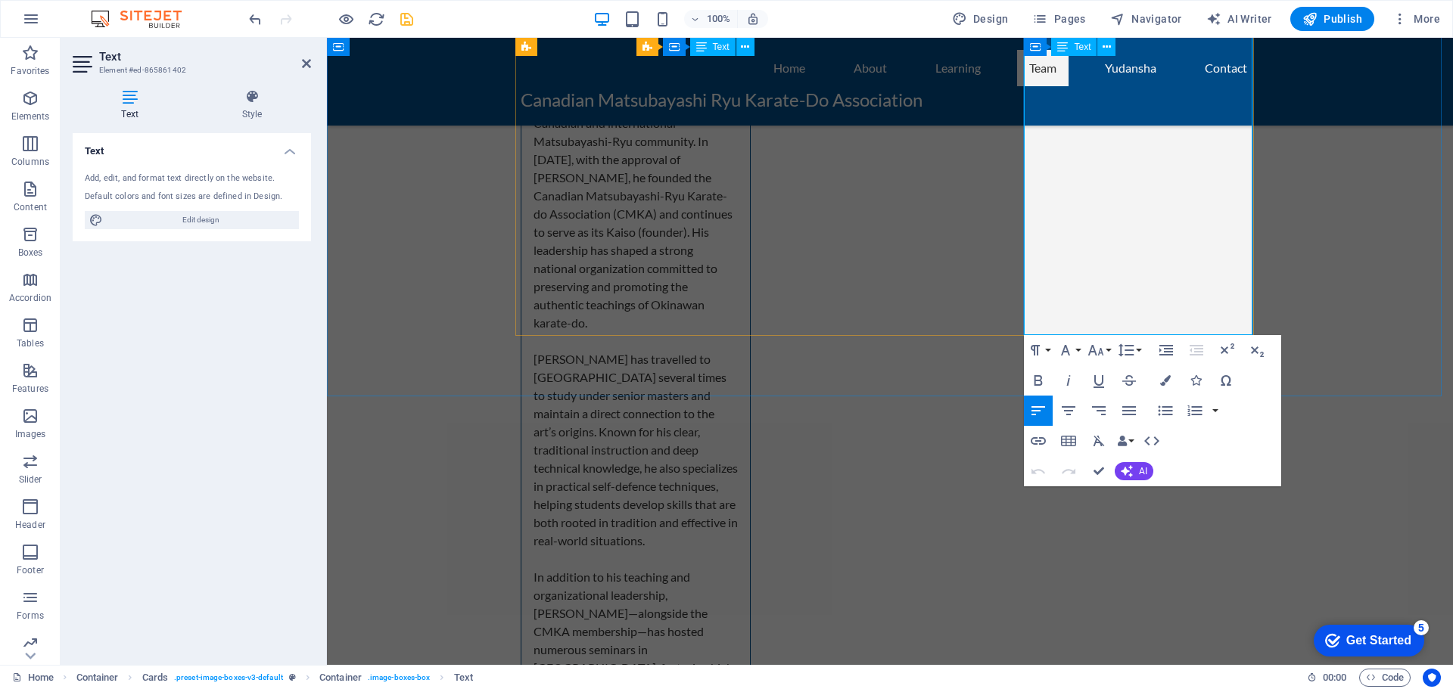
drag, startPoint x: 1036, startPoint y: 468, endPoint x: 1111, endPoint y: 262, distance: 219.0
copy div "Loremi Dolor Sitame – Cons Adipiscin, Elitsedd Eiusmodtempo-Inc Utlabo-Et Dolor…"
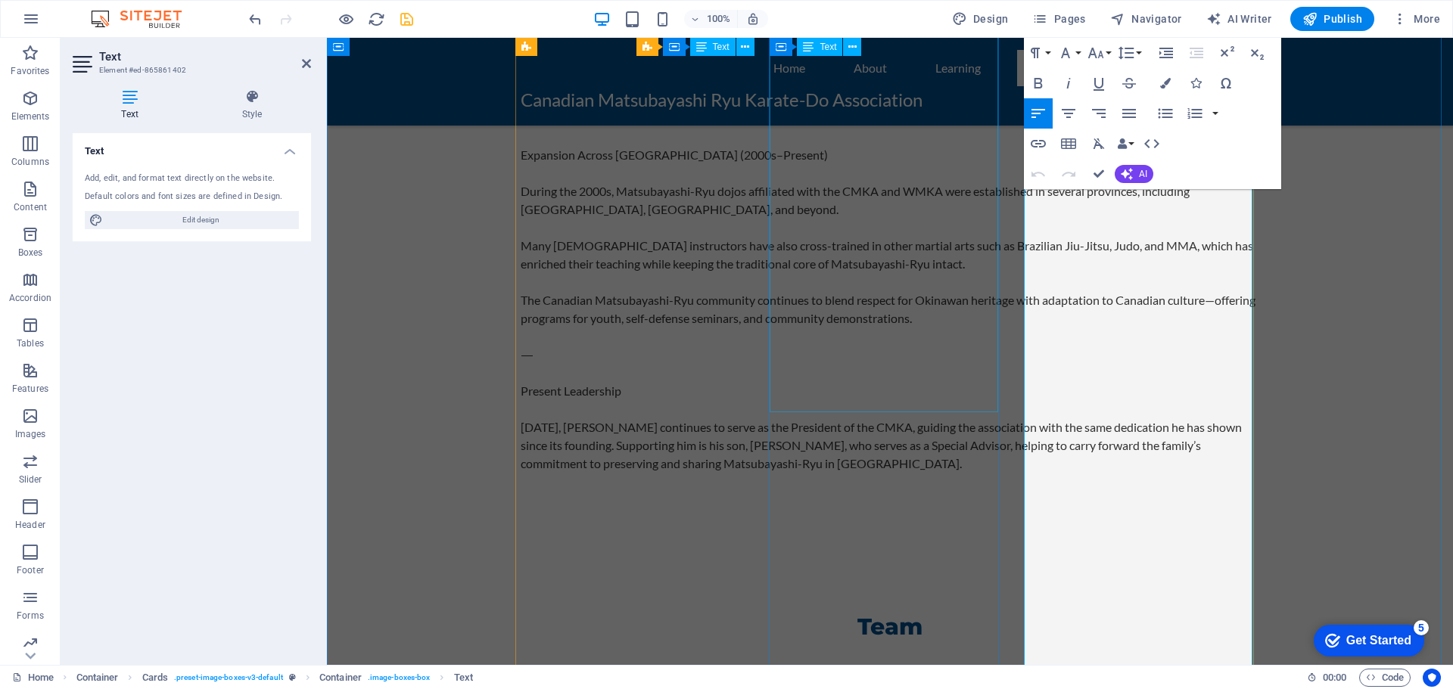
scroll to position [2534, 0]
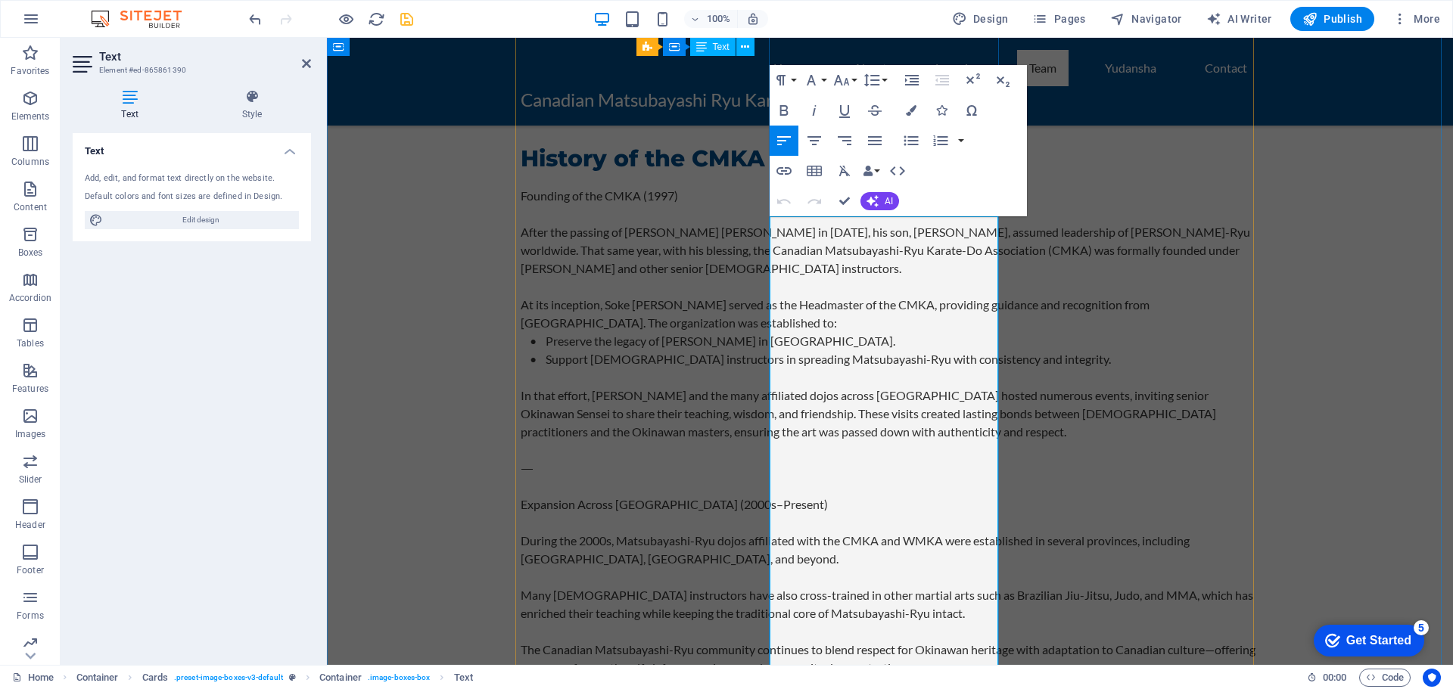
scroll to position [2661, 0]
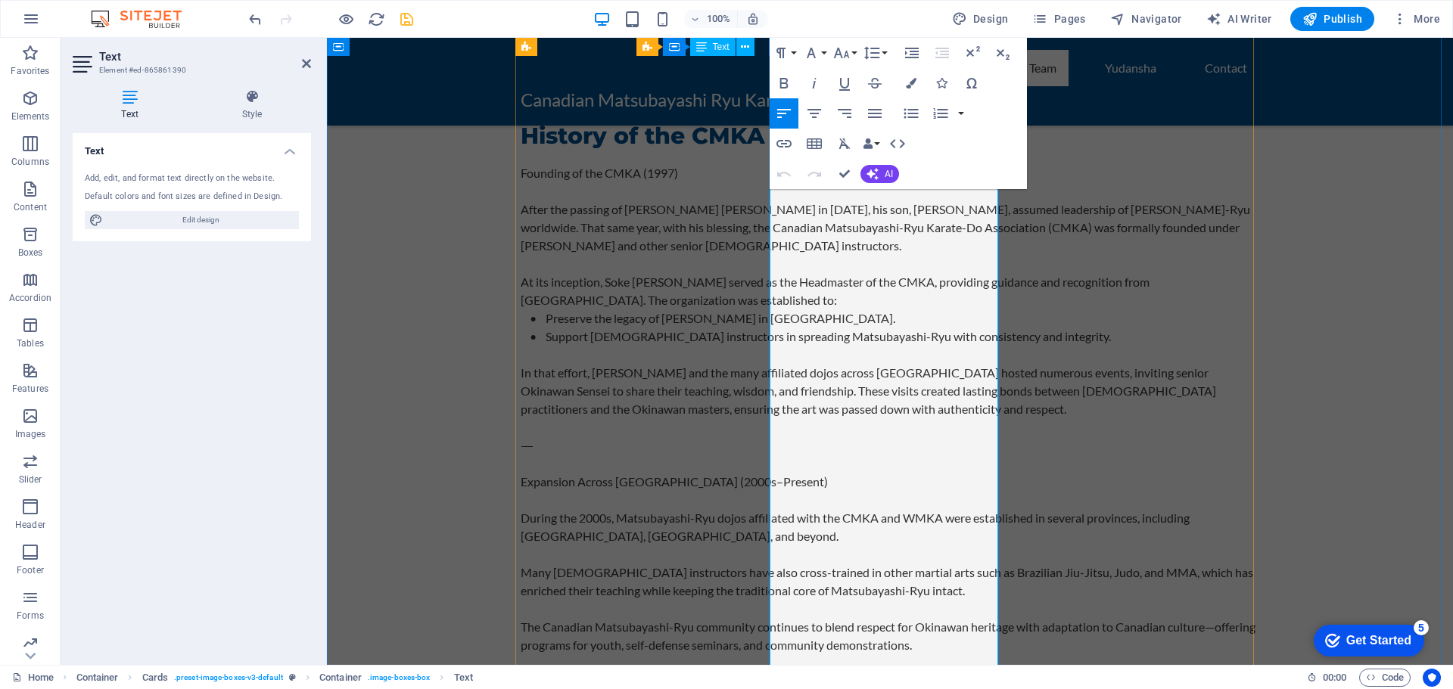
drag, startPoint x: 783, startPoint y: 305, endPoint x: 965, endPoint y: 634, distance: 376.2
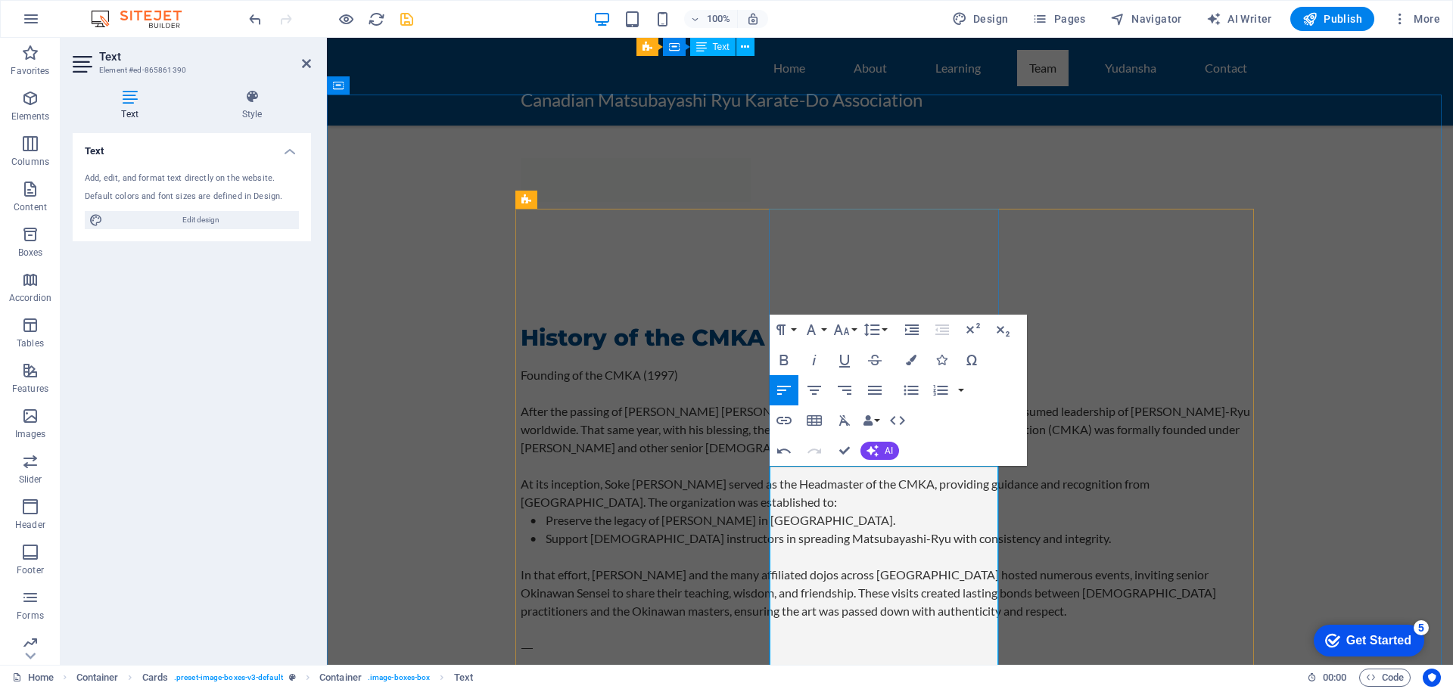
scroll to position [2510, 0]
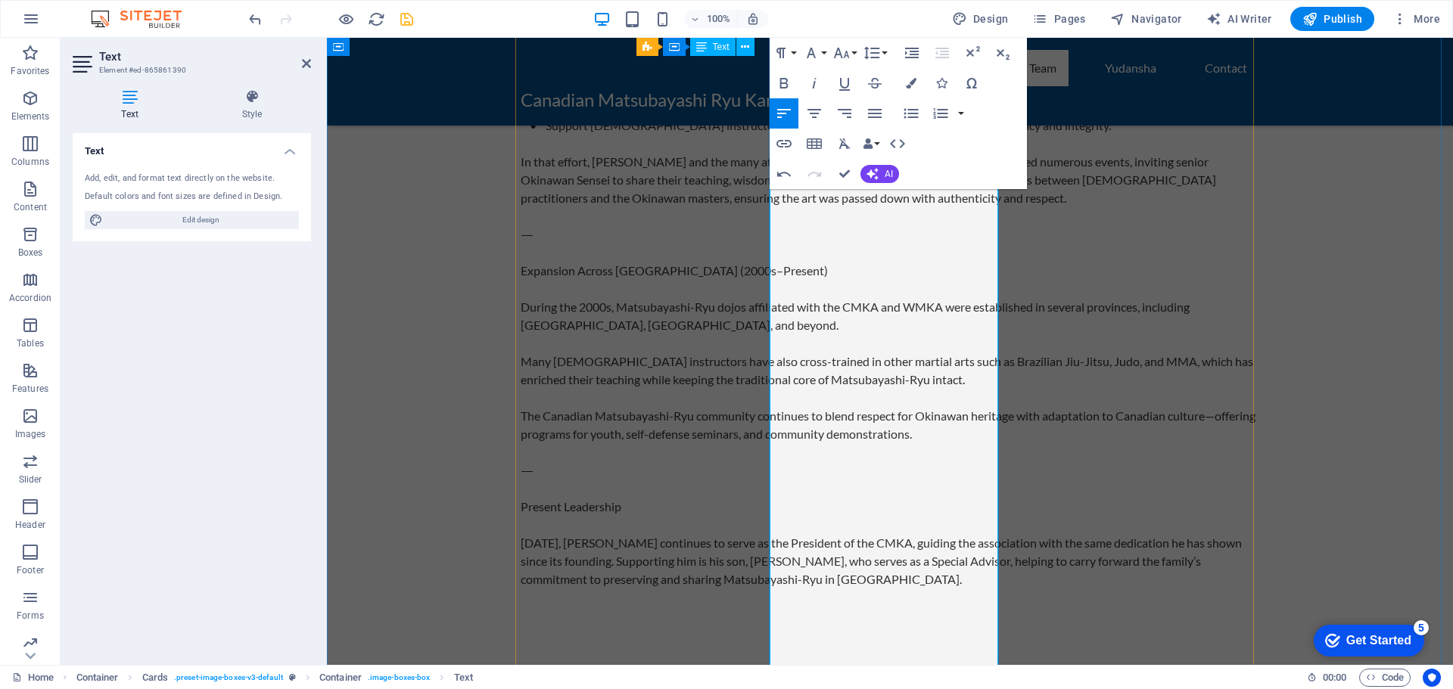
scroll to position [2888, 0]
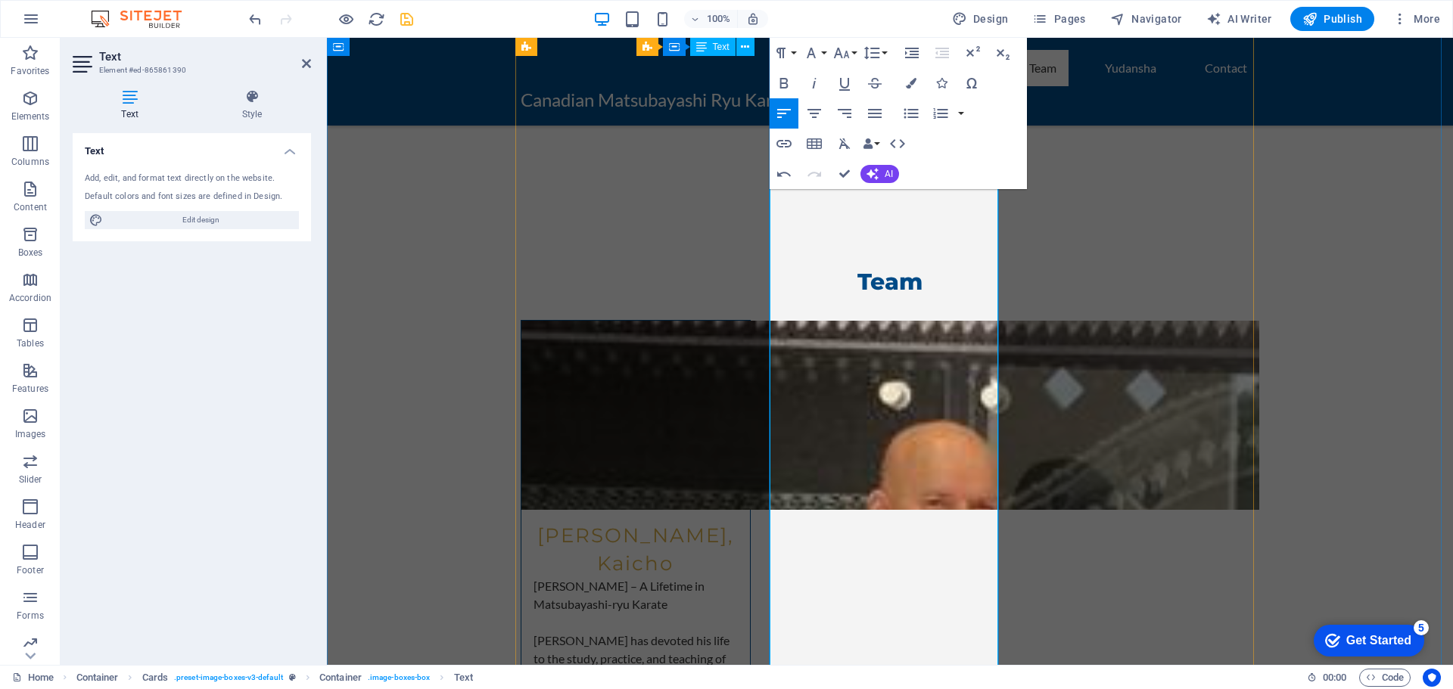
scroll to position [3342, 0]
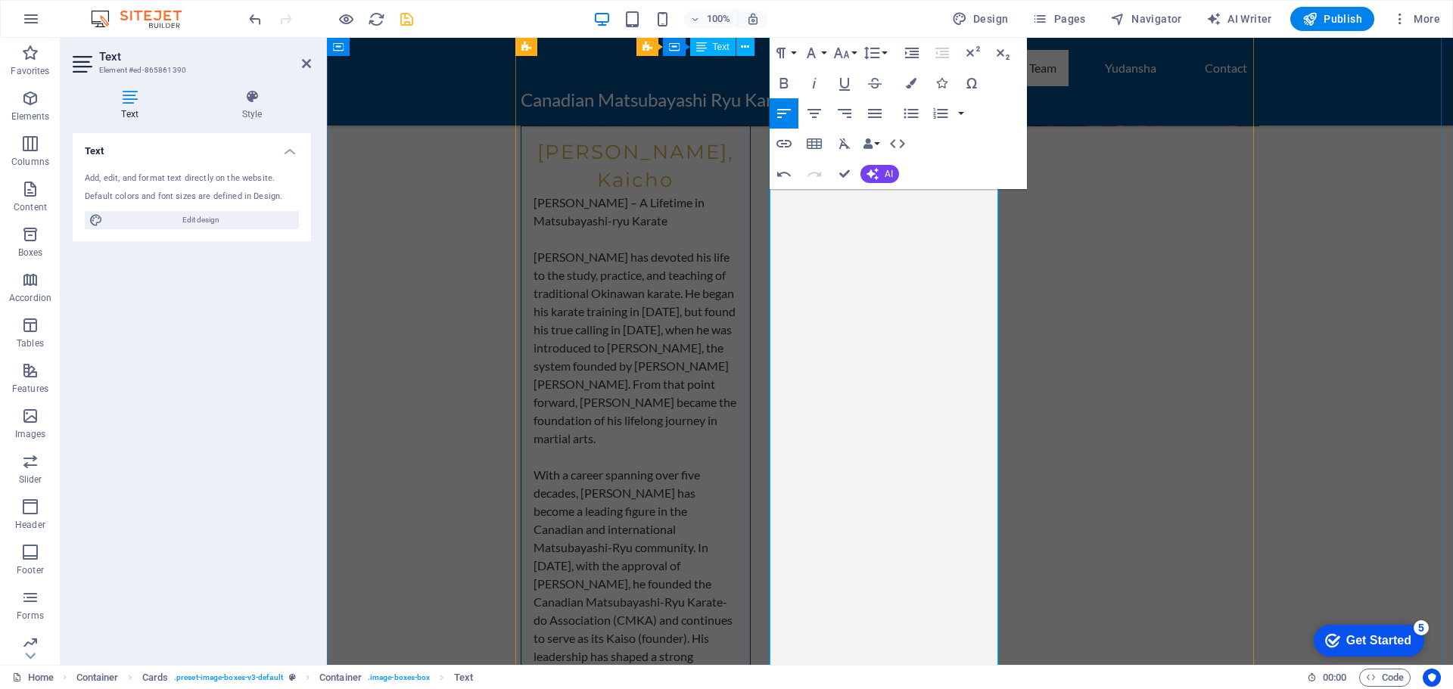
scroll to position [3721, 0]
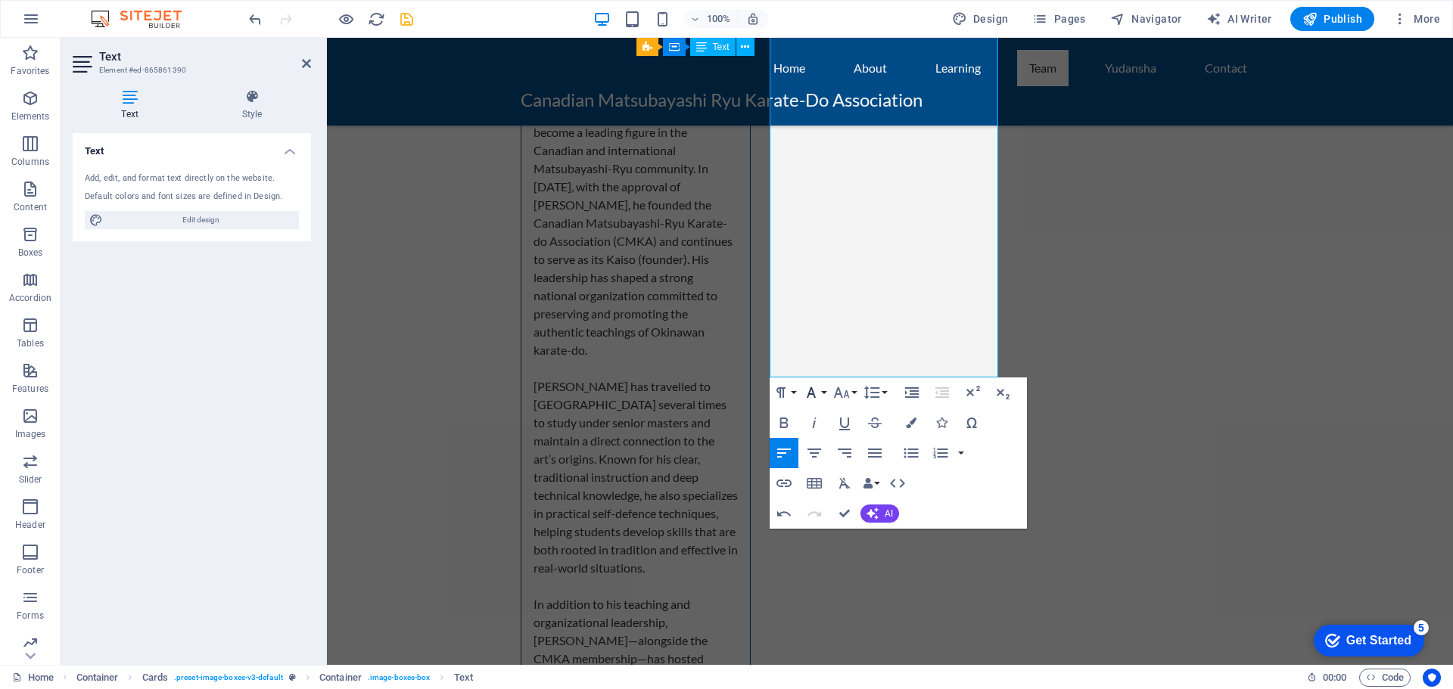
scroll to position [4099, 0]
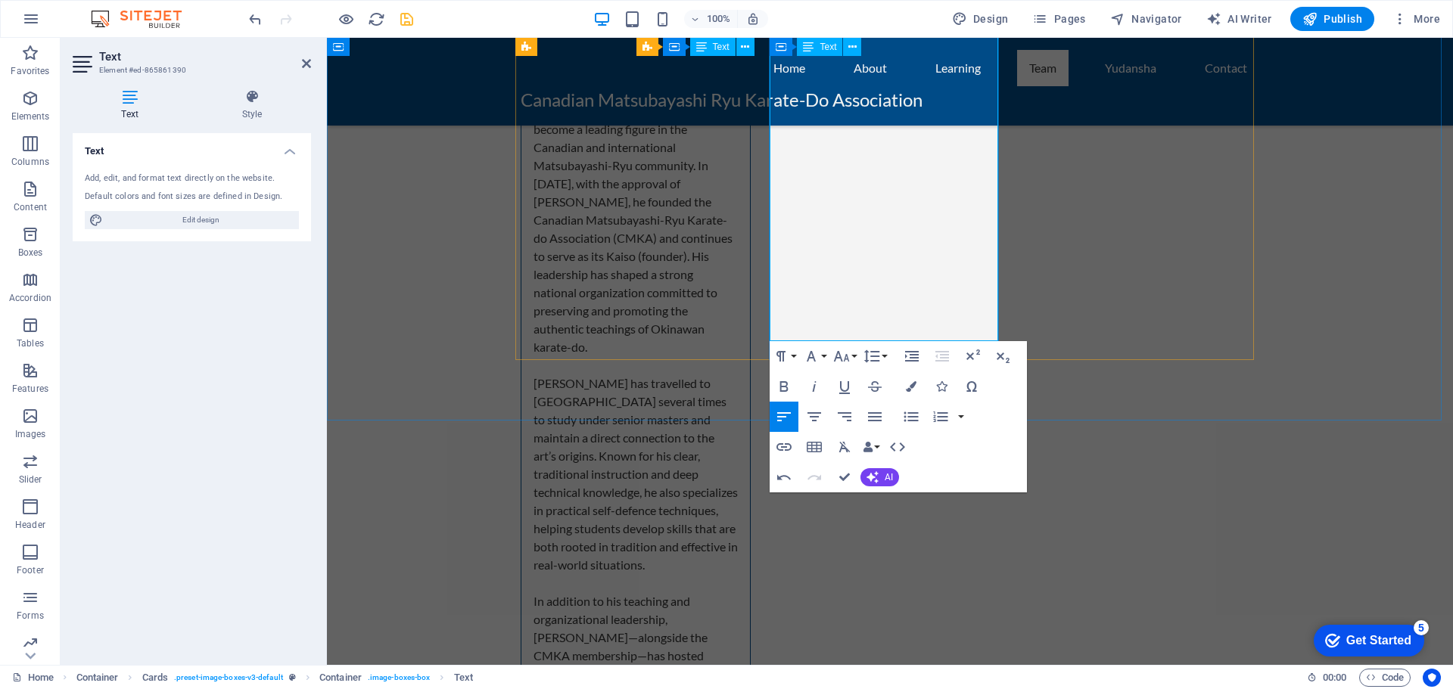
scroll to position [3721, 0]
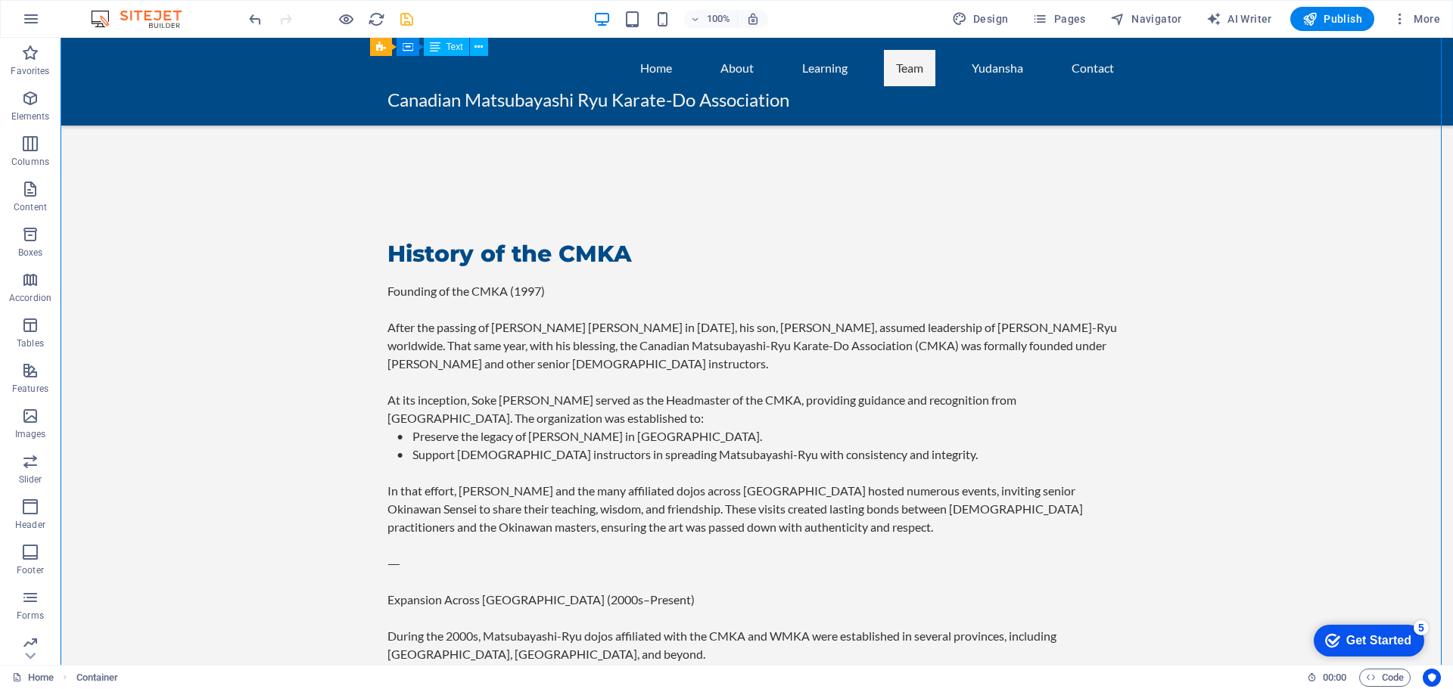
scroll to position [2737, 0]
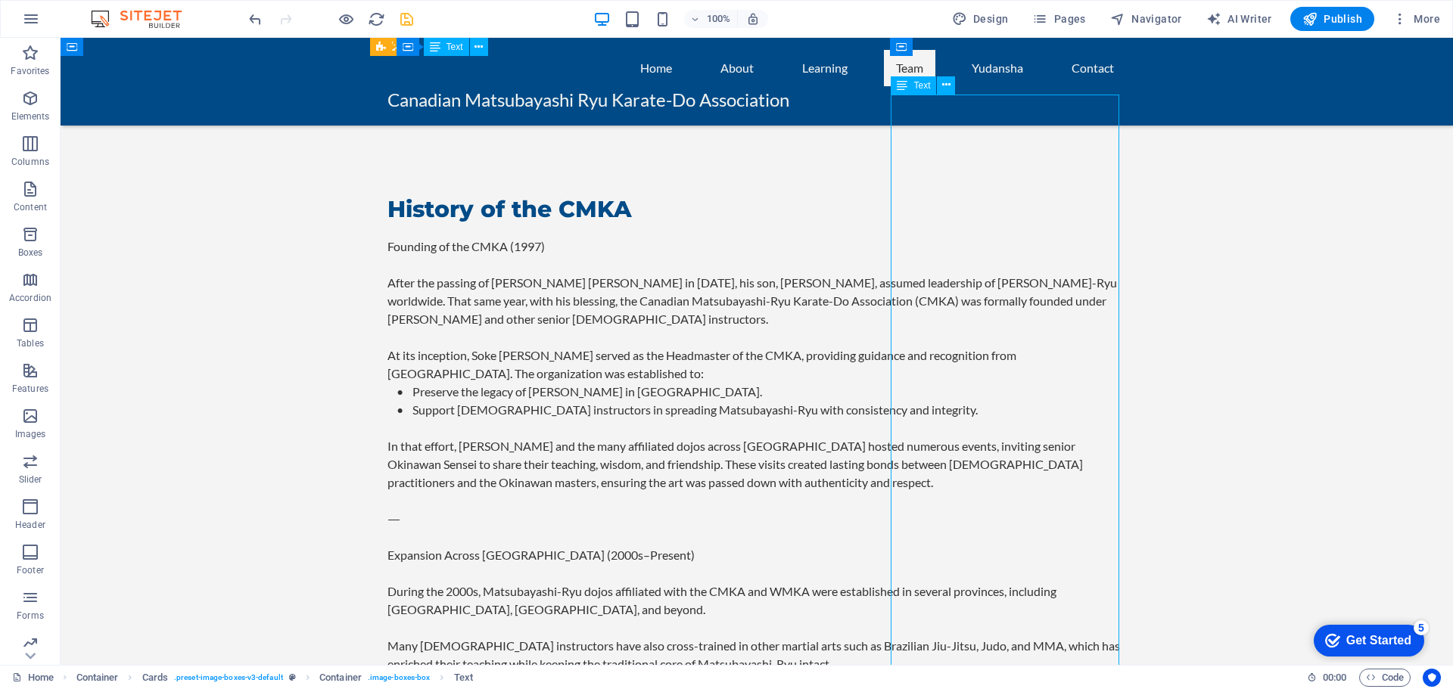
scroll to position [2510, 0]
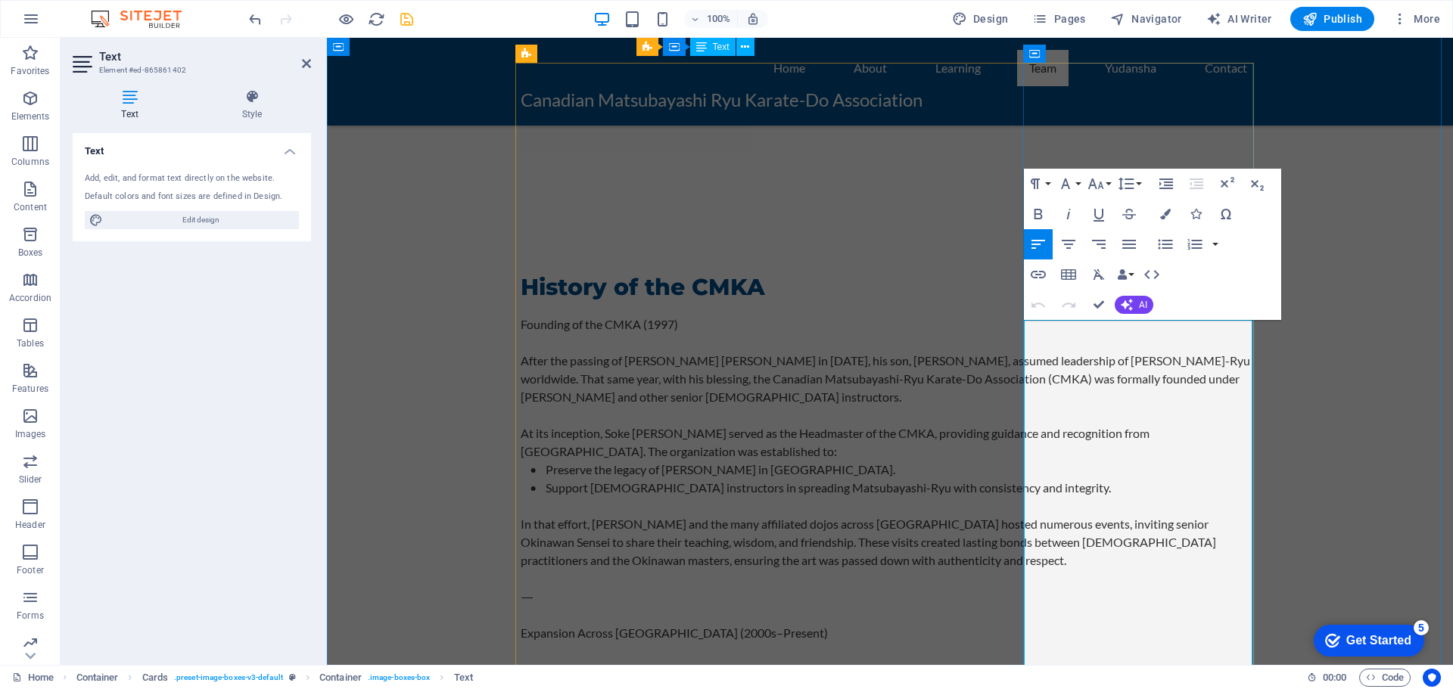
drag, startPoint x: 1139, startPoint y: 331, endPoint x: 1076, endPoint y: 331, distance: 62.8
drag, startPoint x: 1041, startPoint y: 421, endPoint x: 1133, endPoint y: 513, distance: 130.5
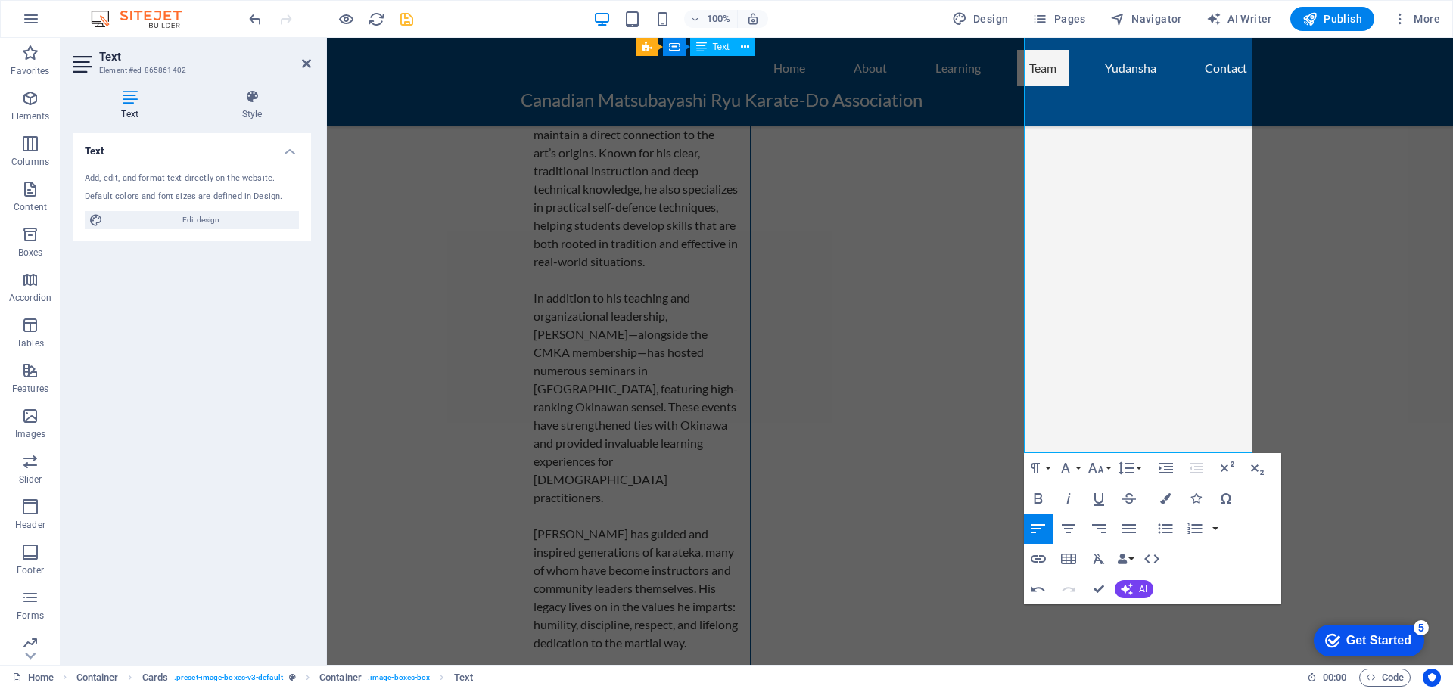
scroll to position [4005, 0]
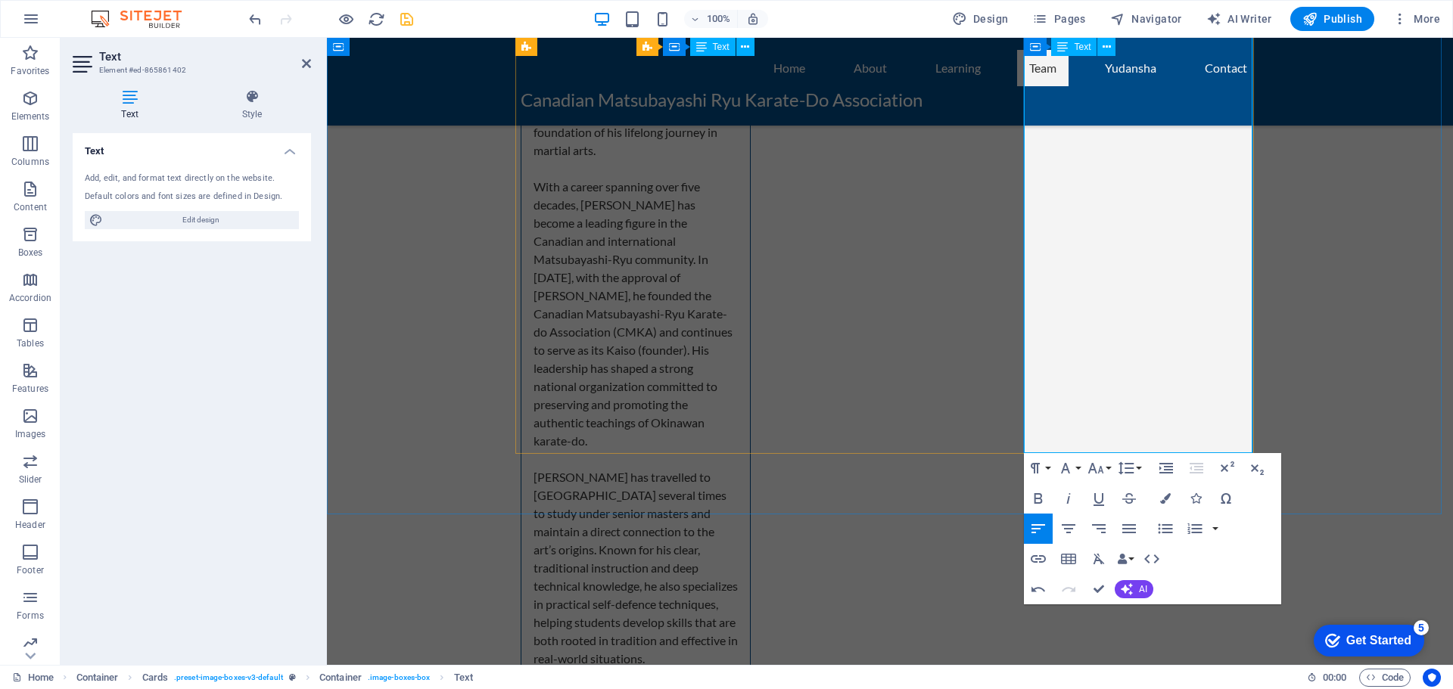
drag, startPoint x: 1037, startPoint y: 420, endPoint x: 1178, endPoint y: 390, distance: 143.8
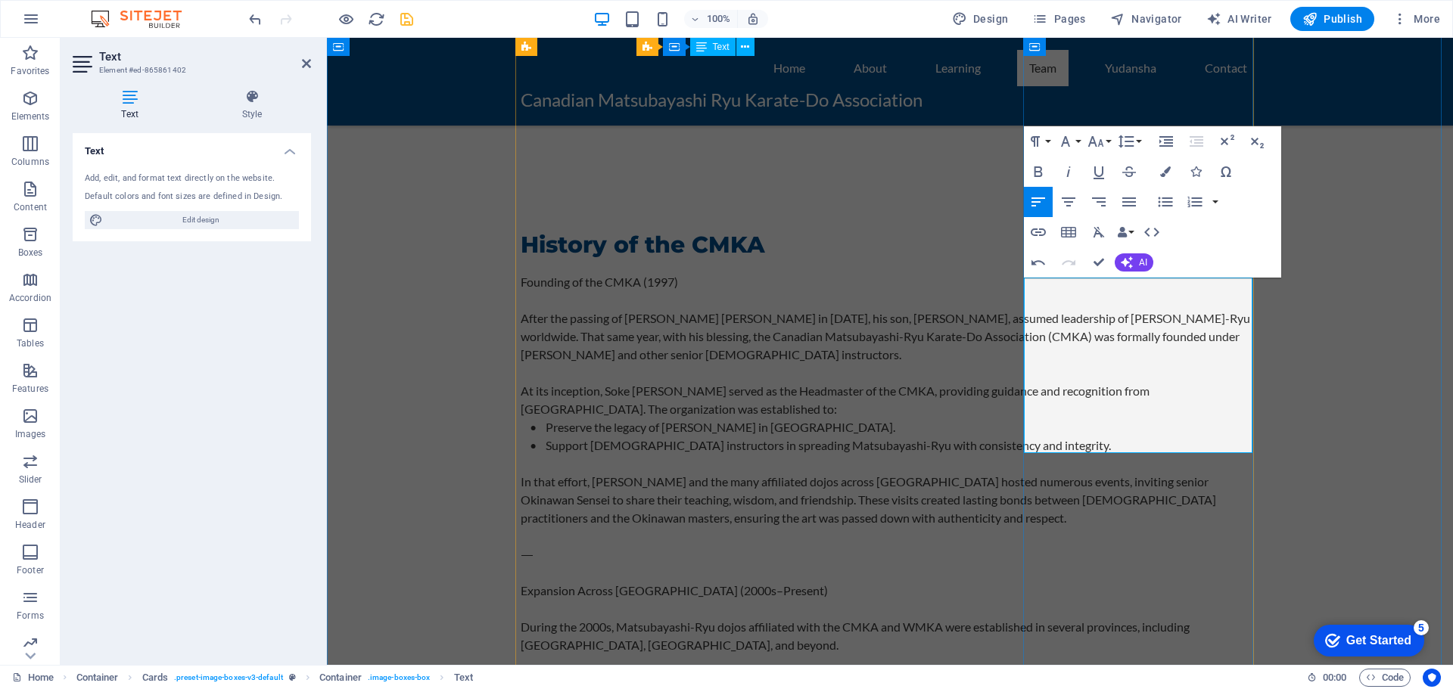
drag, startPoint x: 1038, startPoint y: 305, endPoint x: 1118, endPoint y: 308, distance: 80.2
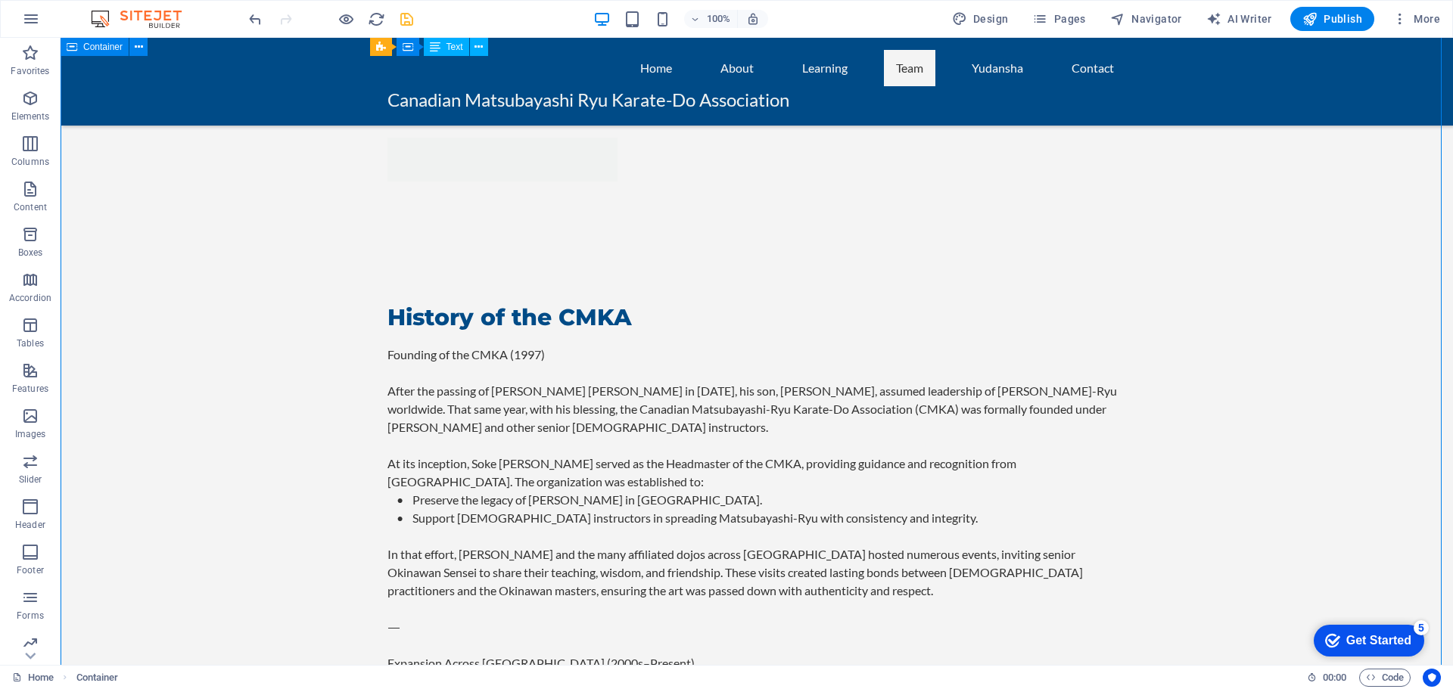
scroll to position [2459, 0]
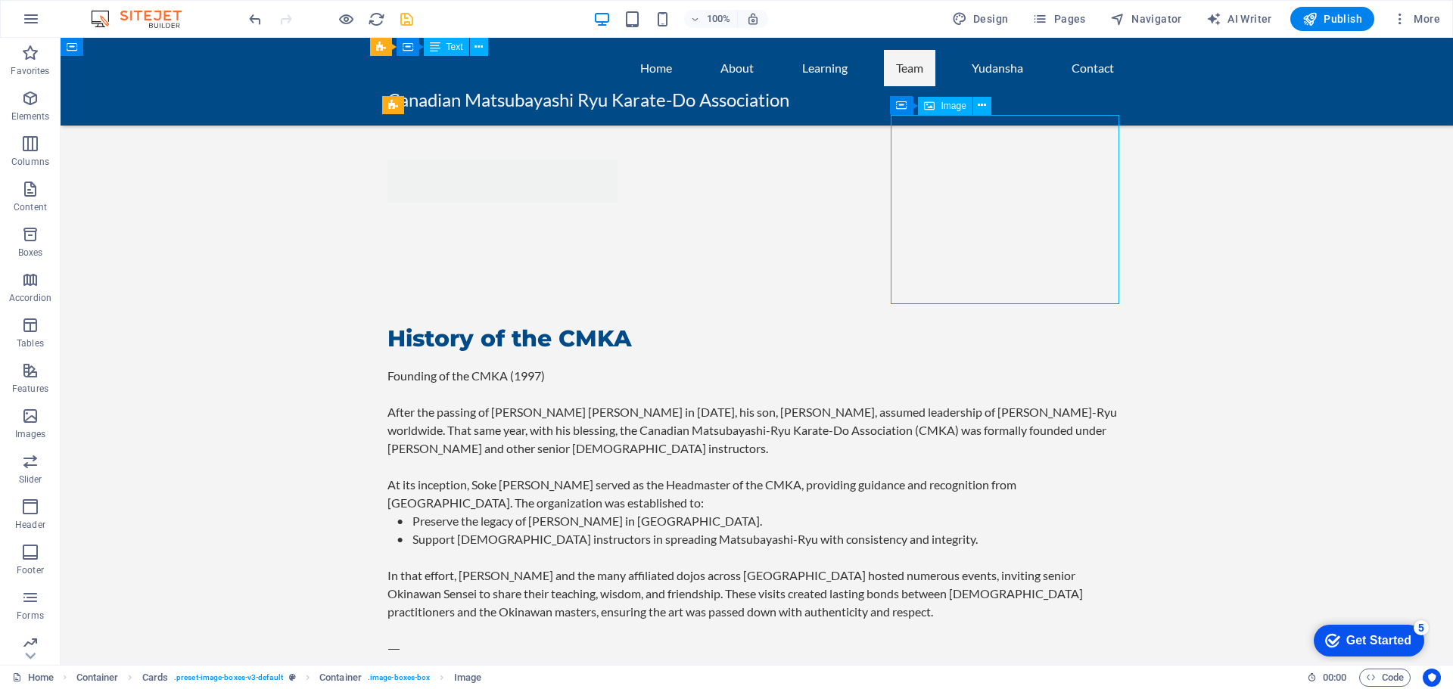
select select "vw"
select select "px"
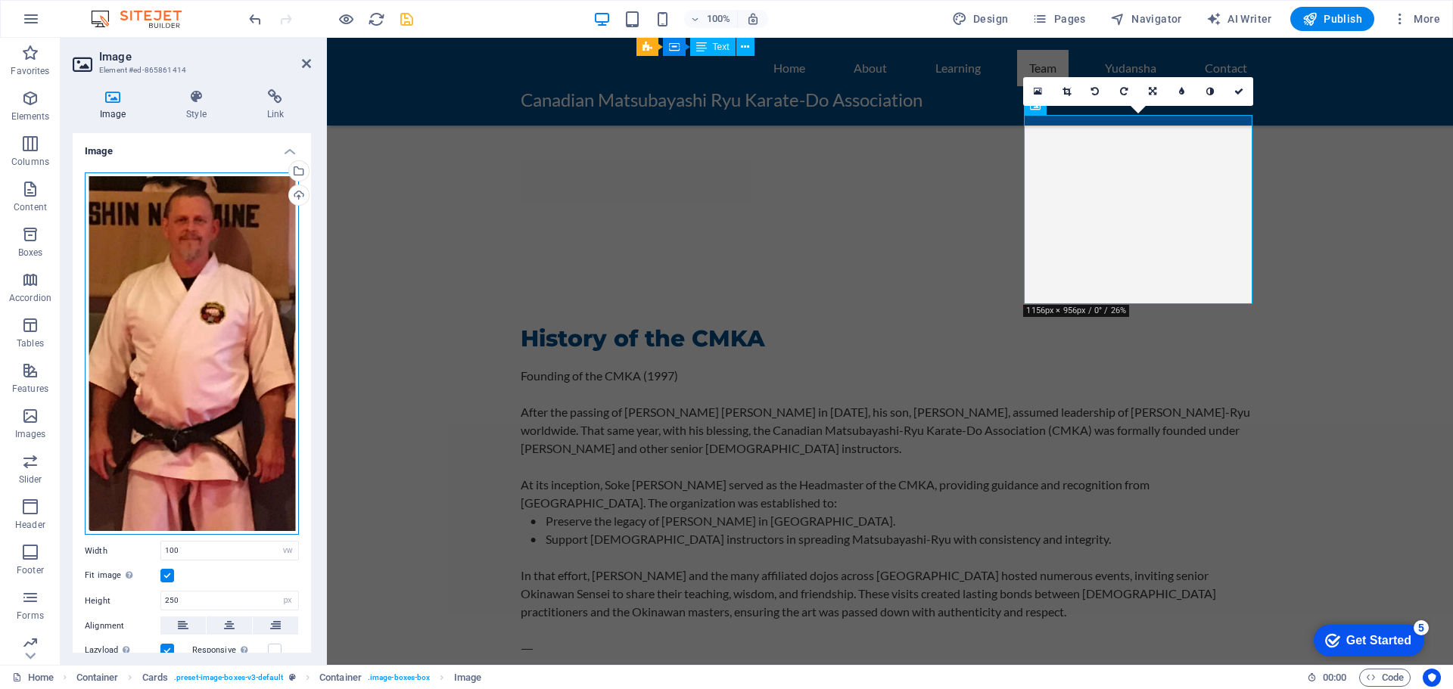
click at [200, 350] on div "Drag files here, click to choose files or select files from Files or our free s…" at bounding box center [192, 353] width 214 height 363
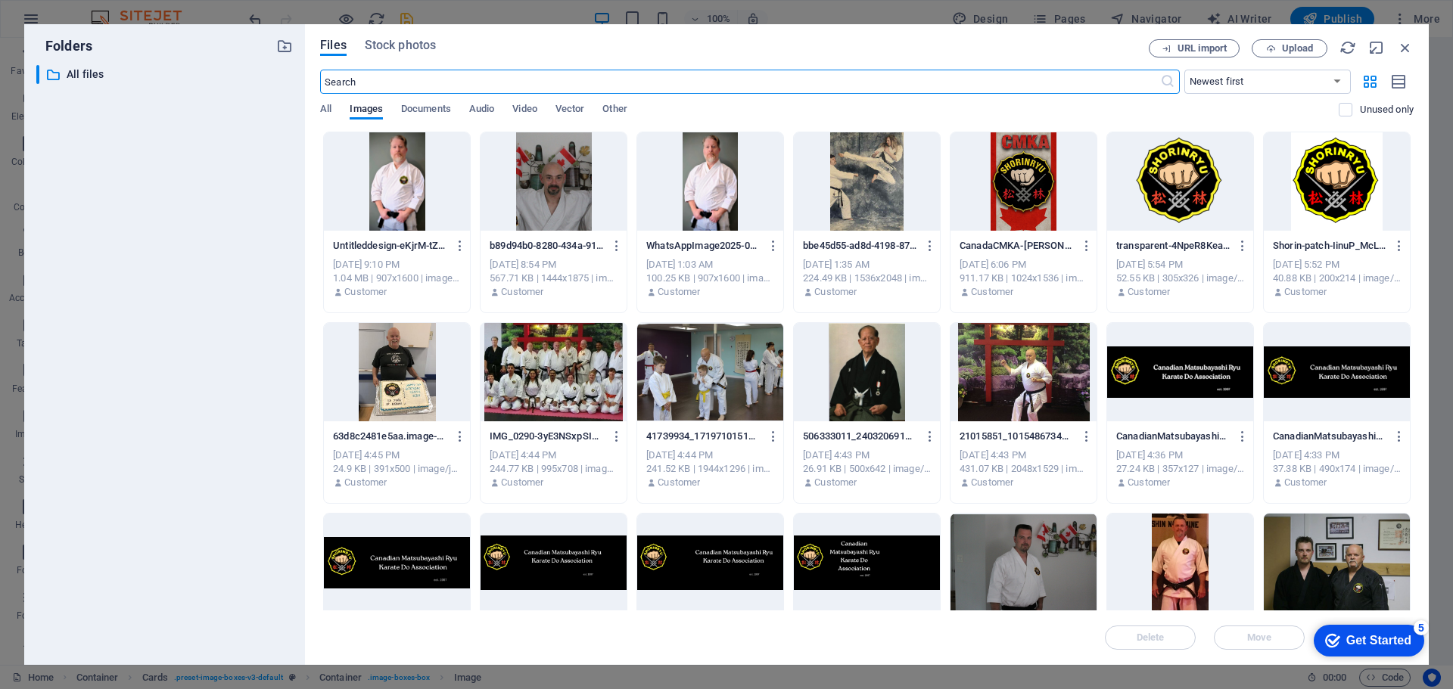
click at [1169, 179] on div at bounding box center [1180, 181] width 146 height 98
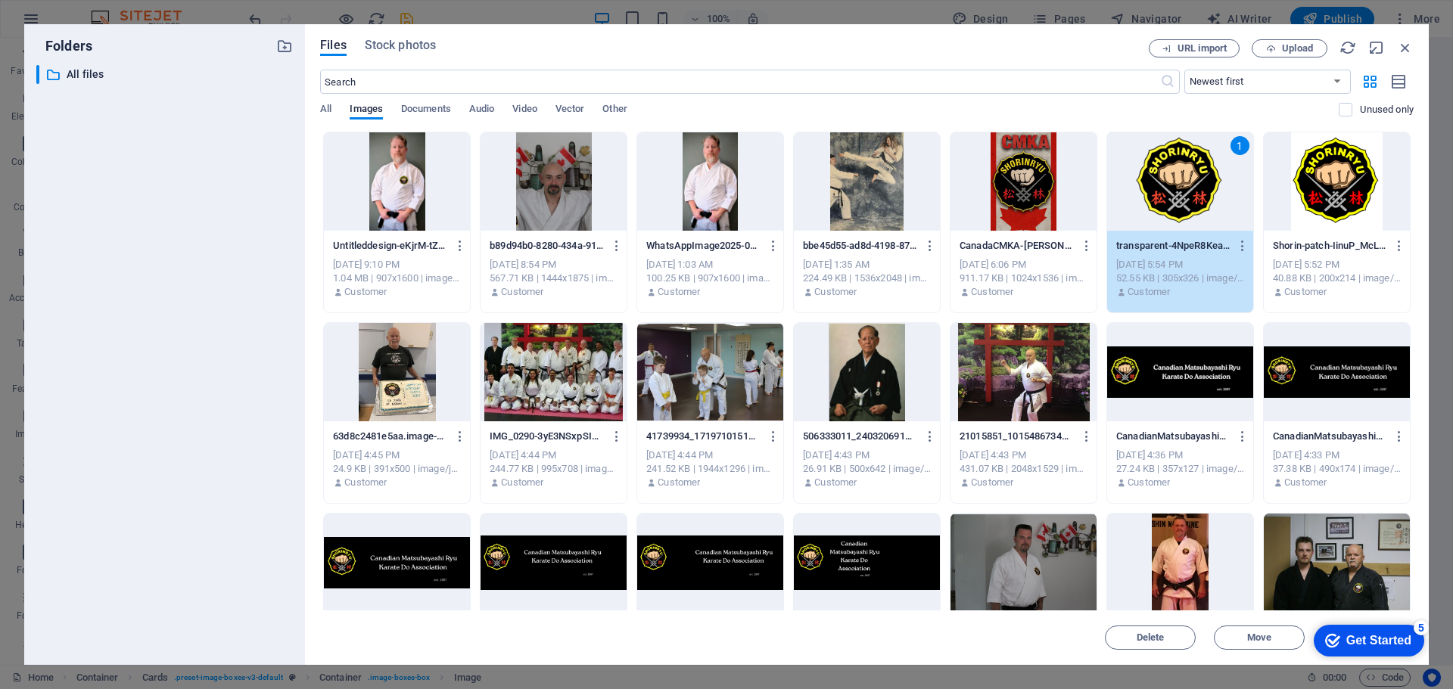
click at [1165, 180] on div "1" at bounding box center [1180, 181] width 146 height 98
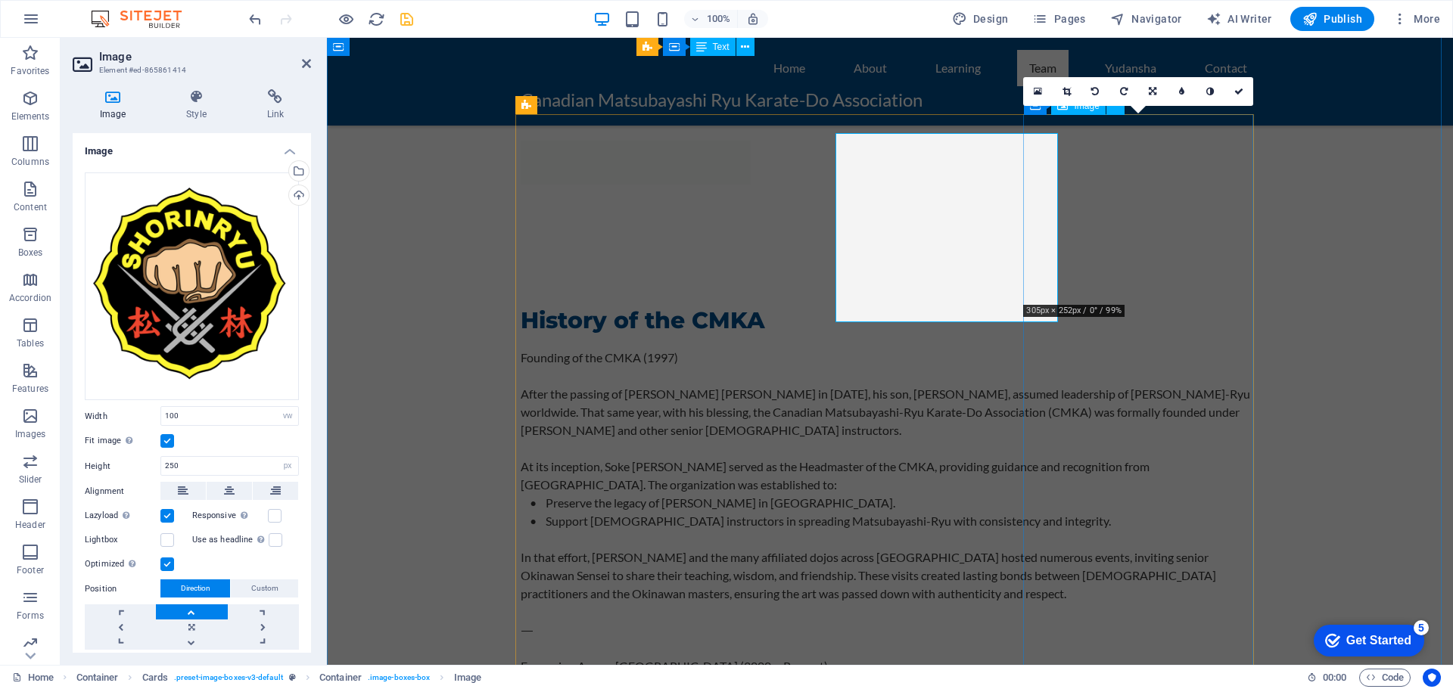
scroll to position [2459, 0]
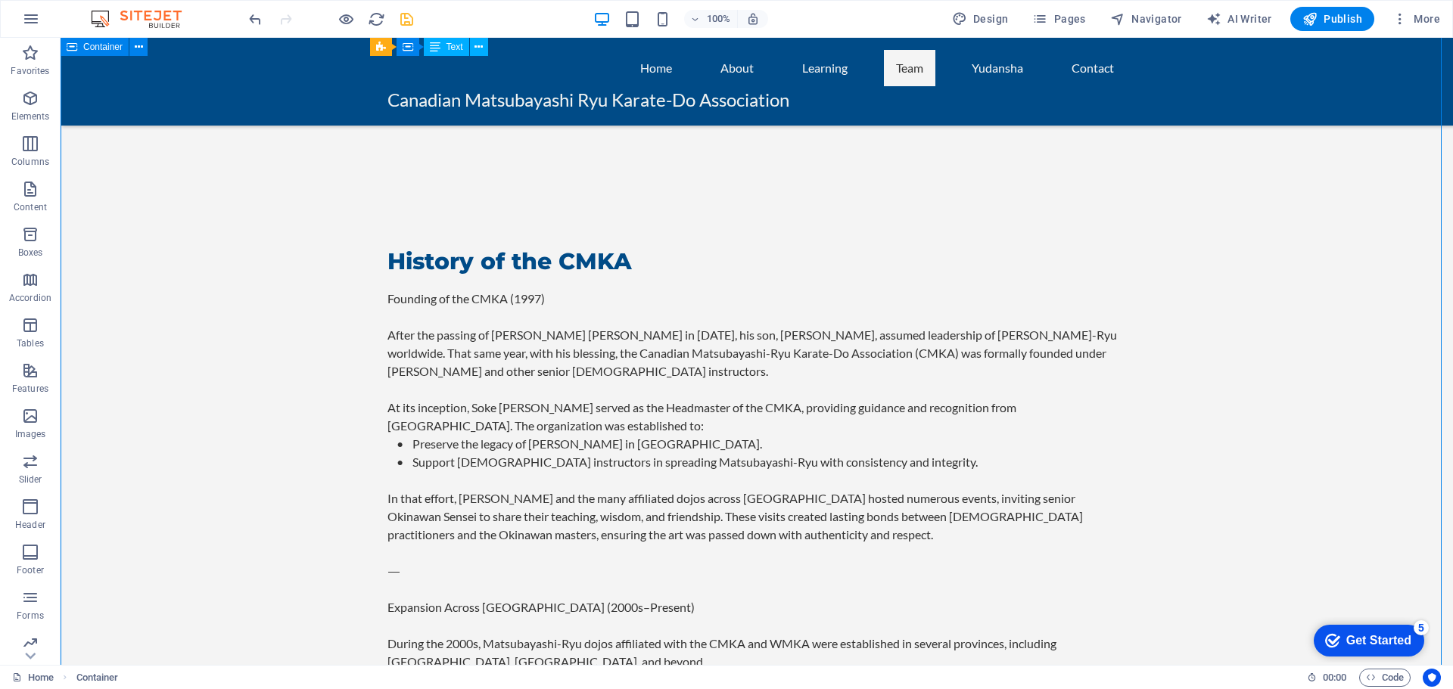
scroll to position [2534, 0]
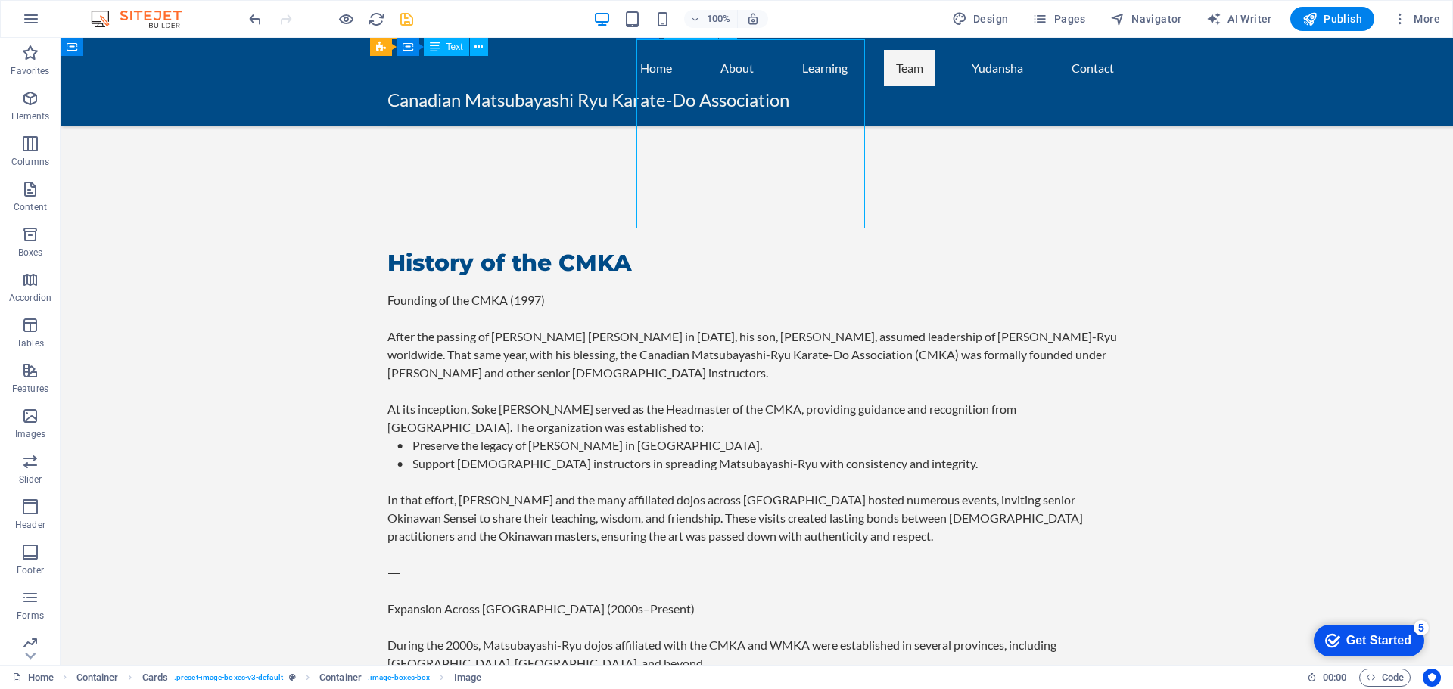
select select "vw"
select select "px"
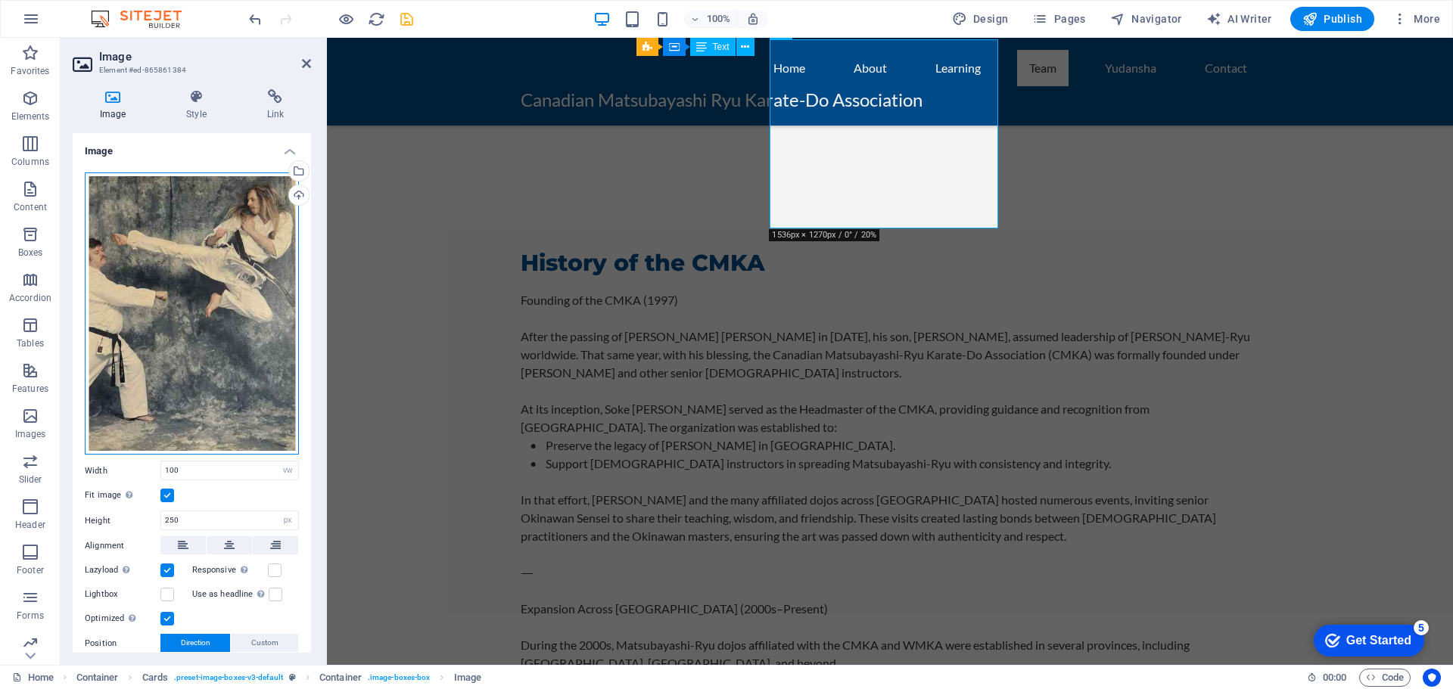
click at [183, 299] on div "Drag files here, click to choose files or select files from Files or our free s…" at bounding box center [192, 313] width 214 height 283
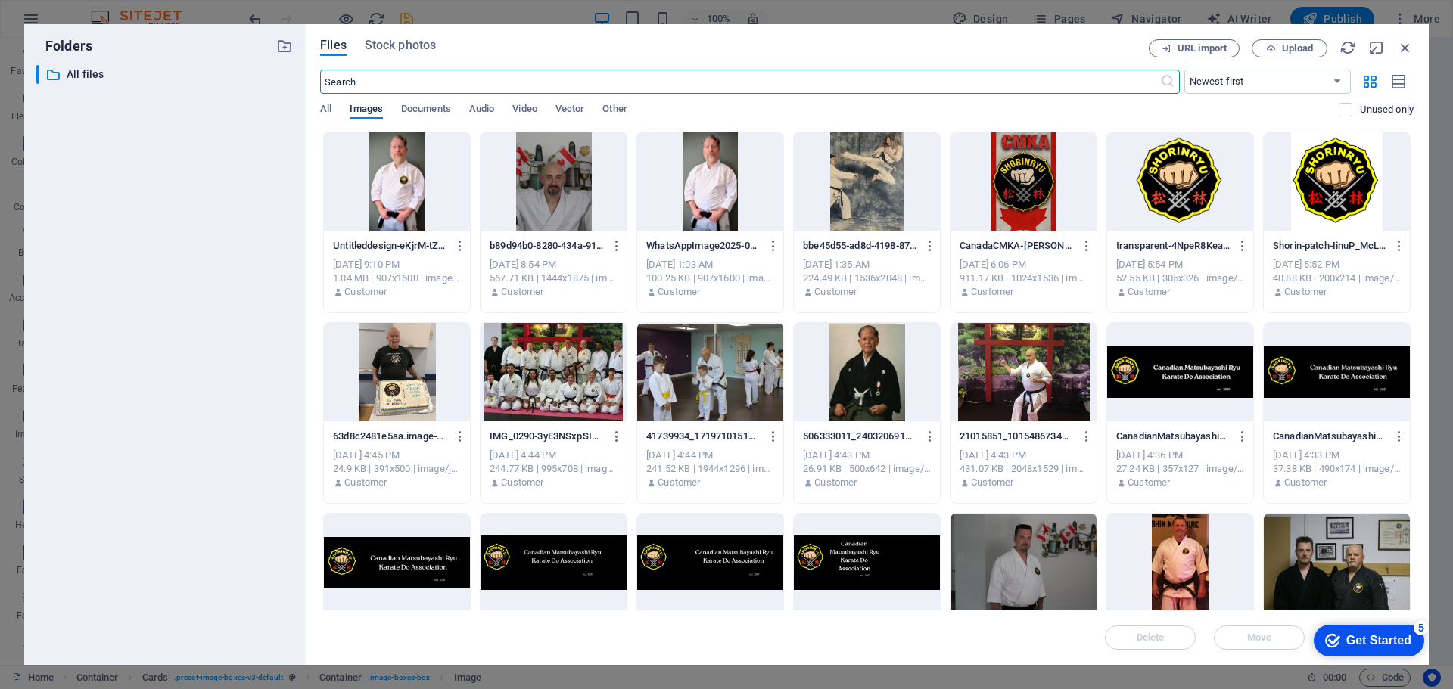
scroll to position [2553, 0]
click at [1341, 170] on div at bounding box center [1336, 181] width 146 height 98
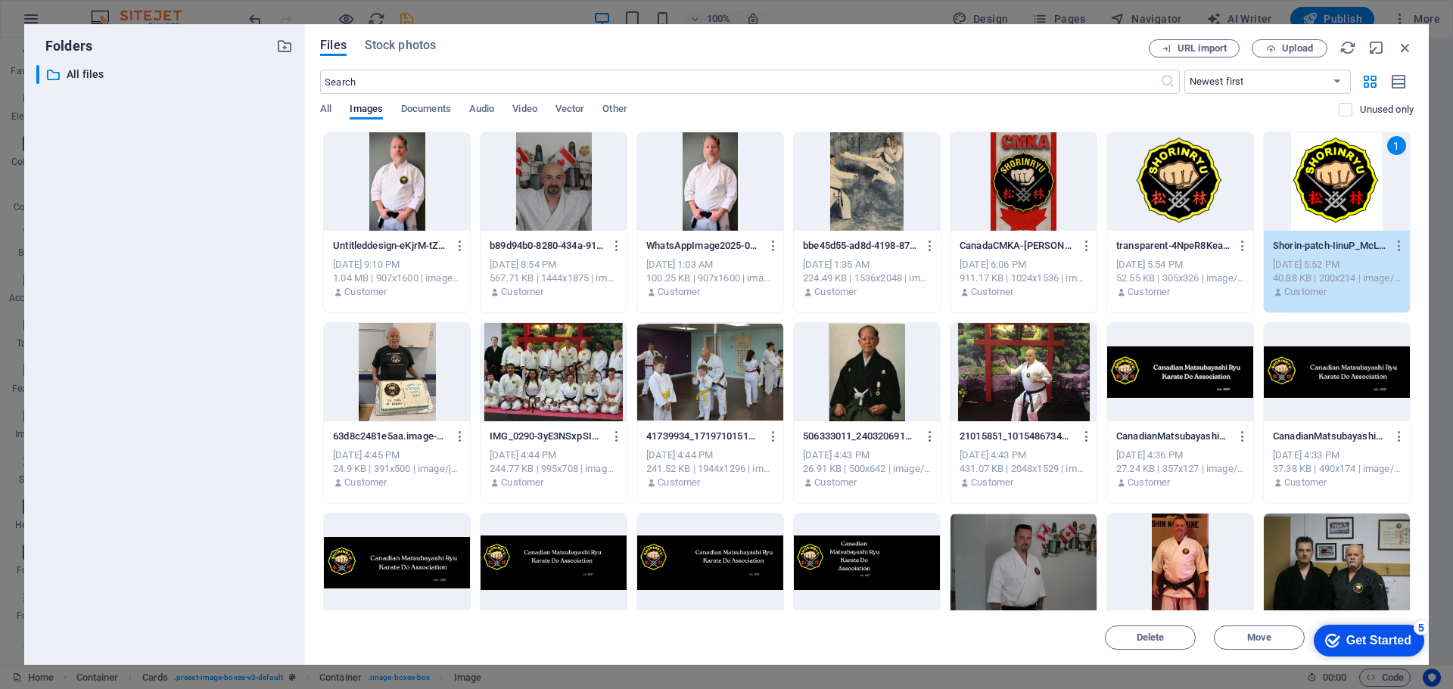
click at [1341, 170] on div "1" at bounding box center [1336, 181] width 146 height 98
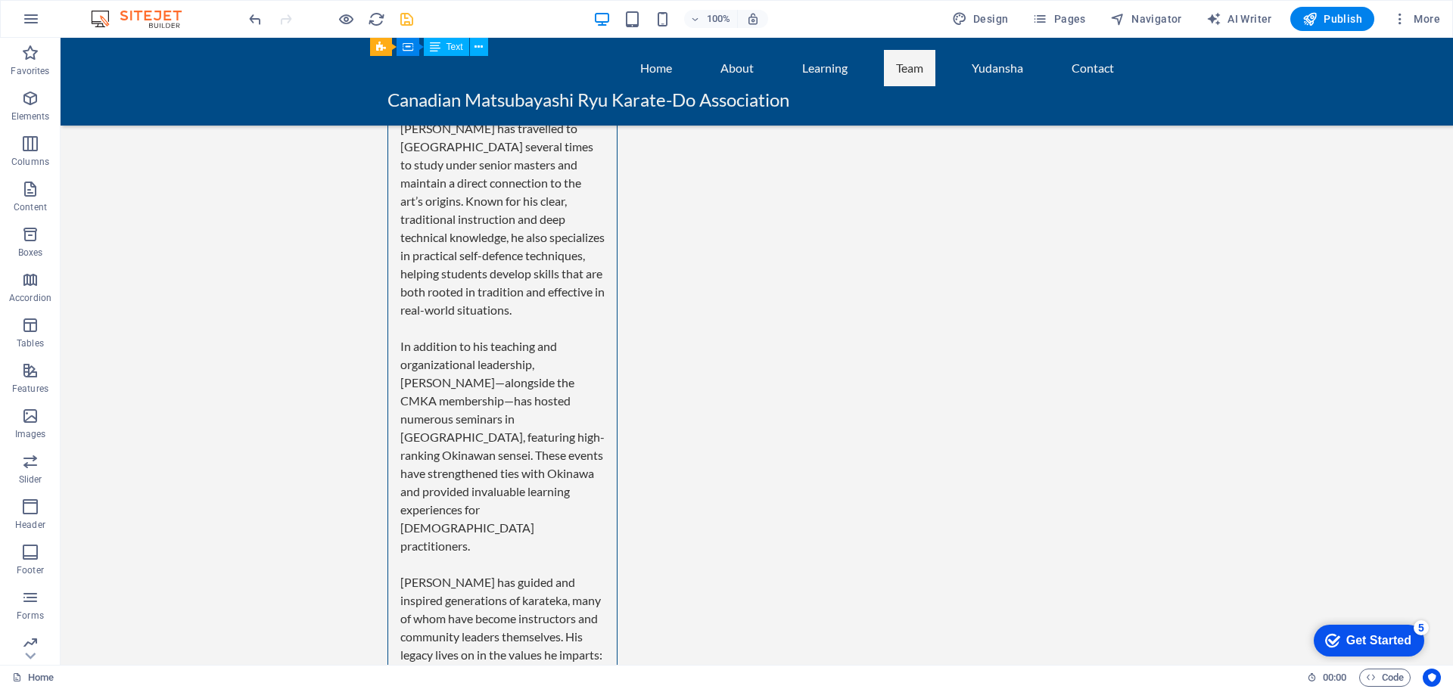
scroll to position [4408, 0]
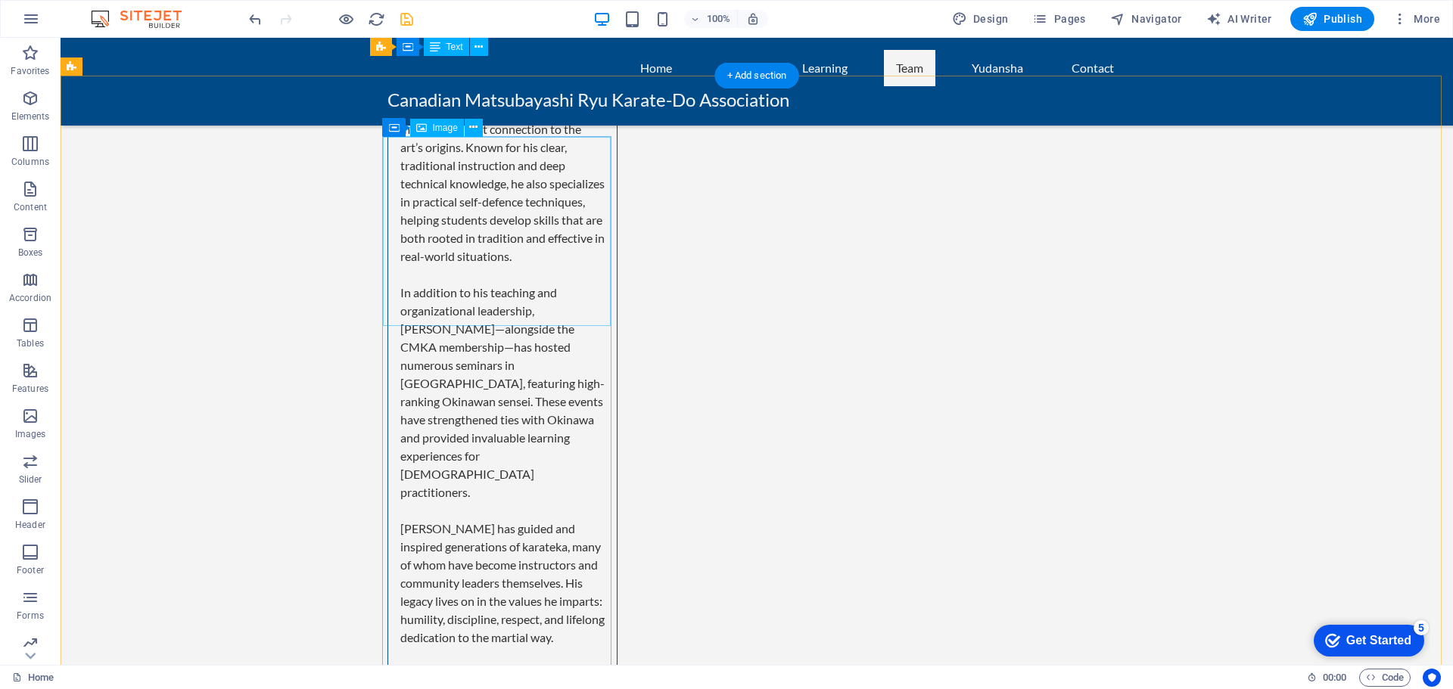
select select "vw"
select select "px"
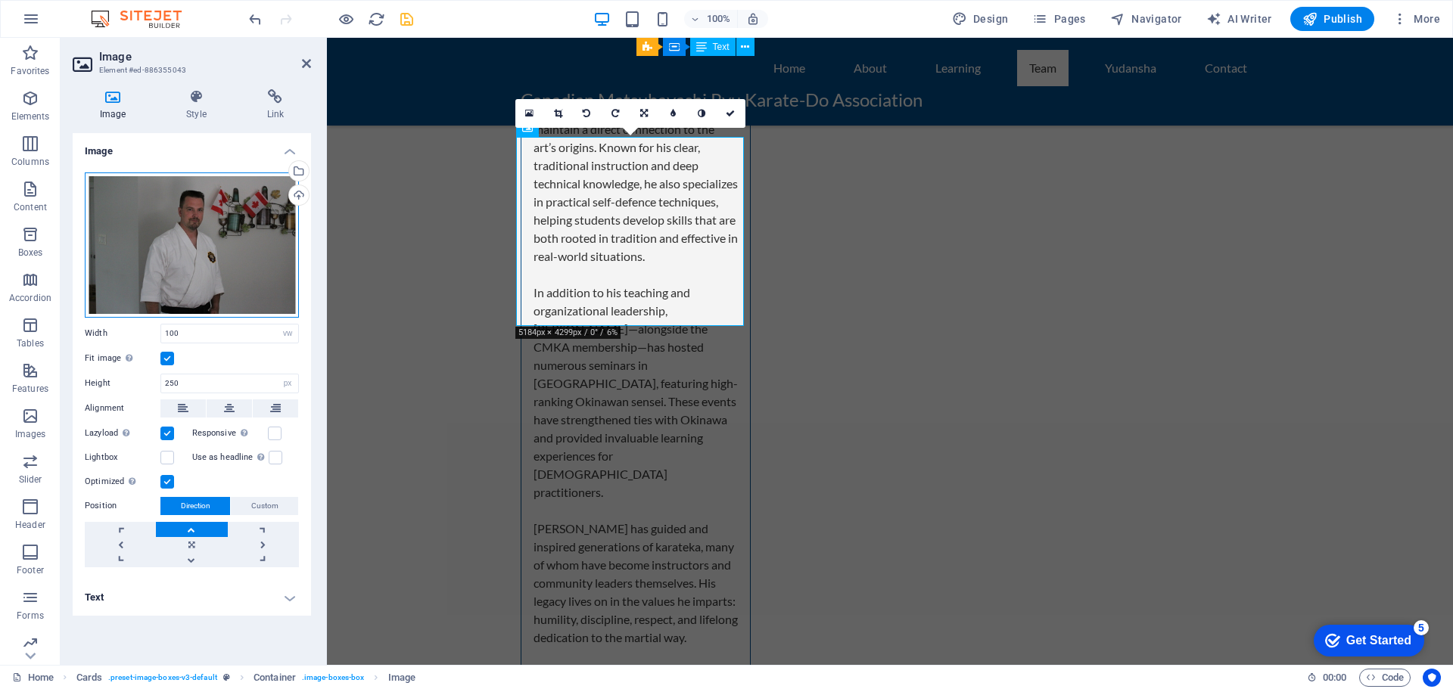
click at [171, 228] on div "Drag files here, click to choose files or select files from Files or our free s…" at bounding box center [192, 244] width 214 height 145
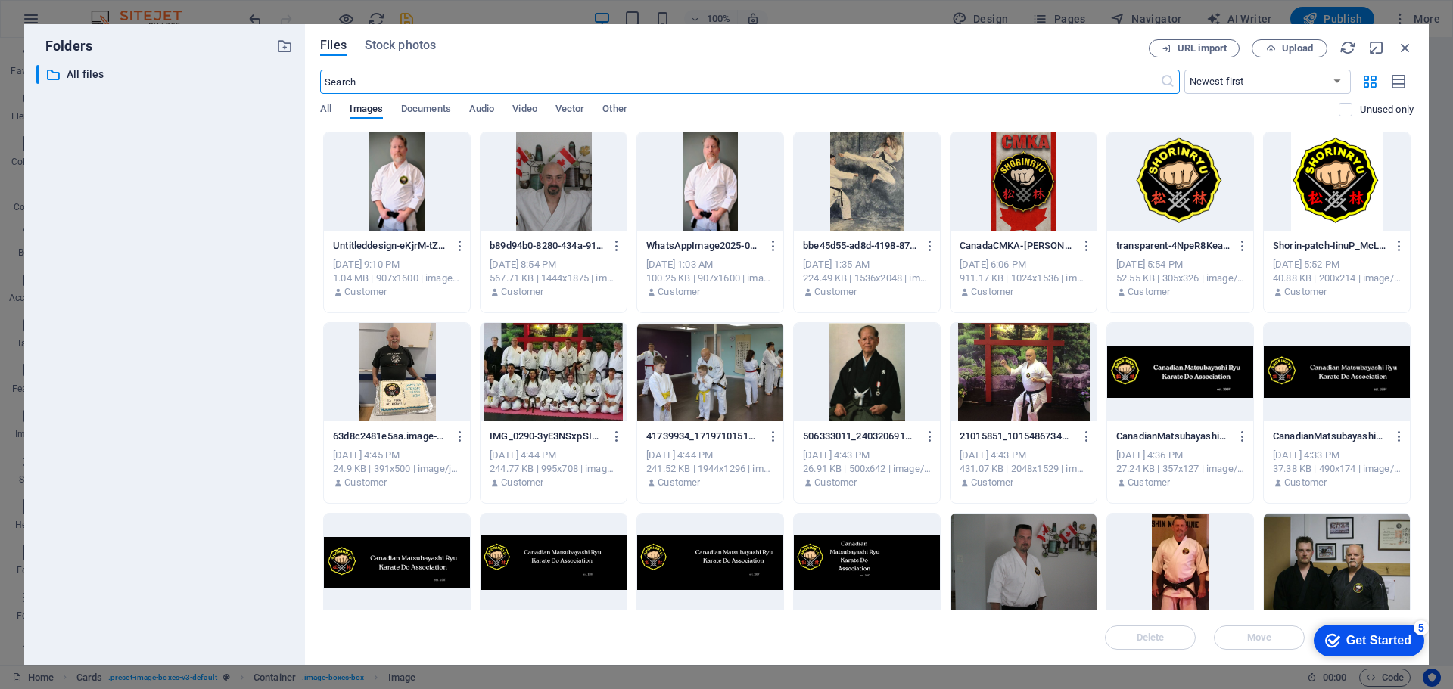
scroll to position [4426, 0]
click at [1185, 568] on div at bounding box center [1180, 563] width 146 height 98
click at [1185, 568] on div "1" at bounding box center [1180, 563] width 146 height 98
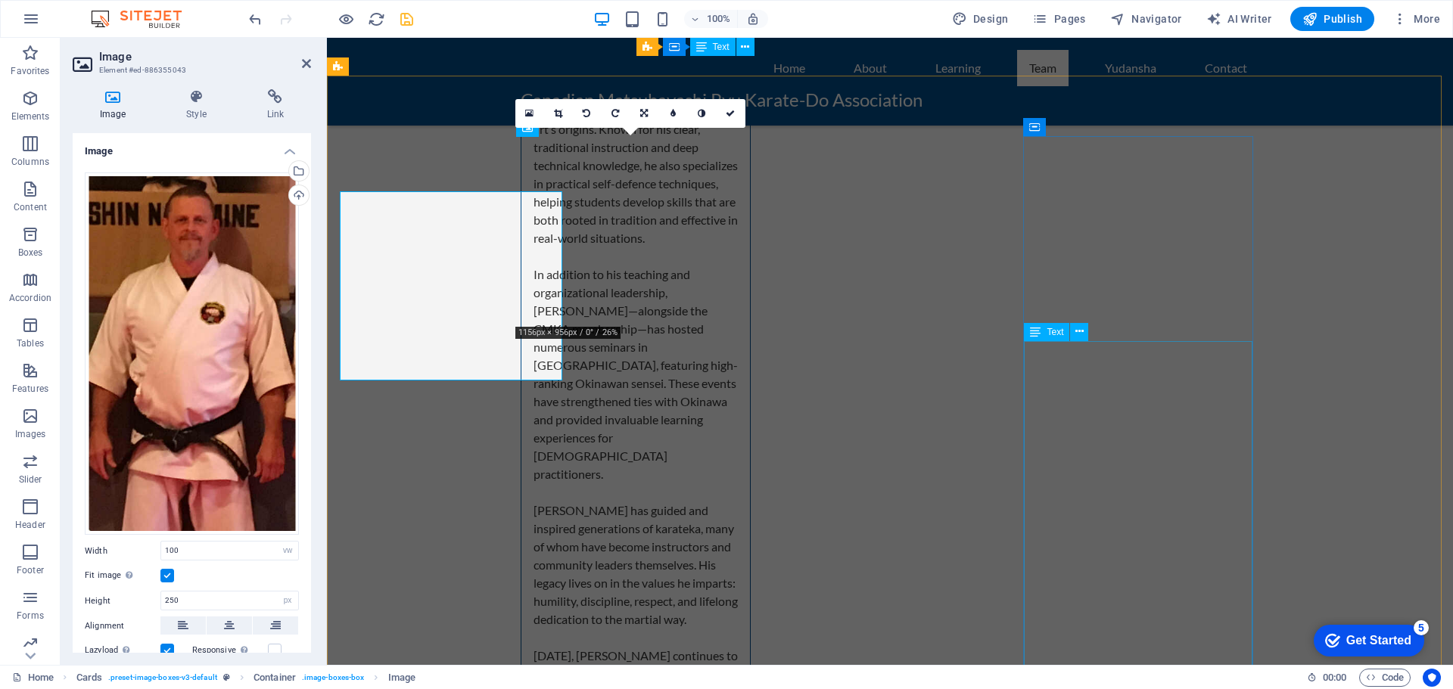
scroll to position [4408, 0]
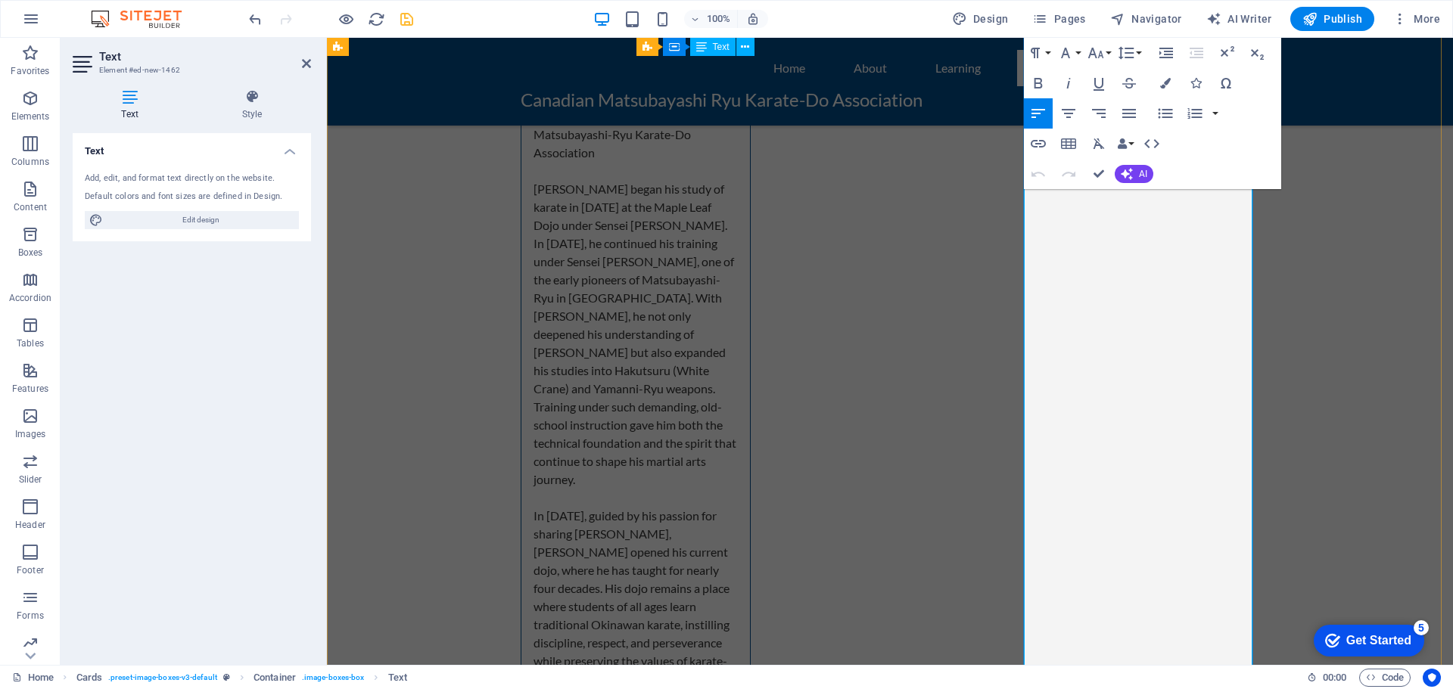
scroll to position [5375, 0]
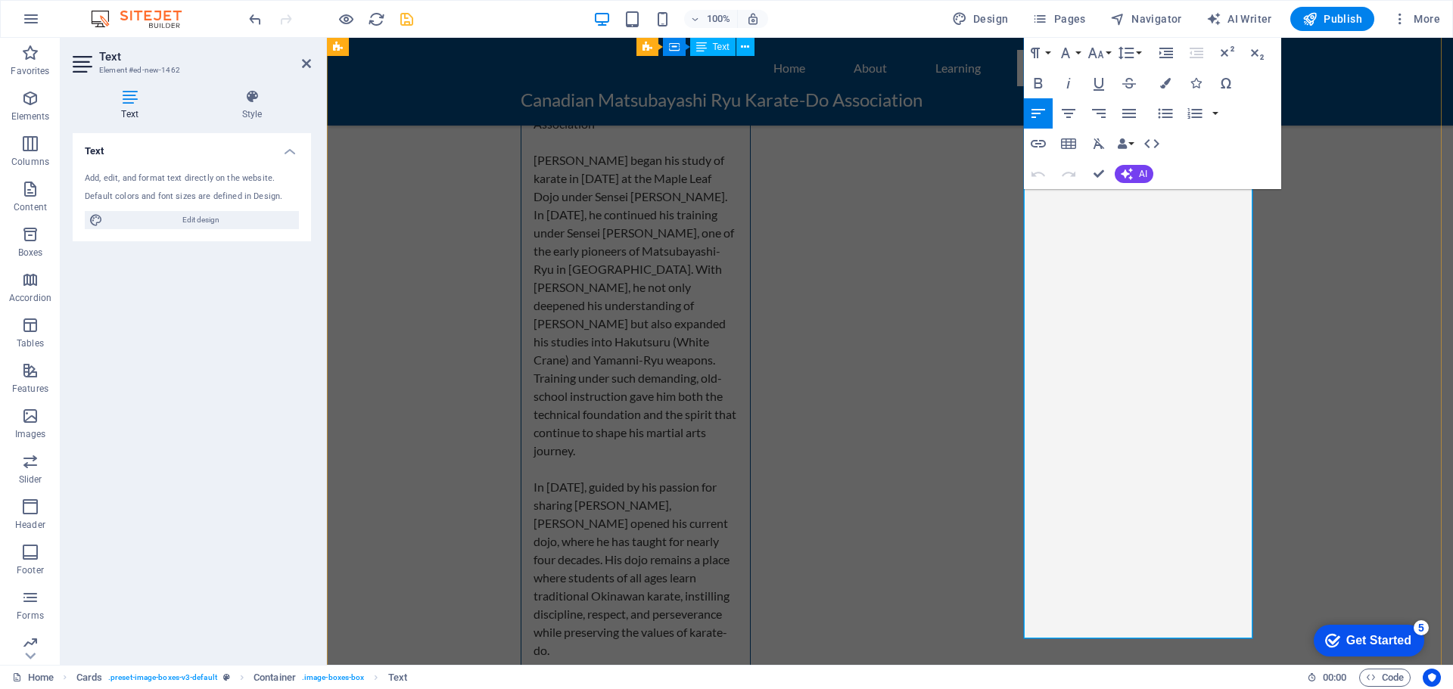
drag, startPoint x: 1036, startPoint y: 350, endPoint x: 1214, endPoint y: 617, distance: 320.8
copy div "Loremi Dolor Sitametc – Adipisci Elitseddo eiu Tempor Incidid Utla Etdolo Magna…"
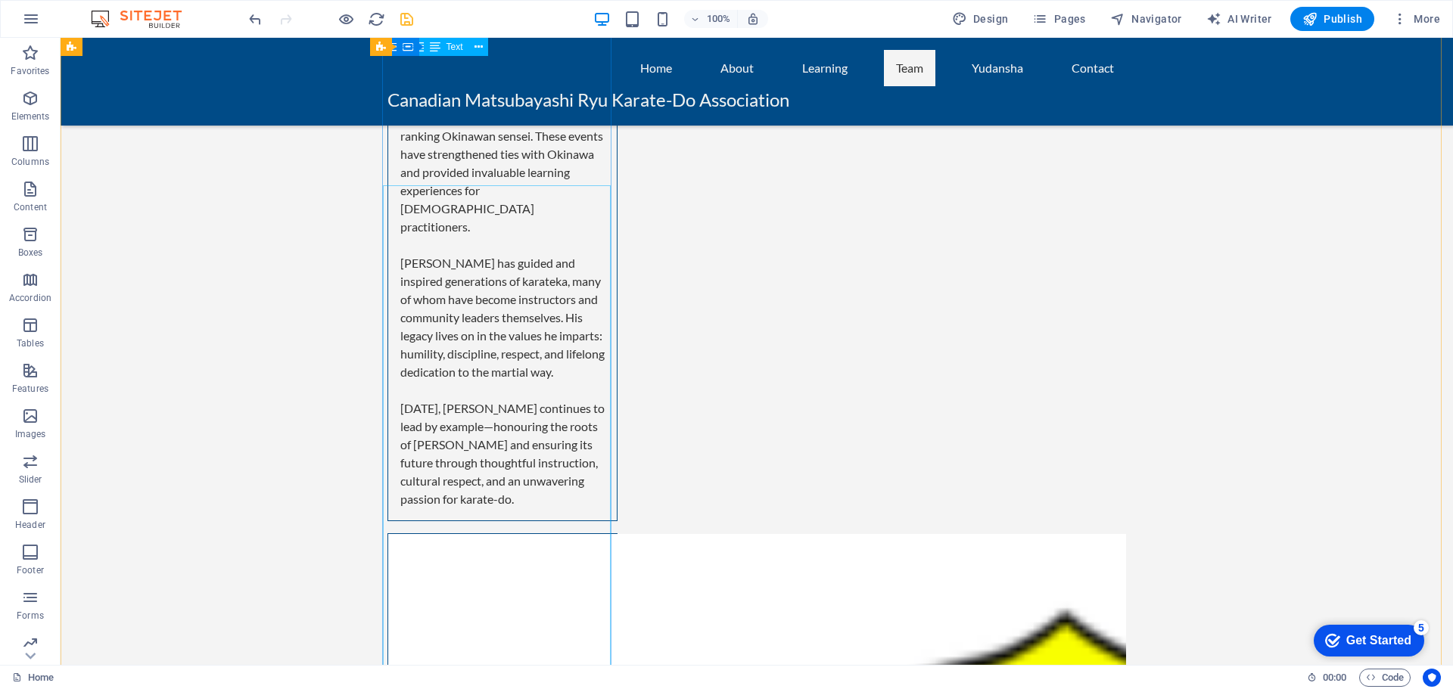
scroll to position [4467, 0]
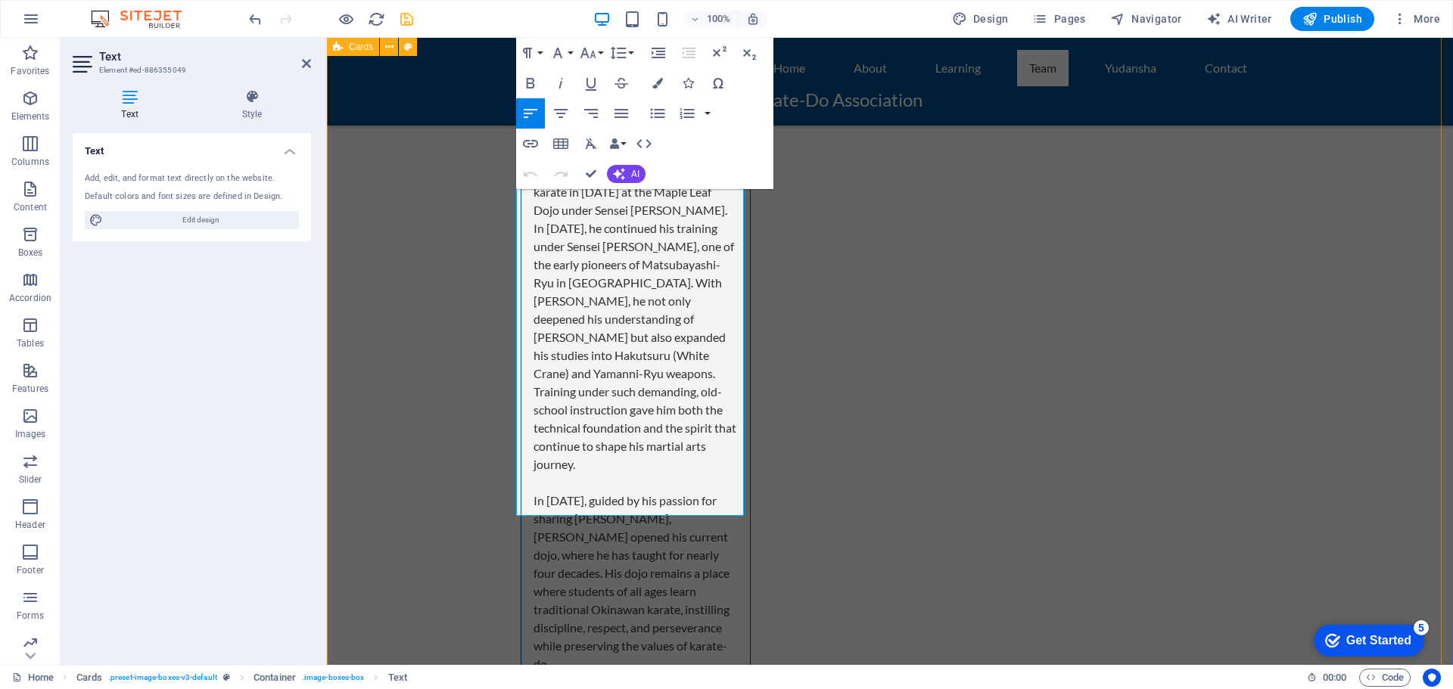
scroll to position [5377, 0]
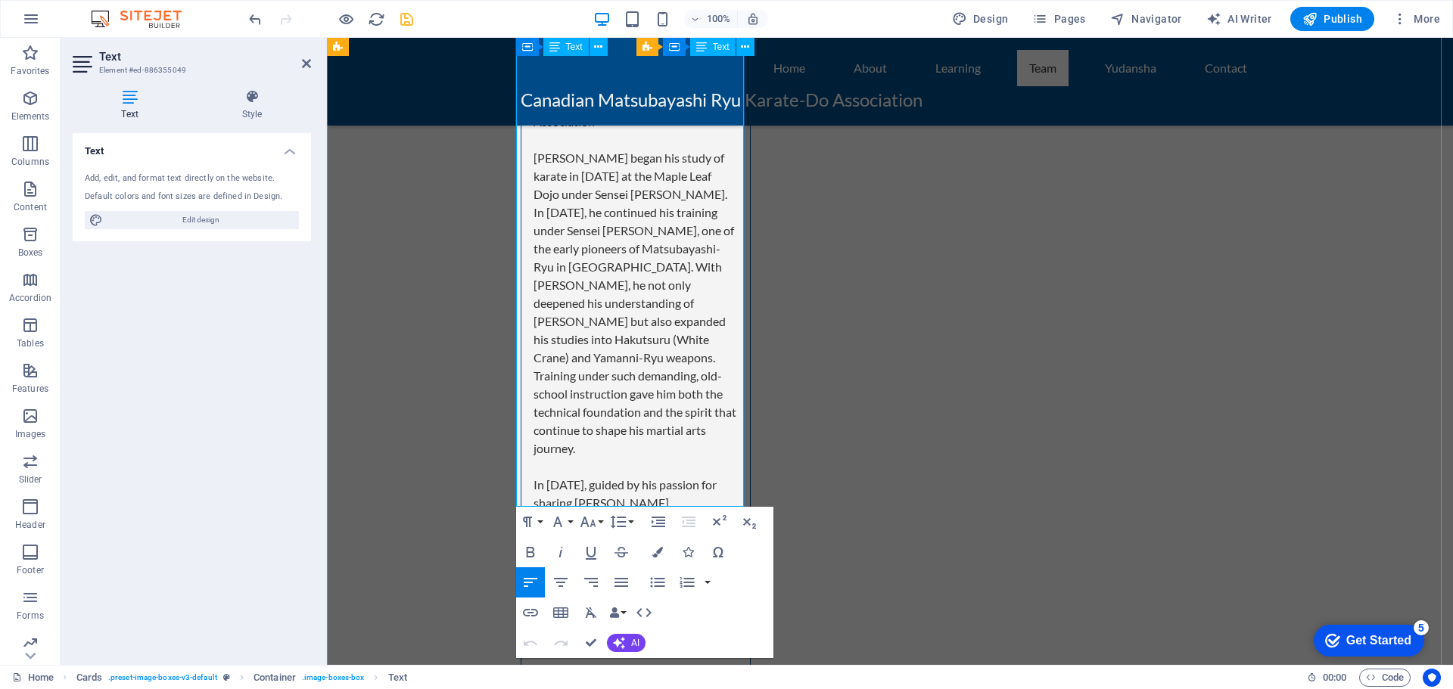
drag, startPoint x: 528, startPoint y: 343, endPoint x: 665, endPoint y: 479, distance: 193.1
copy div "Loremi Dolorsi Ametcon Adipi & Elit Seddoeiusm – Tem Inci Utlabor Etdo & Magnaa…"
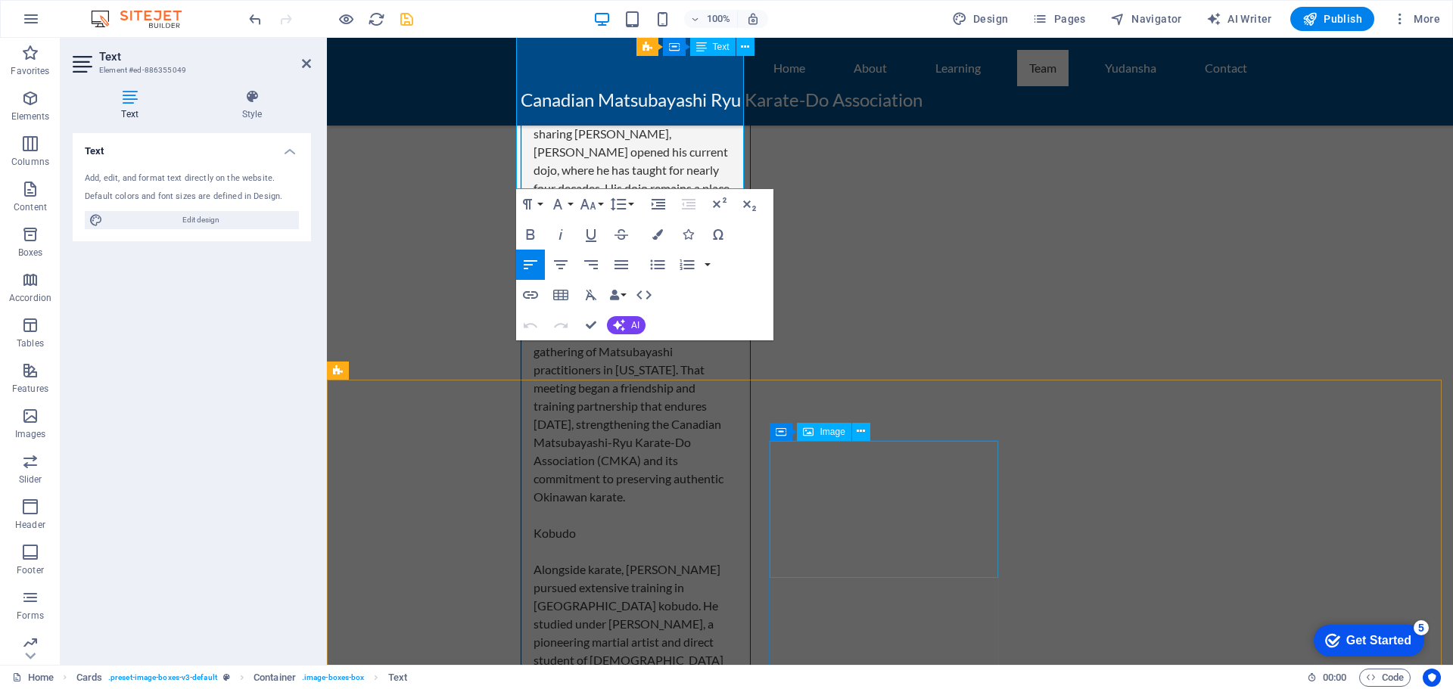
scroll to position [5756, 0]
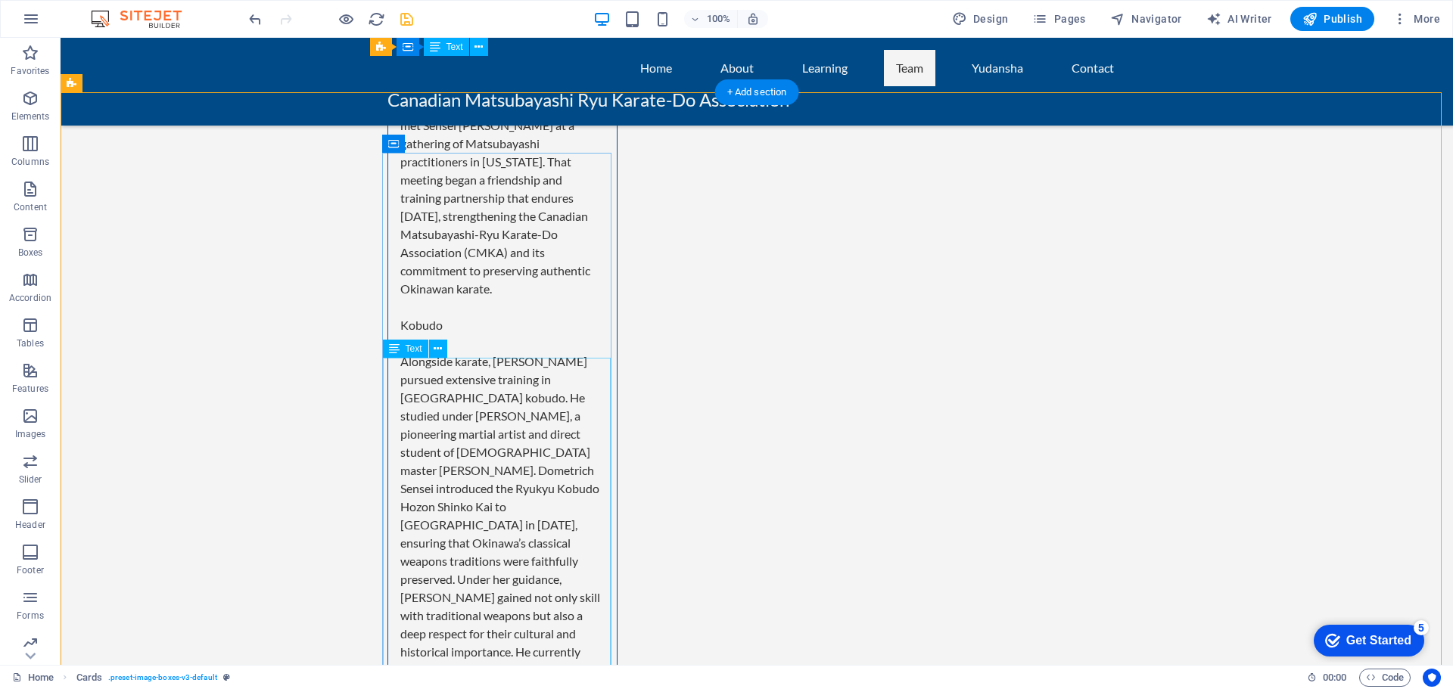
scroll to position [5983, 0]
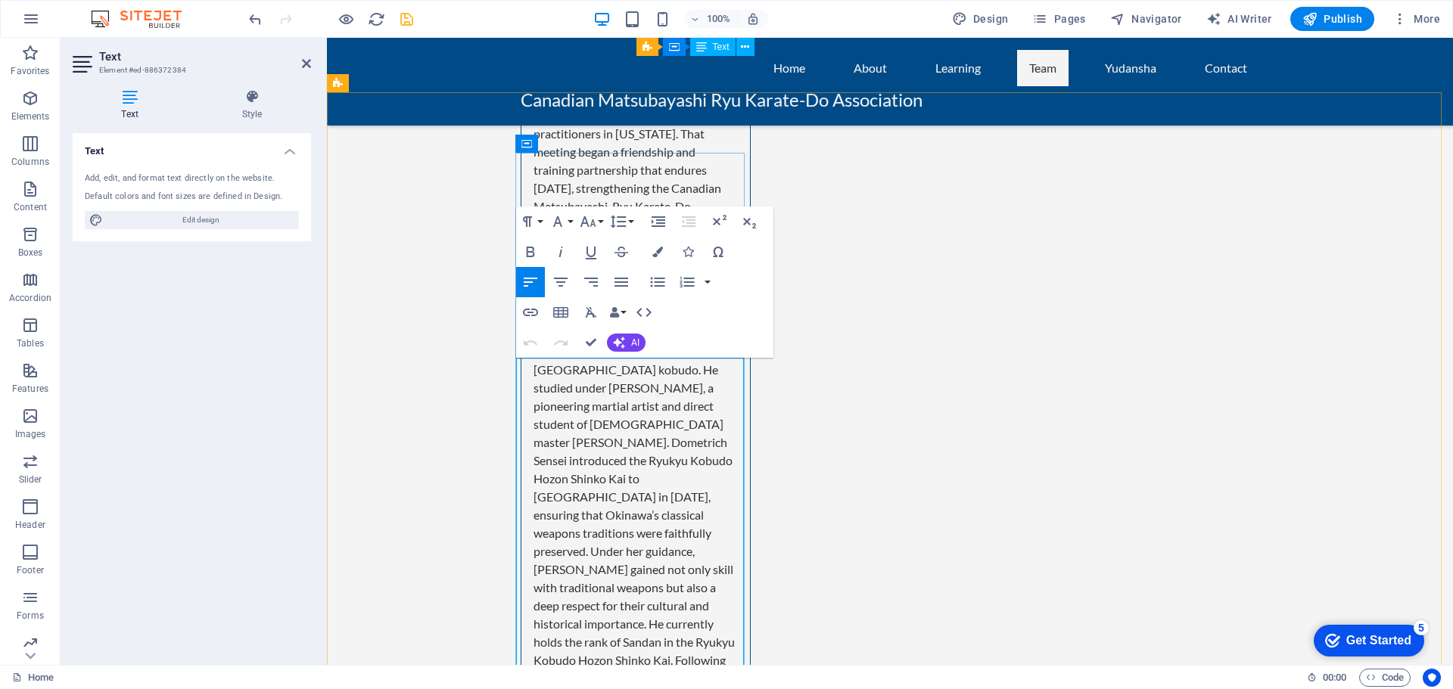
drag, startPoint x: 527, startPoint y: 366, endPoint x: 615, endPoint y: 453, distance: 124.1
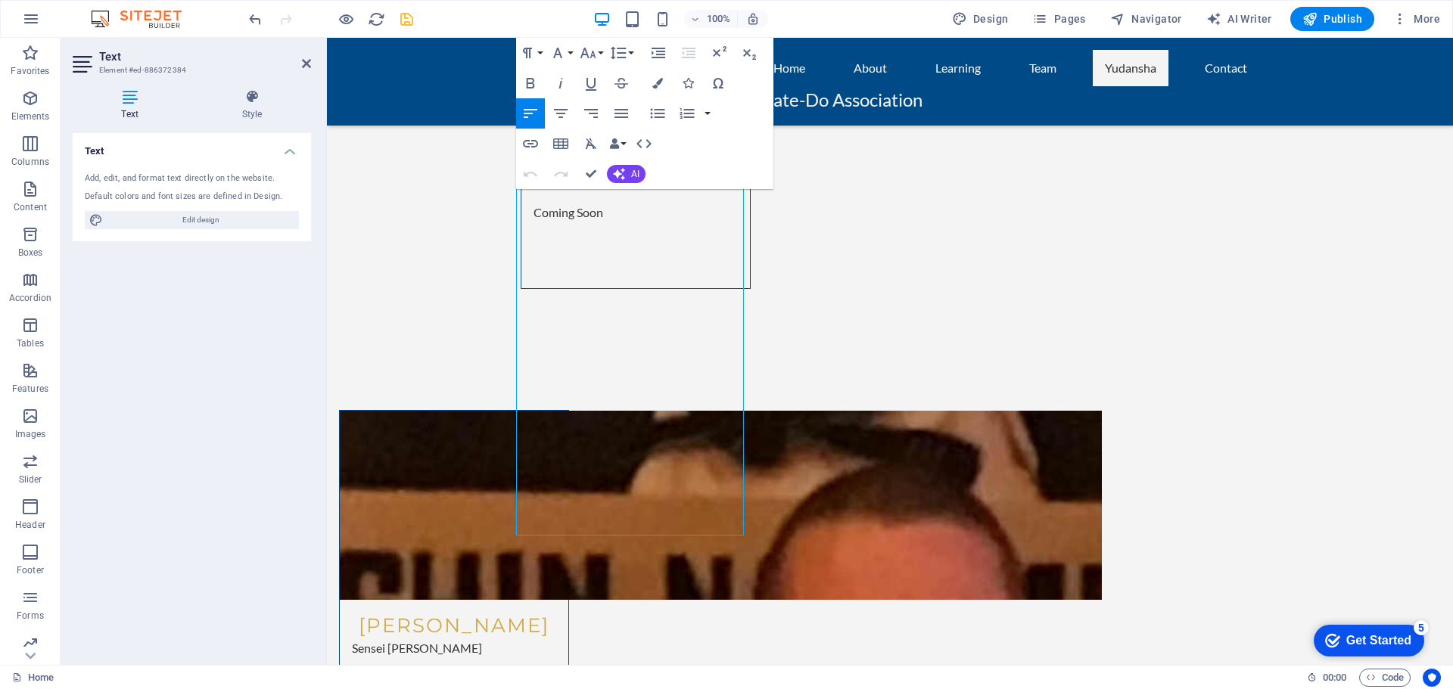
scroll to position [7397, 0]
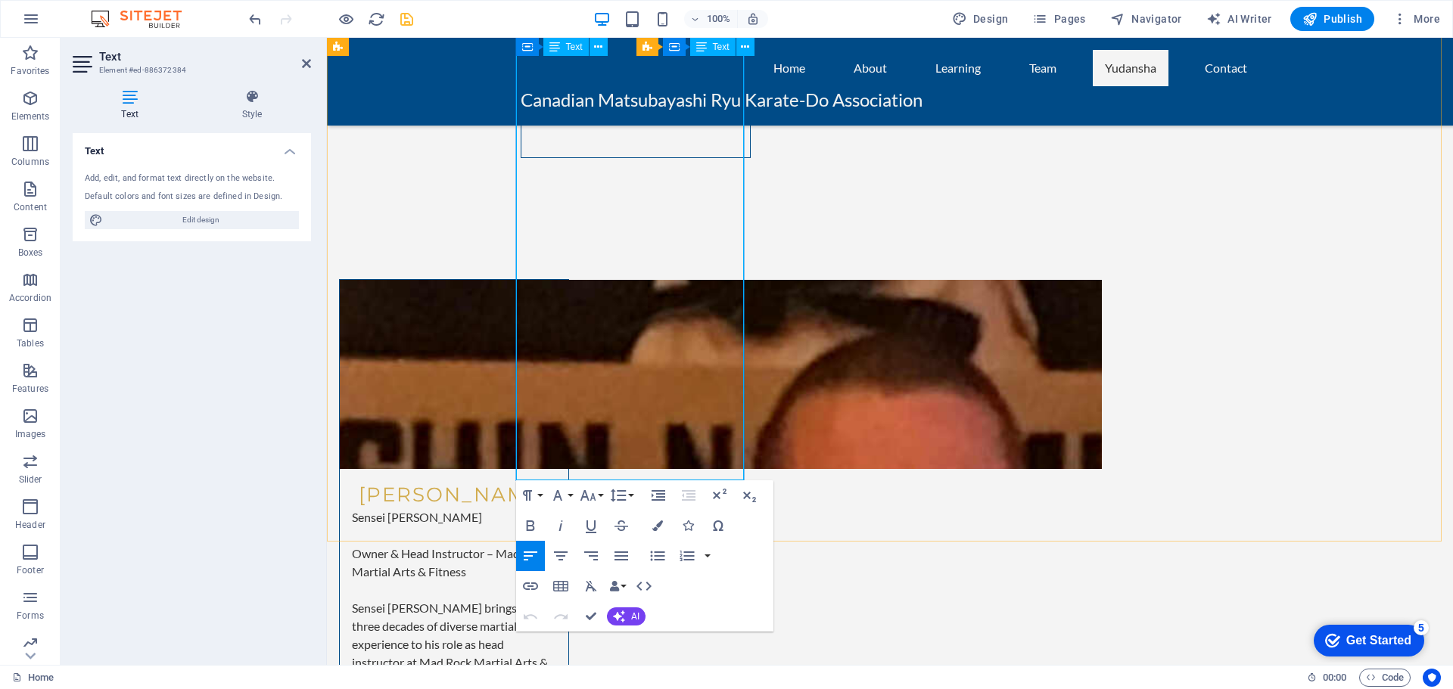
drag, startPoint x: 528, startPoint y: 367, endPoint x: 632, endPoint y: 452, distance: 134.4
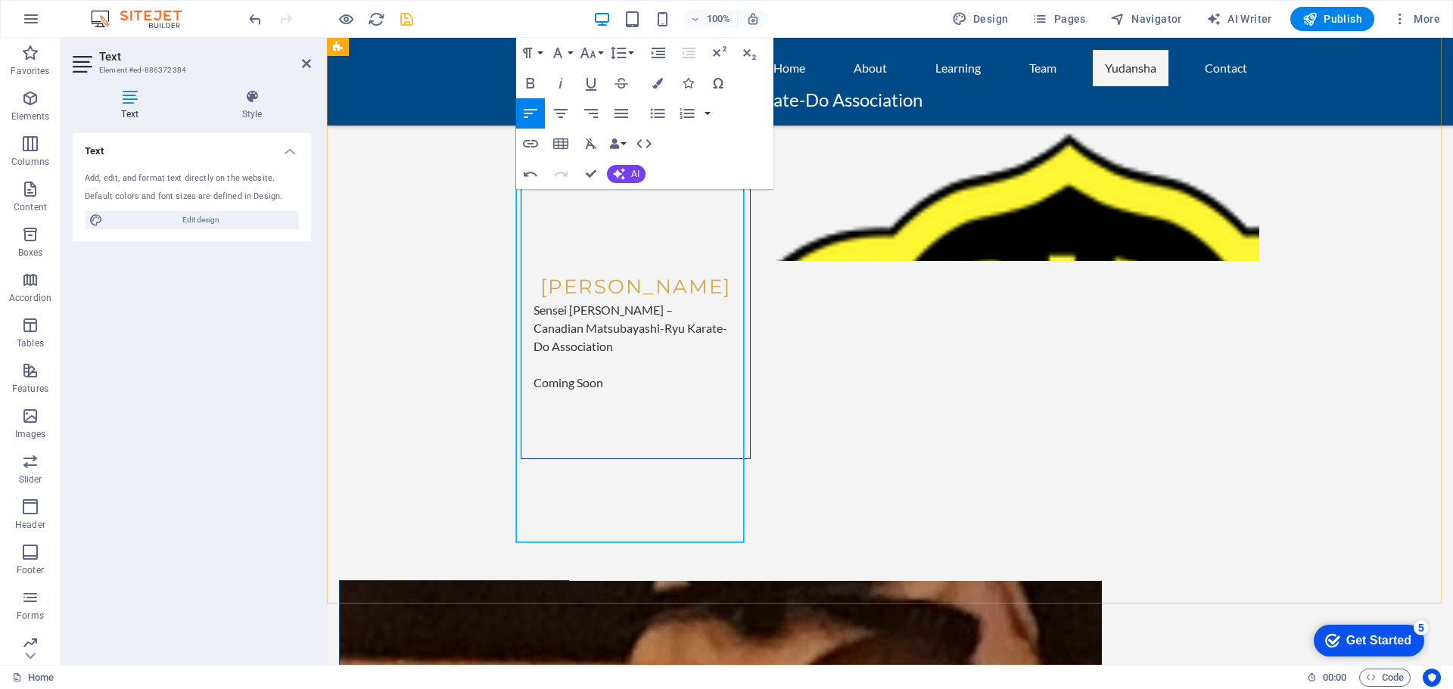
scroll to position [7095, 0]
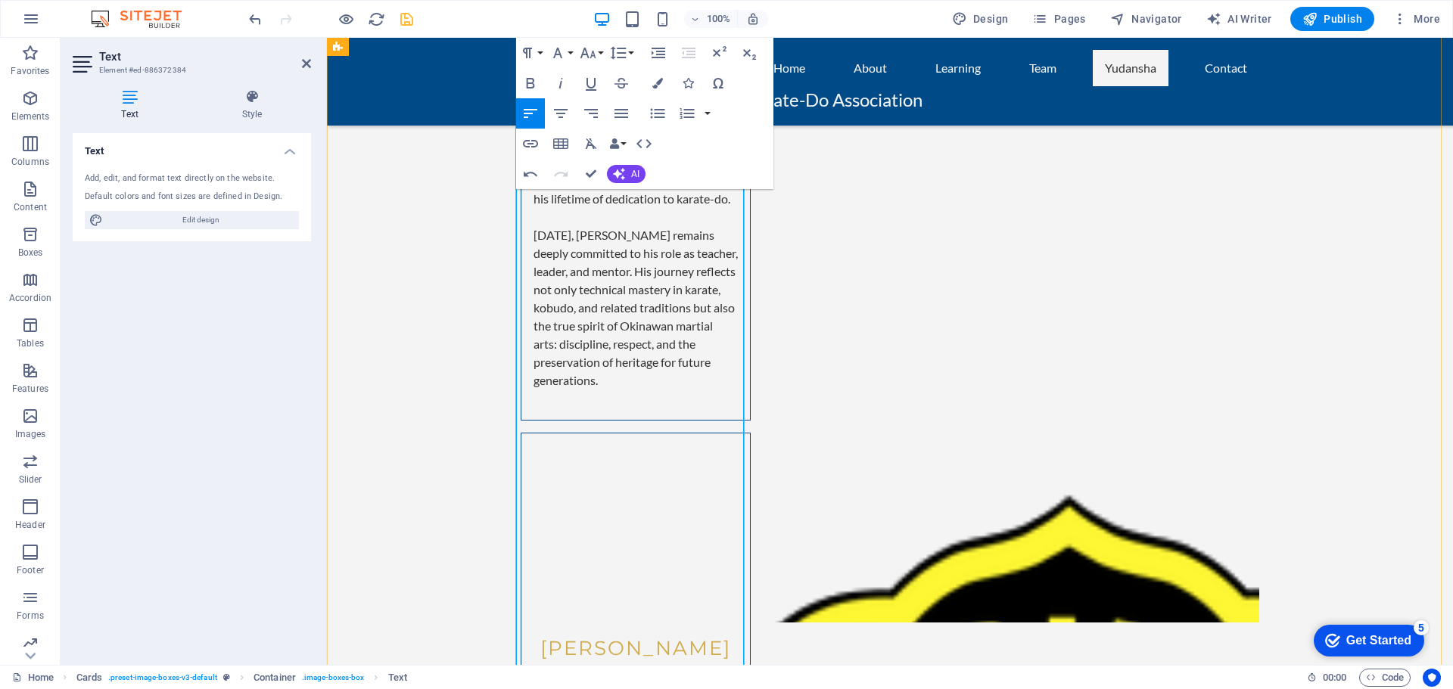
scroll to position [6716, 0]
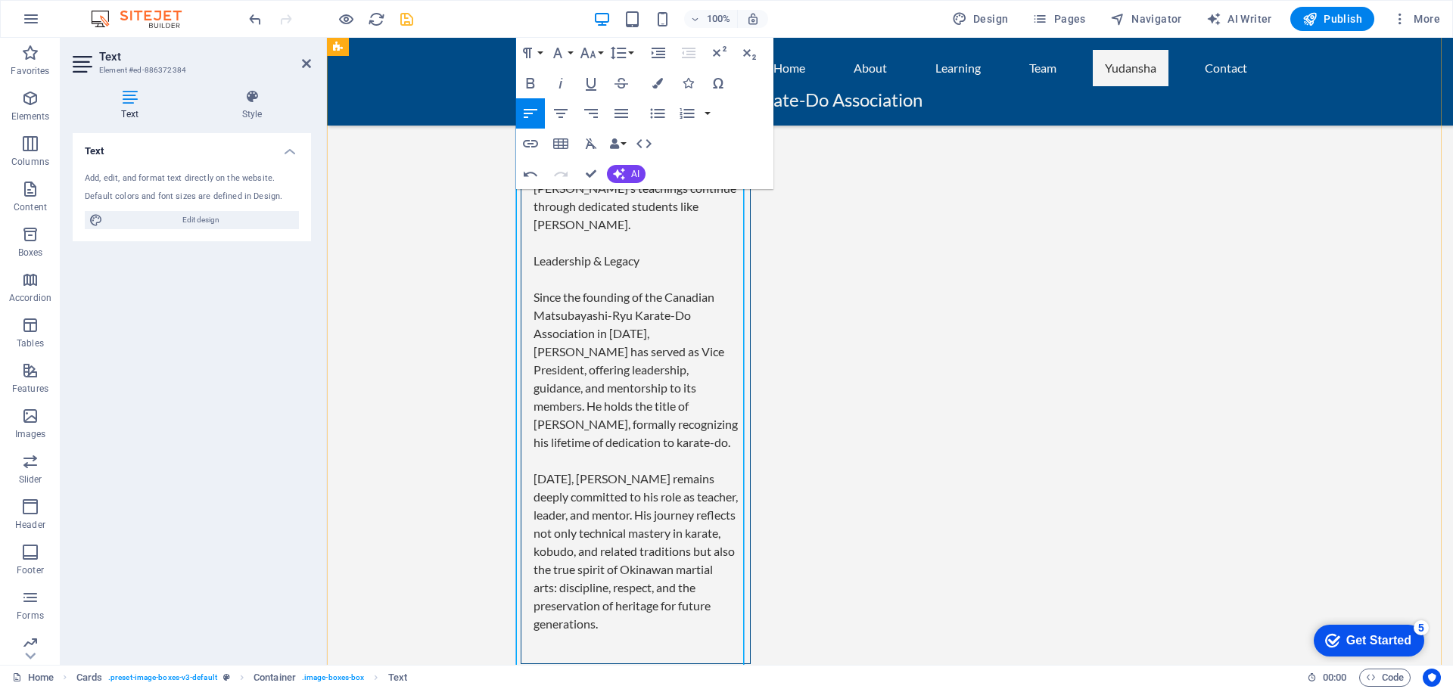
scroll to position [6490, 0]
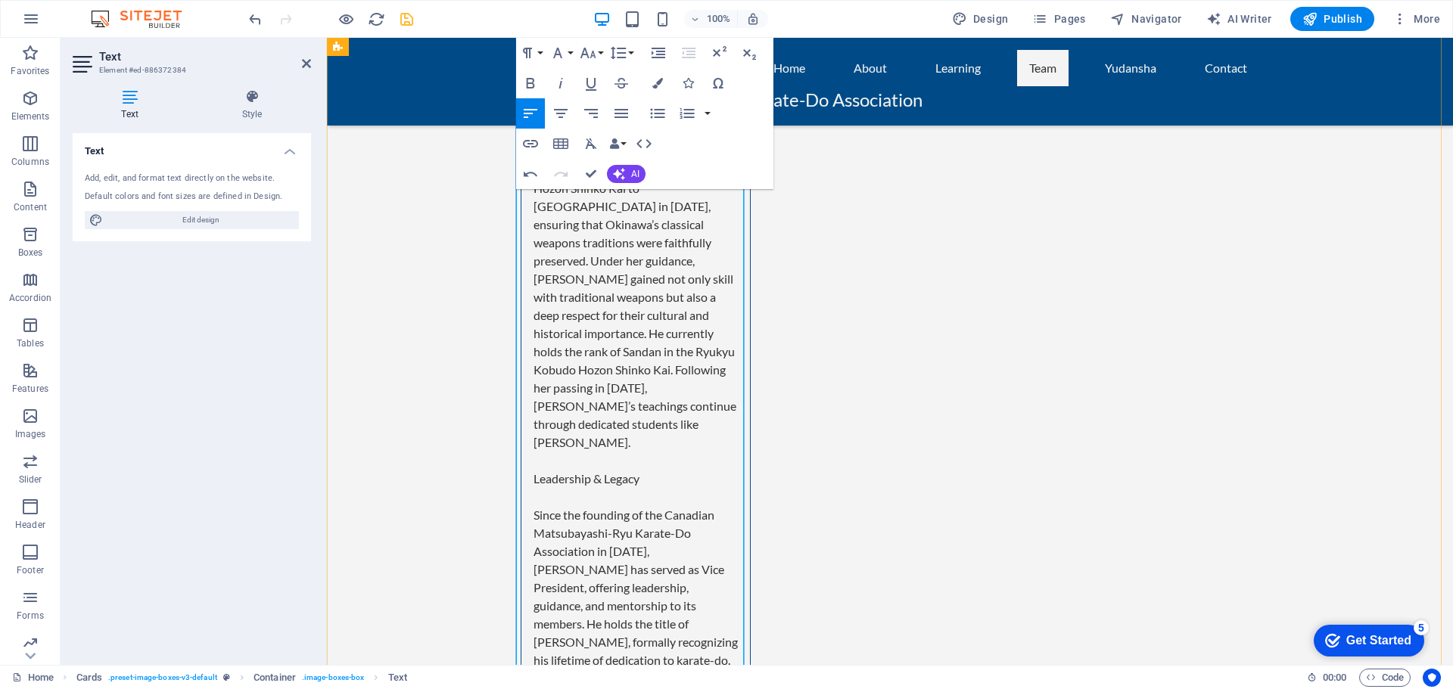
scroll to position [6263, 0]
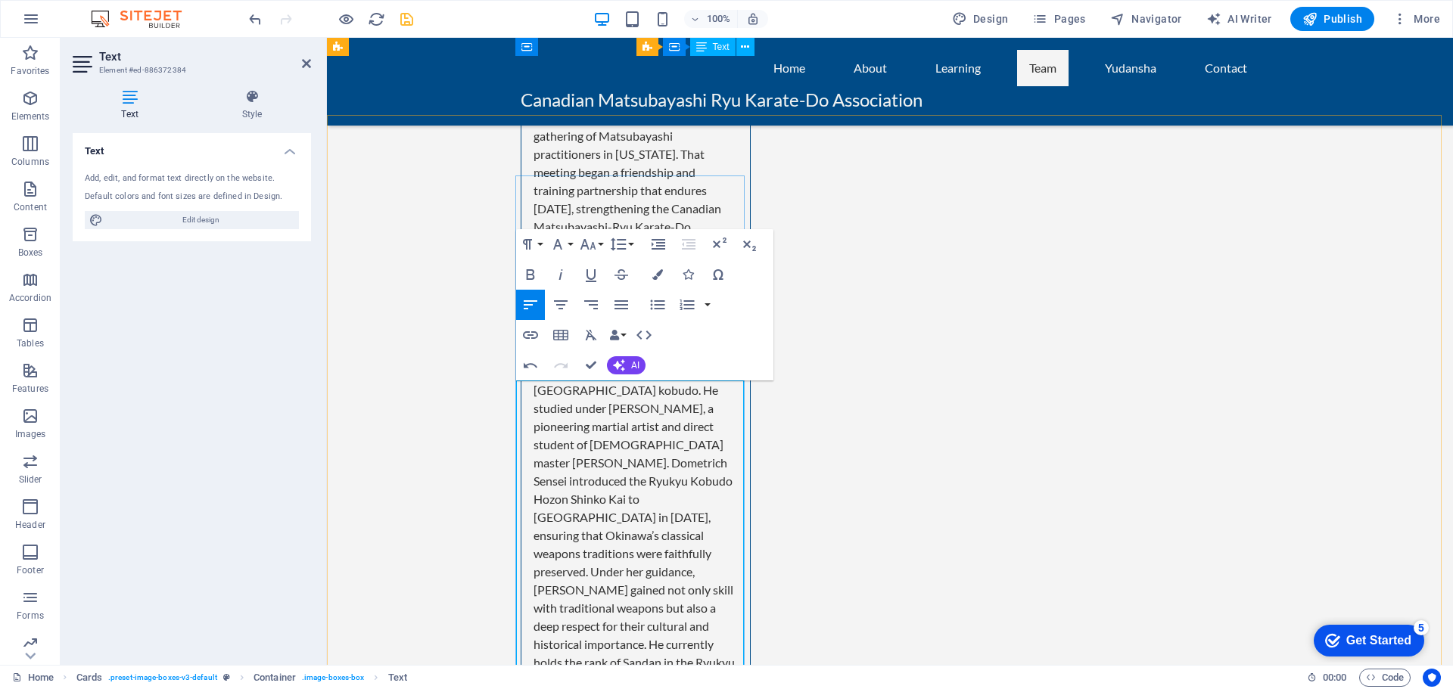
scroll to position [5960, 0]
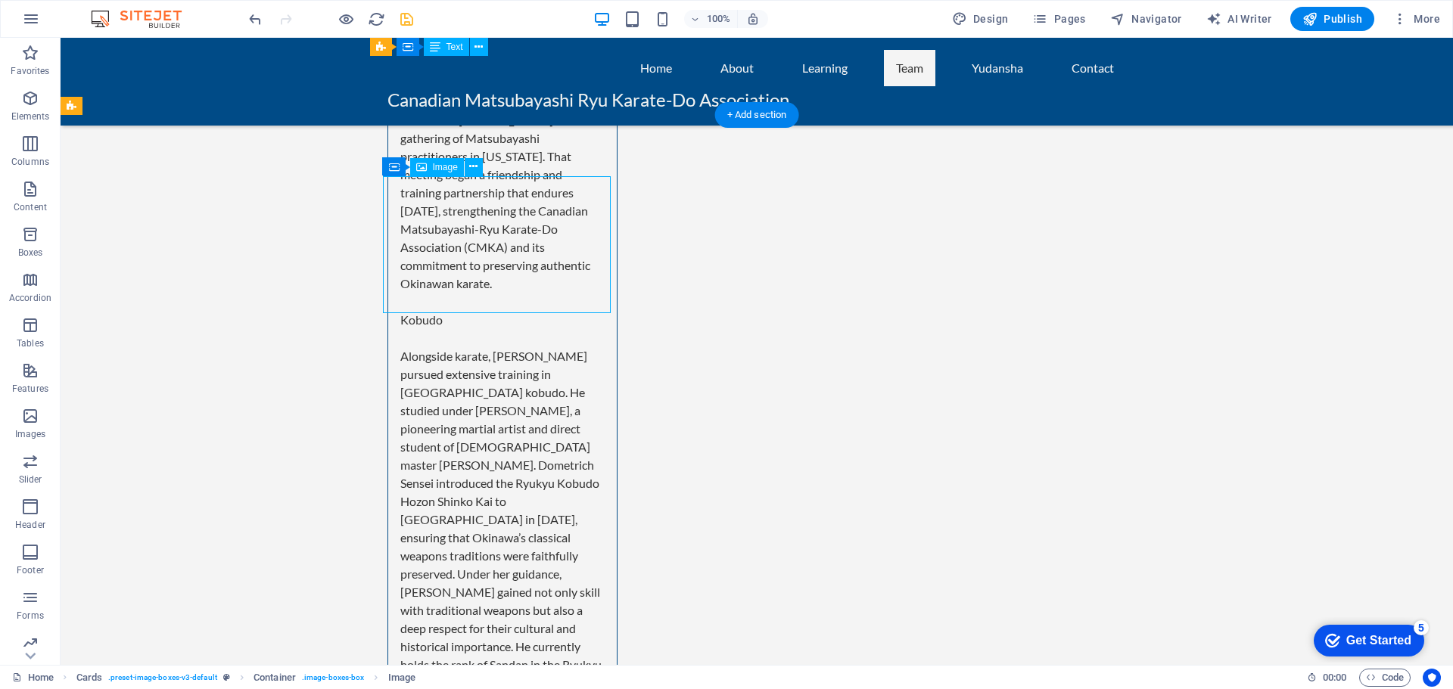
select select "%"
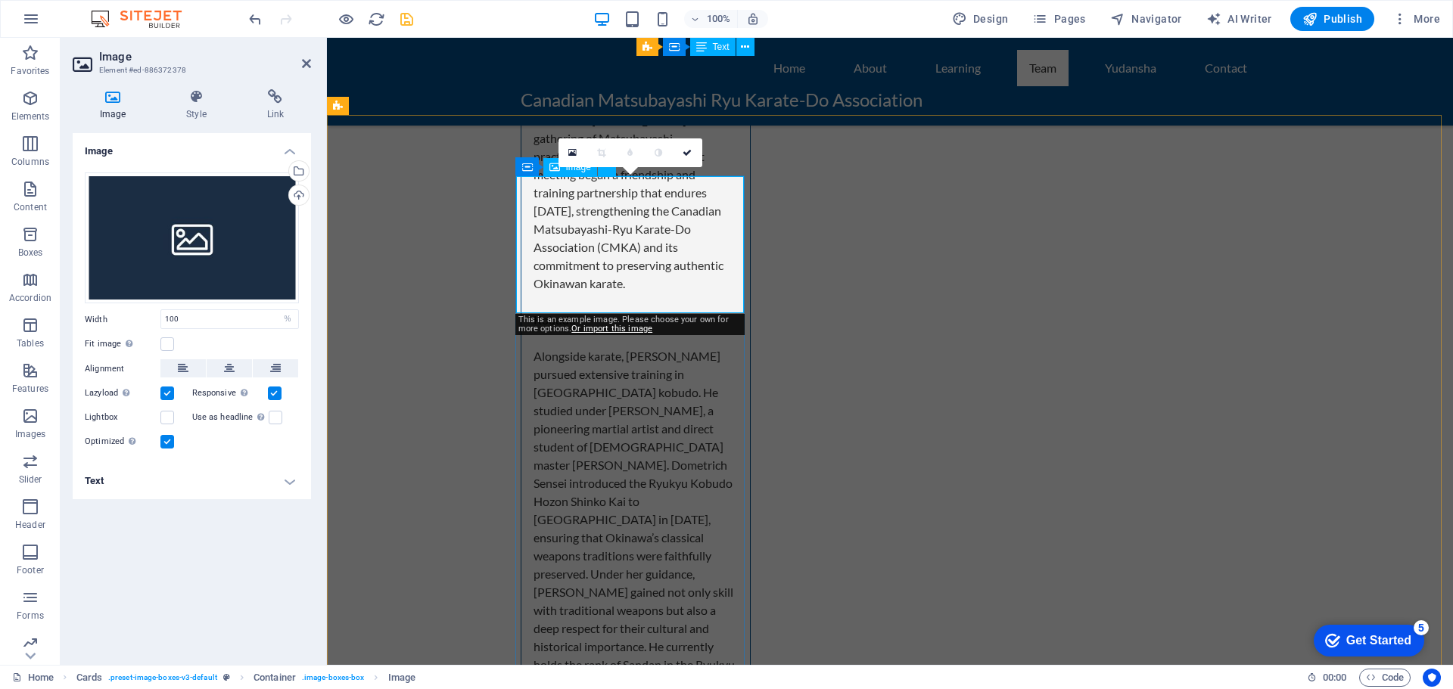
click at [191, 247] on div "Drag files here, click to choose files or select files from Files or our free s…" at bounding box center [192, 238] width 214 height 132
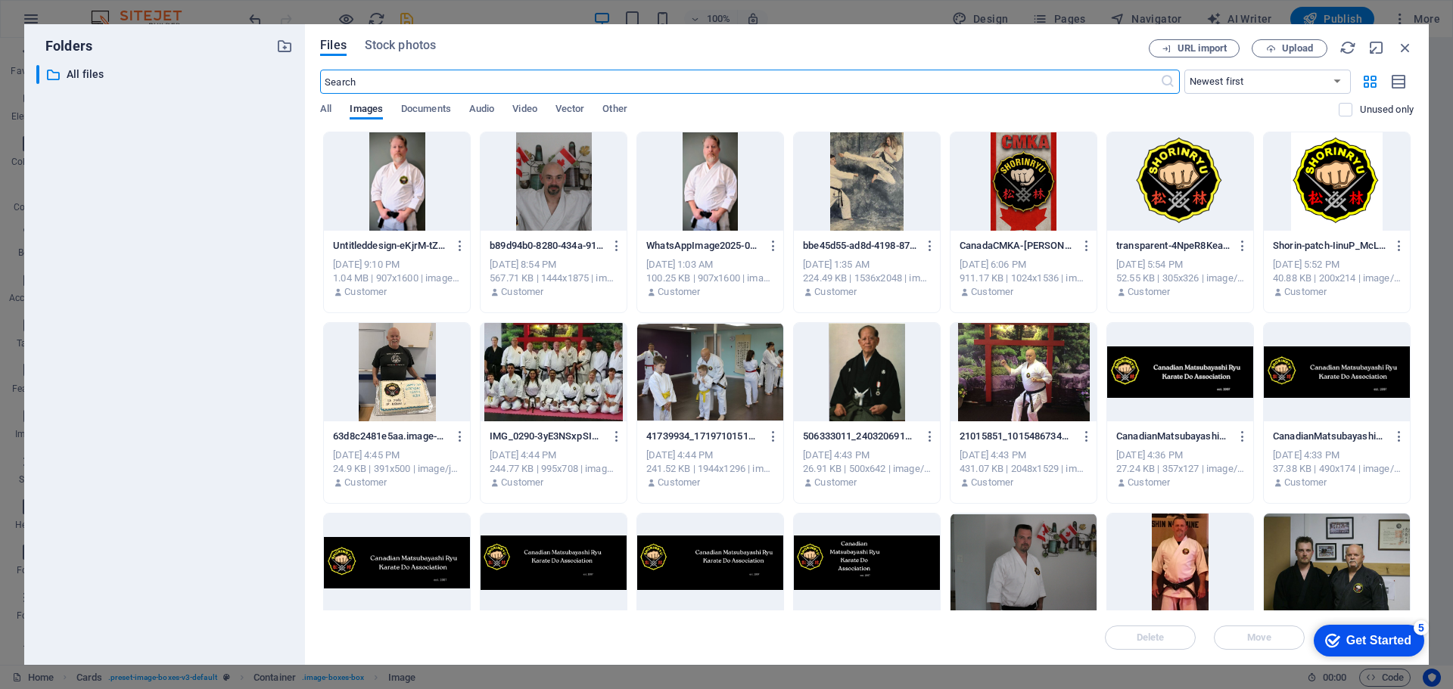
scroll to position [6014, 0]
click at [1006, 567] on div at bounding box center [1023, 563] width 146 height 98
click at [1006, 567] on div "1" at bounding box center [1023, 563] width 146 height 98
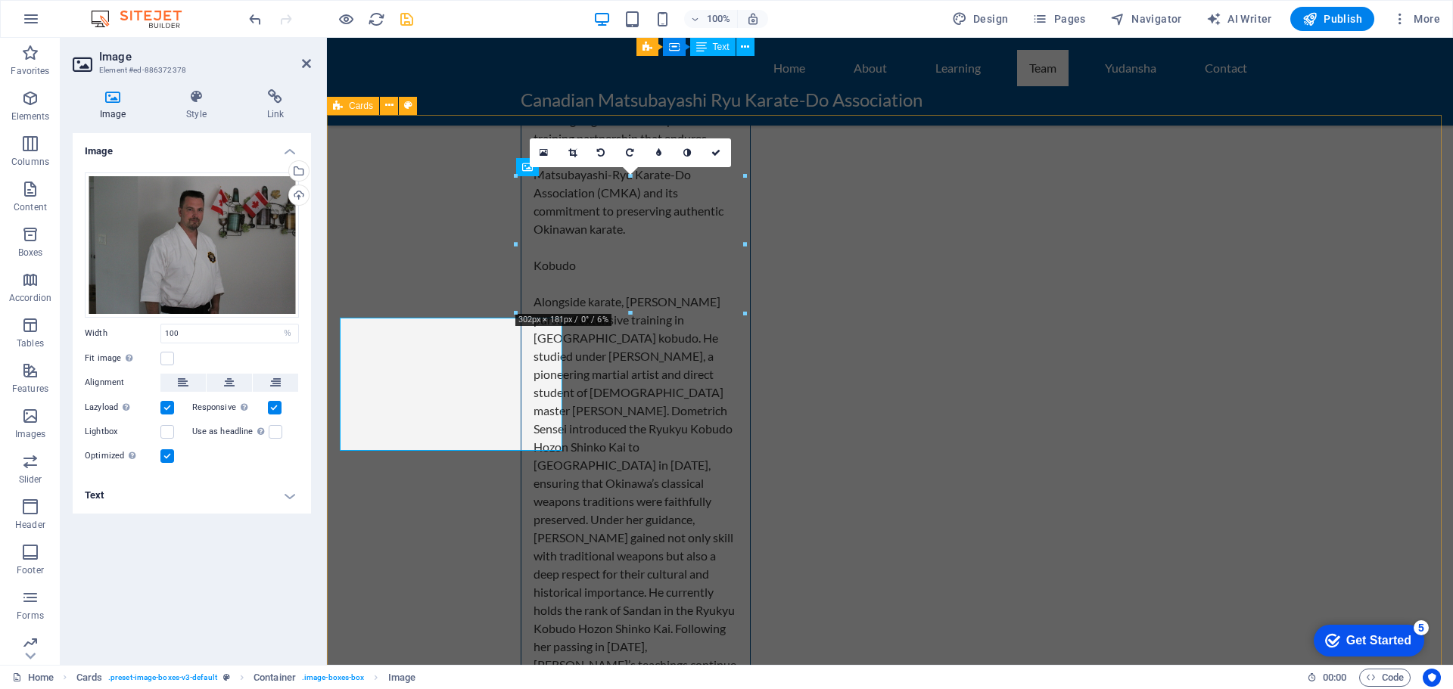
scroll to position [5960, 0]
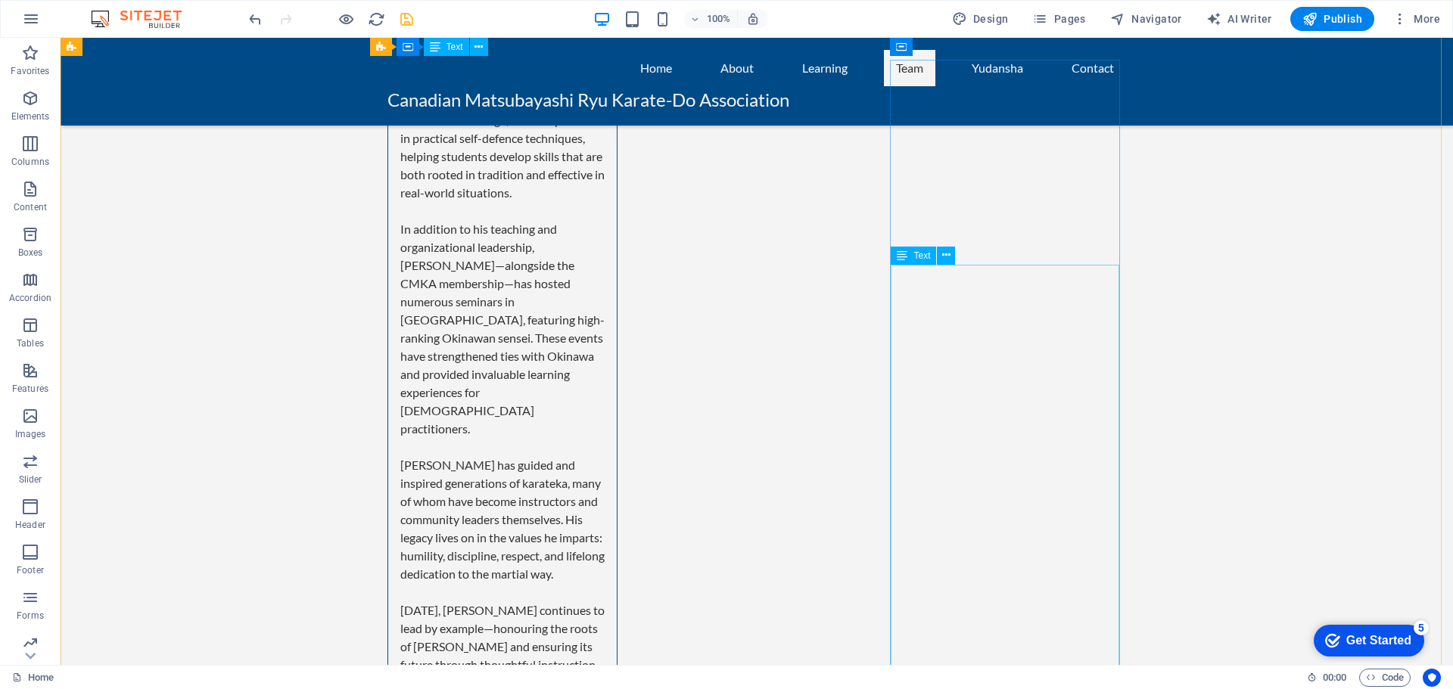
scroll to position [4447, 0]
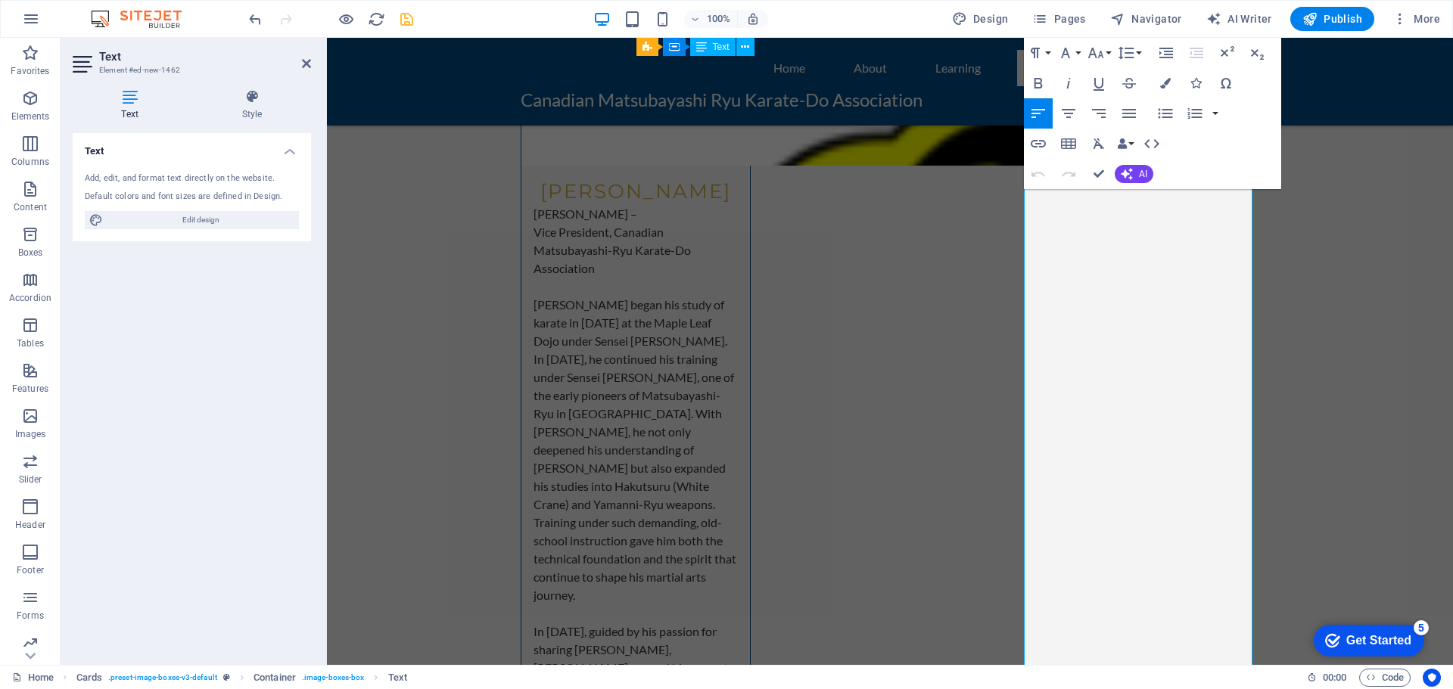
scroll to position [5389, 0]
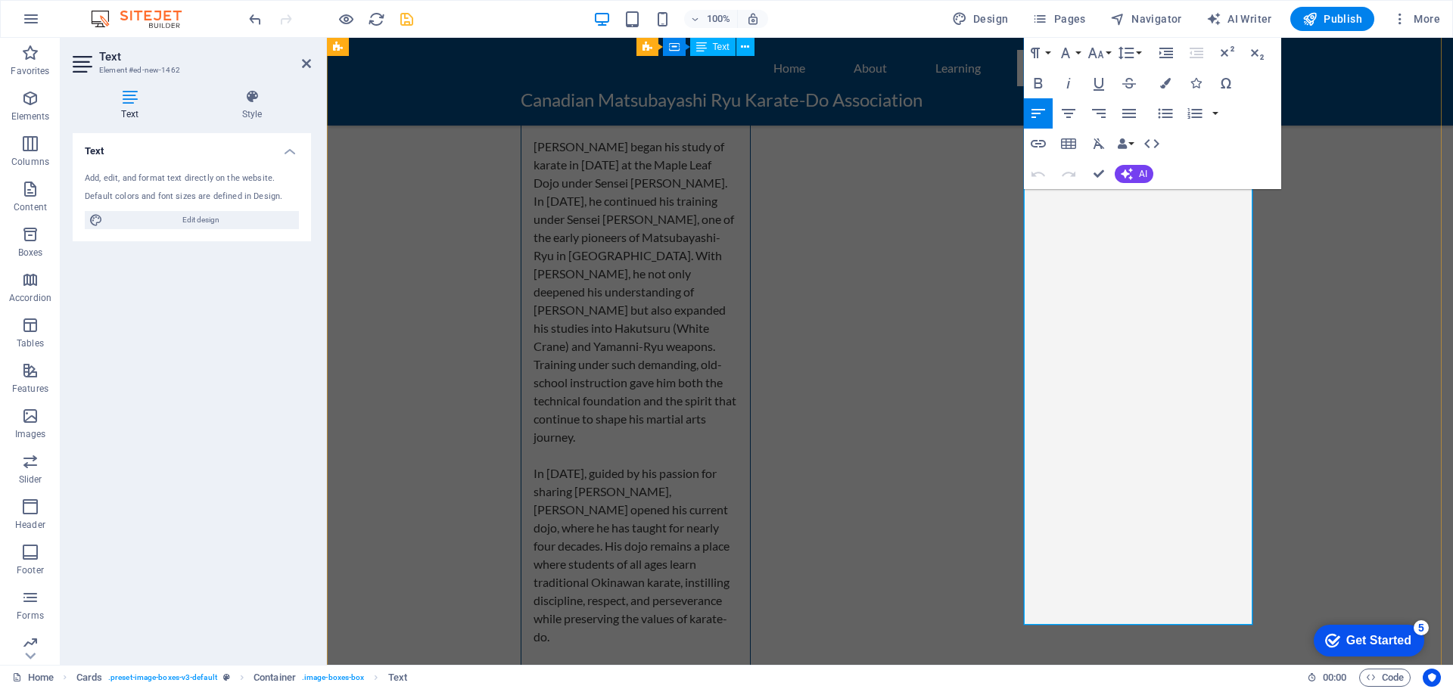
drag, startPoint x: 1037, startPoint y: 312, endPoint x: 1222, endPoint y: 601, distance: 342.9
copy div "Loremi Dolor Sitametc – Adipisci Elitseddo eiu Tempor Incidid Utla Etdolo Magna…"
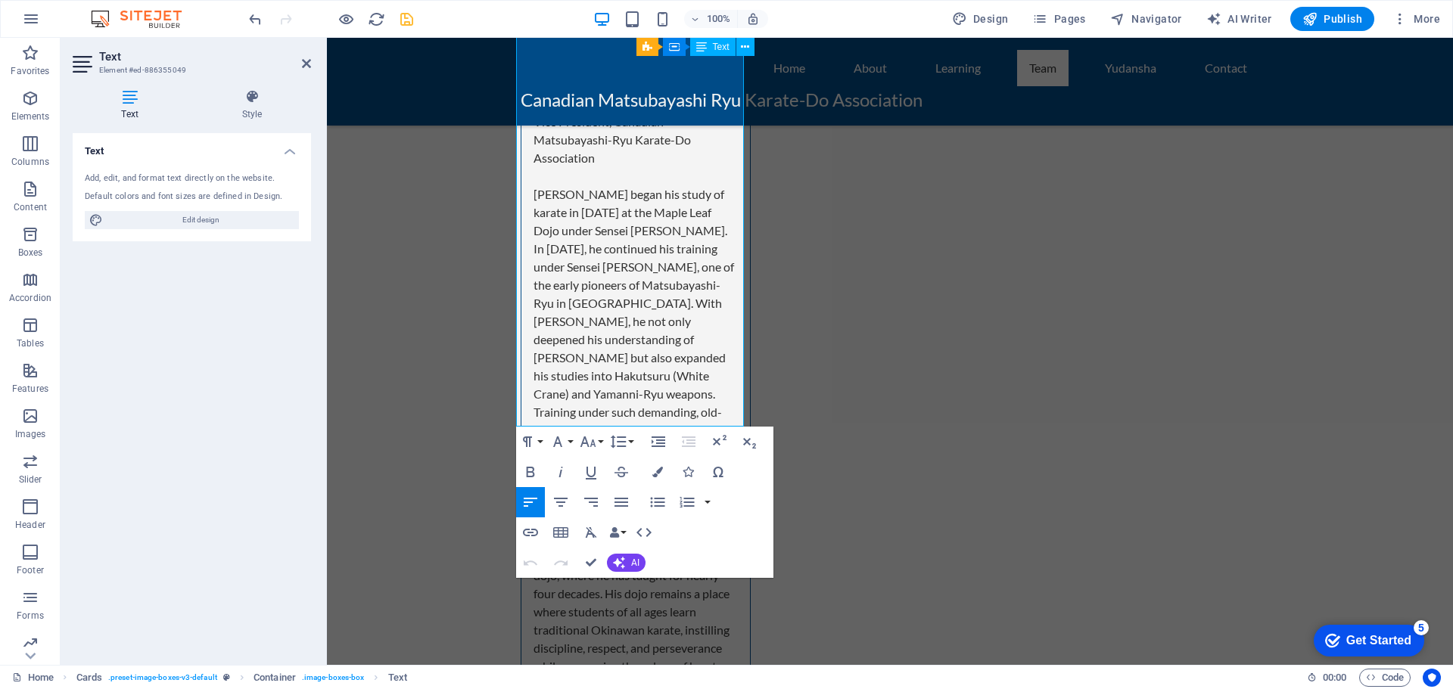
scroll to position [5467, 0]
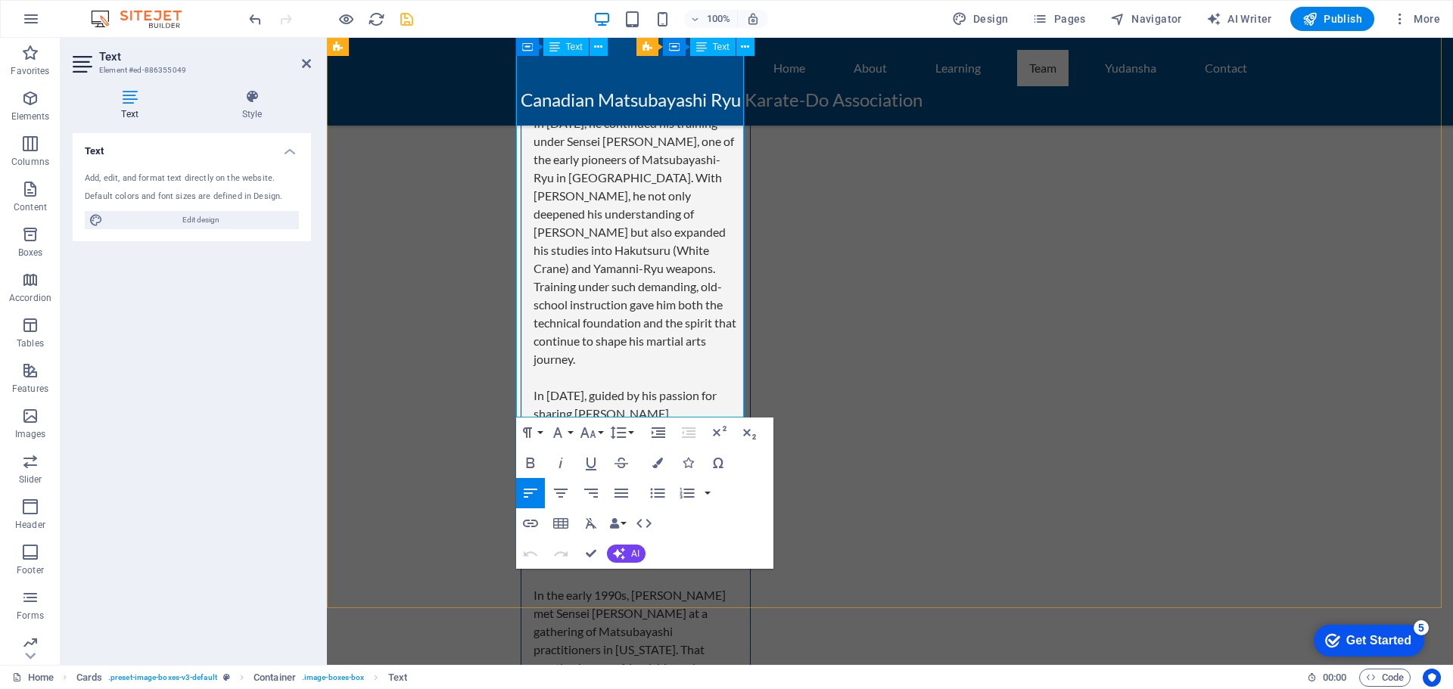
drag, startPoint x: 528, startPoint y: 354, endPoint x: 617, endPoint y: 397, distance: 99.1
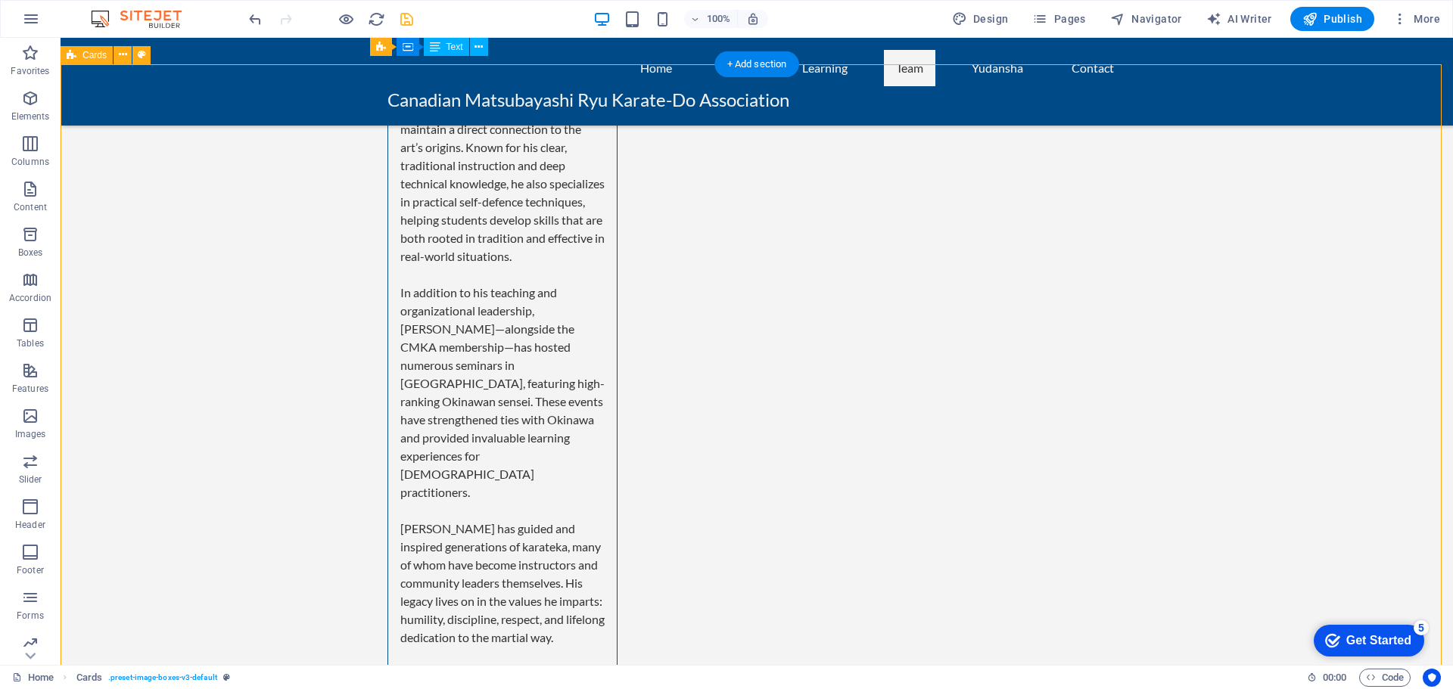
scroll to position [4483, 0]
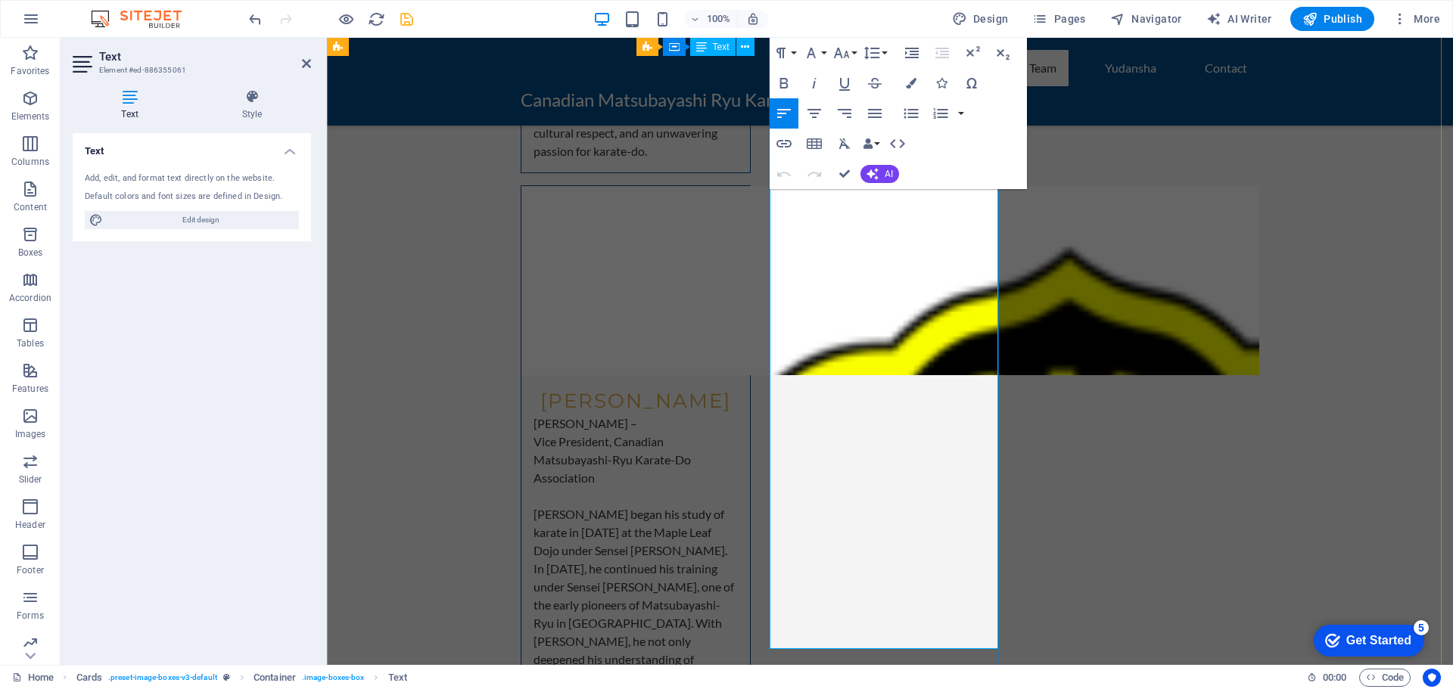
scroll to position [5048, 0]
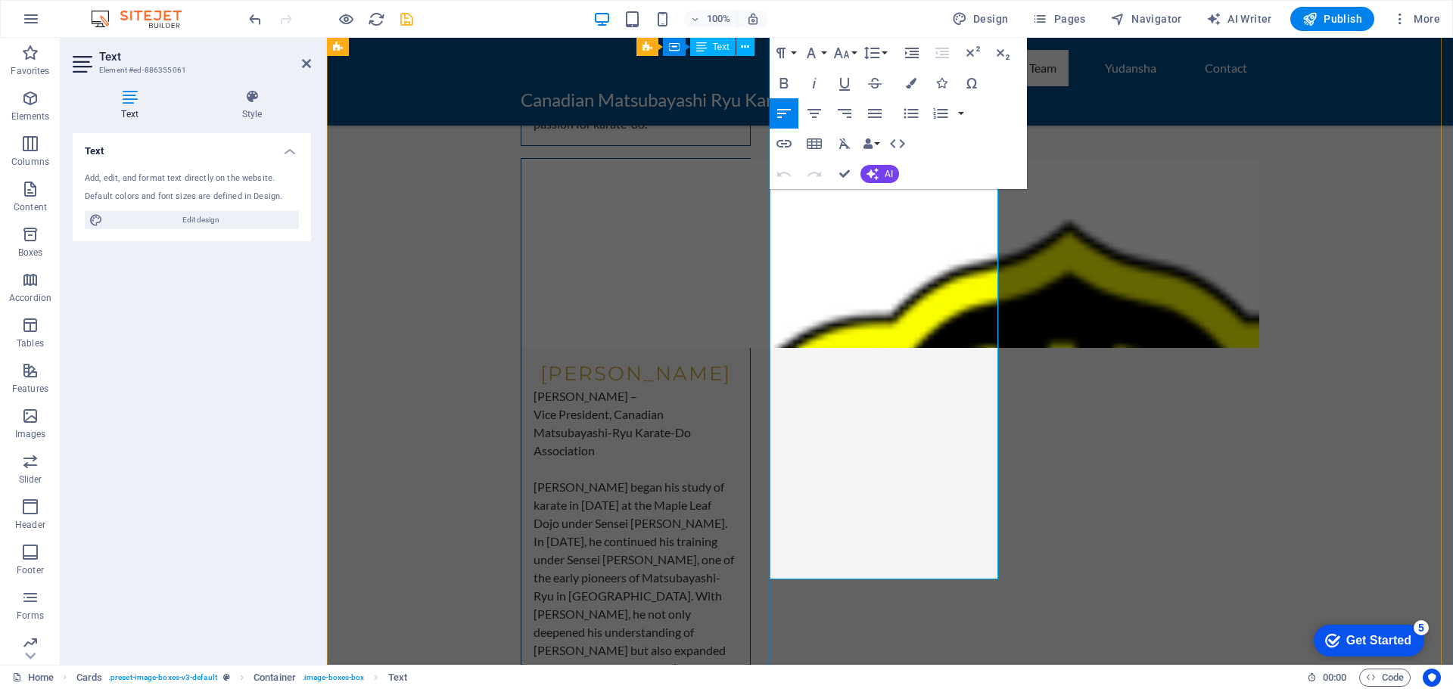
drag, startPoint x: 781, startPoint y: 364, endPoint x: 960, endPoint y: 571, distance: 273.6
copy div "About [PERSON_NAME] [PERSON_NAME] began training in karate in [DATE] and has de…"
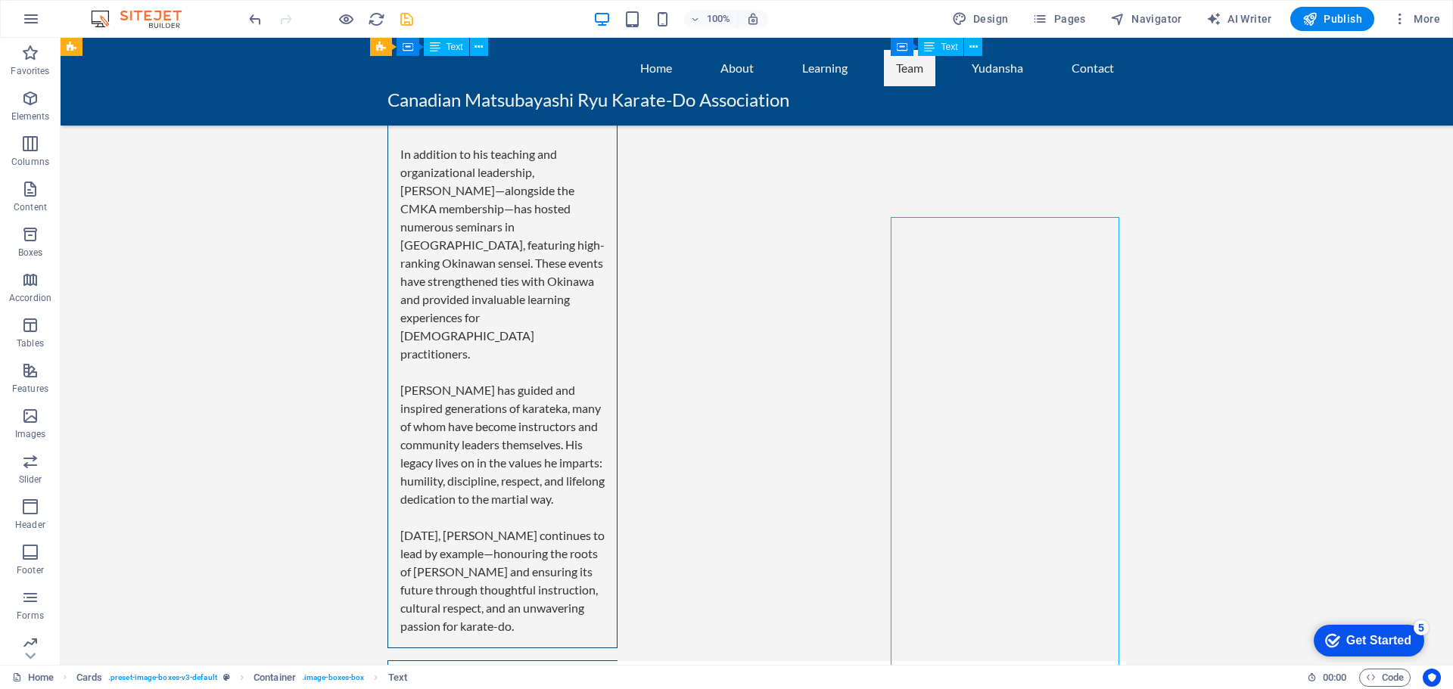
scroll to position [4443, 0]
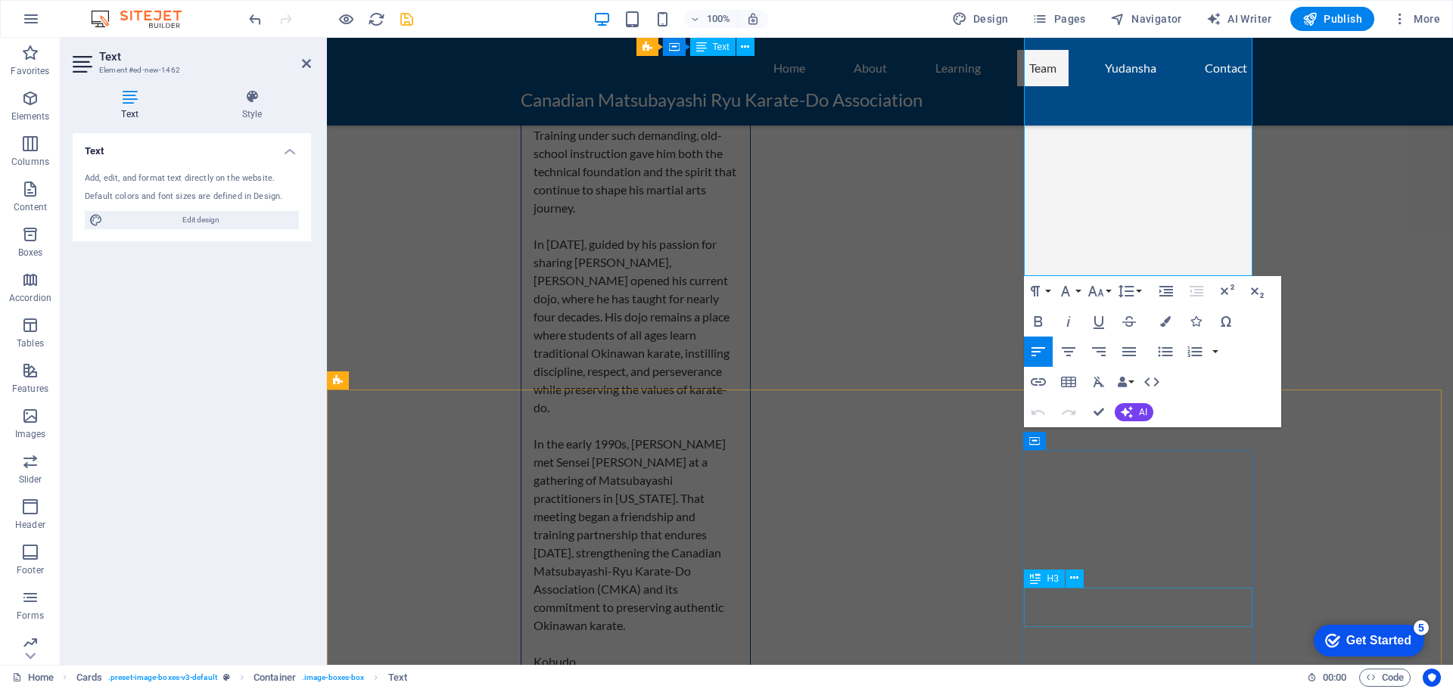
scroll to position [5738, 0]
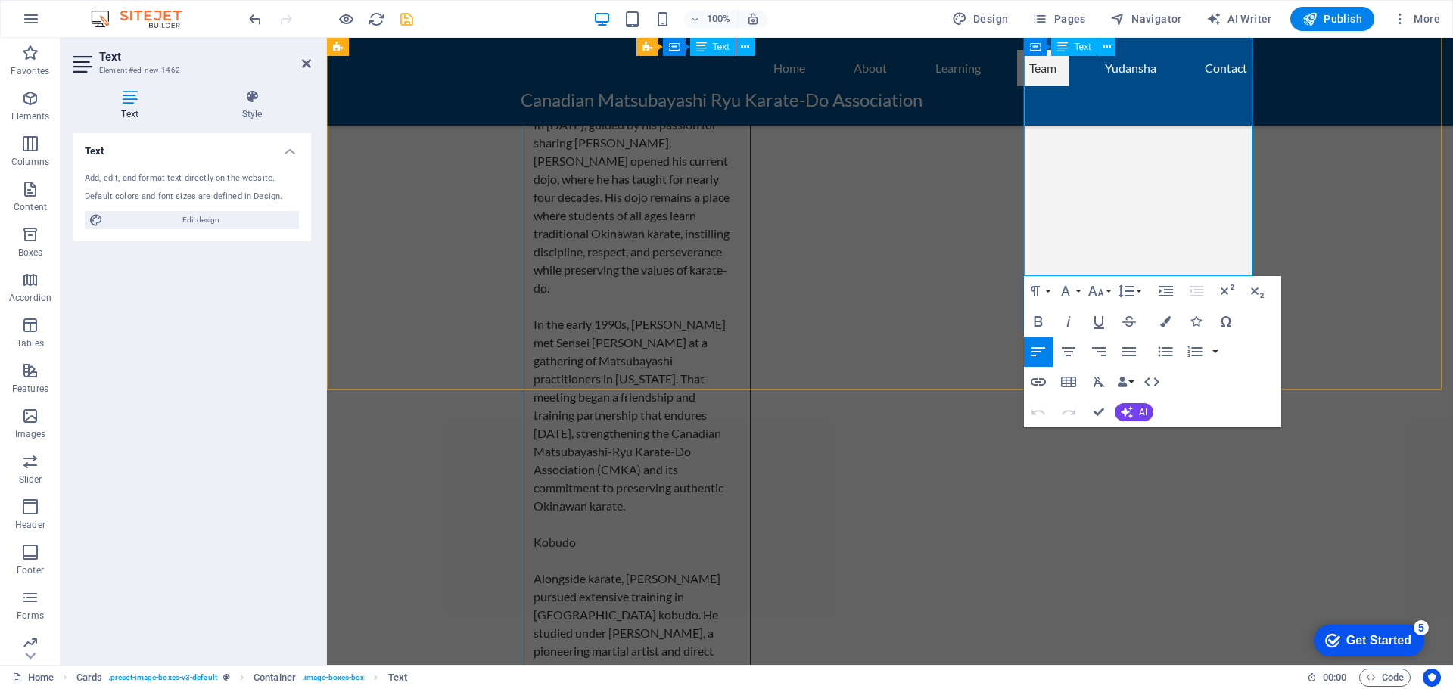
drag, startPoint x: 1039, startPoint y: 314, endPoint x: 1228, endPoint y: 263, distance: 195.3
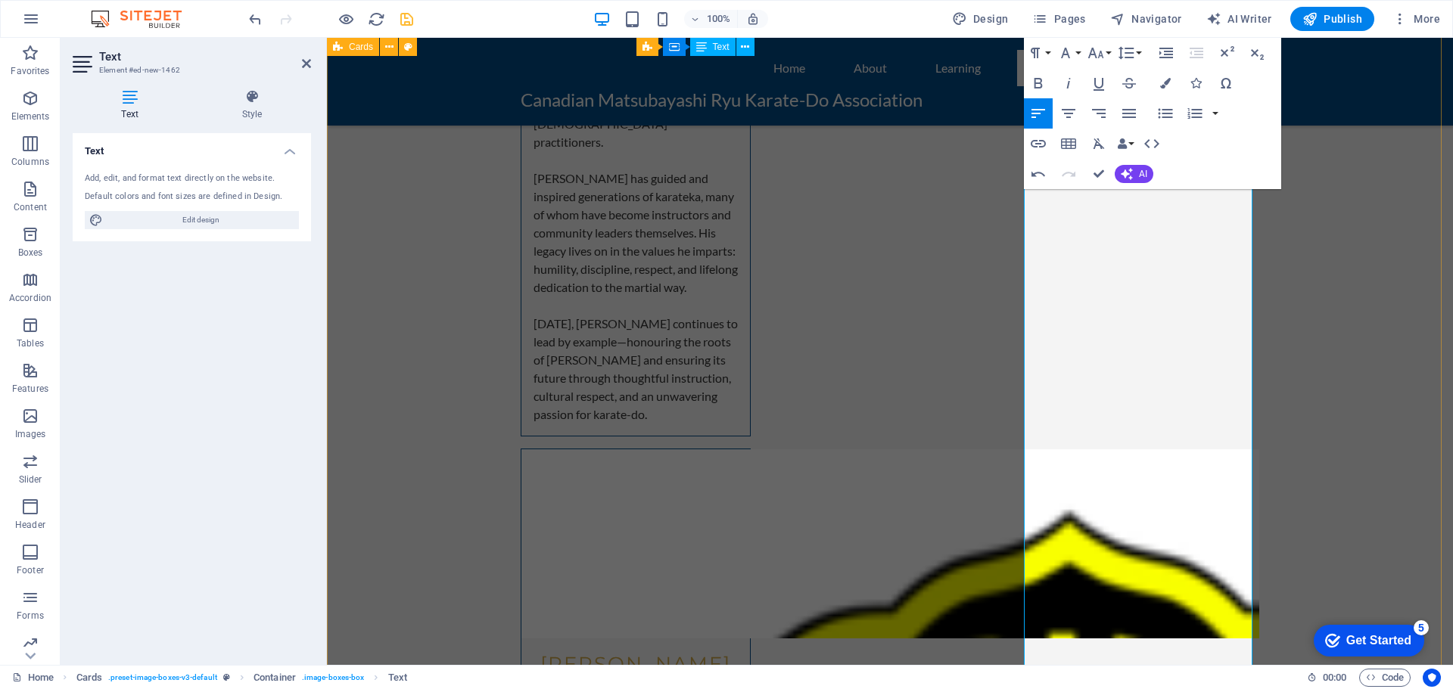
scroll to position [4754, 0]
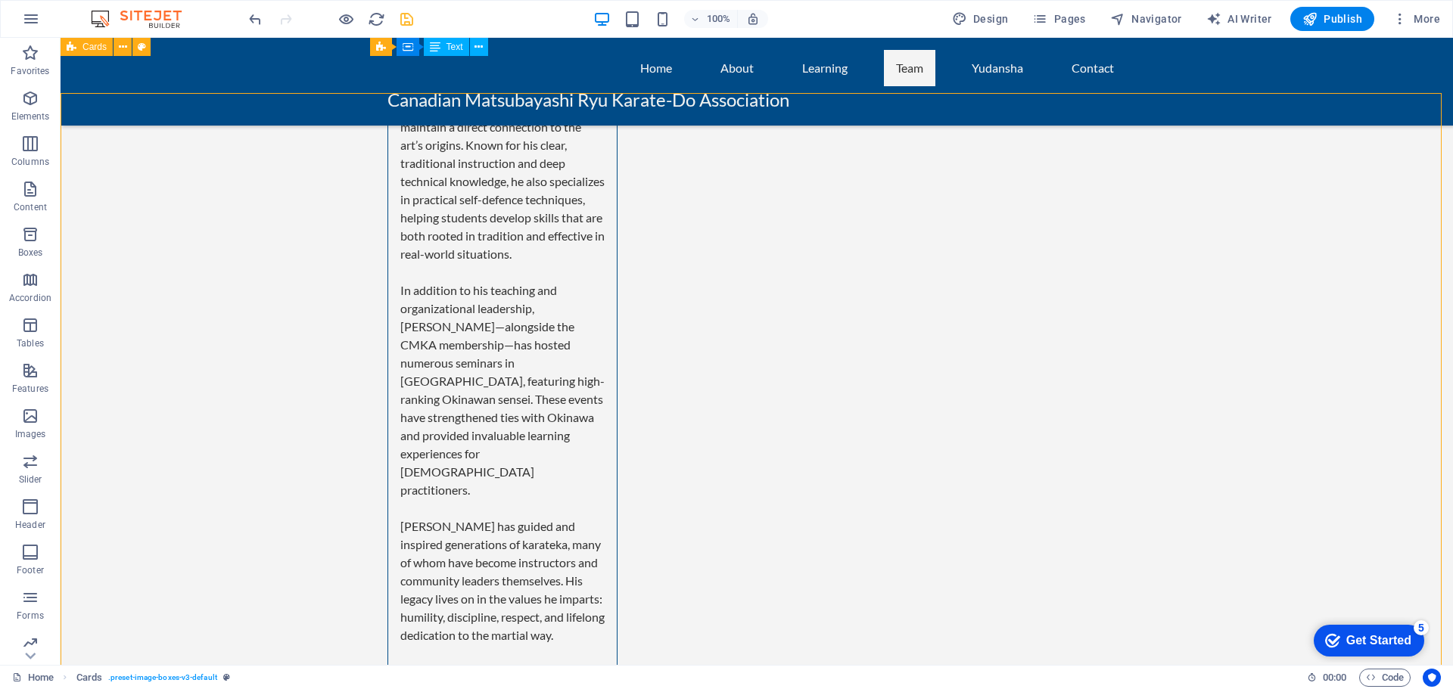
scroll to position [4376, 0]
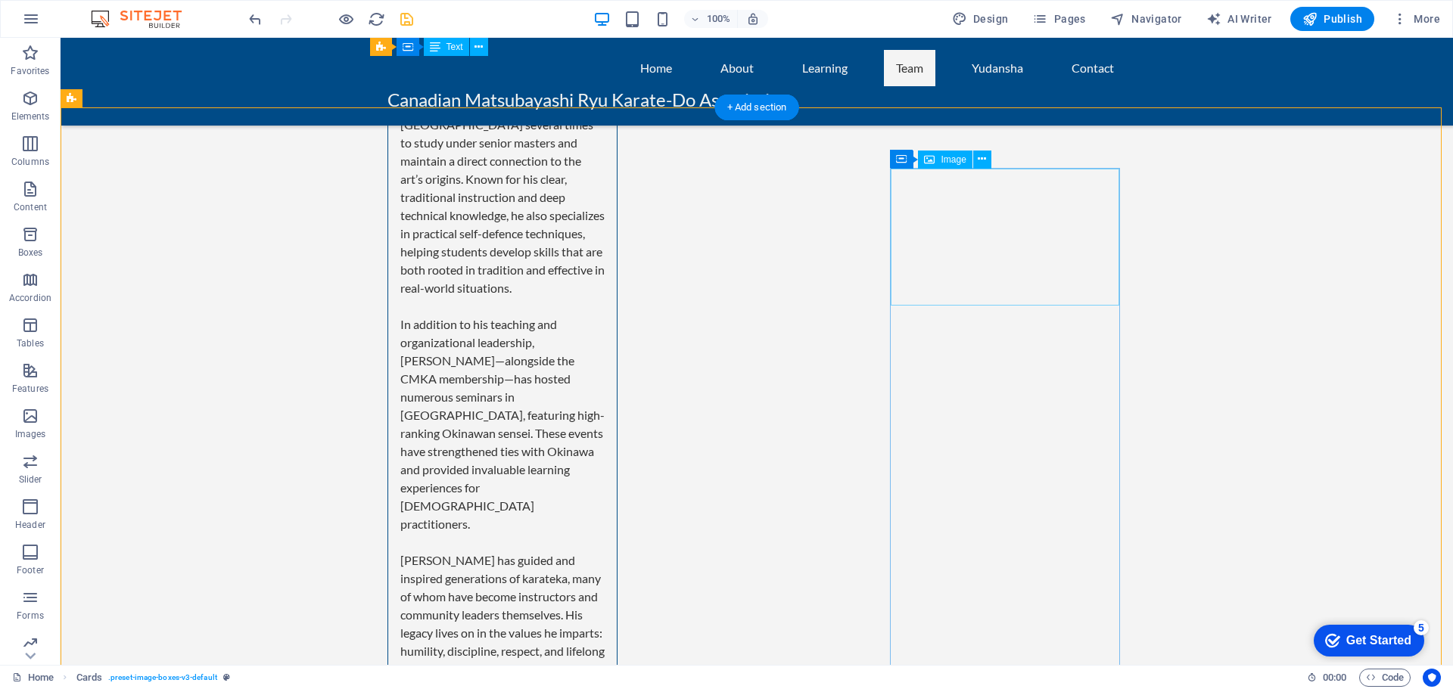
select select "%"
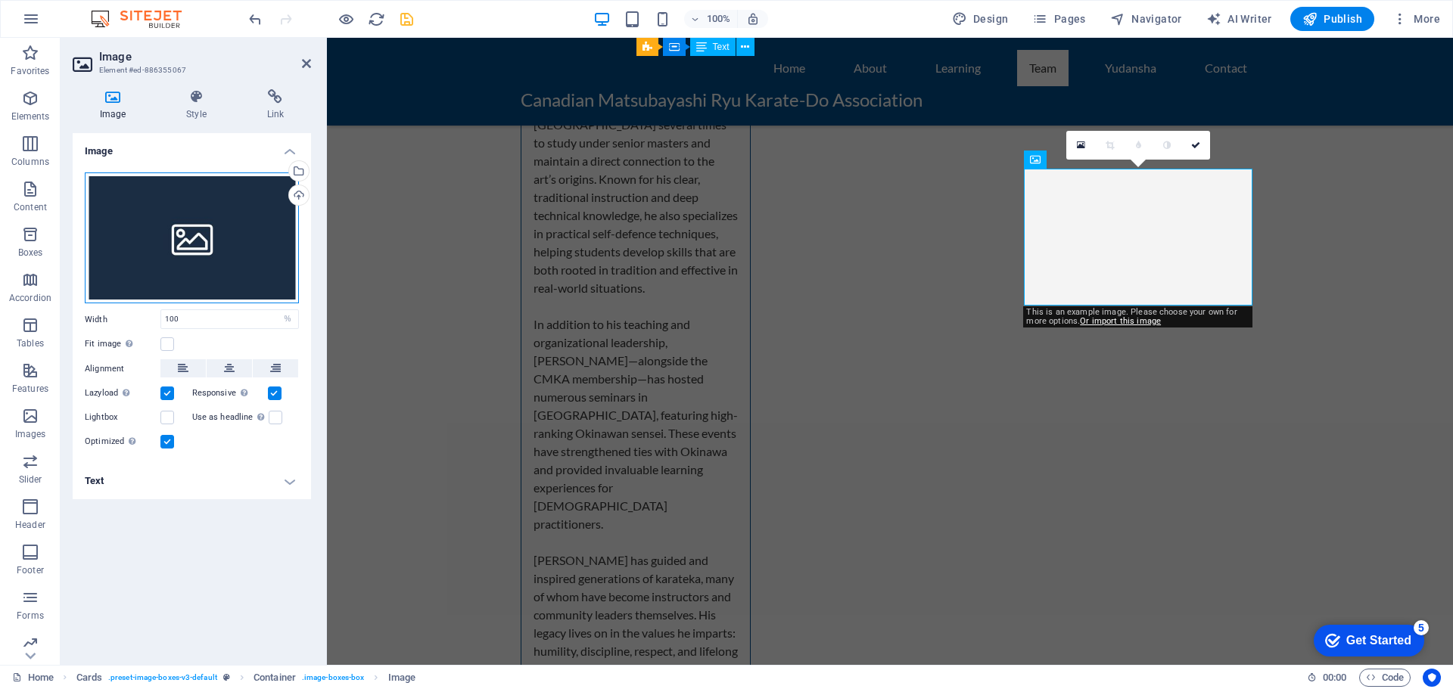
click at [206, 244] on div "Drag files here, click to choose files or select files from Files or our free s…" at bounding box center [192, 238] width 214 height 132
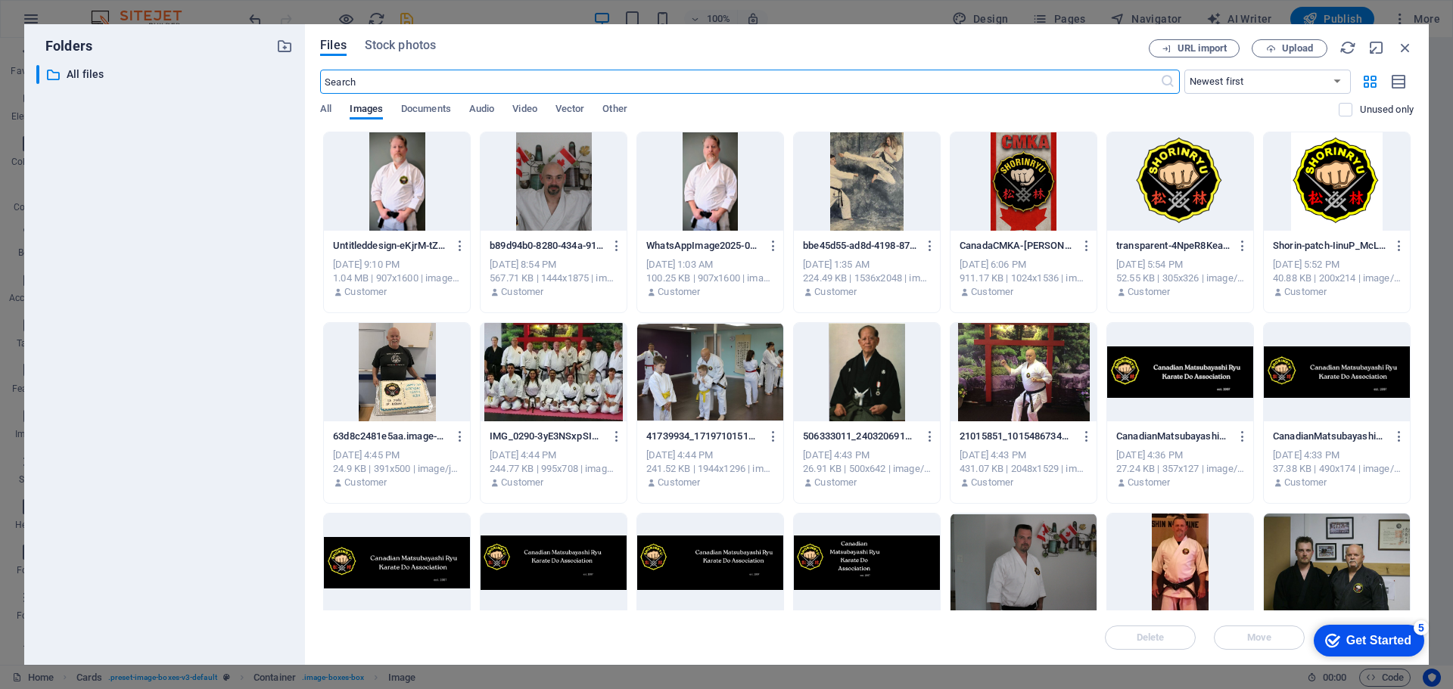
scroll to position [4394, 0]
click at [717, 194] on div at bounding box center [710, 181] width 146 height 98
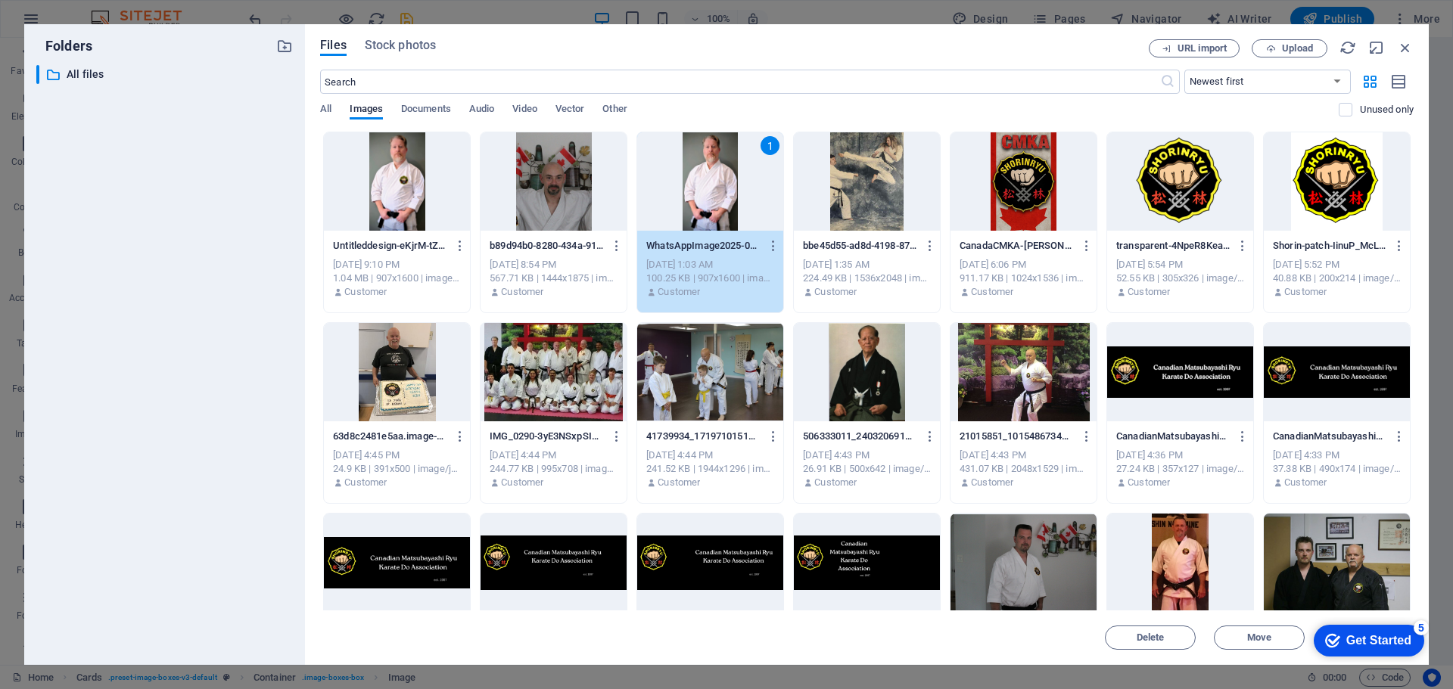
click at [717, 194] on div "1" at bounding box center [710, 181] width 146 height 98
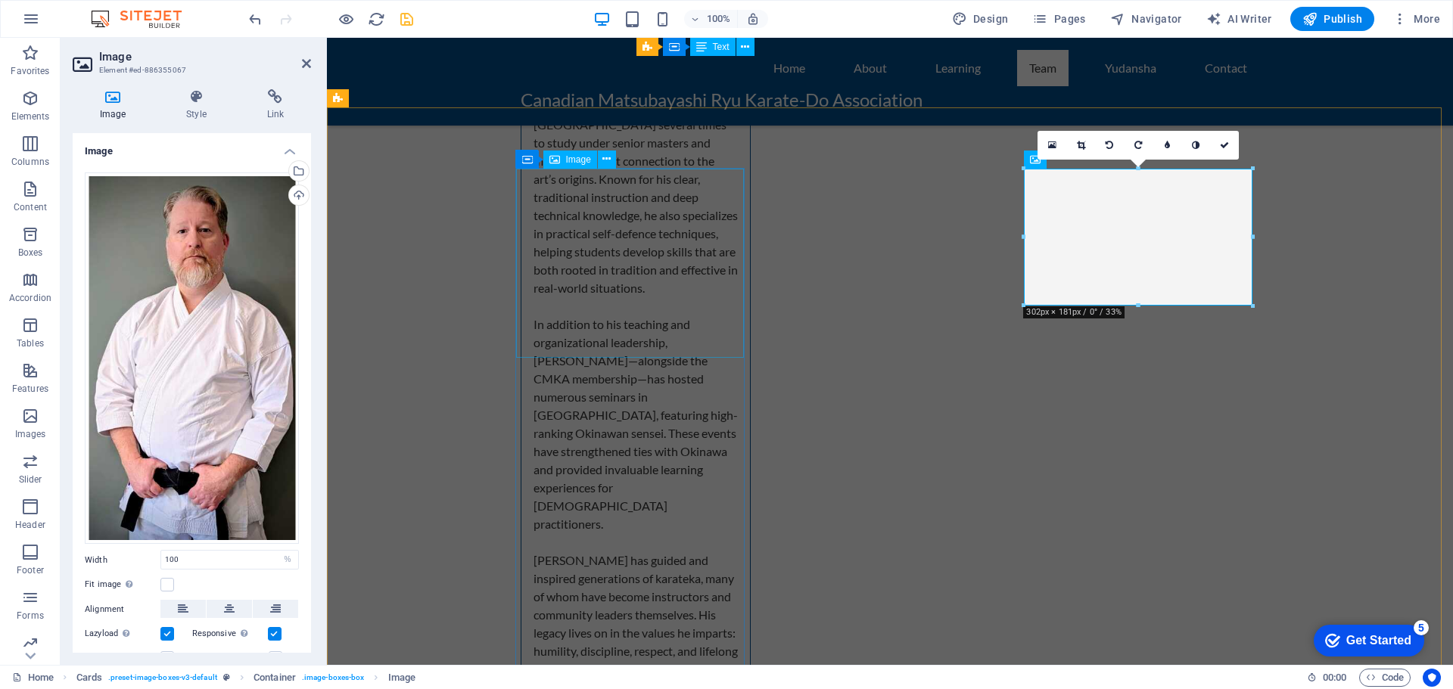
scroll to position [4376, 0]
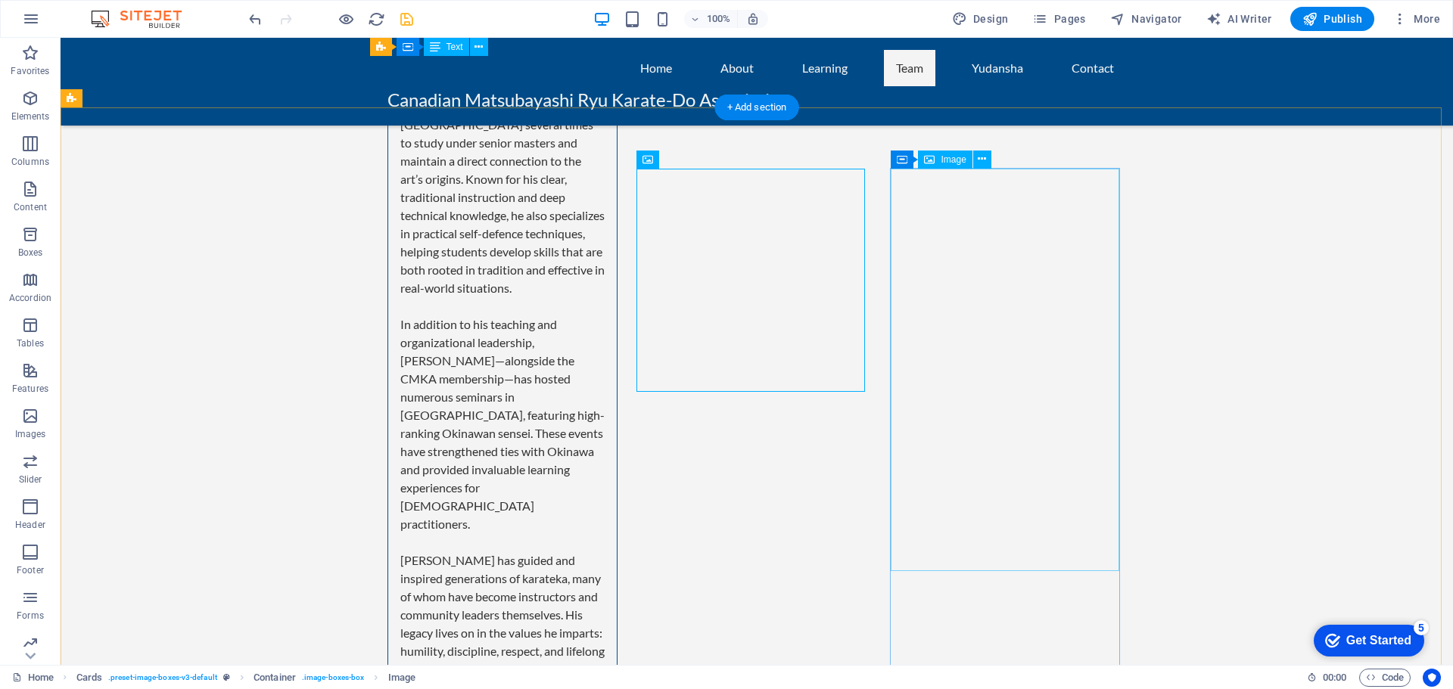
select select "%"
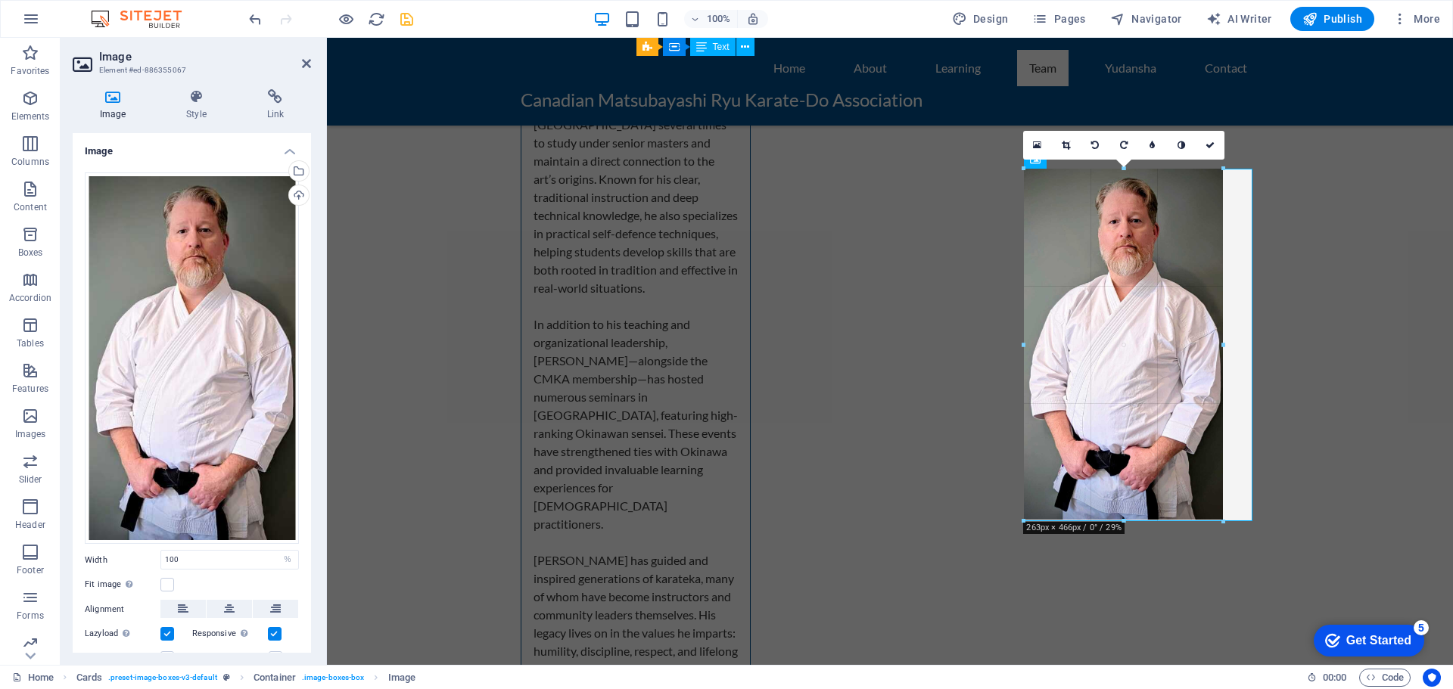
drag, startPoint x: 1022, startPoint y: 573, endPoint x: 726, endPoint y: 375, distance: 355.7
type input "263"
select select "px"
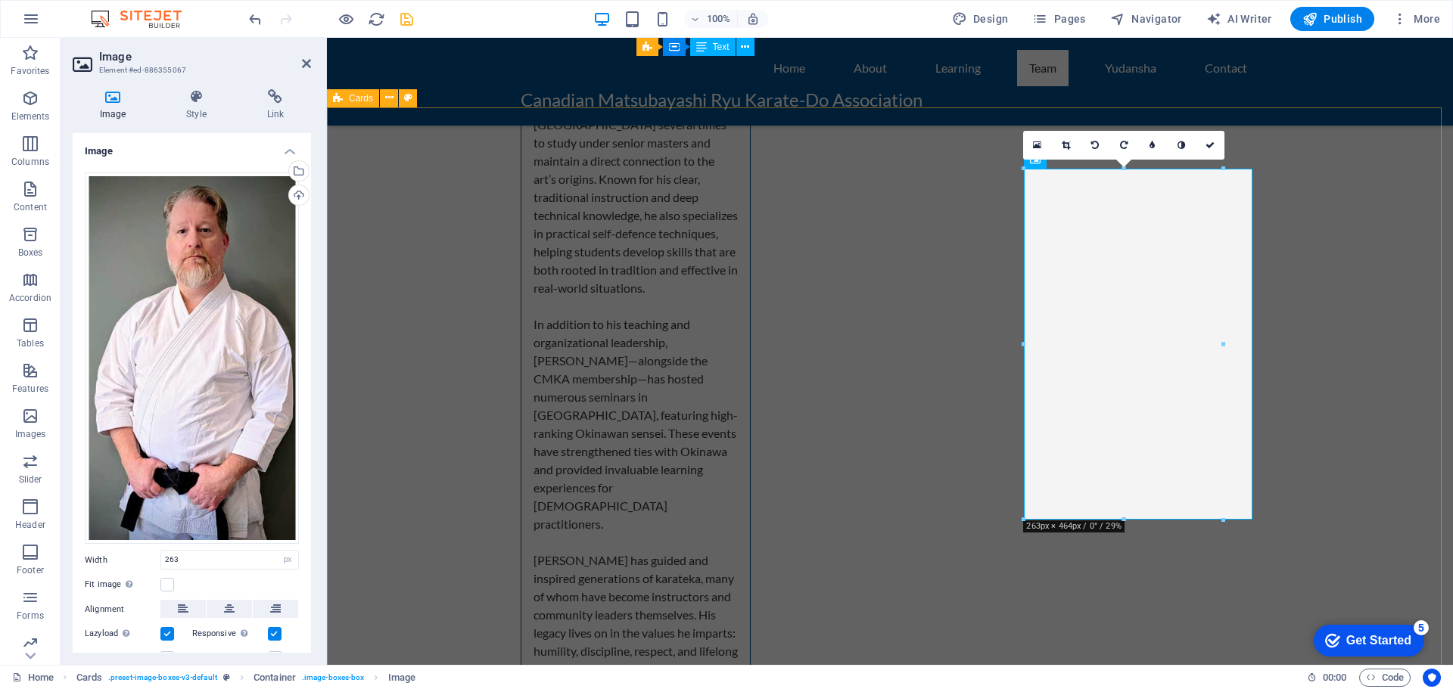
type input "100"
select select "%"
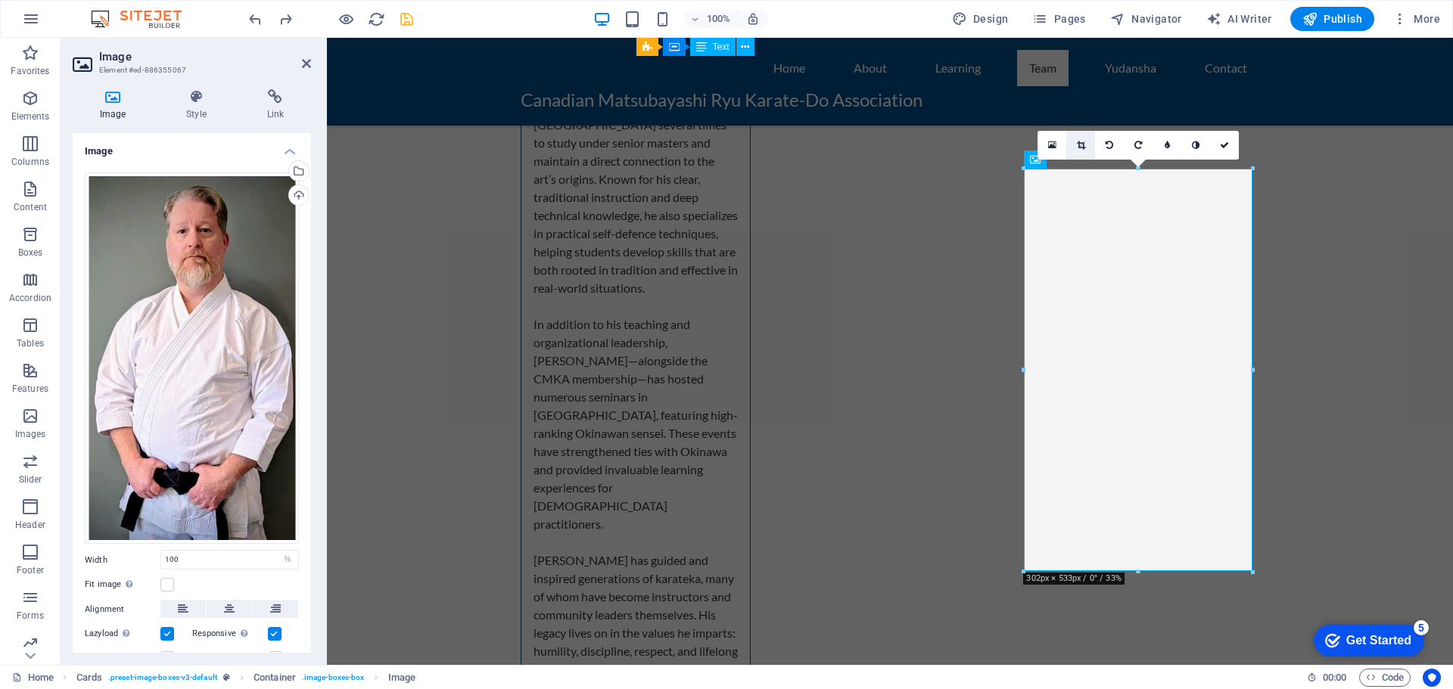
click at [1080, 147] on icon at bounding box center [1081, 145] width 8 height 9
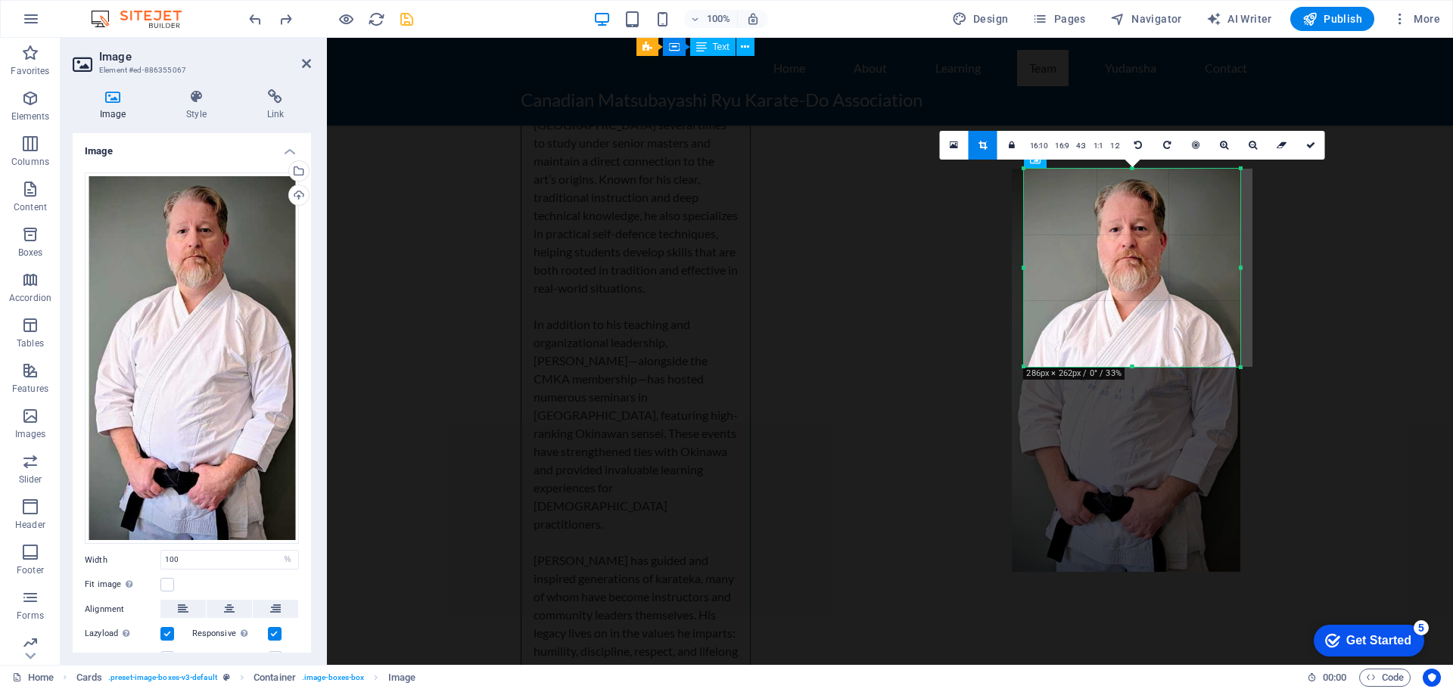
drag, startPoint x: 1026, startPoint y: 573, endPoint x: 1038, endPoint y: 368, distance: 205.4
click at [1038, 367] on div "180 170 160 150 140 130 120 110 100 90 80 70 60 50 40 30 20 10 0 -10 -20 -30 -4…" at bounding box center [1132, 268] width 216 height 198
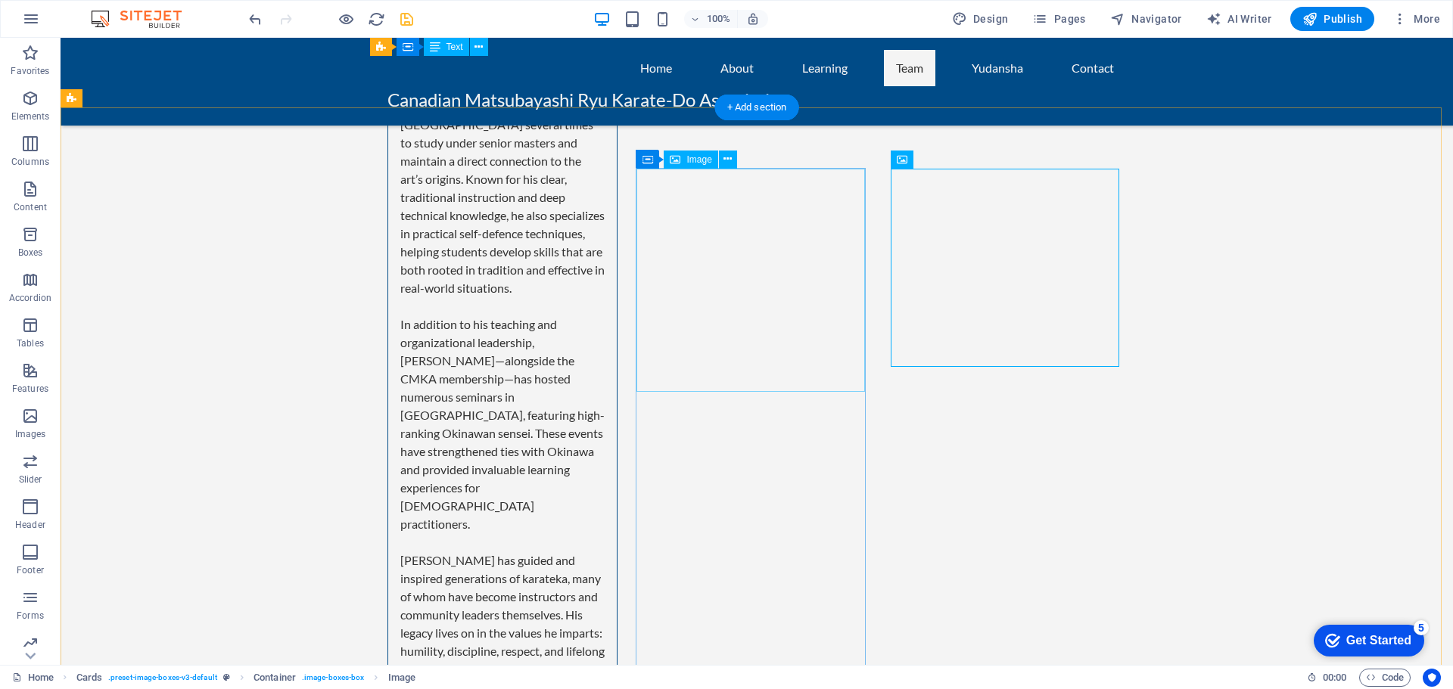
select select "%"
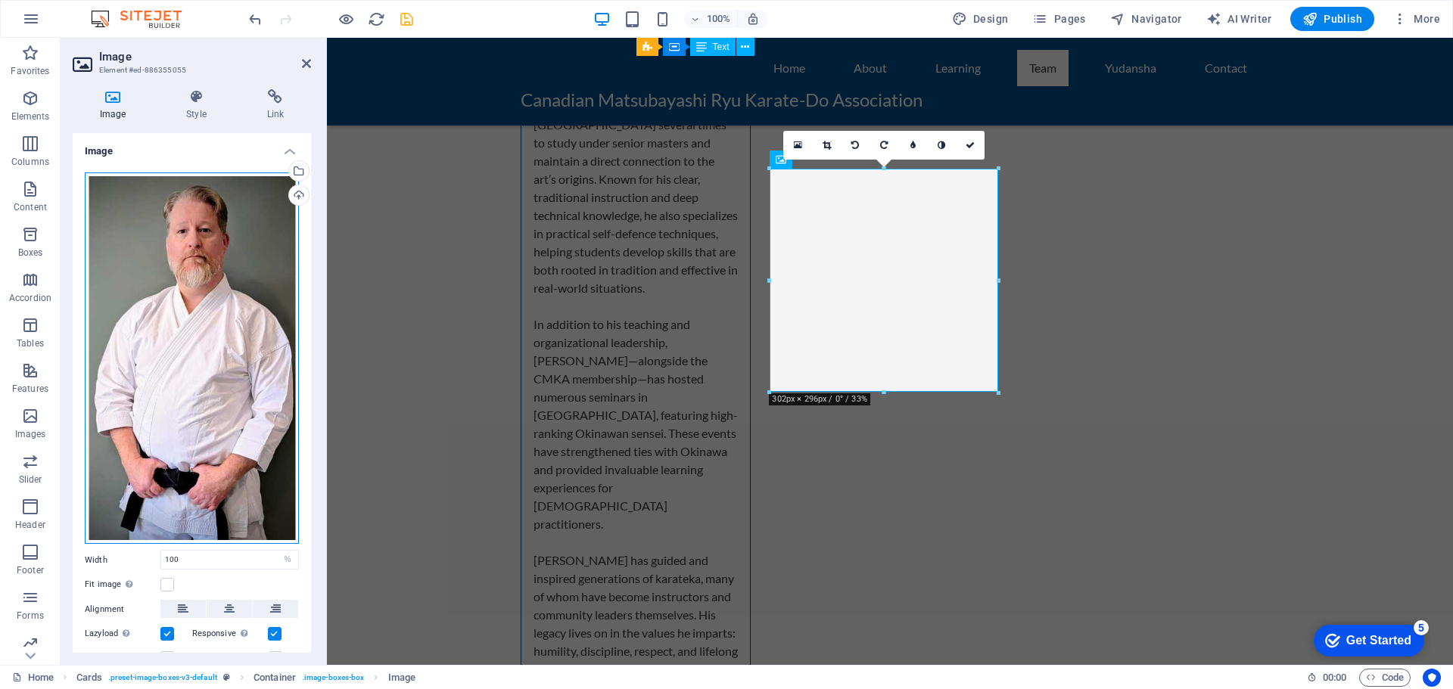
click at [184, 303] on div "Drag files here, click to choose files or select files from Files or our free s…" at bounding box center [192, 358] width 214 height 372
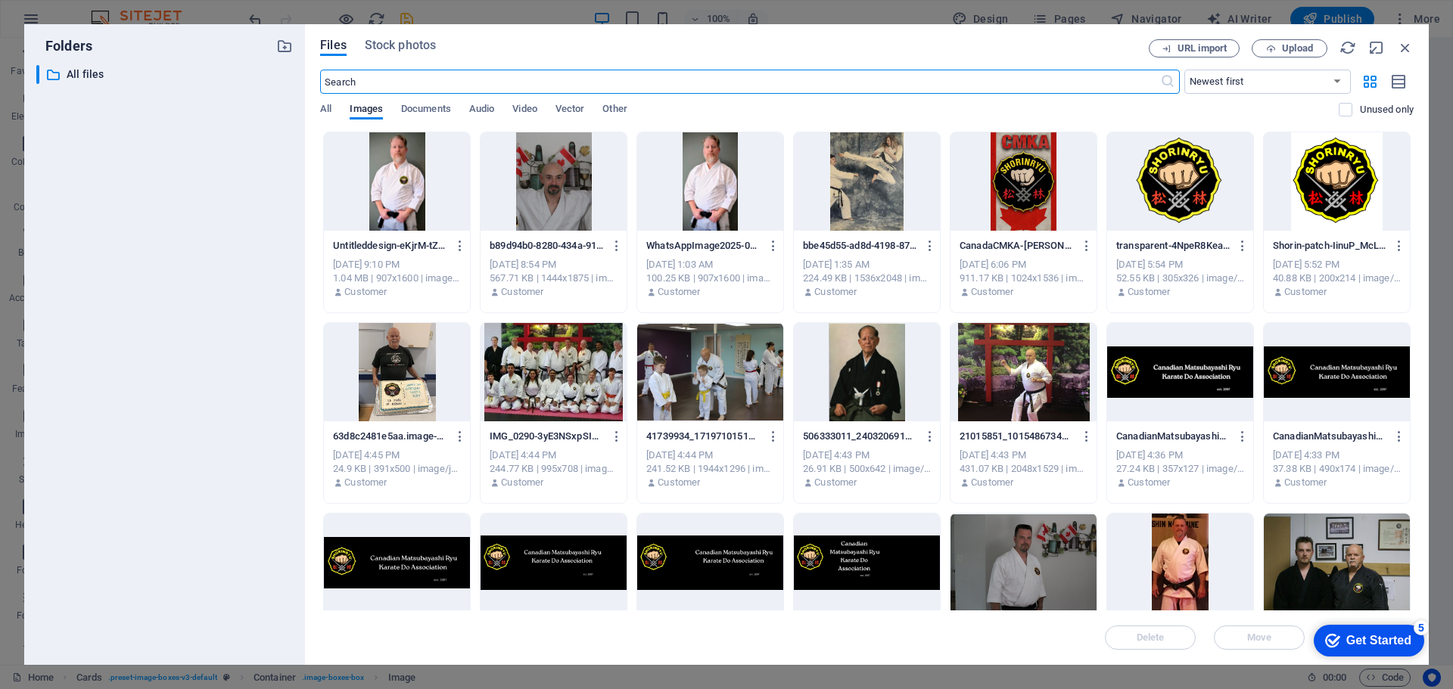
scroll to position [4394, 0]
click at [862, 173] on div at bounding box center [867, 181] width 146 height 98
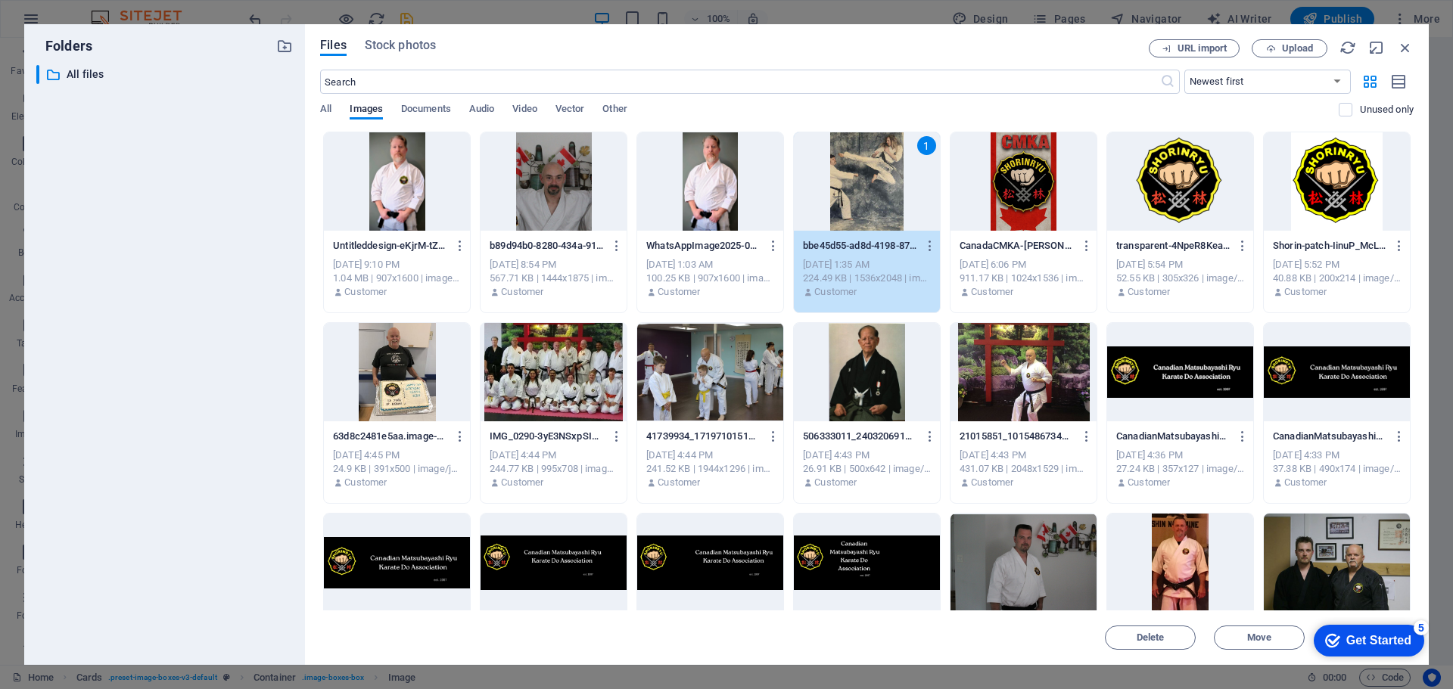
click at [862, 173] on div "1" at bounding box center [867, 181] width 146 height 98
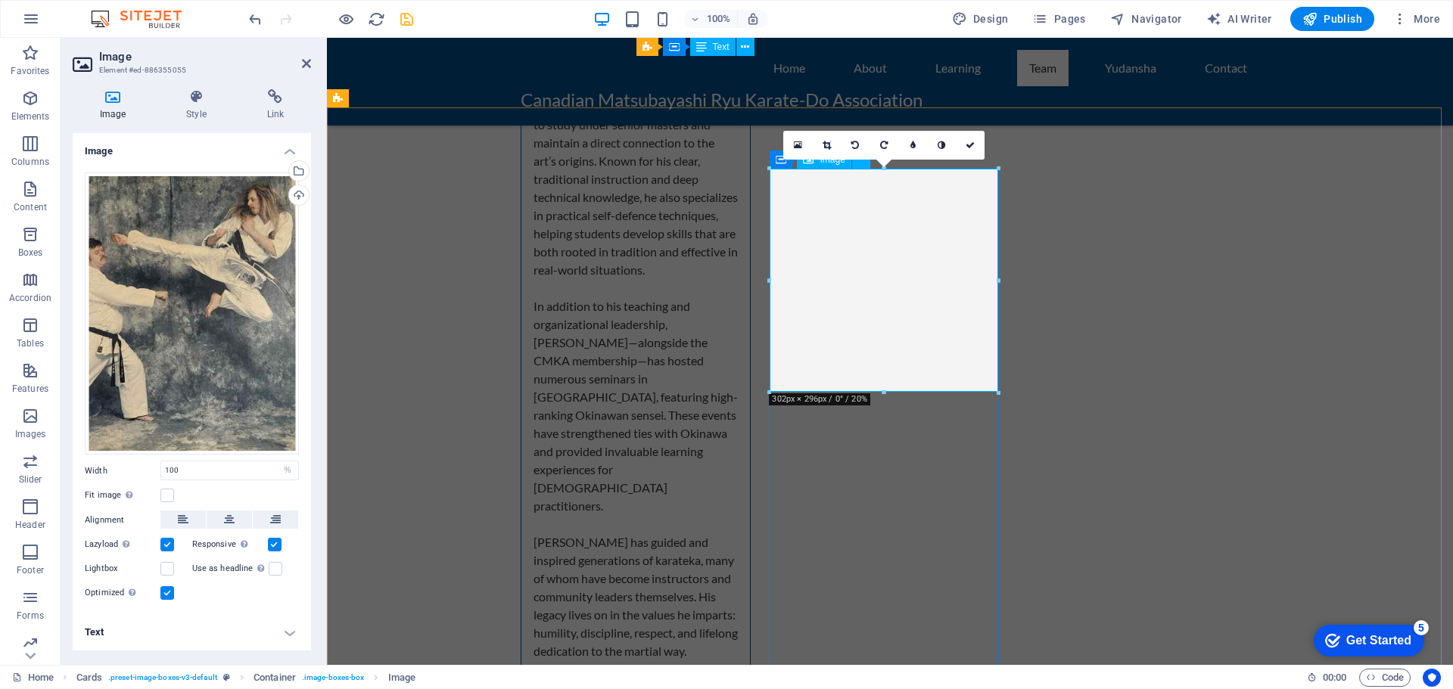
scroll to position [4376, 0]
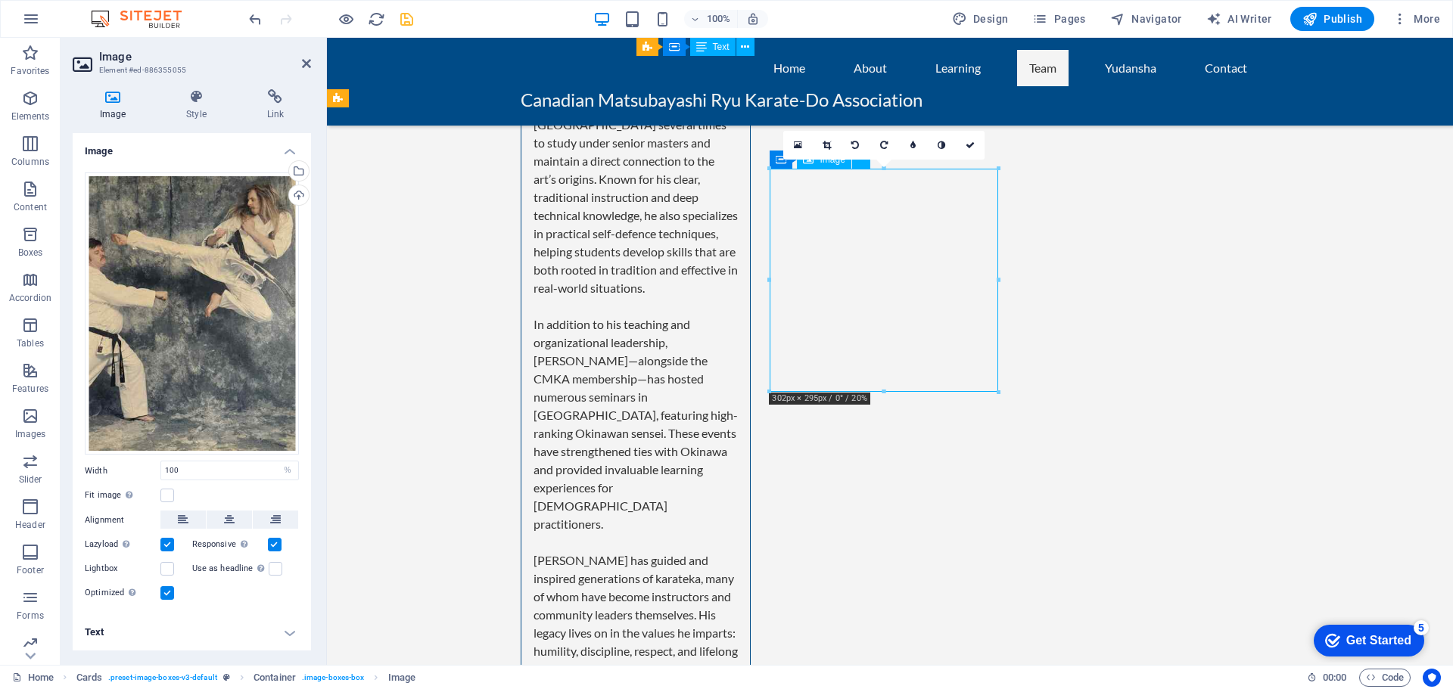
drag, startPoint x: 870, startPoint y: 241, endPoint x: 873, endPoint y: 256, distance: 15.4
click at [831, 141] on icon at bounding box center [826, 145] width 8 height 9
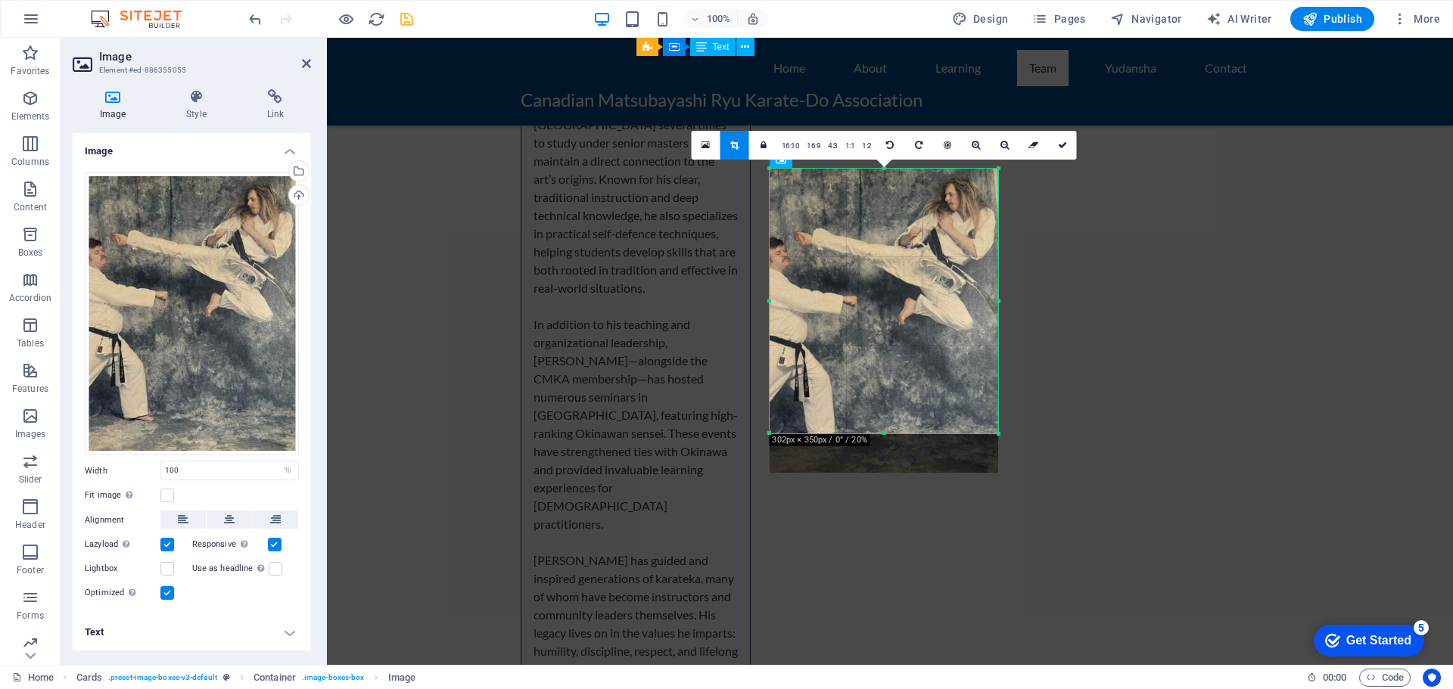
drag, startPoint x: 884, startPoint y: 170, endPoint x: 890, endPoint y: 129, distance: 42.0
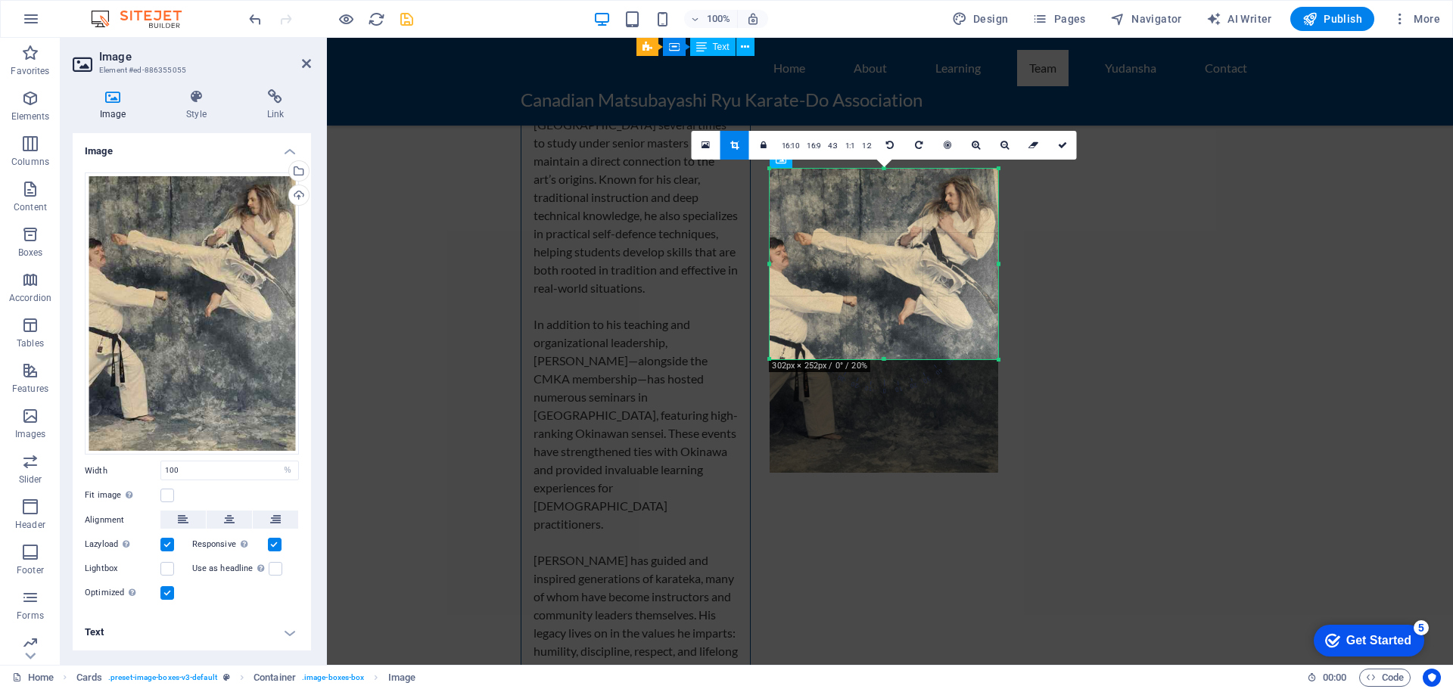
drag, startPoint x: 883, startPoint y: 433, endPoint x: 886, endPoint y: 359, distance: 74.2
click at [886, 359] on div at bounding box center [883, 359] width 228 height 5
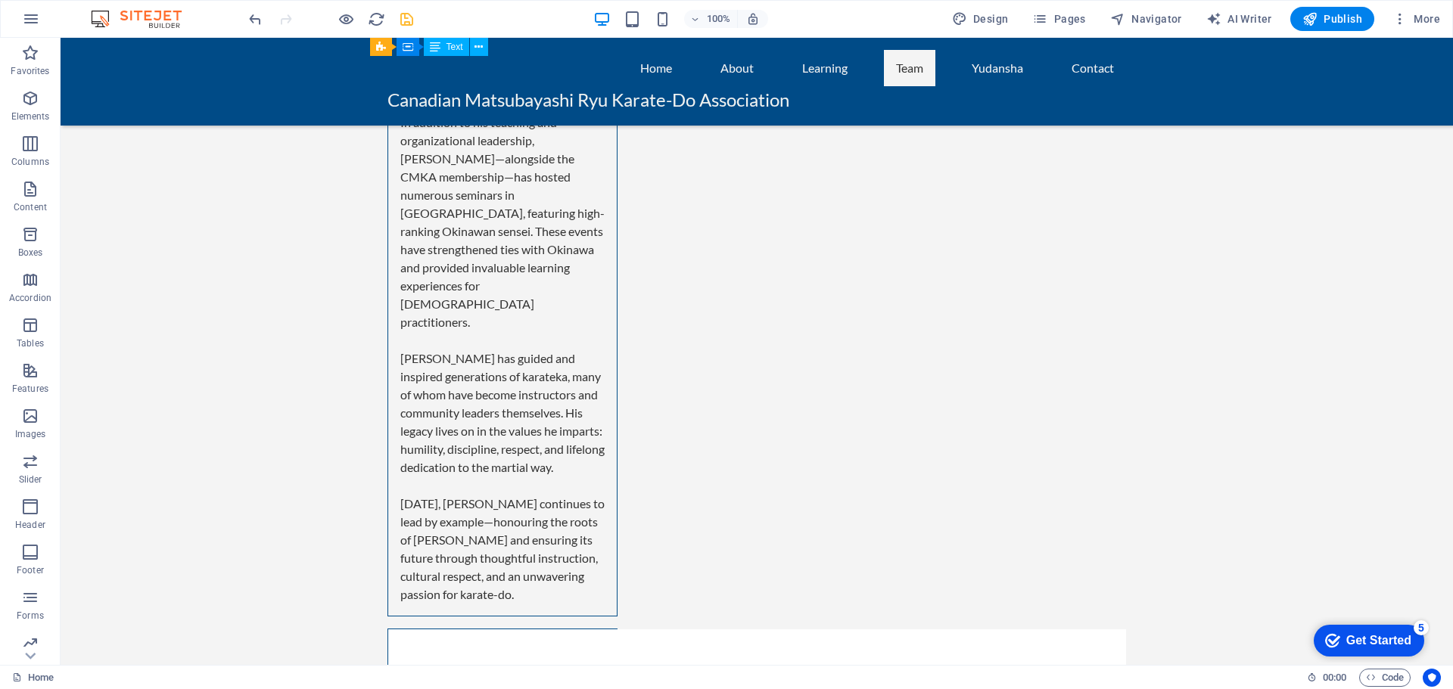
scroll to position [4437, 0]
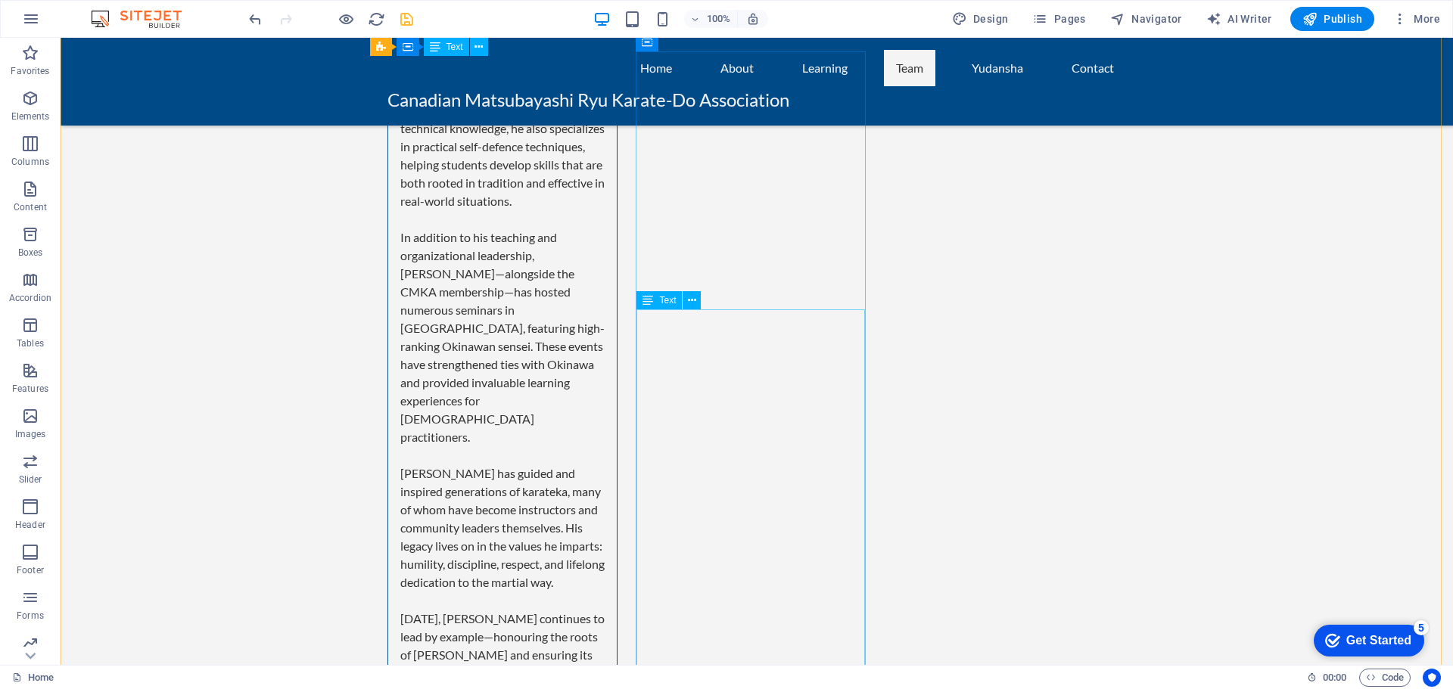
scroll to position [4513, 0]
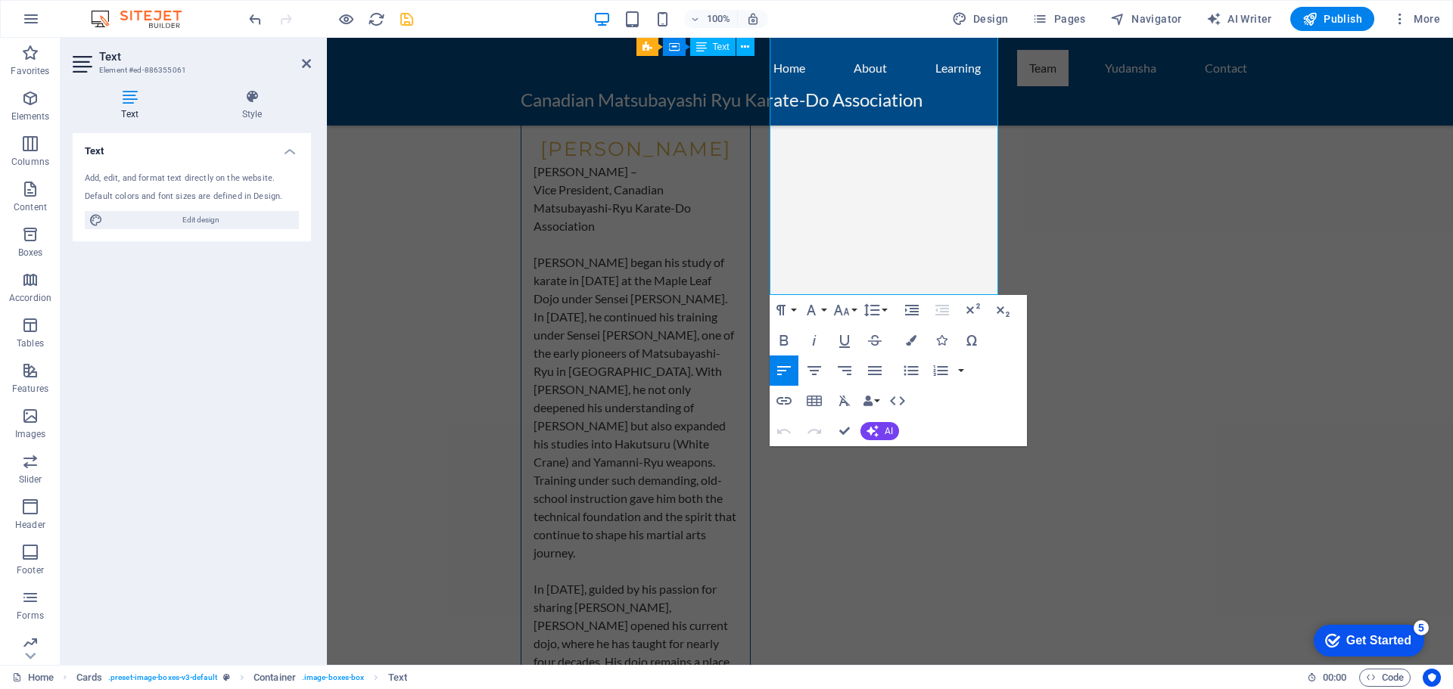
scroll to position [5345, 0]
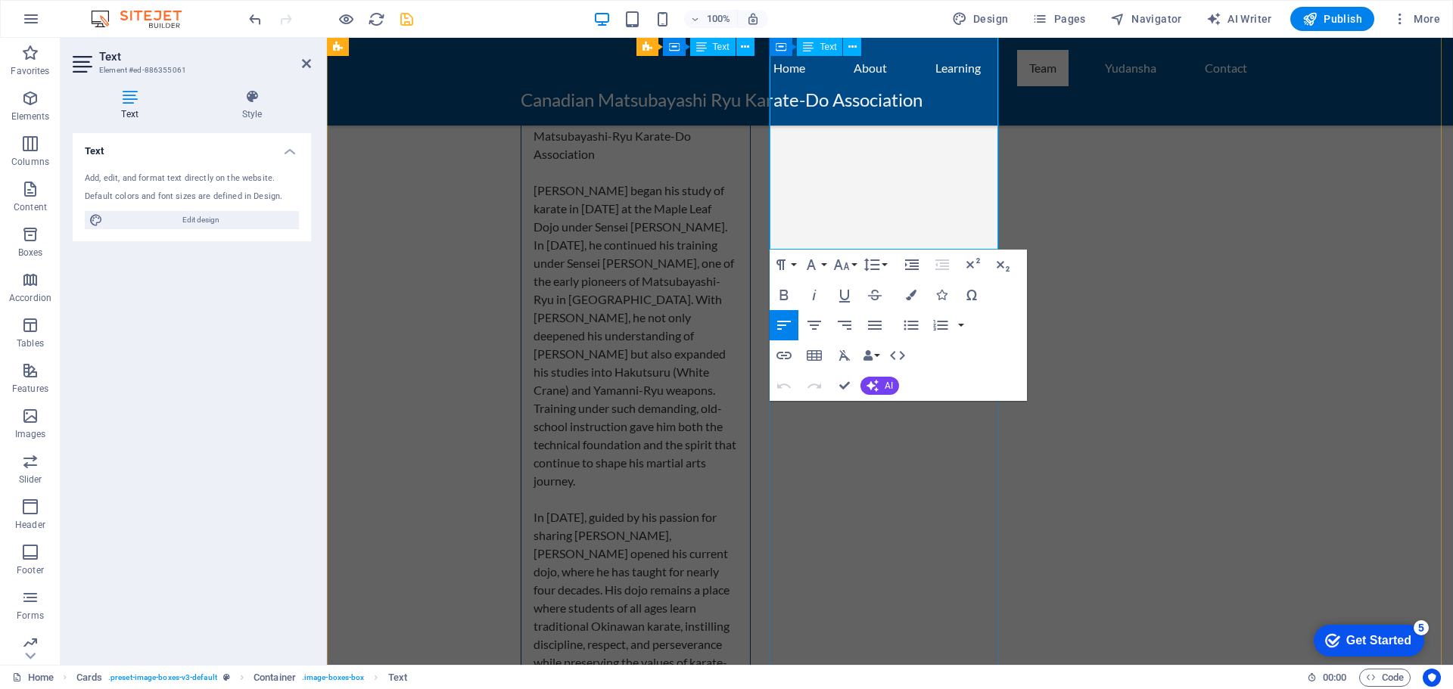
drag, startPoint x: 781, startPoint y: 298, endPoint x: 927, endPoint y: 230, distance: 160.4
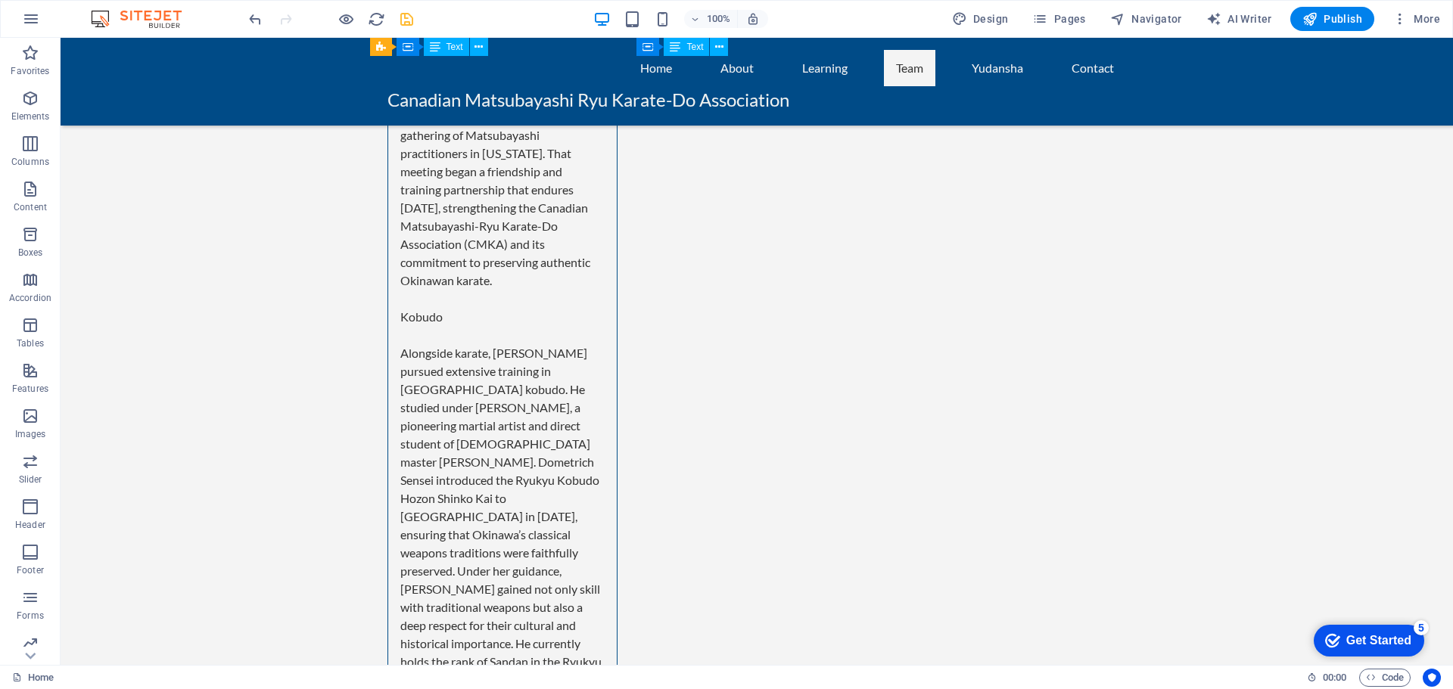
scroll to position [5989, 0]
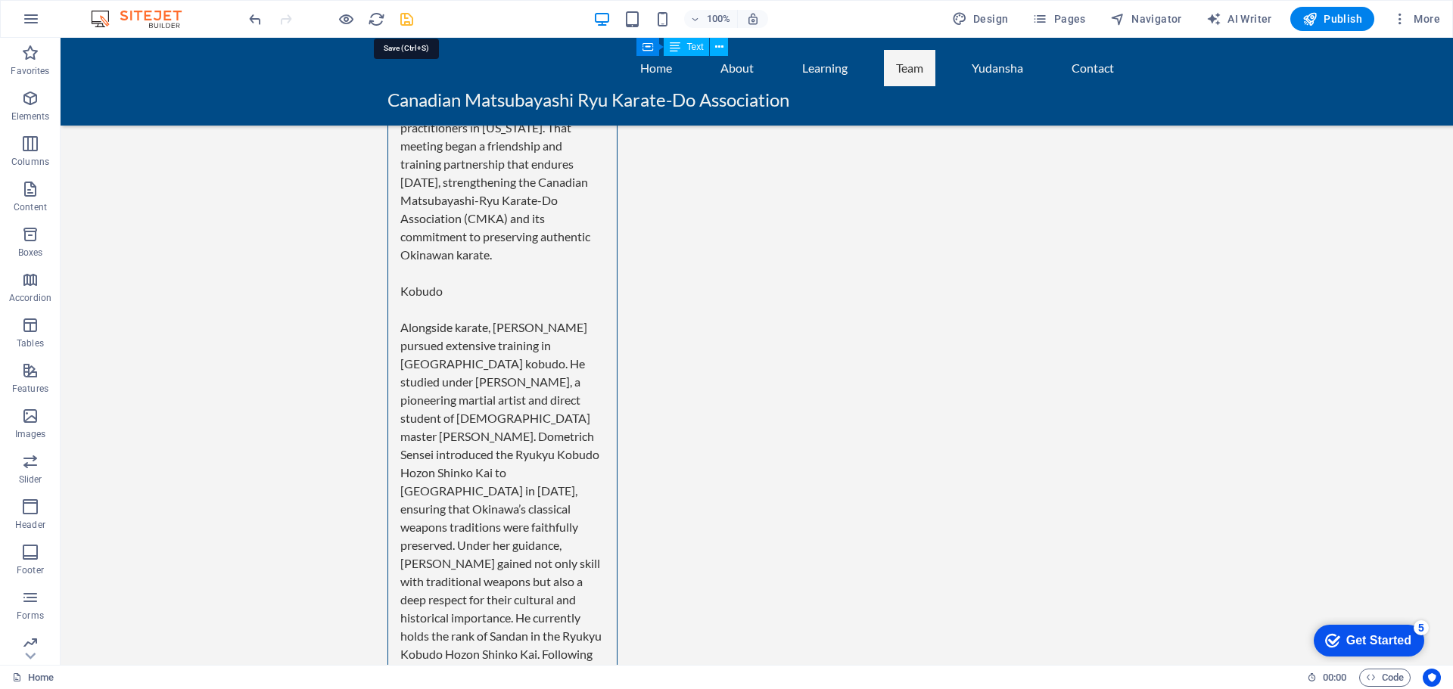
click at [401, 17] on icon "save" at bounding box center [406, 19] width 17 height 17
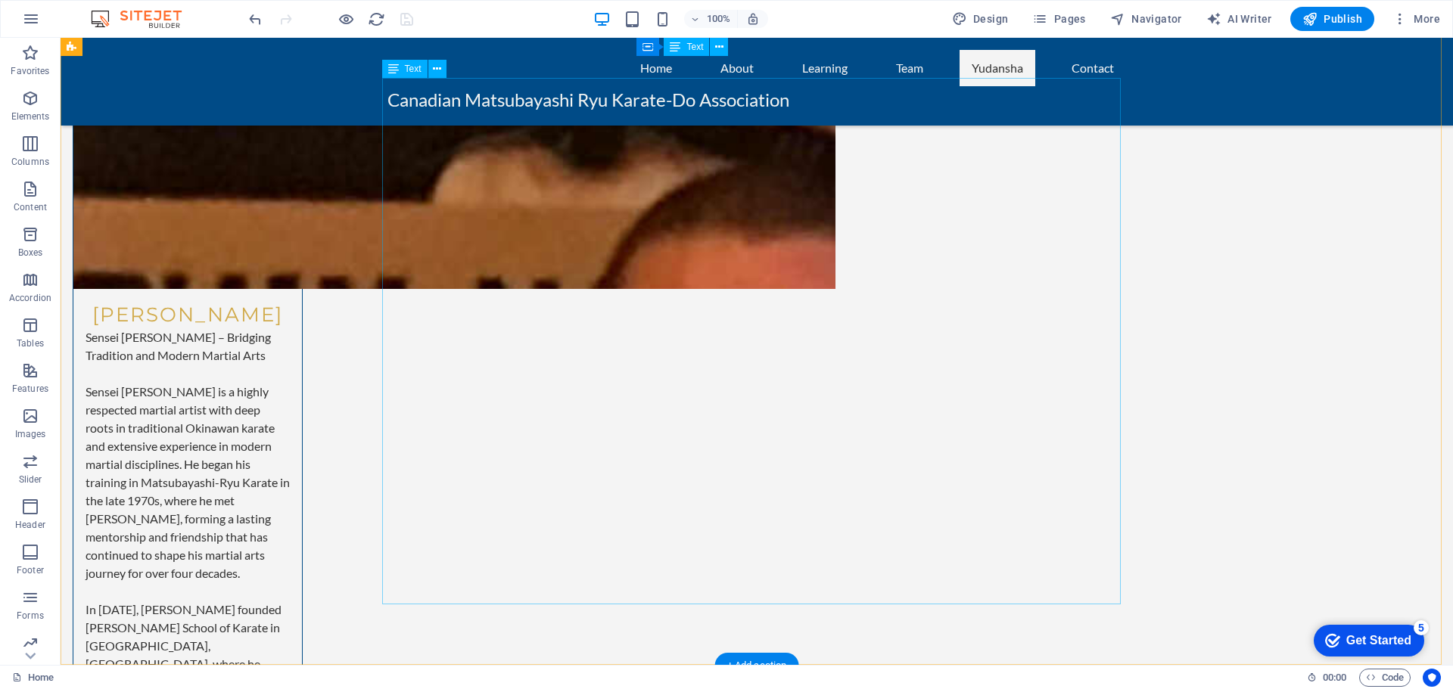
scroll to position [7653, 0]
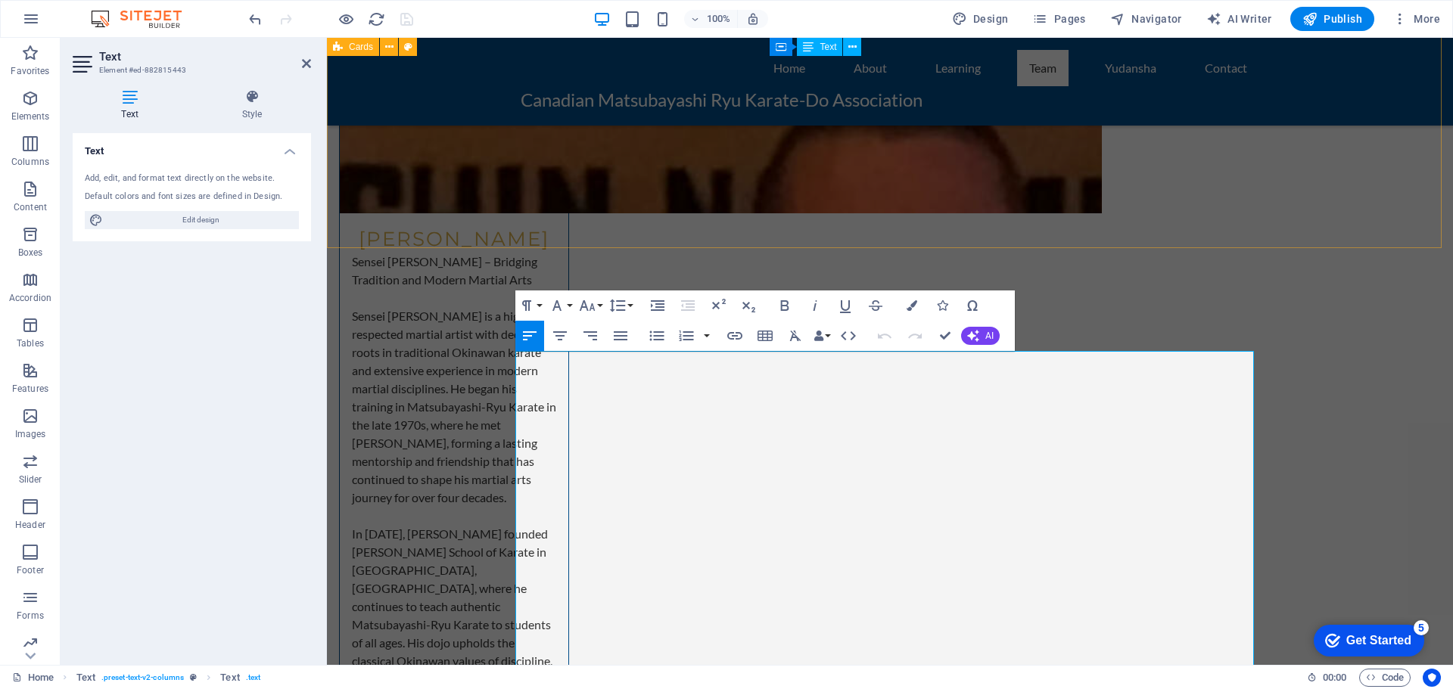
scroll to position [7304, 0]
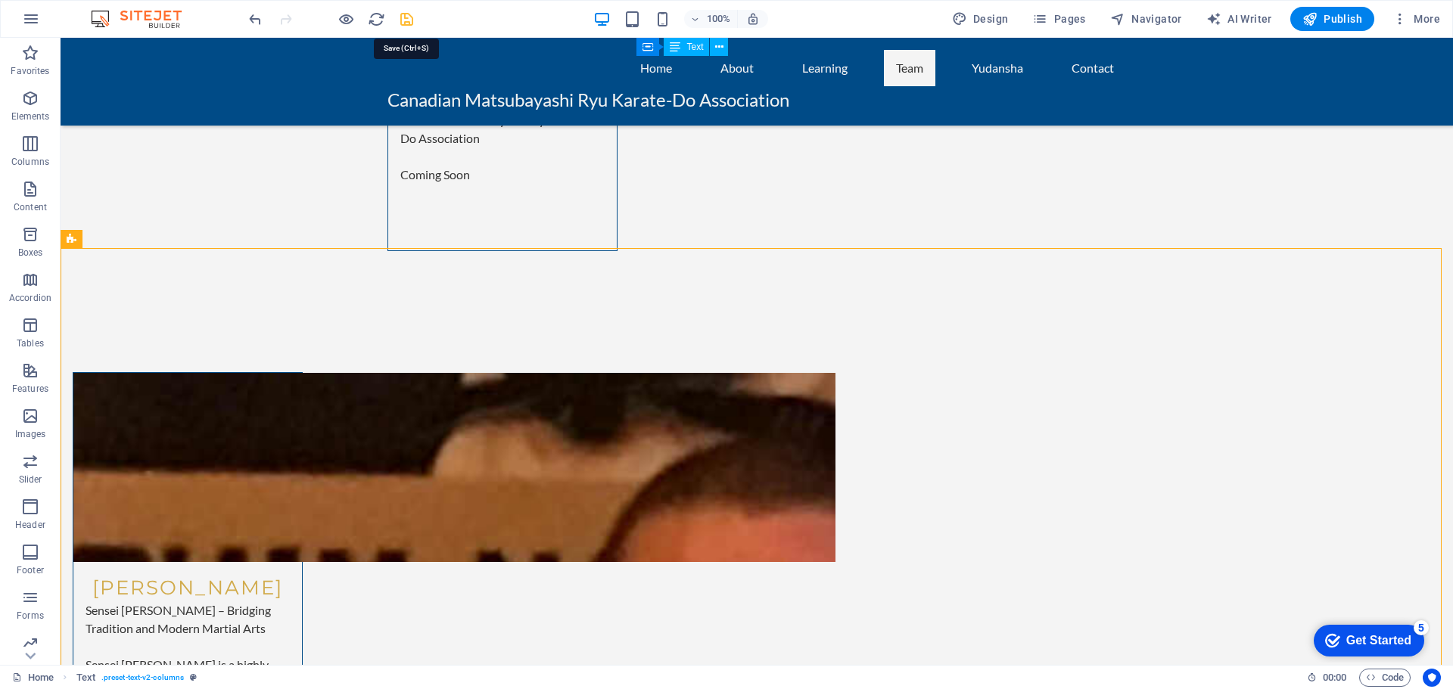
click at [406, 19] on icon "save" at bounding box center [406, 19] width 17 height 17
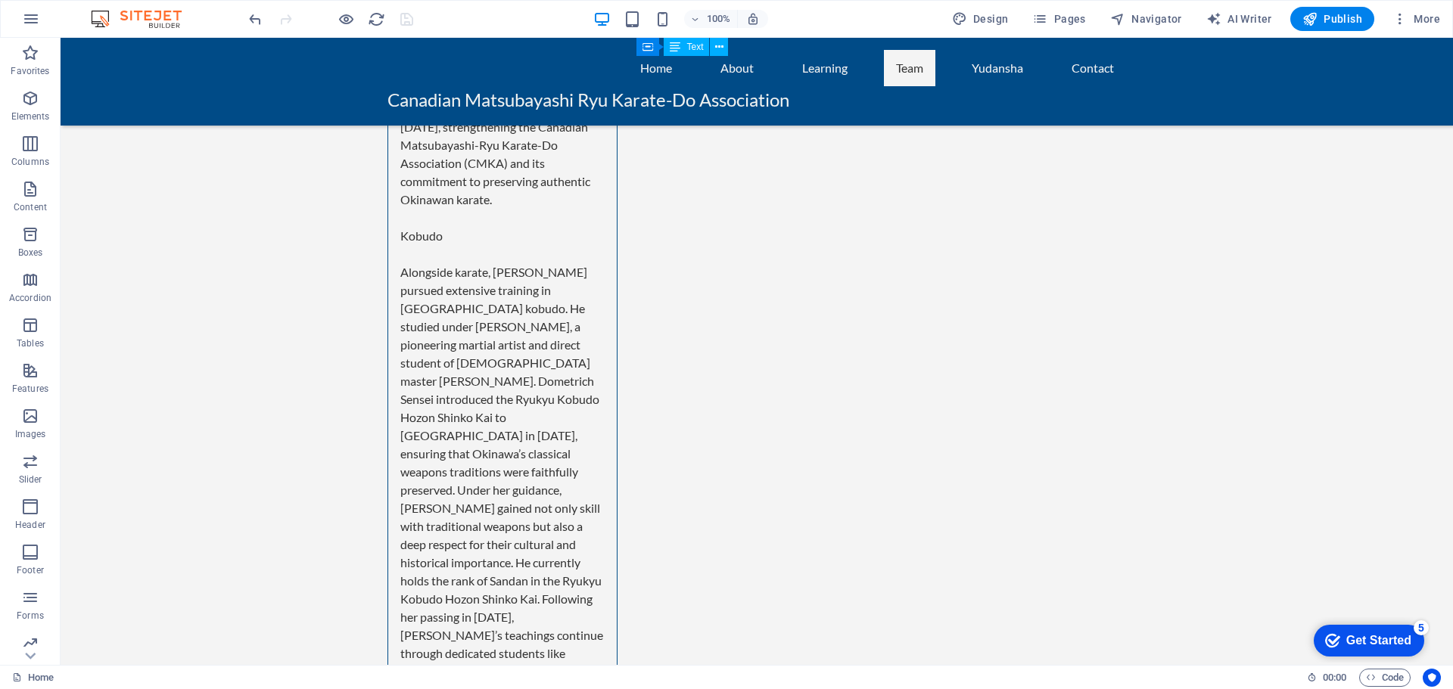
scroll to position [6031, 0]
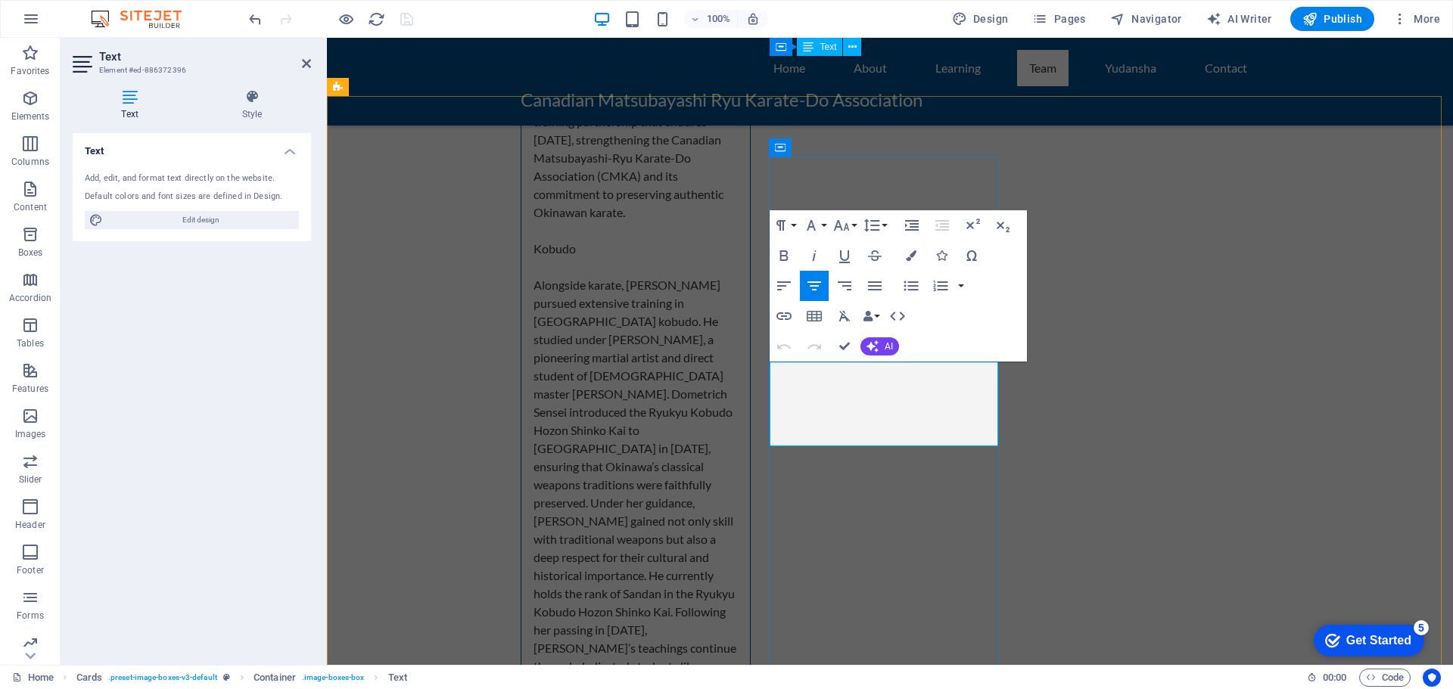
drag, startPoint x: 813, startPoint y: 372, endPoint x: 962, endPoint y: 432, distance: 160.6
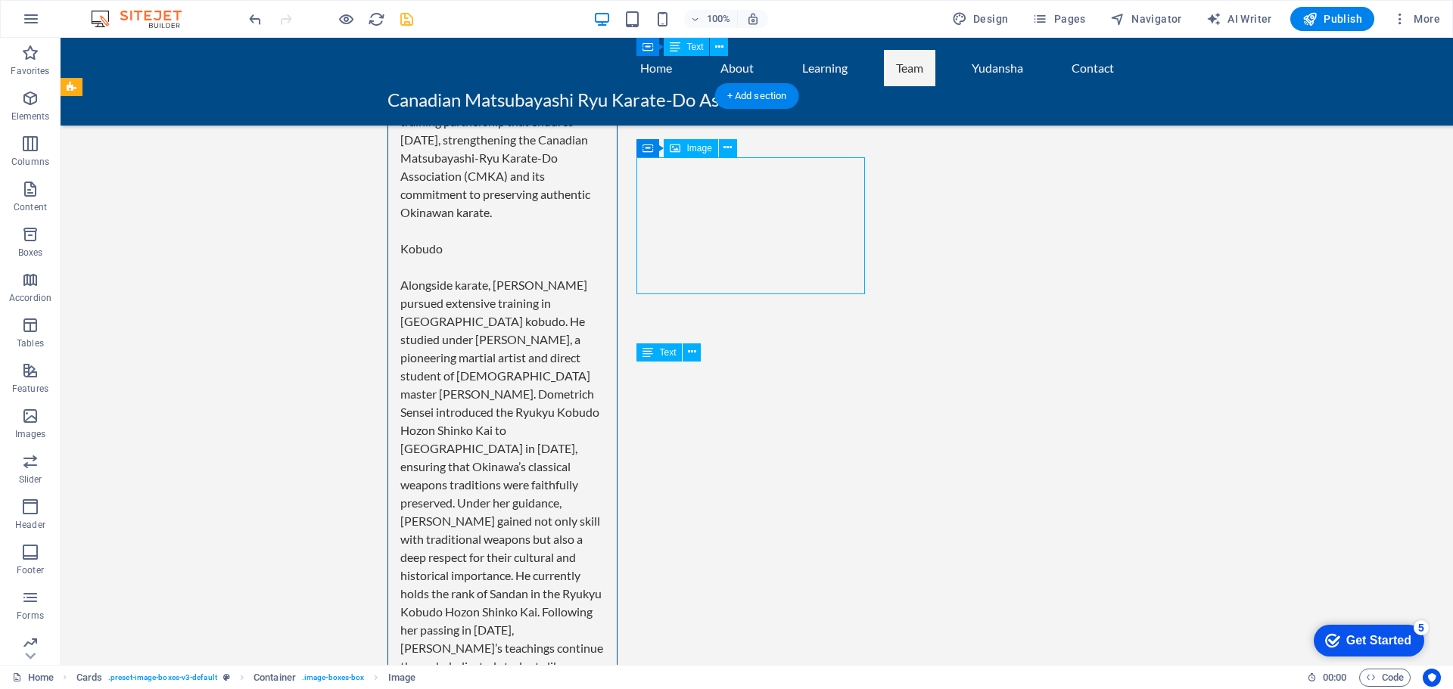
select select "%"
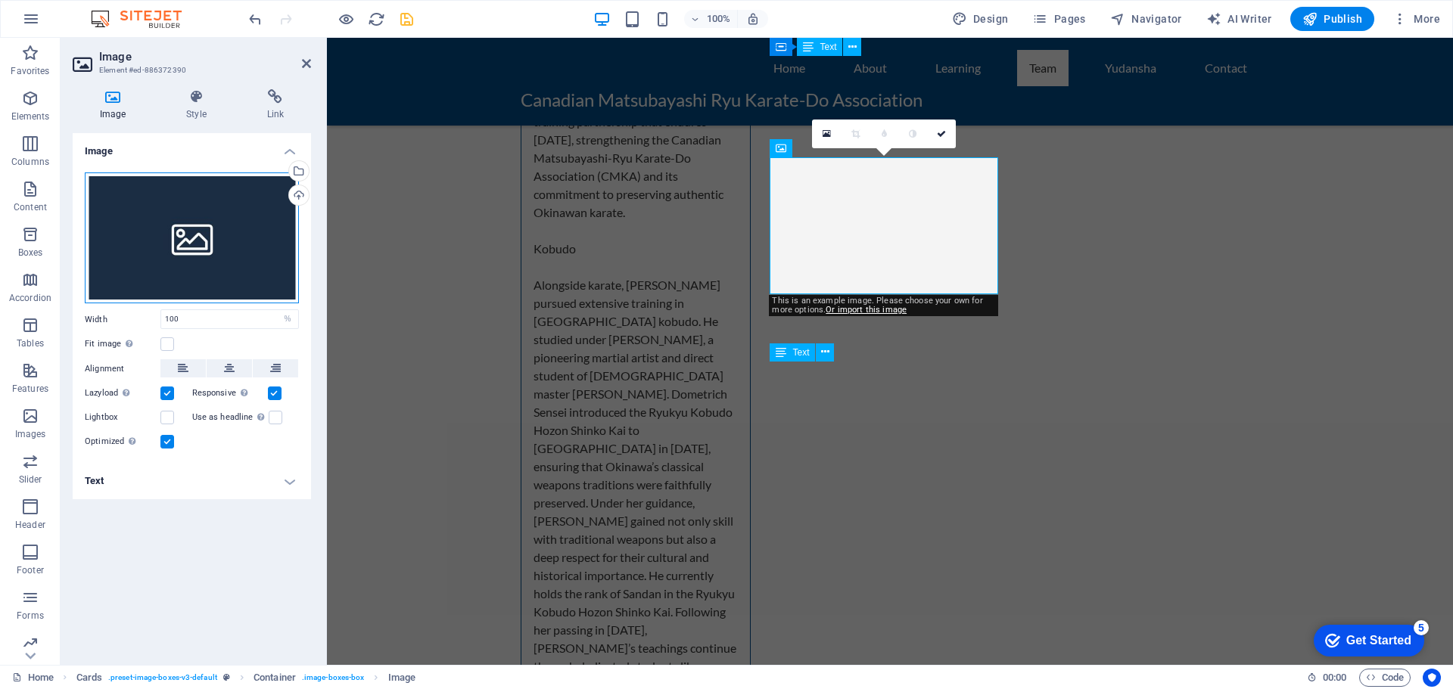
click at [192, 231] on div "Drag files here, click to choose files or select files from Files or our free s…" at bounding box center [192, 238] width 214 height 132
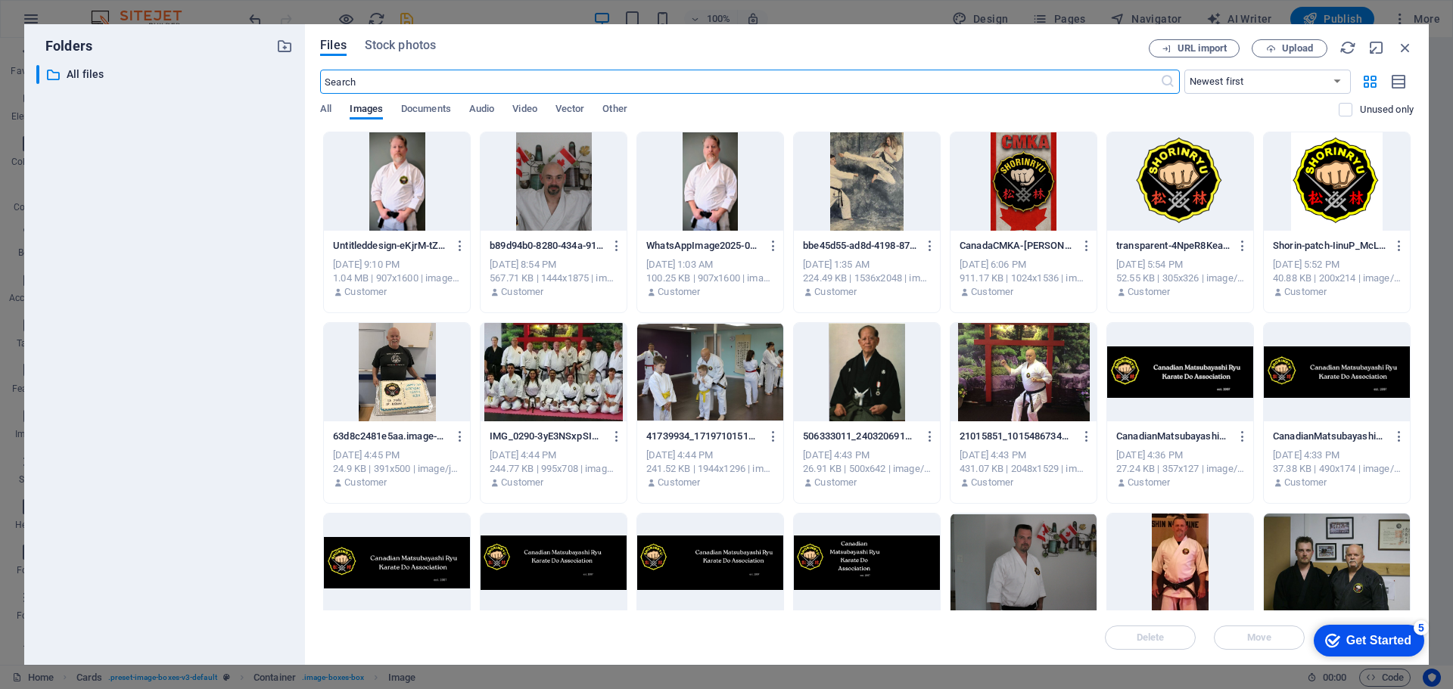
click at [1145, 168] on div at bounding box center [1180, 181] width 146 height 98
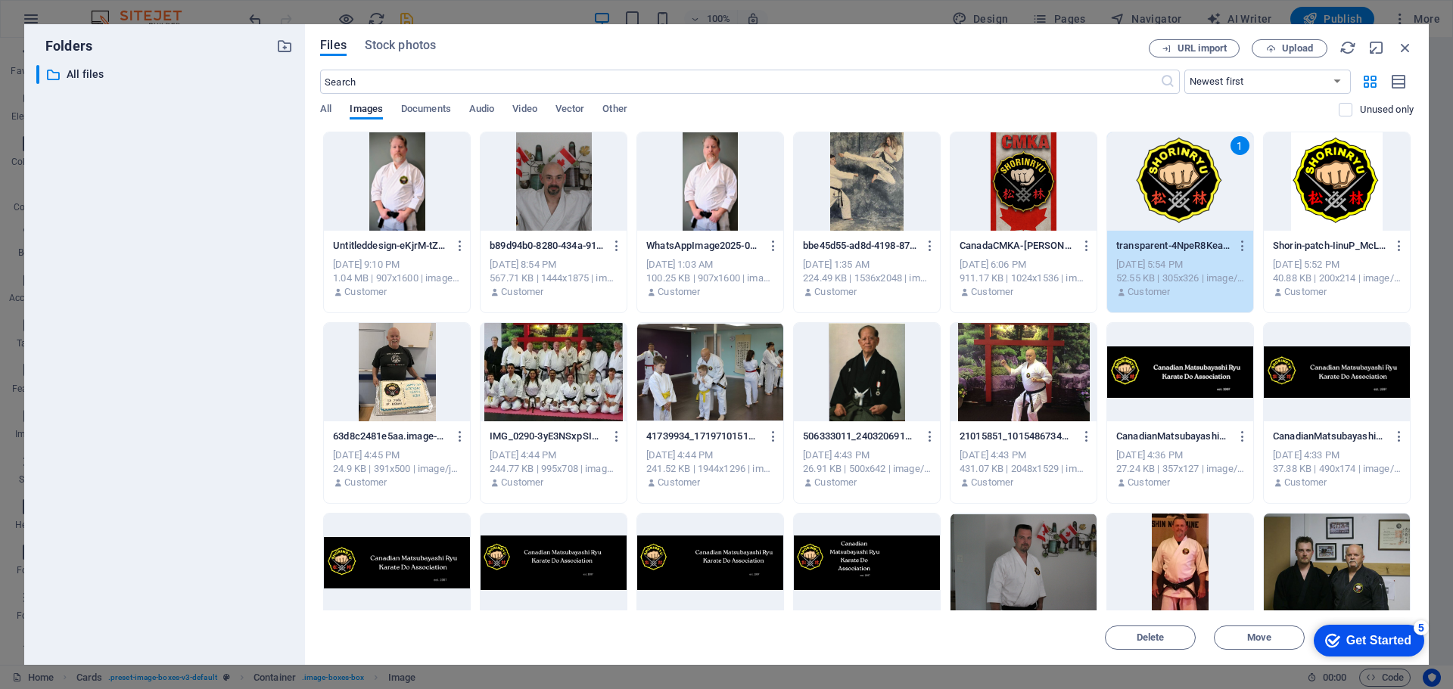
click at [1145, 168] on div "1" at bounding box center [1180, 181] width 146 height 98
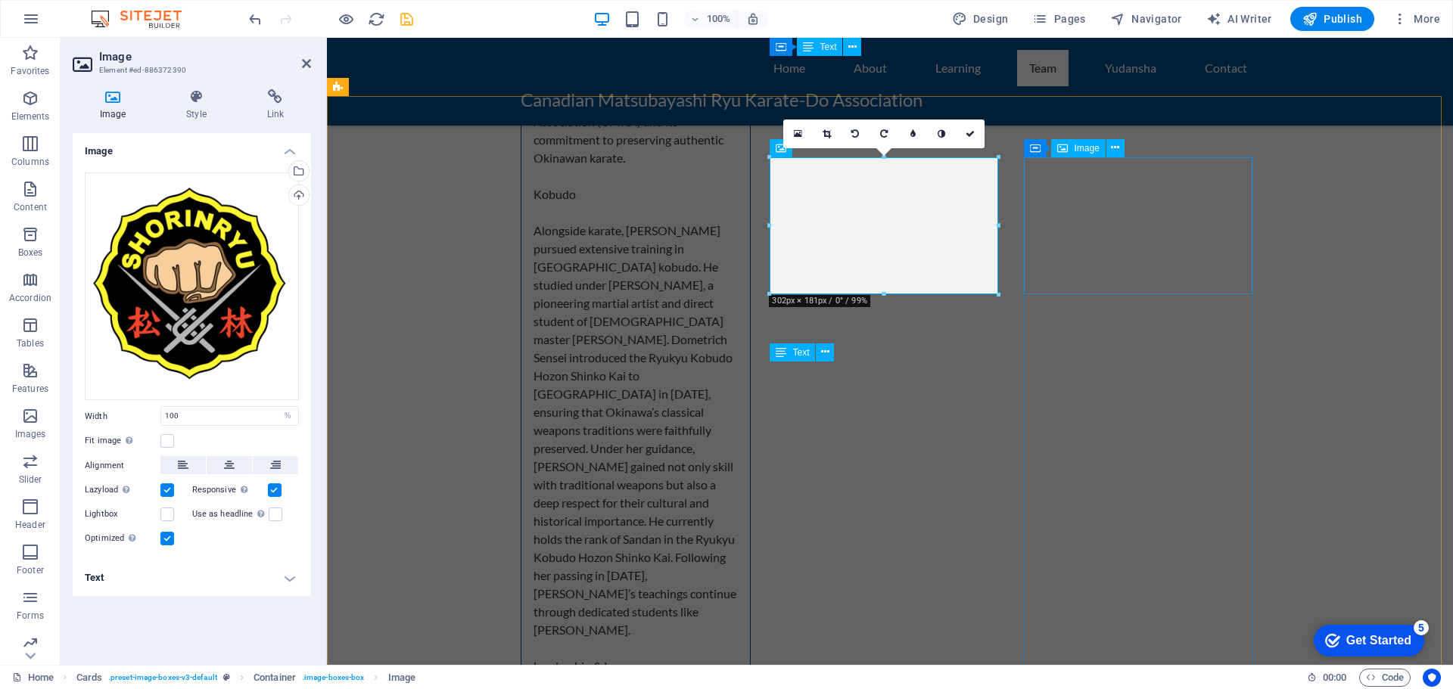
scroll to position [6031, 0]
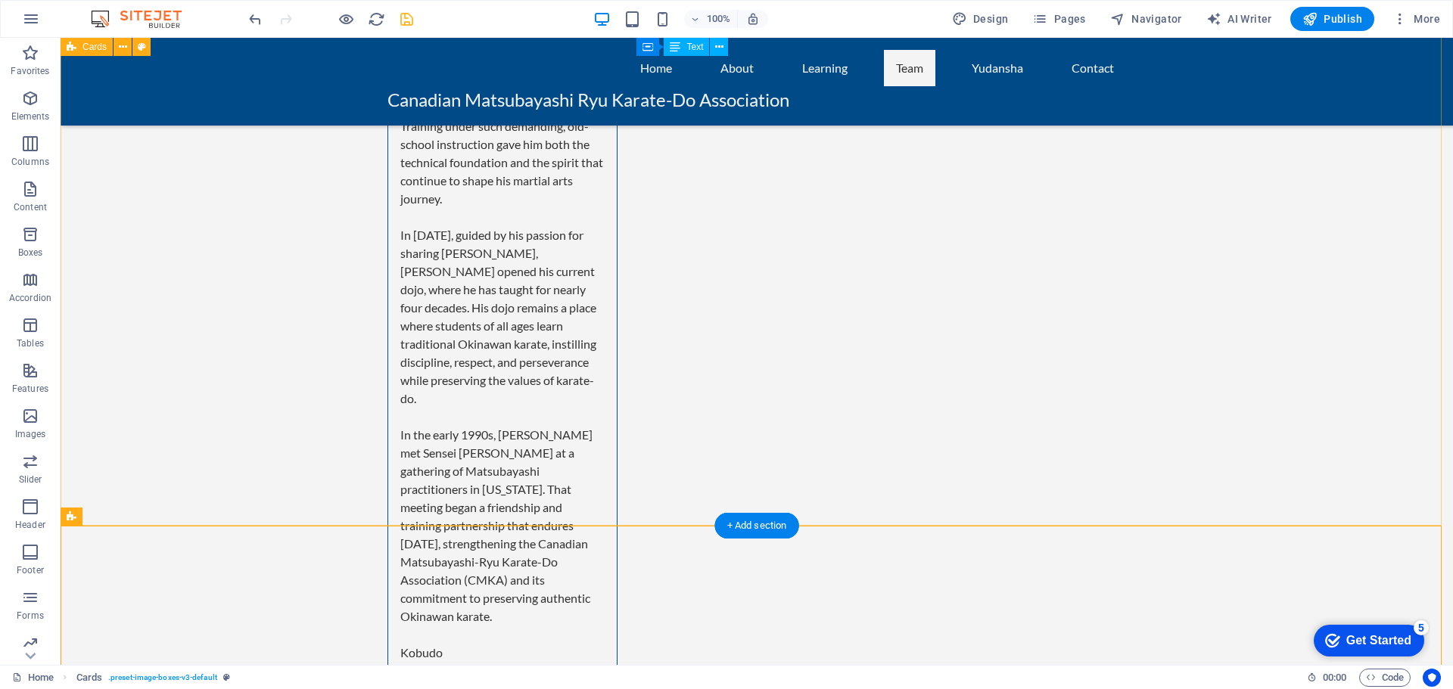
scroll to position [5501, 0]
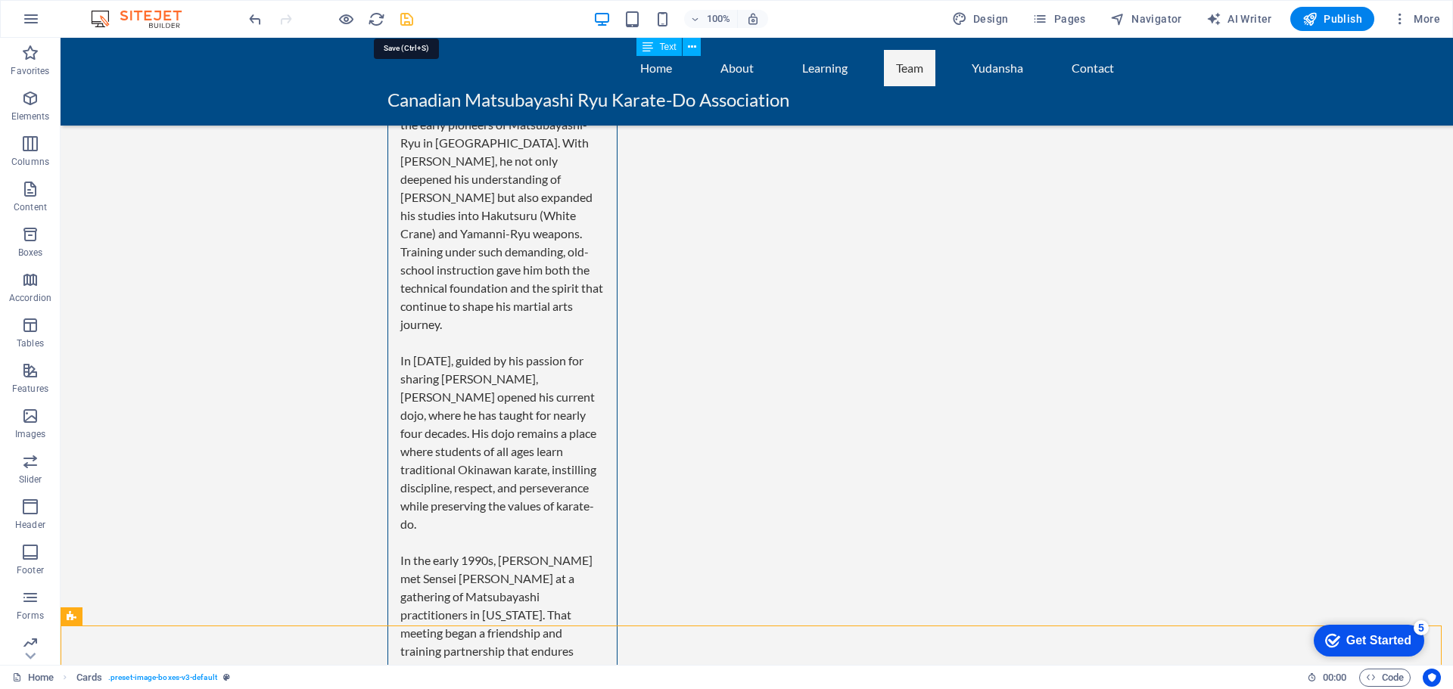
click at [410, 20] on icon "save" at bounding box center [406, 19] width 17 height 17
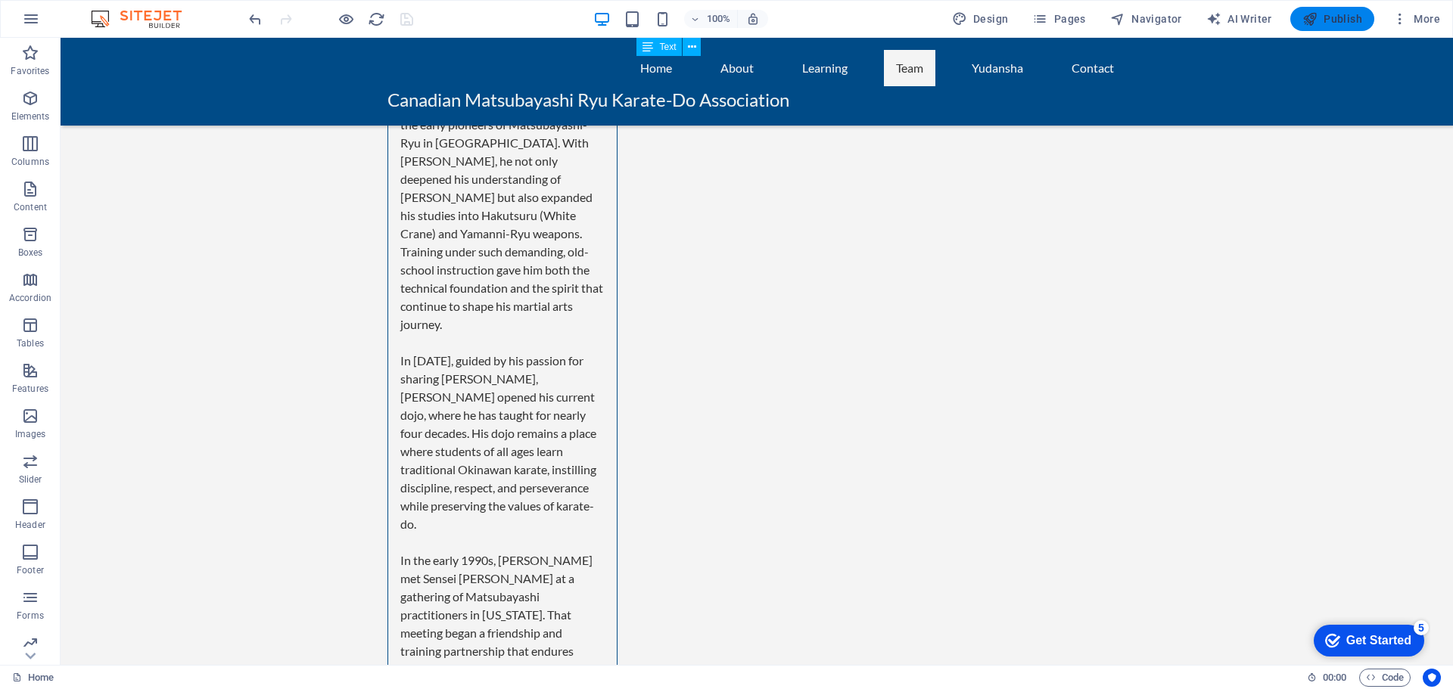
click at [1337, 17] on span "Publish" at bounding box center [1332, 18] width 60 height 15
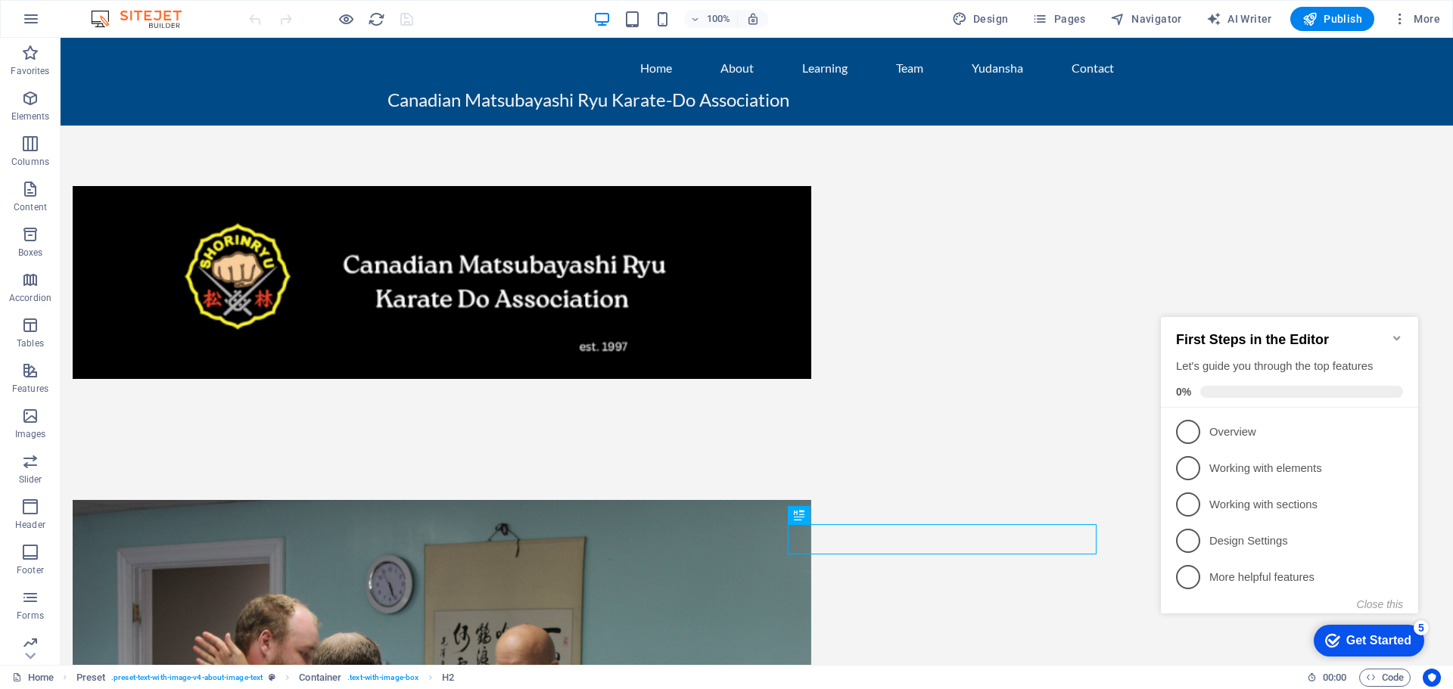
click at [1398, 332] on icon "Minimize checklist" at bounding box center [1397, 338] width 12 height 12
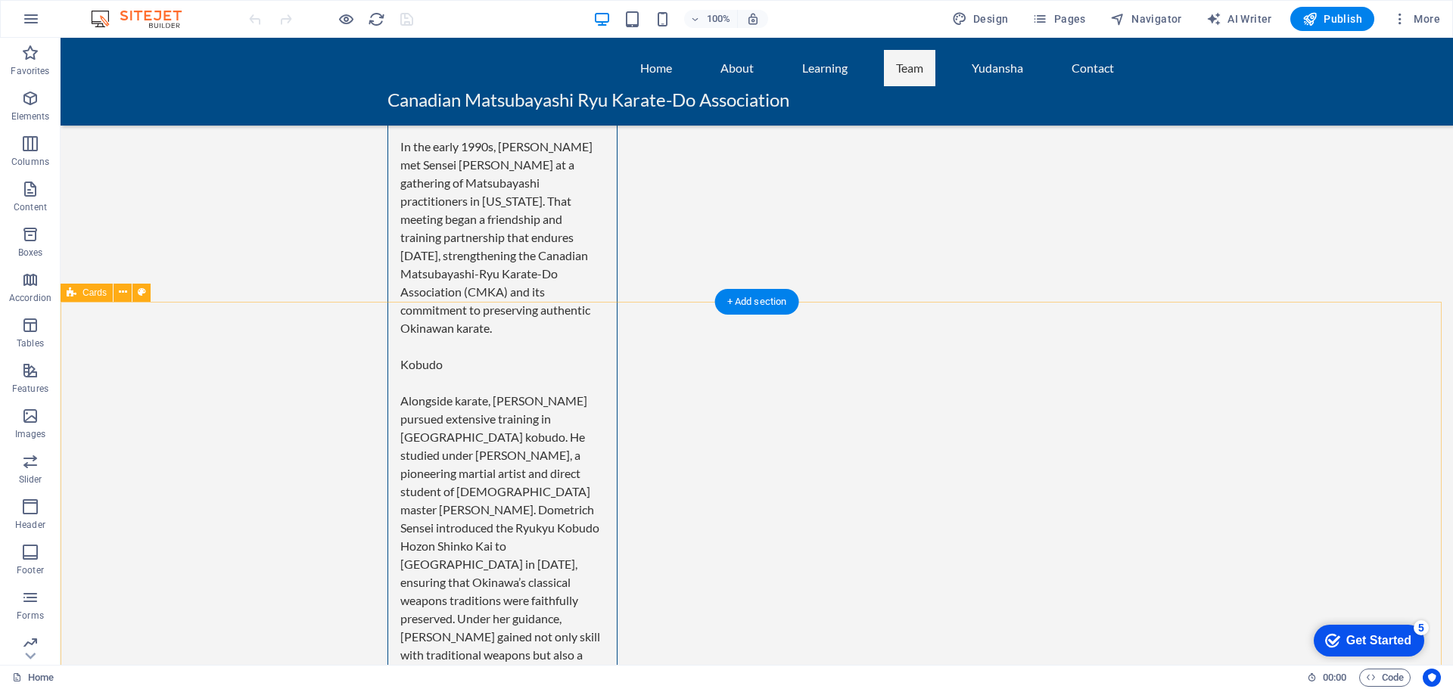
scroll to position [6052, 0]
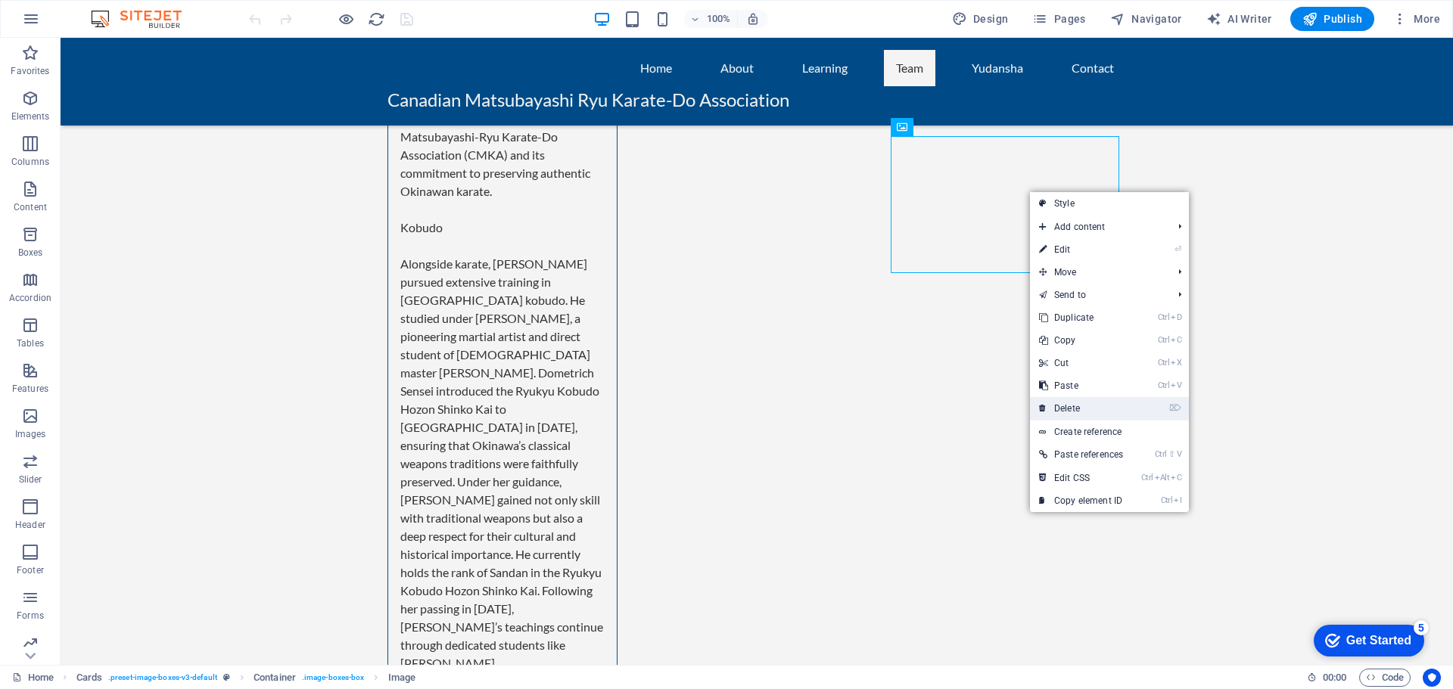
click at [1074, 408] on link "⌦ Delete" at bounding box center [1081, 408] width 102 height 23
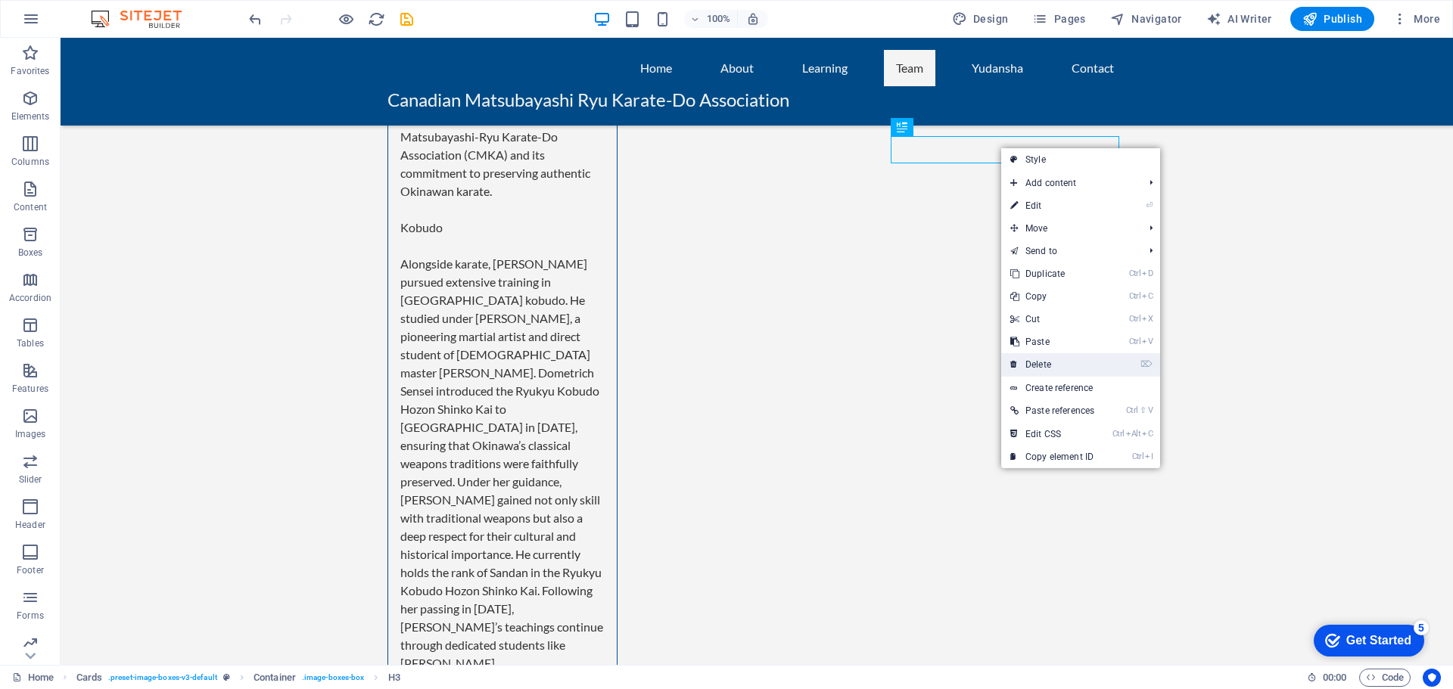
click at [1055, 361] on link "⌦ Delete" at bounding box center [1052, 364] width 102 height 23
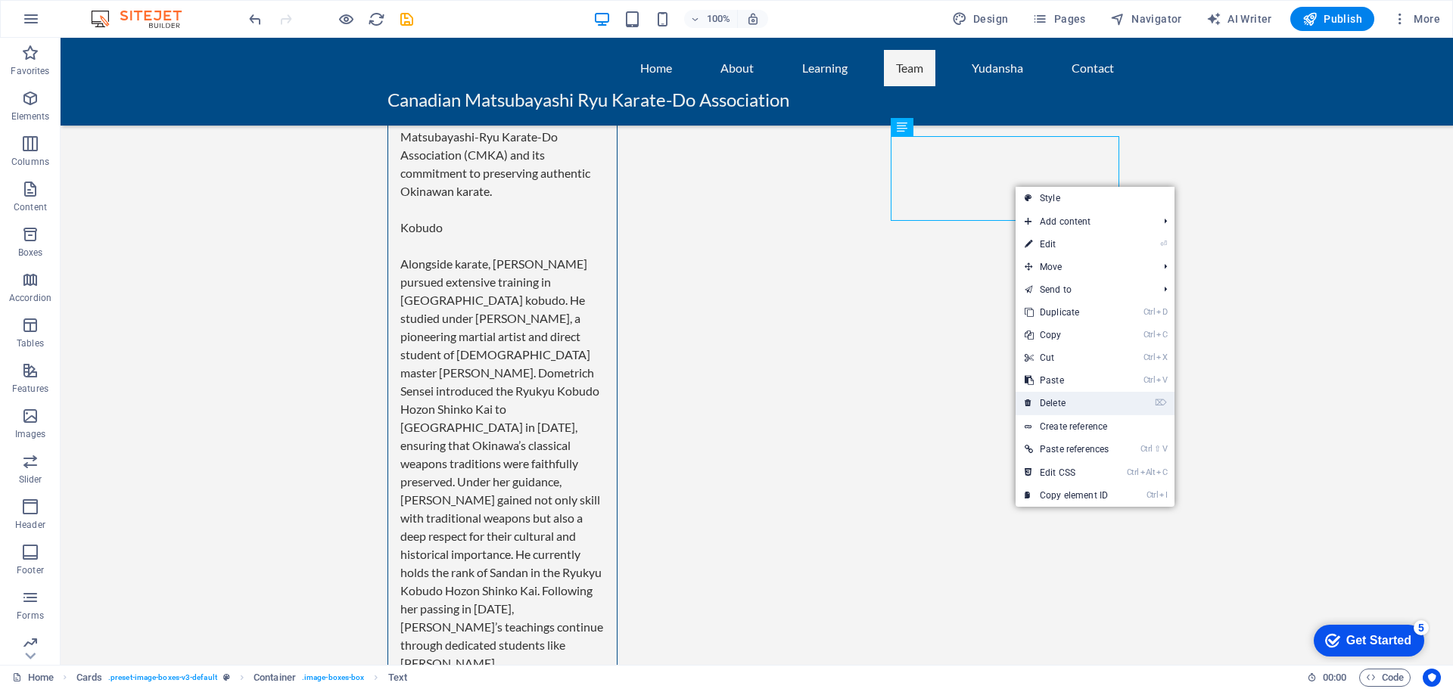
click at [1067, 405] on link "⌦ Delete" at bounding box center [1066, 403] width 102 height 23
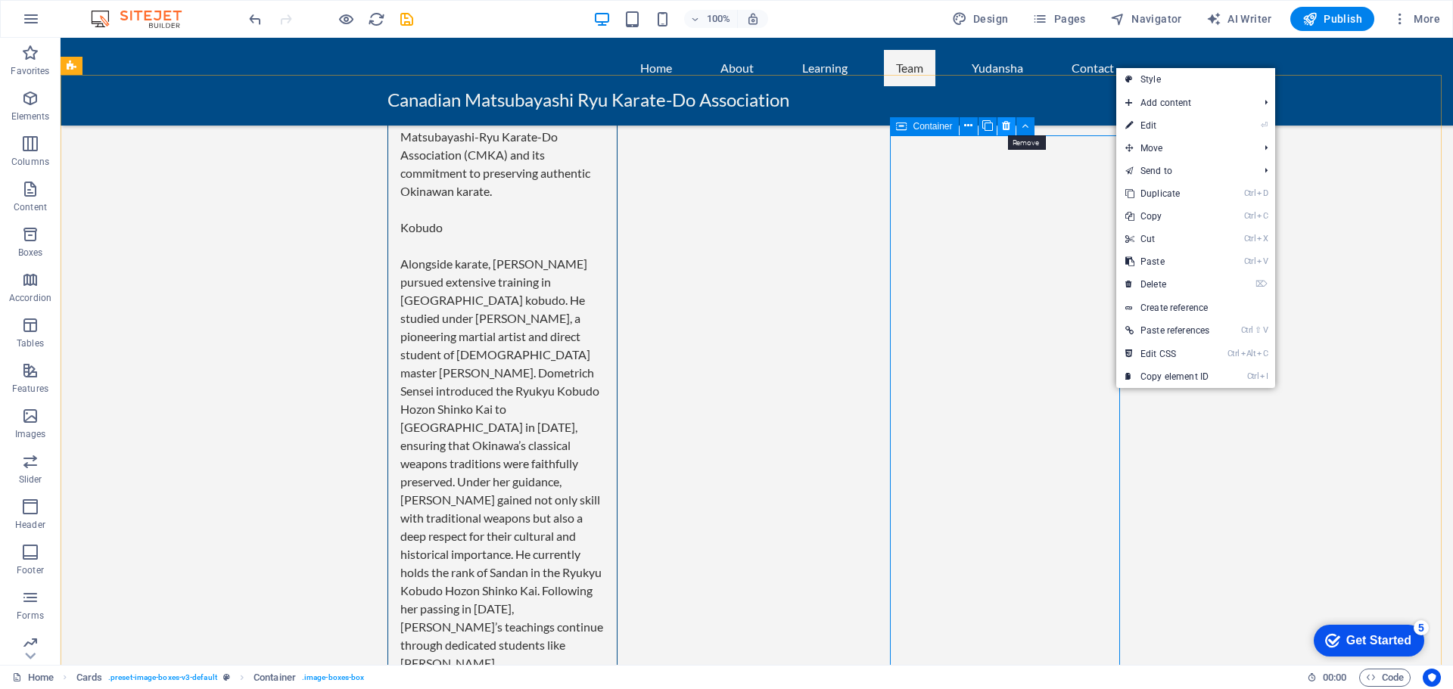
click at [1009, 126] on icon at bounding box center [1006, 126] width 8 height 16
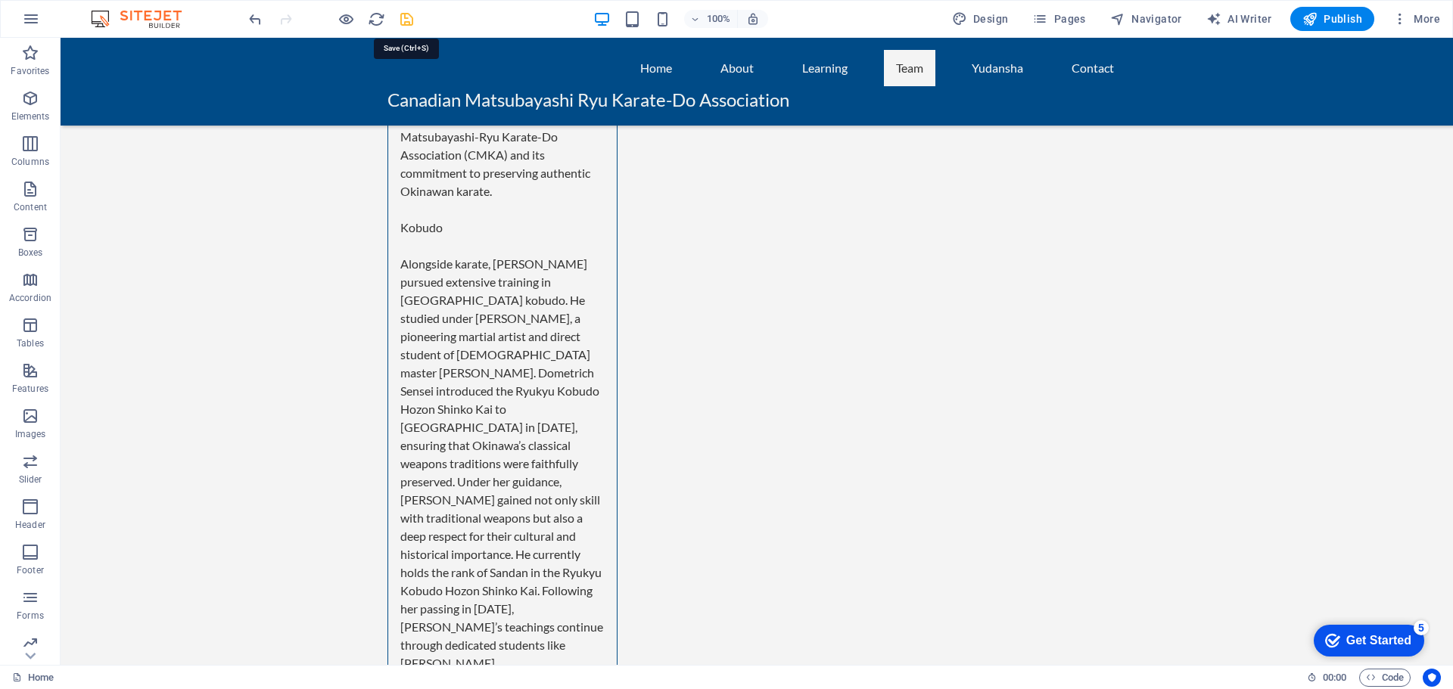
click at [413, 13] on icon "save" at bounding box center [406, 19] width 17 height 17
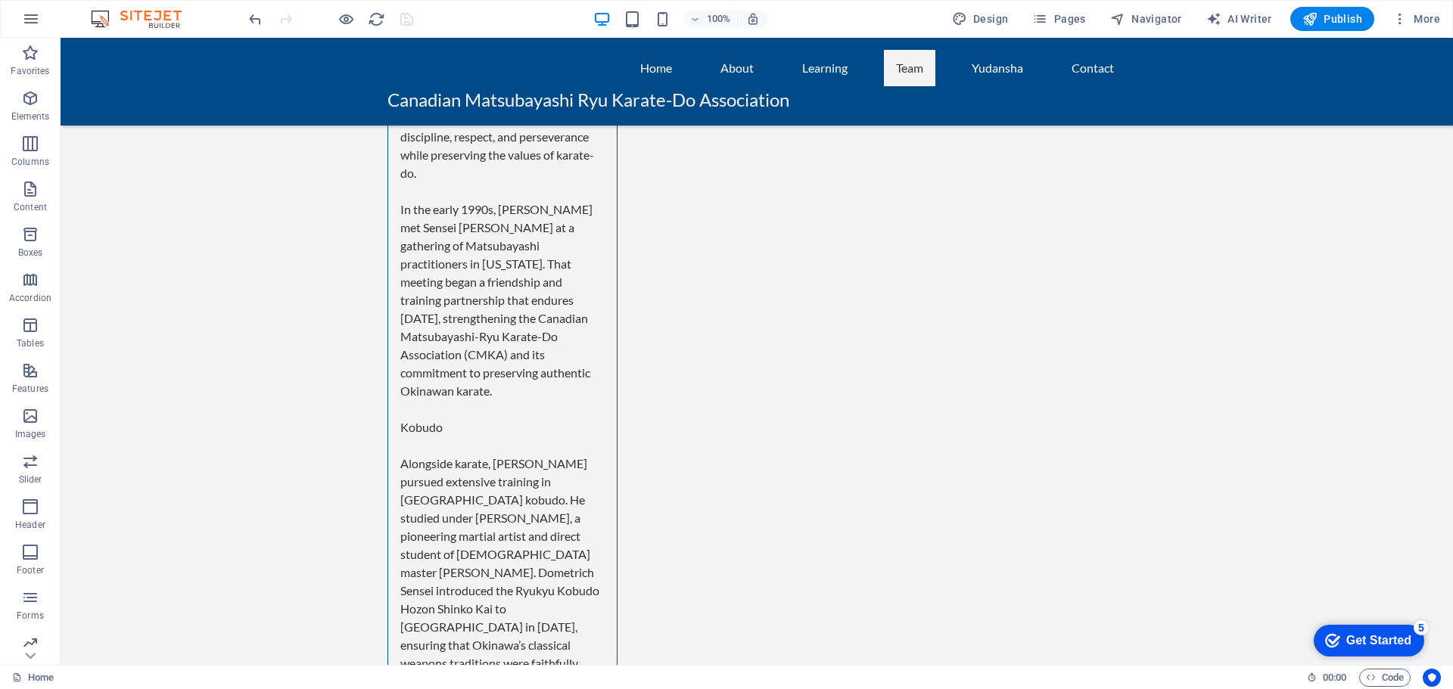
scroll to position [5840, 0]
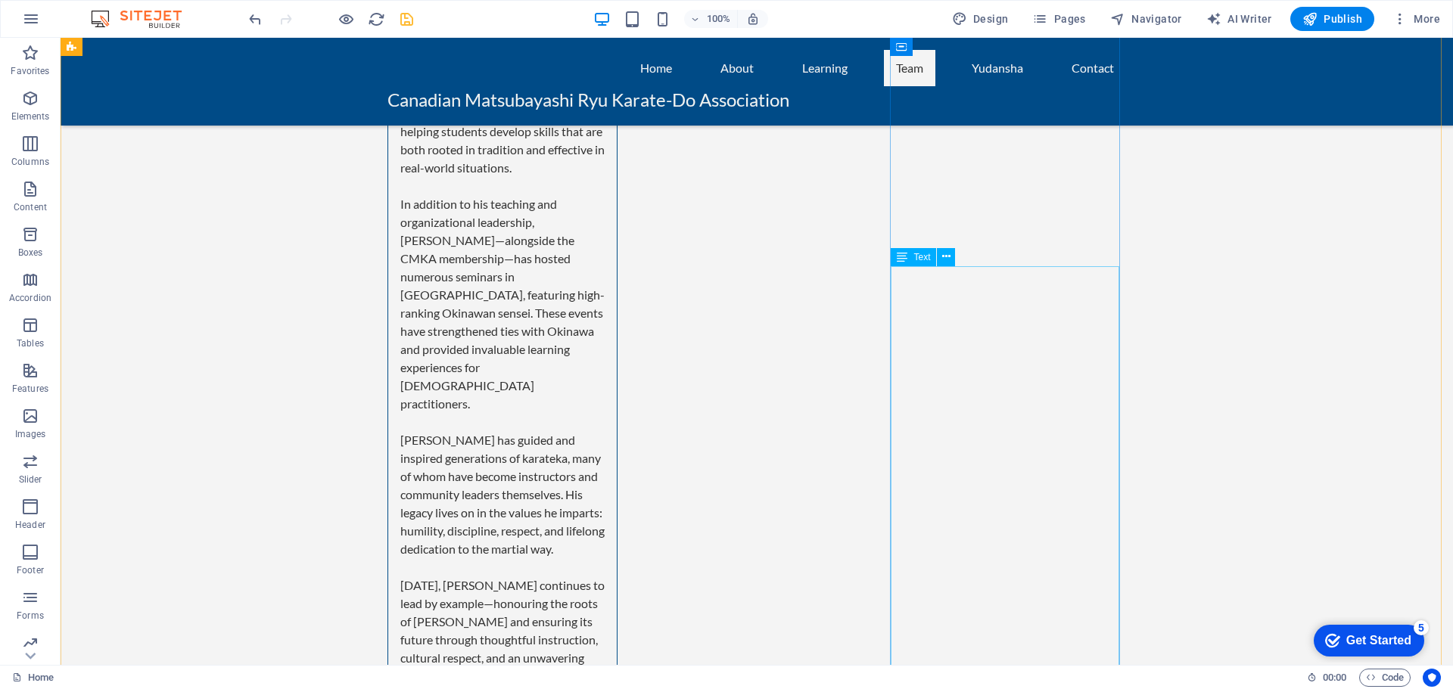
scroll to position [4420, 0]
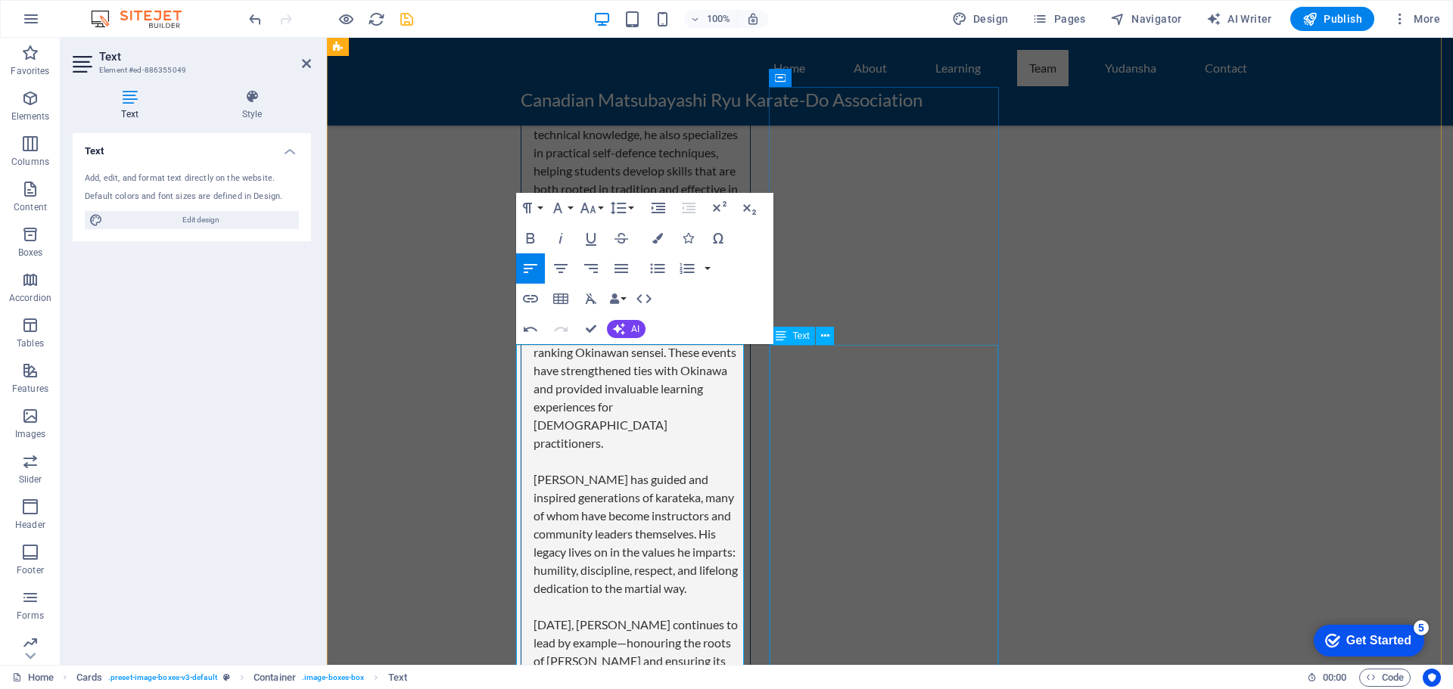
scroll to position [4475, 0]
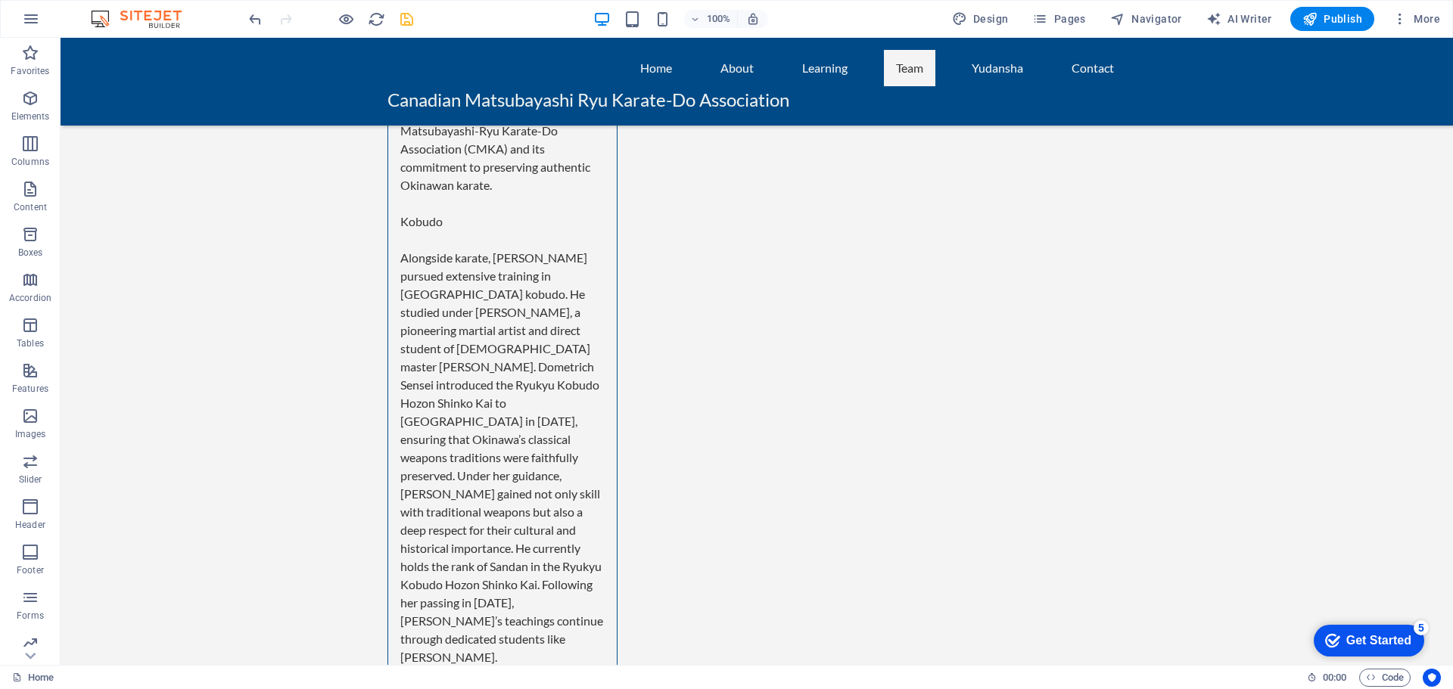
scroll to position [6225, 0]
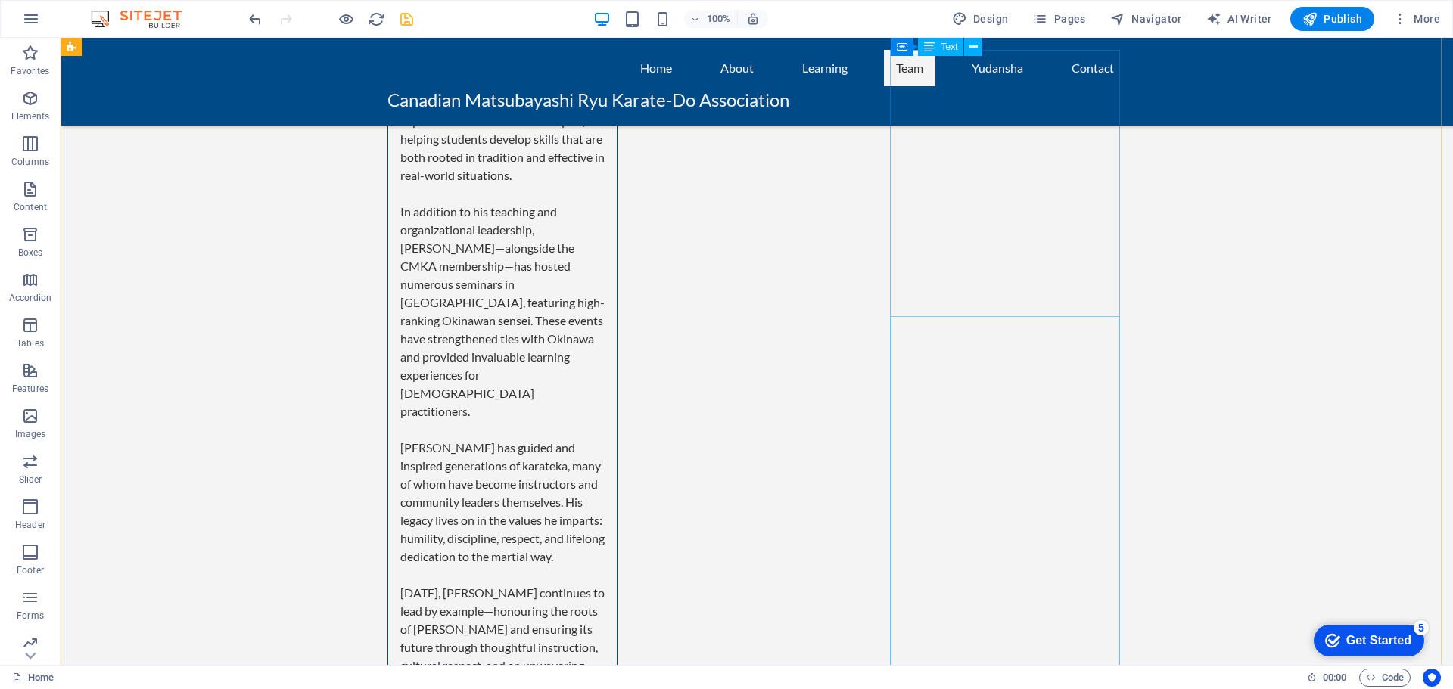
scroll to position [4485, 0]
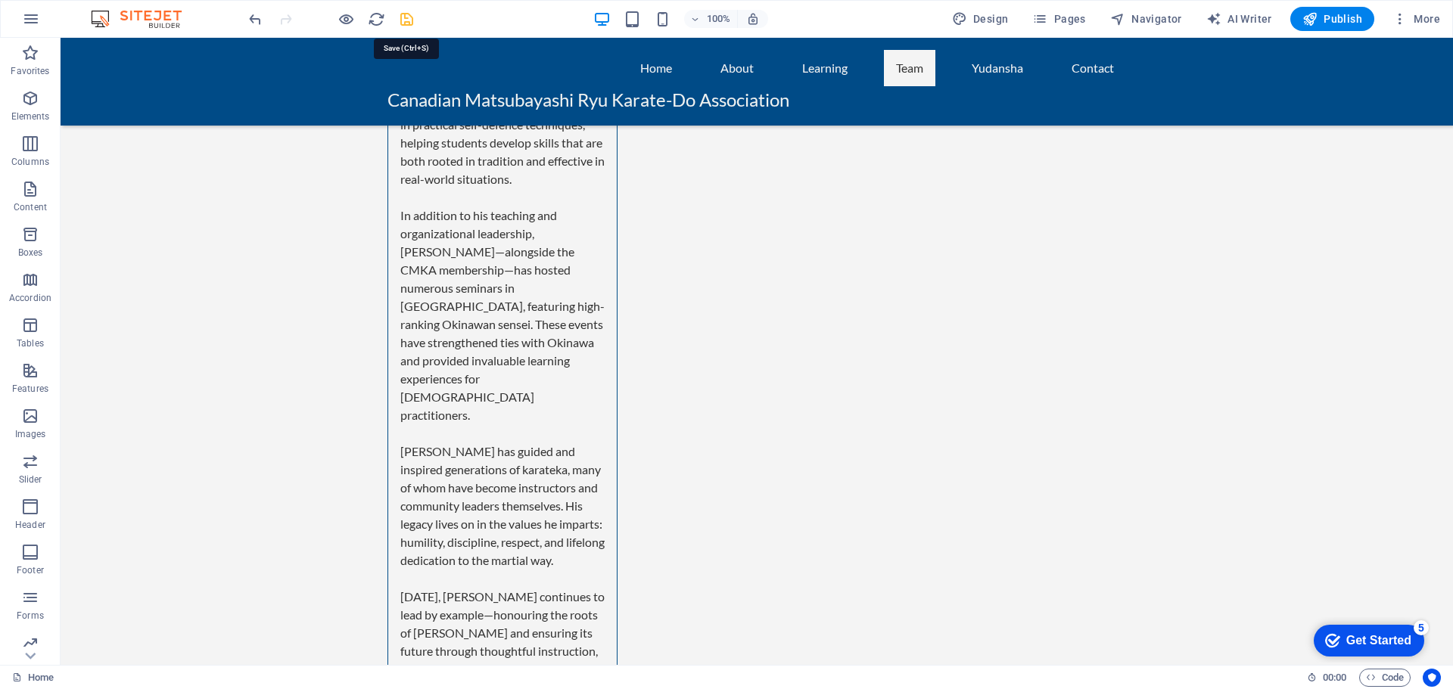
click at [415, 15] on icon "save" at bounding box center [406, 19] width 17 height 17
click at [1327, 21] on span "Publish" at bounding box center [1332, 18] width 60 height 15
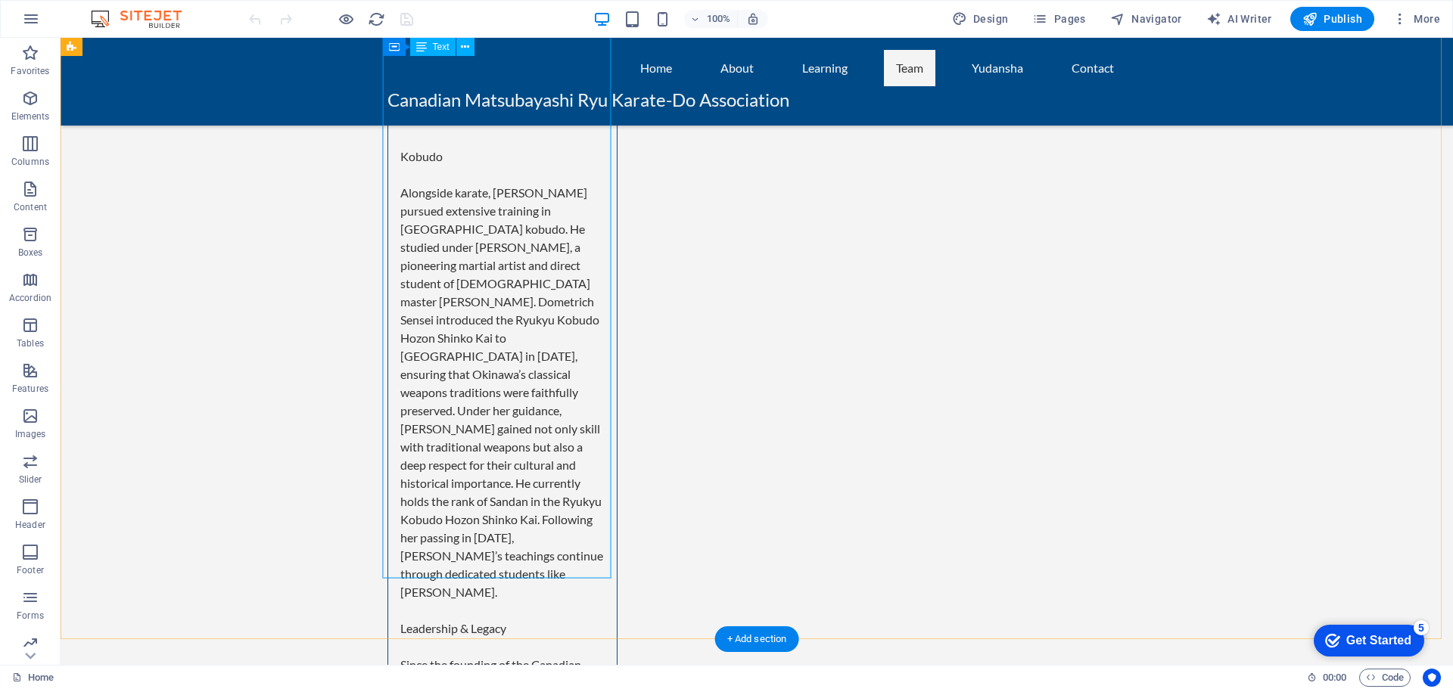
scroll to position [6128, 0]
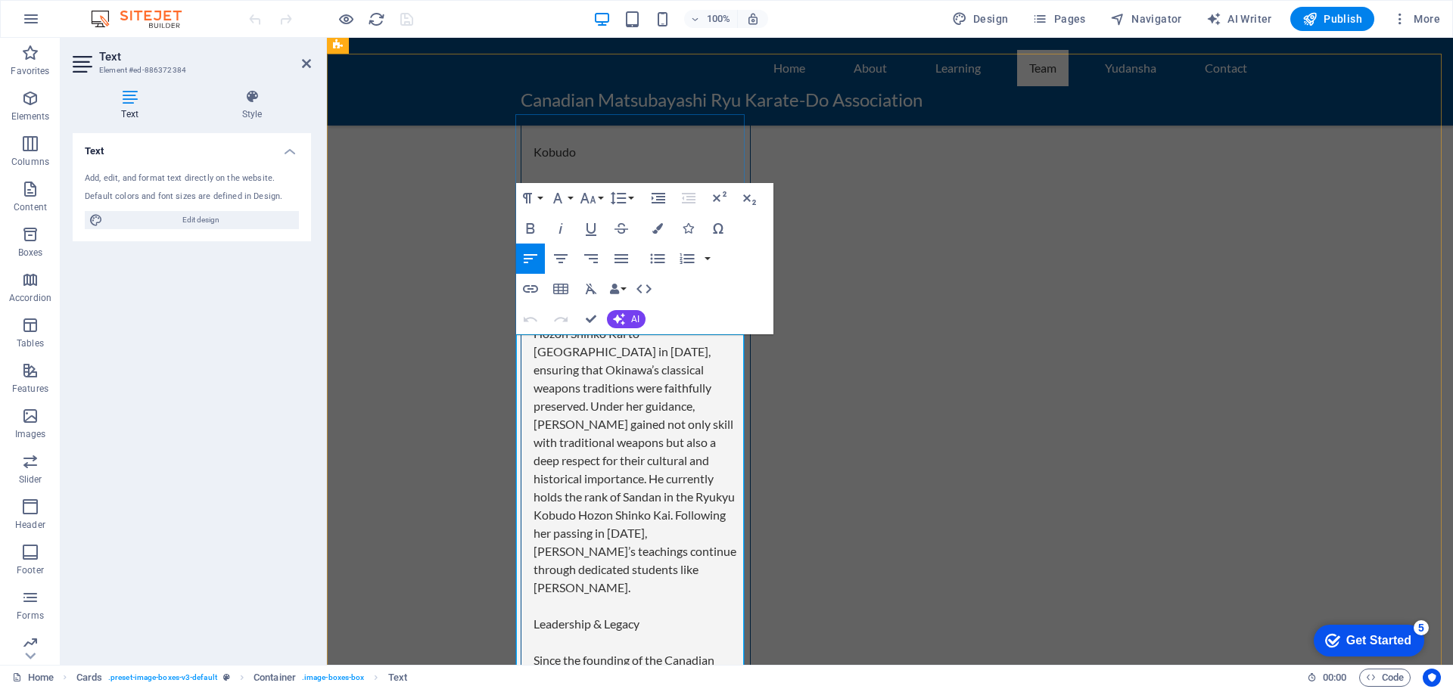
drag, startPoint x: 704, startPoint y: 363, endPoint x: 517, endPoint y: 363, distance: 186.9
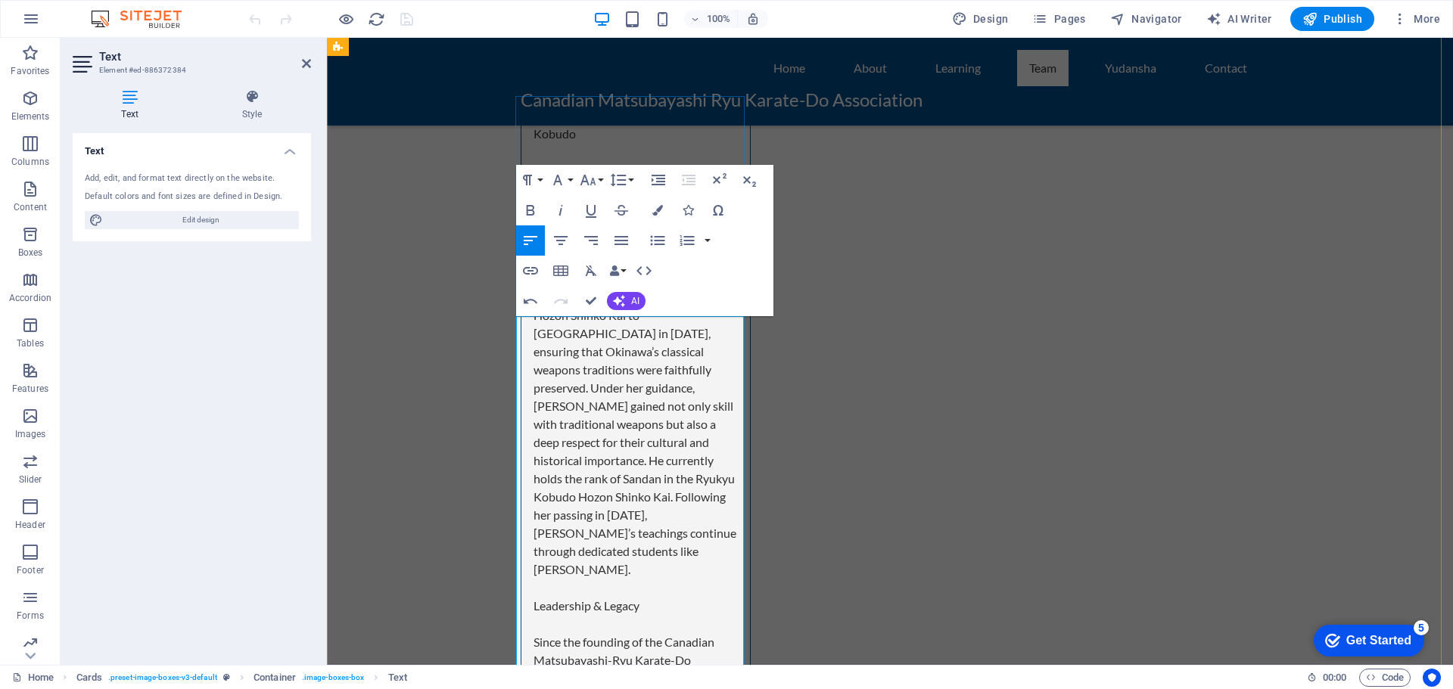
scroll to position [6164, 0]
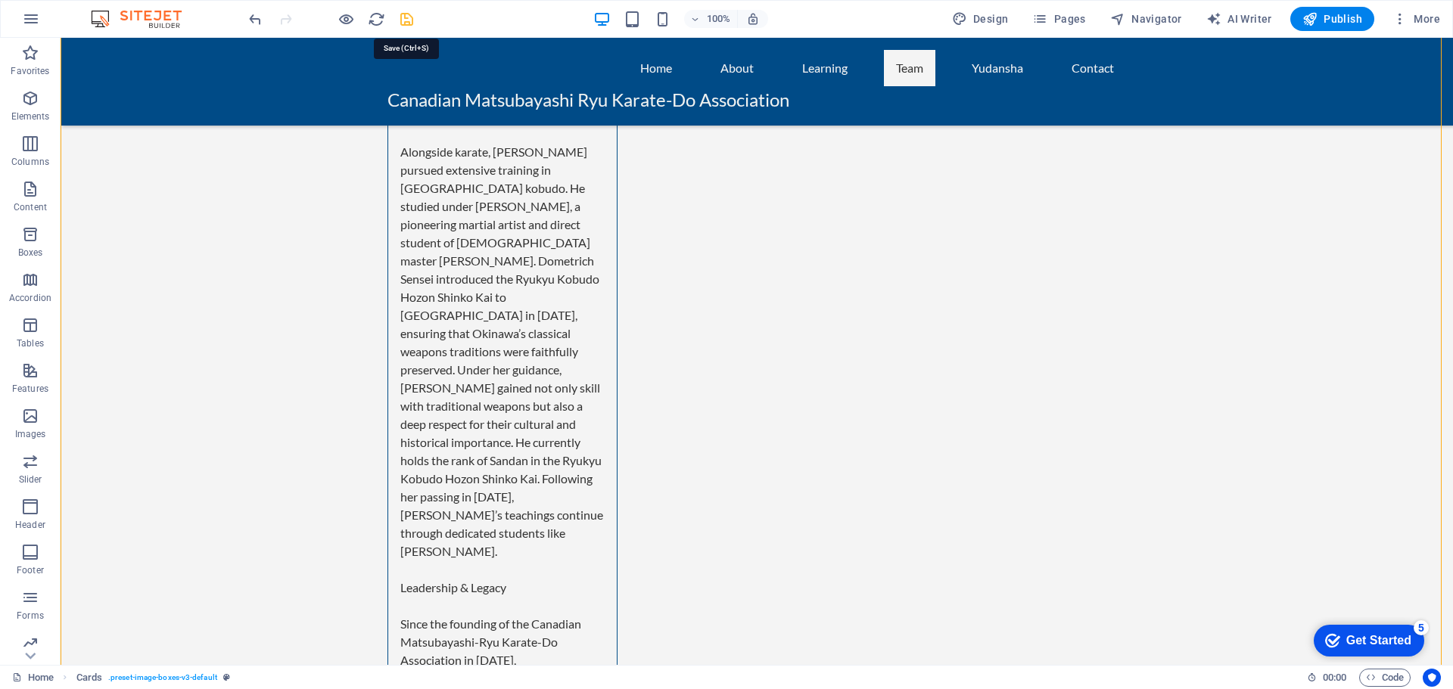
click at [404, 23] on icon "save" at bounding box center [406, 19] width 17 height 17
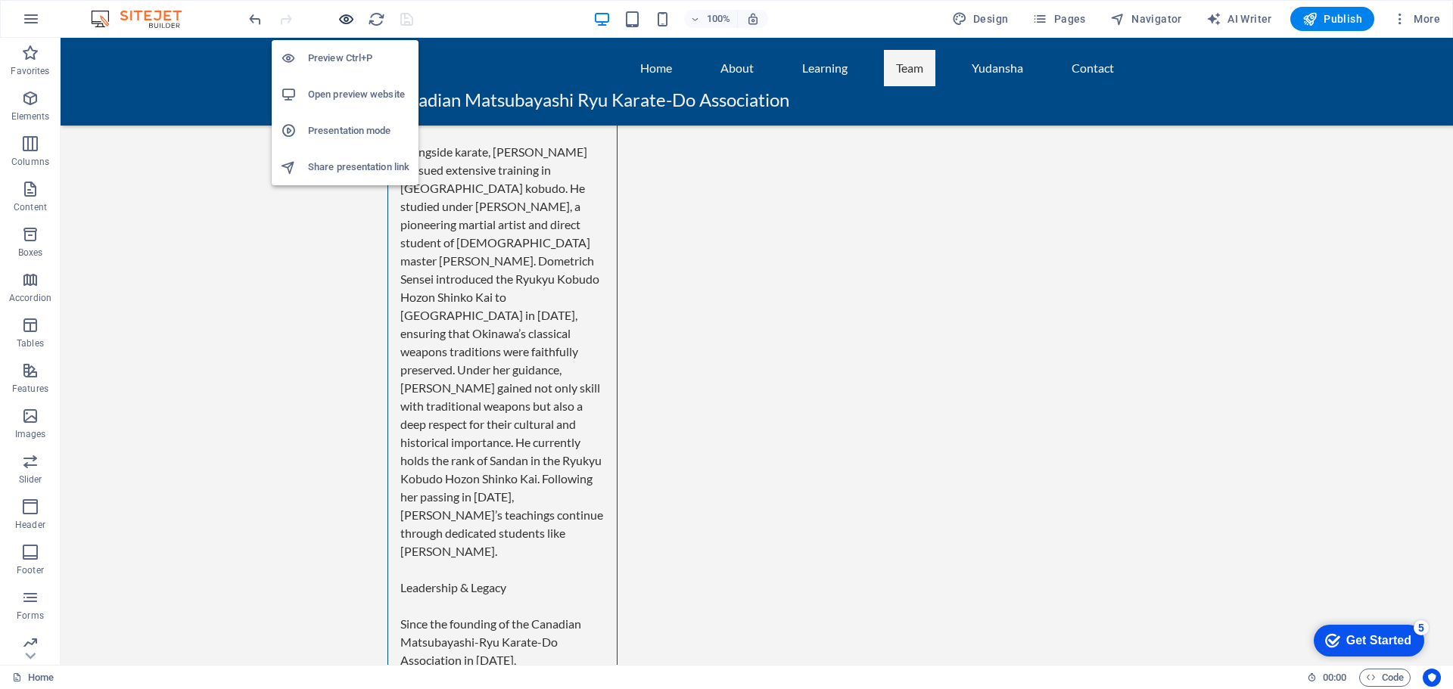
click at [344, 15] on icon "button" at bounding box center [345, 19] width 17 height 17
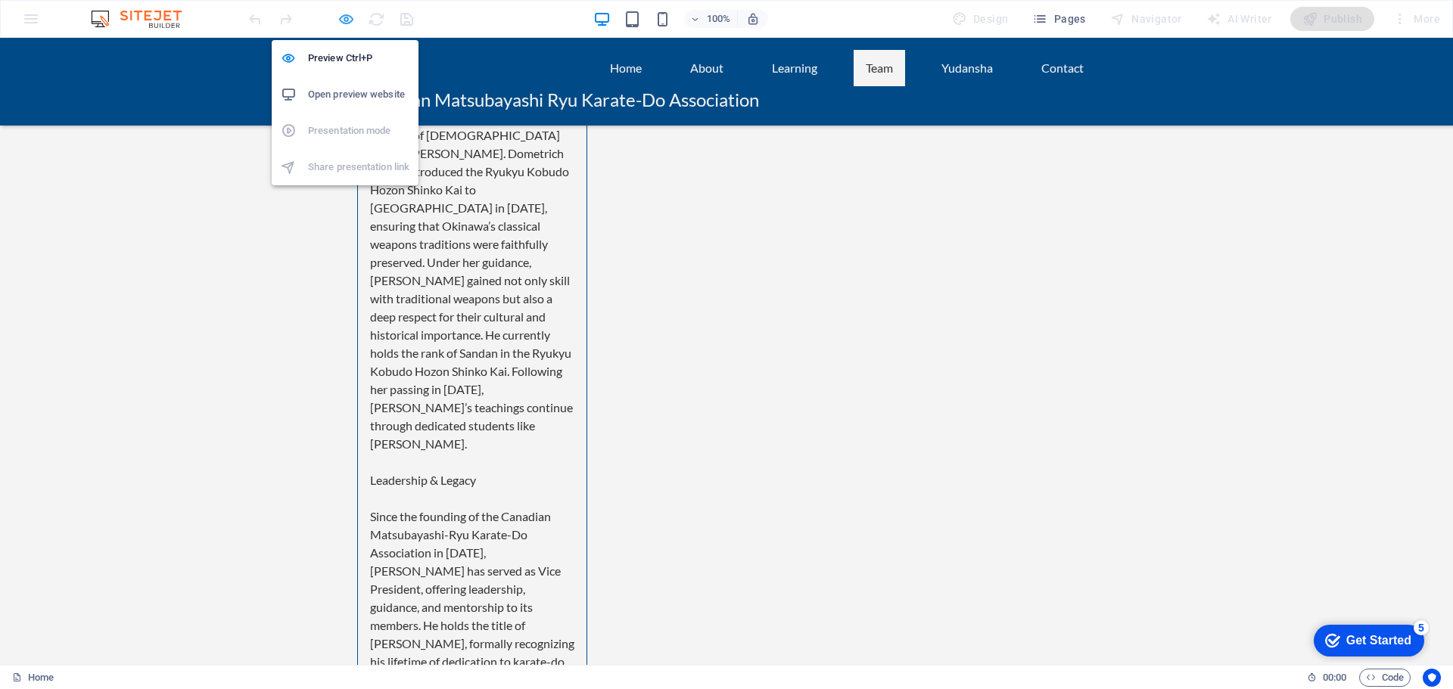
click at [343, 17] on icon "button" at bounding box center [345, 19] width 17 height 17
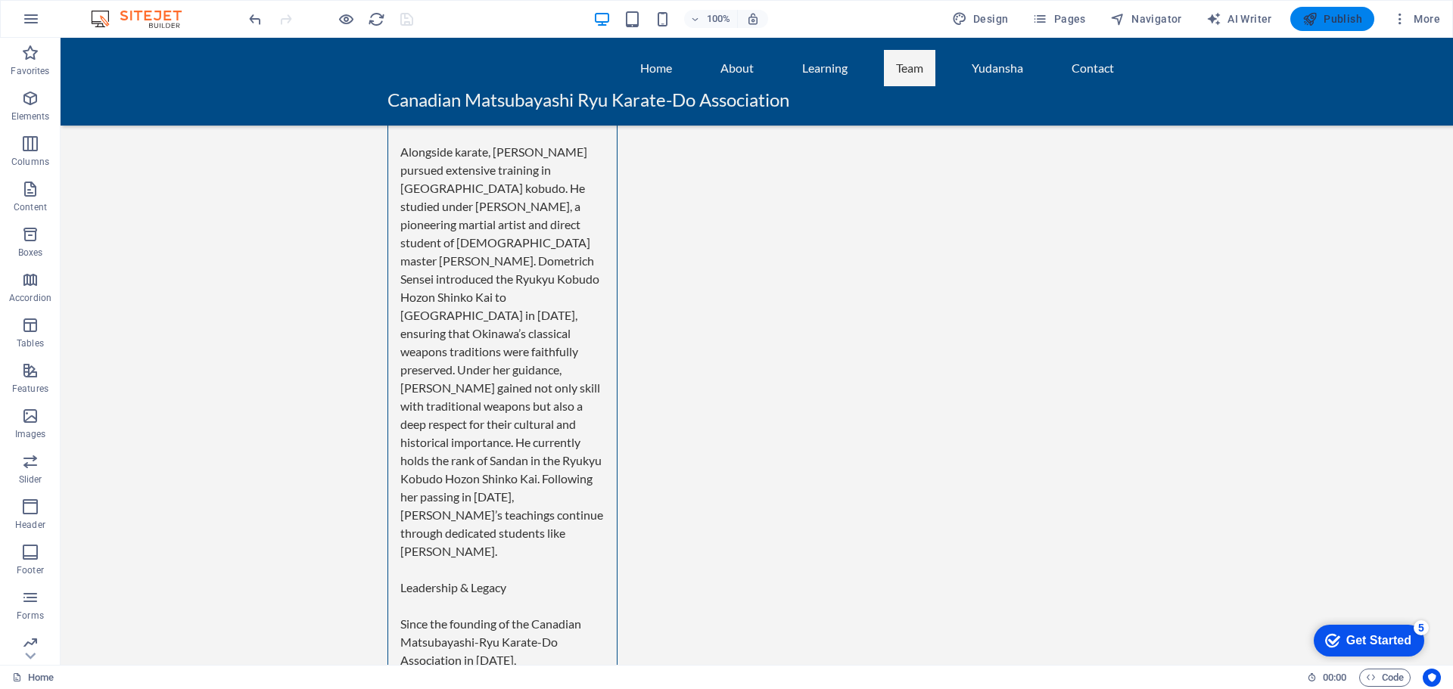
click at [1346, 24] on span "Publish" at bounding box center [1332, 18] width 60 height 15
